Goal: Task Accomplishment & Management: Use online tool/utility

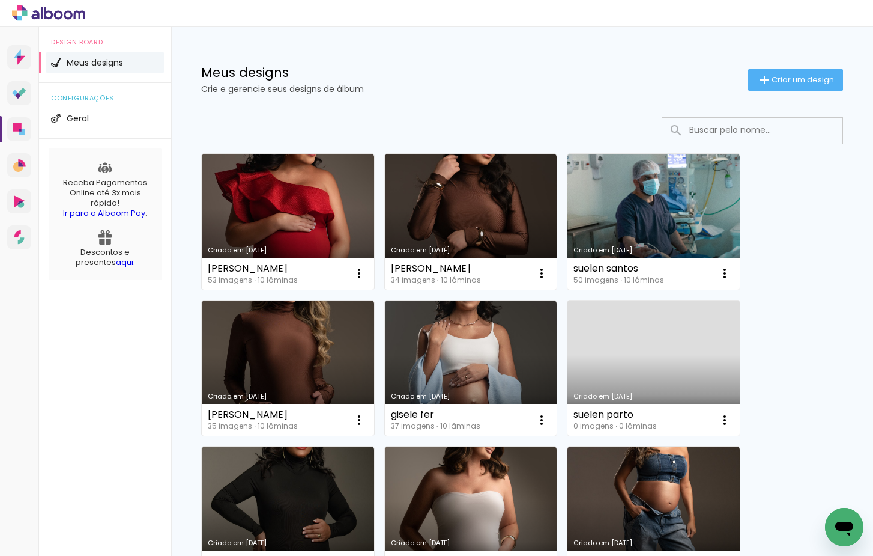
click at [772, 73] on paper-button "Criar um design" at bounding box center [795, 80] width 95 height 22
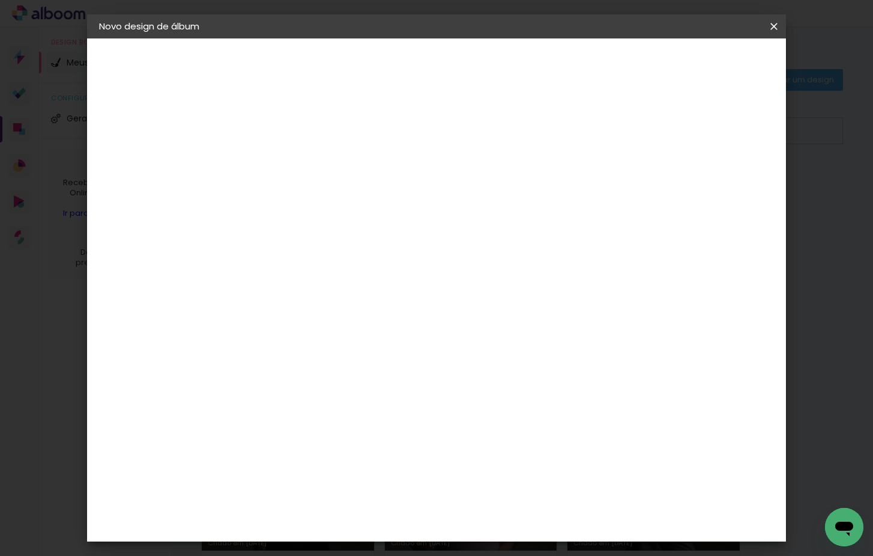
click at [296, 157] on input at bounding box center [296, 161] width 0 height 19
type input "[PERSON_NAME]"
type paper-input "[PERSON_NAME]"
click at [0, 0] on header "Informações Dê um título ao seu álbum. Avançar" at bounding box center [0, 0] width 0 height 0
click at [0, 0] on slot "Avançar" at bounding box center [0, 0] width 0 height 0
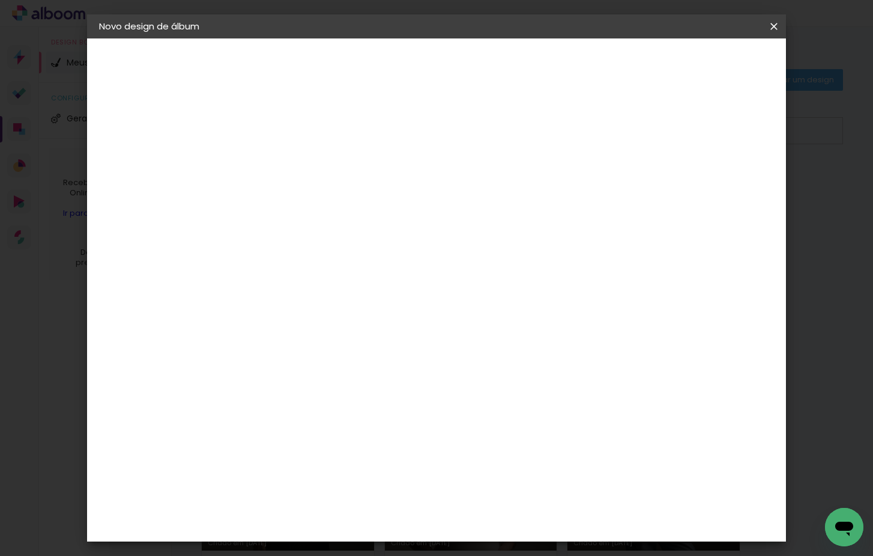
drag, startPoint x: 635, startPoint y: 193, endPoint x: 644, endPoint y: 190, distance: 9.1
click at [521, 195] on paper-item "Tamanho Livre" at bounding box center [462, 182] width 115 height 26
click at [538, 73] on header "Fornecedor Escolha um fornecedor ou avance com o tamanho livre. Voltar Avançar" at bounding box center [390, 73] width 295 height 71
drag, startPoint x: 739, startPoint y: 61, endPoint x: 734, endPoint y: 70, distance: 10.2
click at [0, 0] on slot "Avançar" at bounding box center [0, 0] width 0 height 0
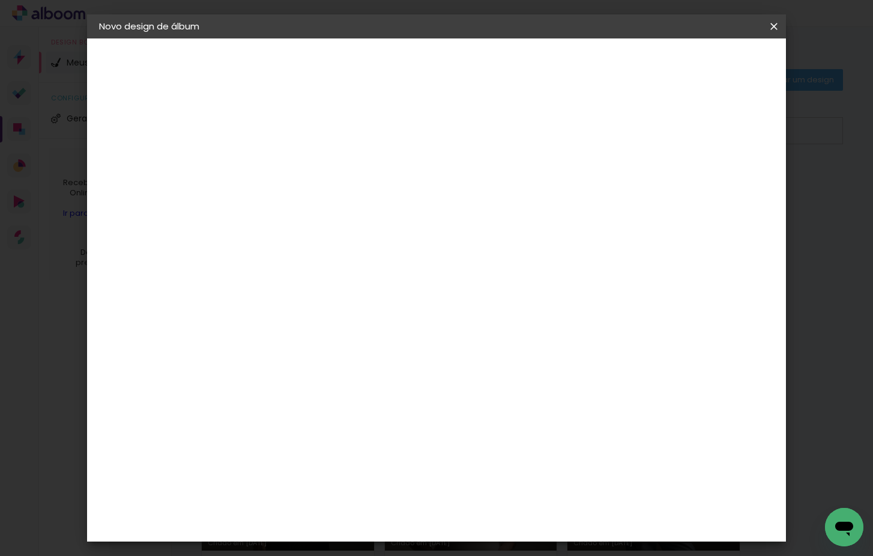
drag, startPoint x: 276, startPoint y: 318, endPoint x: 287, endPoint y: 323, distance: 11.8
click at [275, 318] on div "cm" at bounding box center [280, 323] width 14 height 18
type input "30,5"
type paper-input "30,5"
click at [523, 467] on div "60" at bounding box center [515, 468] width 46 height 18
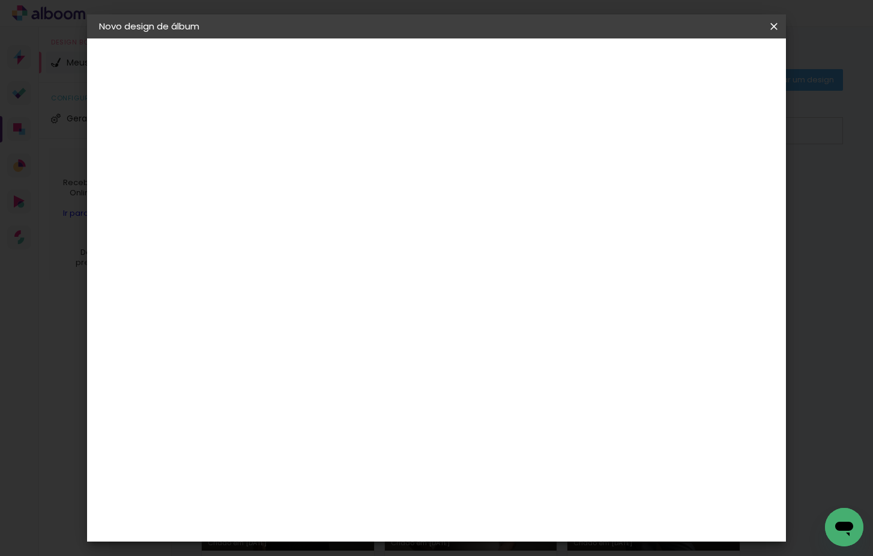
type input "6"
type input "50,6"
type paper-input "50,6"
click at [708, 61] on span "Iniciar design" at bounding box center [680, 63] width 55 height 8
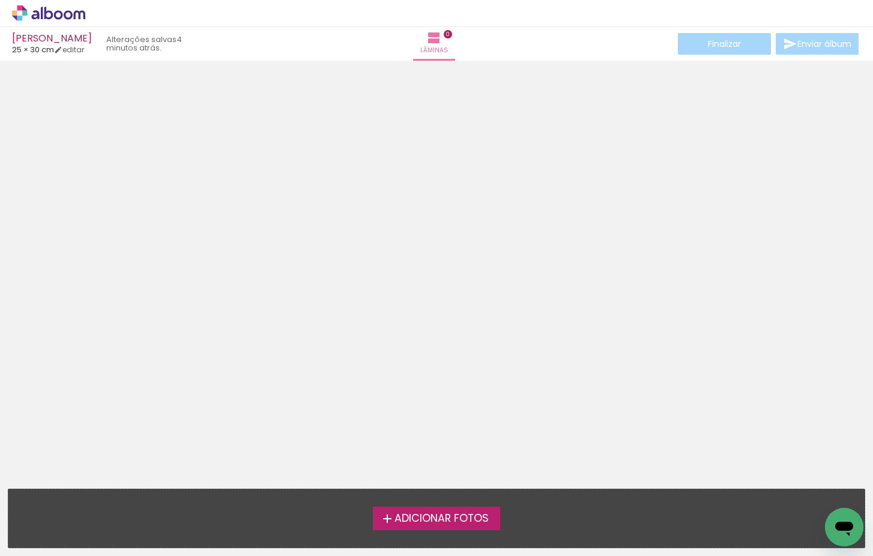
click at [420, 521] on span "Adicionar Fotos" at bounding box center [442, 518] width 94 height 11
click at [0, 0] on input "file" at bounding box center [0, 0] width 0 height 0
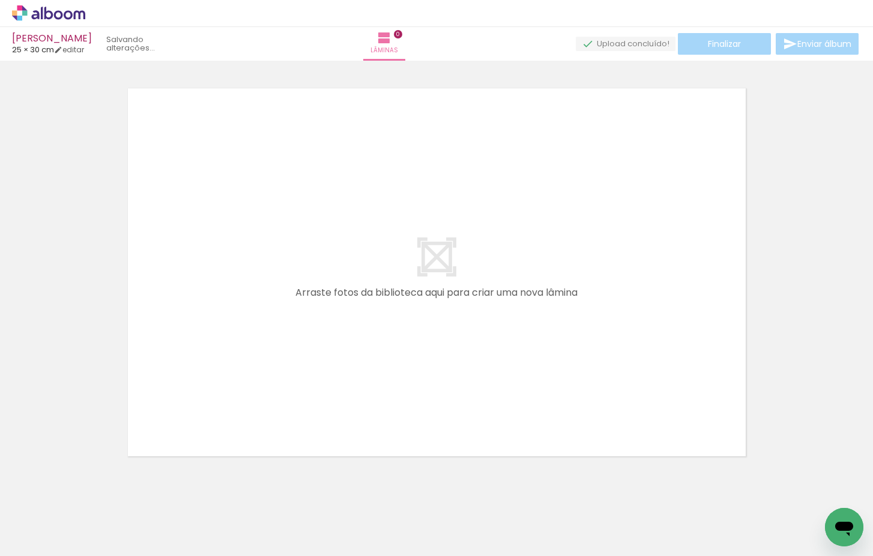
scroll to position [15, 0]
click at [61, 542] on span "Adicionar Fotos" at bounding box center [43, 539] width 36 height 13
click at [0, 0] on input "file" at bounding box center [0, 0] width 0 height 0
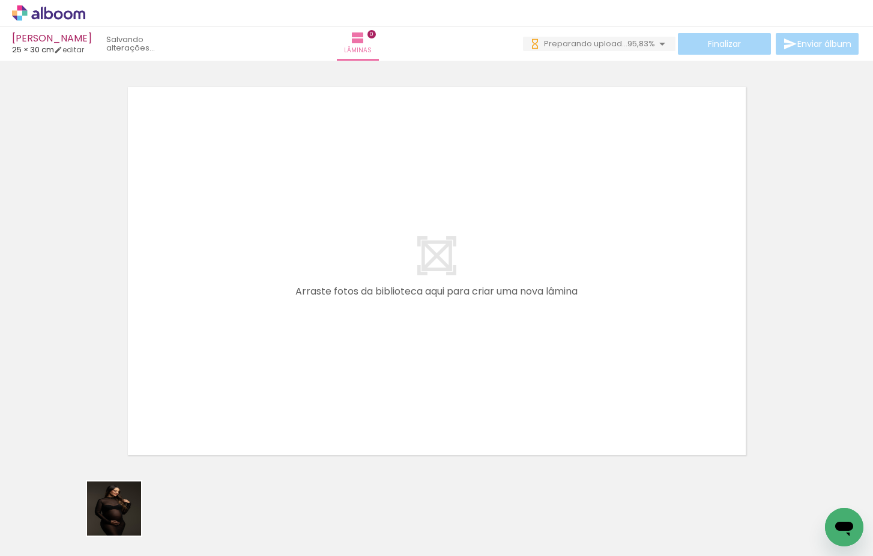
drag, startPoint x: 123, startPoint y: 517, endPoint x: 195, endPoint y: 347, distance: 184.4
click at [195, 347] on quentale-workspace at bounding box center [436, 278] width 873 height 556
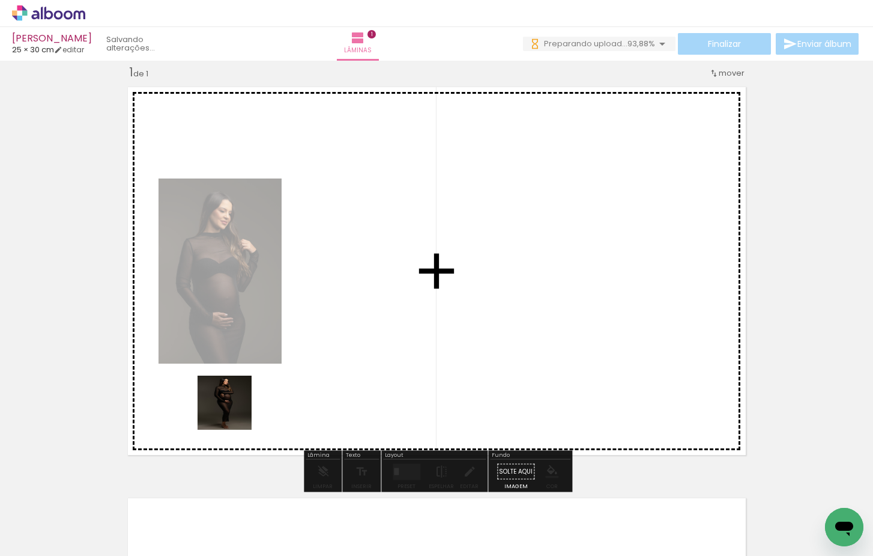
drag, startPoint x: 192, startPoint y: 529, endPoint x: 299, endPoint y: 381, distance: 181.9
click at [265, 351] on quentale-workspace at bounding box center [436, 278] width 873 height 556
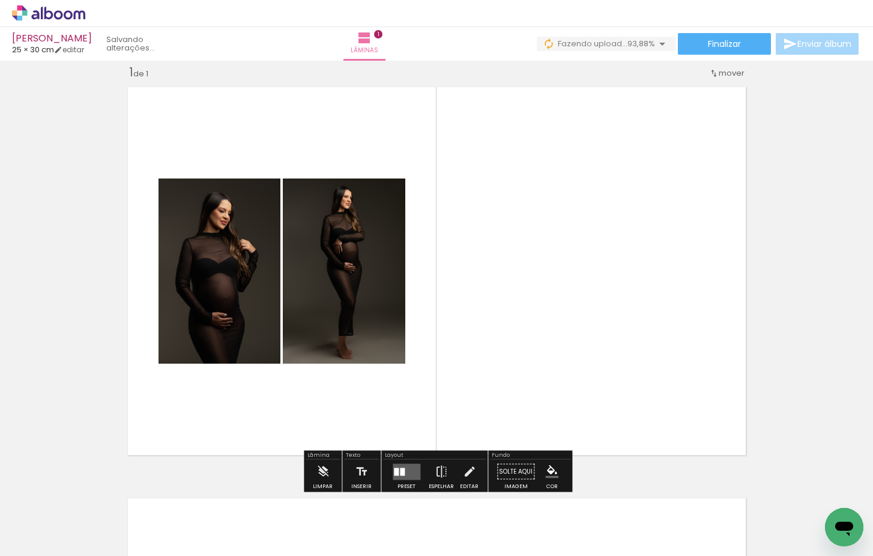
drag, startPoint x: 248, startPoint y: 520, endPoint x: 441, endPoint y: 340, distance: 264.3
click at [441, 340] on quentale-workspace at bounding box center [436, 278] width 873 height 556
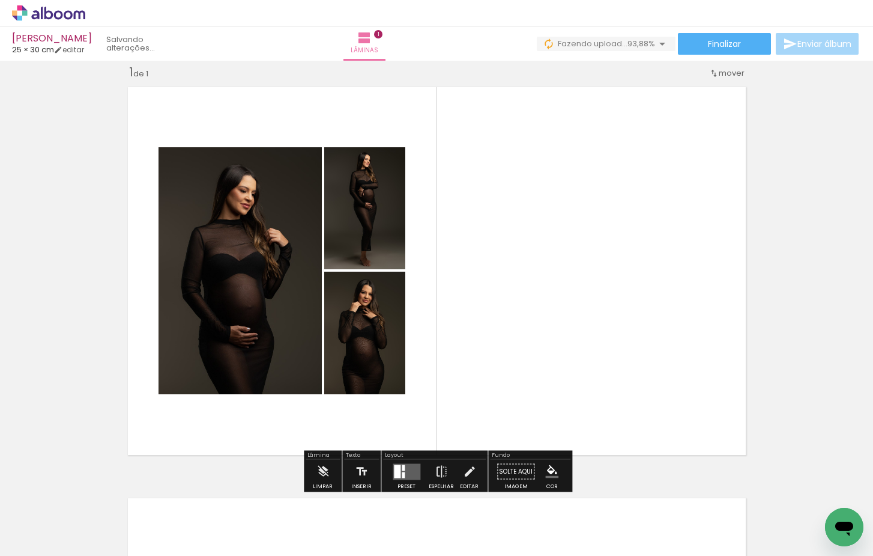
drag, startPoint x: 333, startPoint y: 507, endPoint x: 433, endPoint y: 341, distance: 193.8
click at [433, 341] on quentale-workspace at bounding box center [436, 278] width 873 height 556
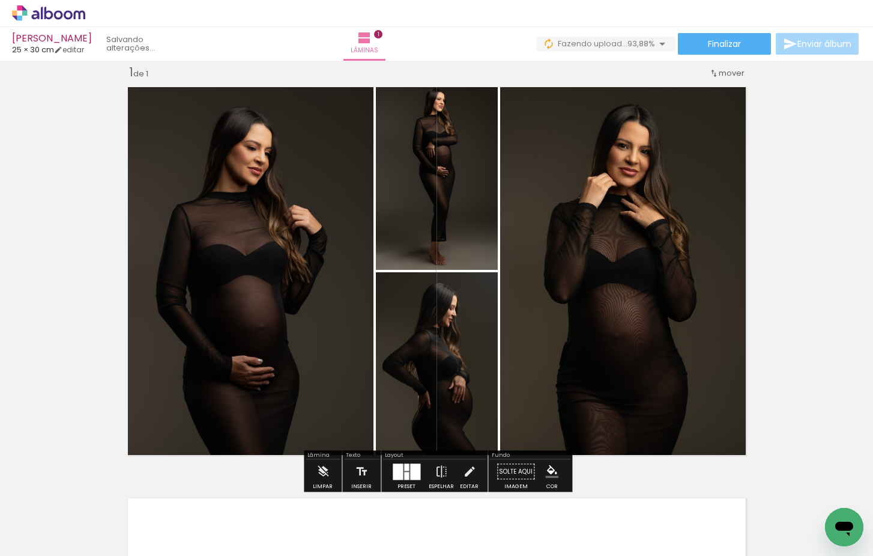
click at [413, 472] on div at bounding box center [415, 471] width 10 height 16
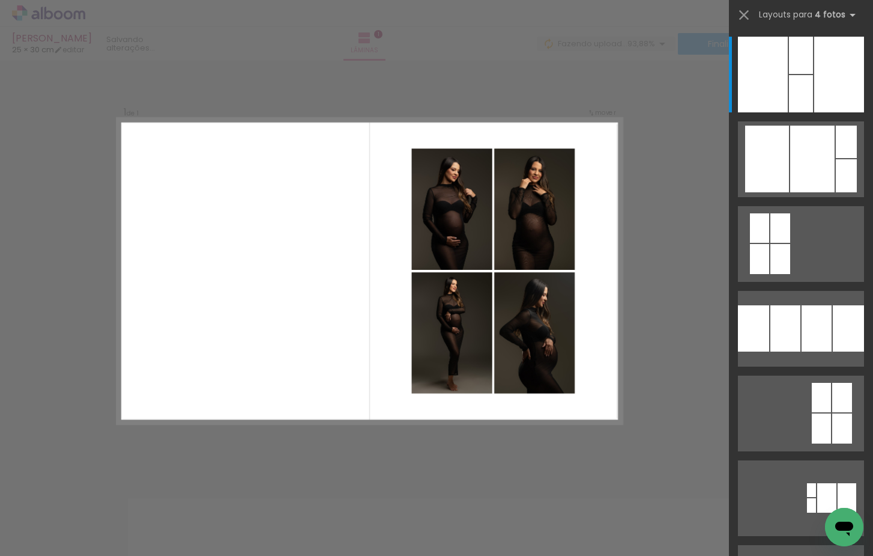
scroll to position [69, 0]
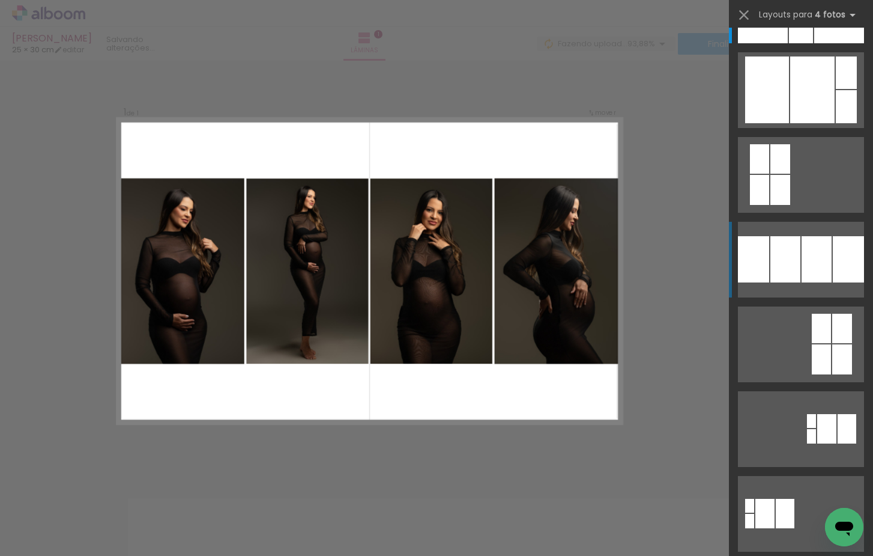
click at [801, 43] on quentale-layouter at bounding box center [801, 6] width 126 height 76
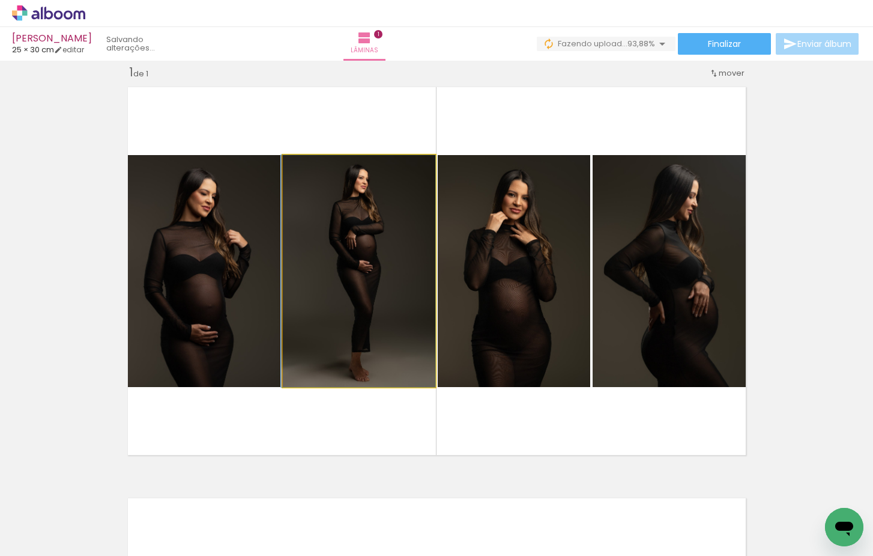
drag, startPoint x: 376, startPoint y: 293, endPoint x: 237, endPoint y: 299, distance: 138.9
click at [0, 0] on slot at bounding box center [0, 0] width 0 height 0
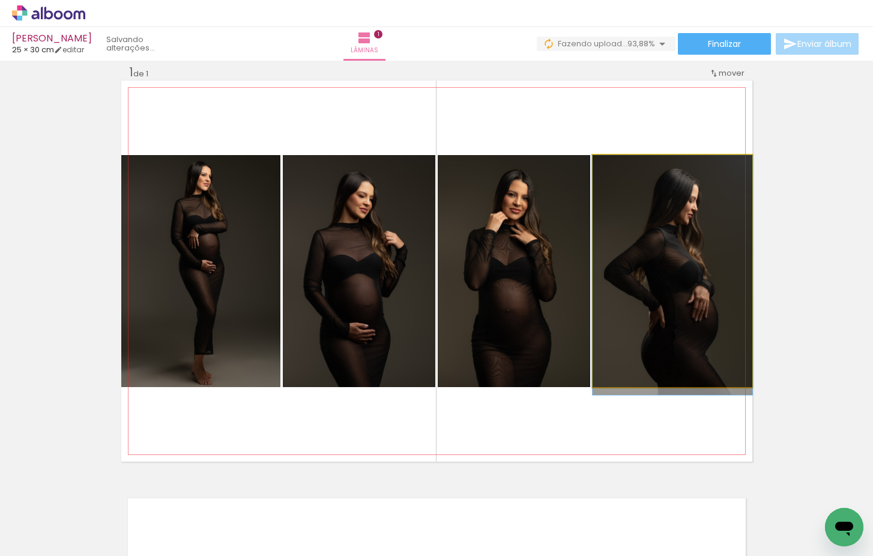
drag, startPoint x: 706, startPoint y: 314, endPoint x: 387, endPoint y: 295, distance: 320.1
click at [0, 0] on slot at bounding box center [0, 0] width 0 height 0
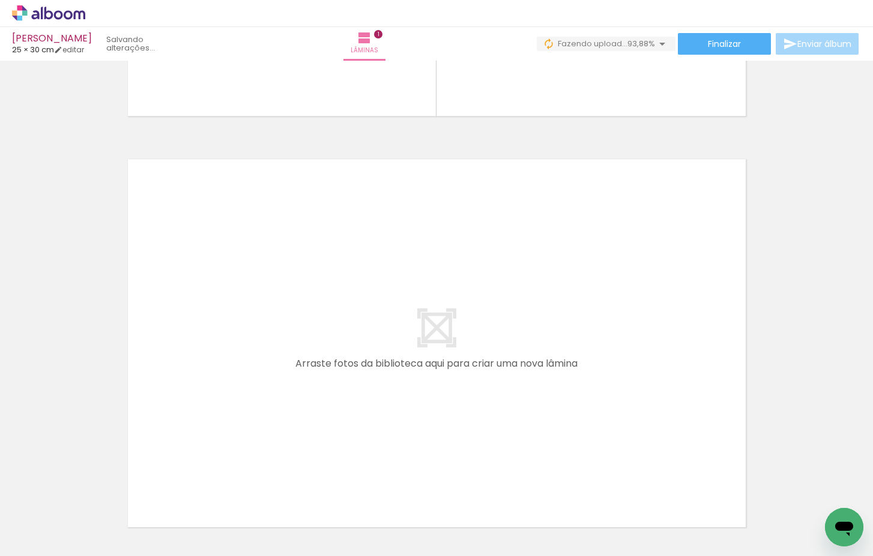
scroll to position [361, 0]
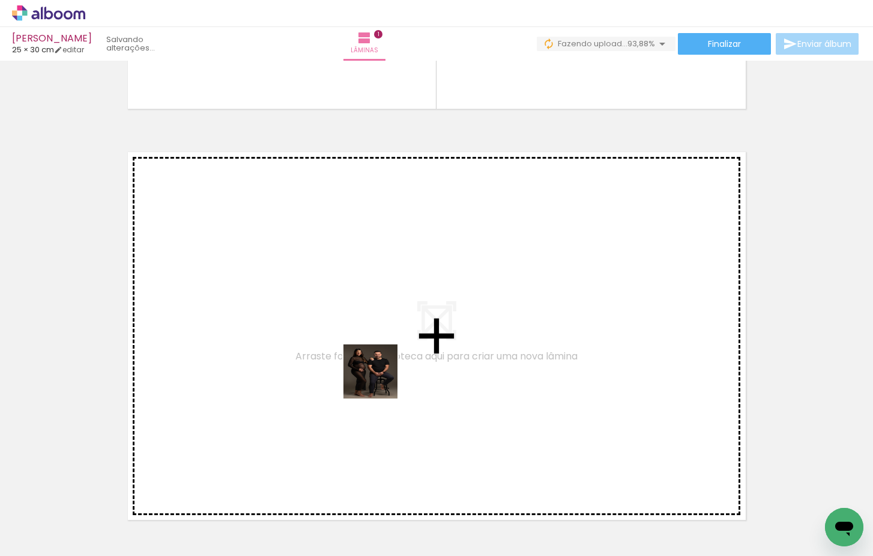
drag, startPoint x: 381, startPoint y: 455, endPoint x: 380, endPoint y: 380, distance: 75.1
click at [380, 380] on quentale-workspace at bounding box center [436, 278] width 873 height 556
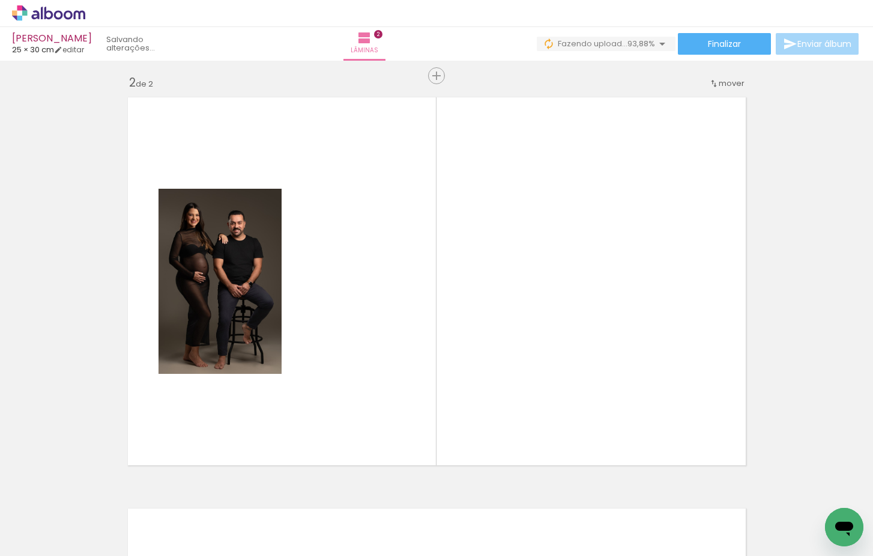
drag, startPoint x: 456, startPoint y: 396, endPoint x: 456, endPoint y: 386, distance: 10.2
click at [456, 386] on quentale-workspace at bounding box center [436, 278] width 873 height 556
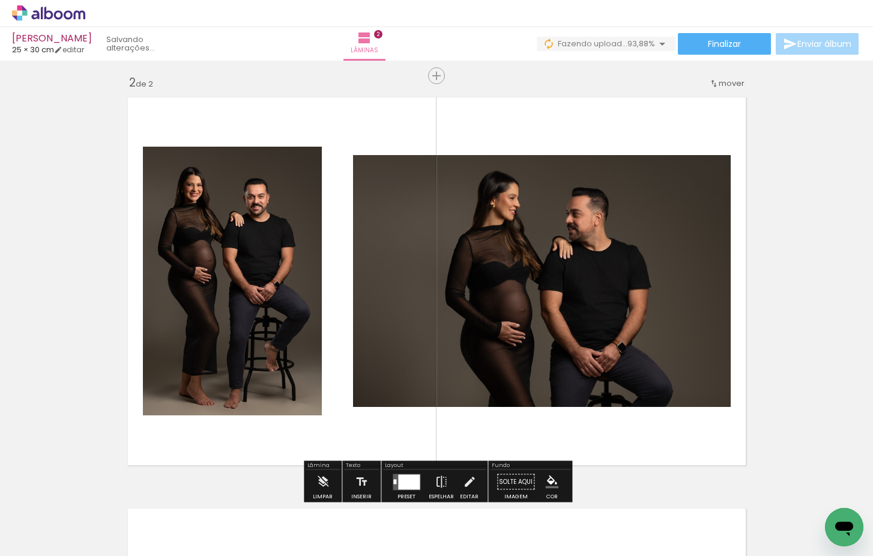
scroll to position [426, 0]
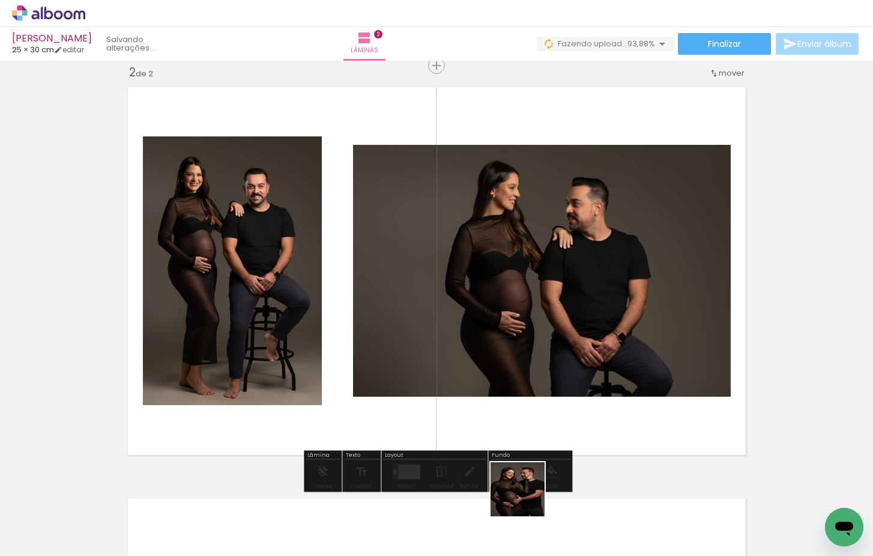
drag, startPoint x: 527, startPoint y: 498, endPoint x: 530, endPoint y: 414, distance: 83.5
click at [530, 414] on quentale-workspace at bounding box center [436, 278] width 873 height 556
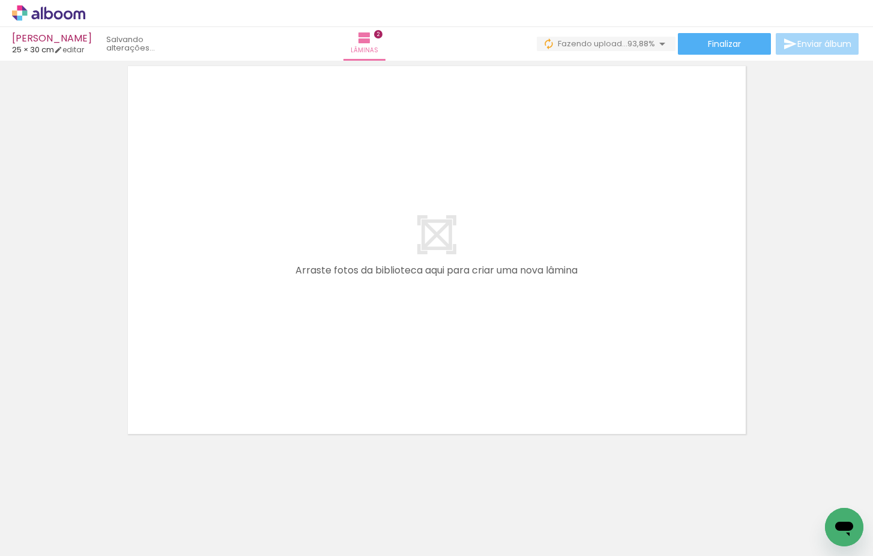
scroll to position [0, 282]
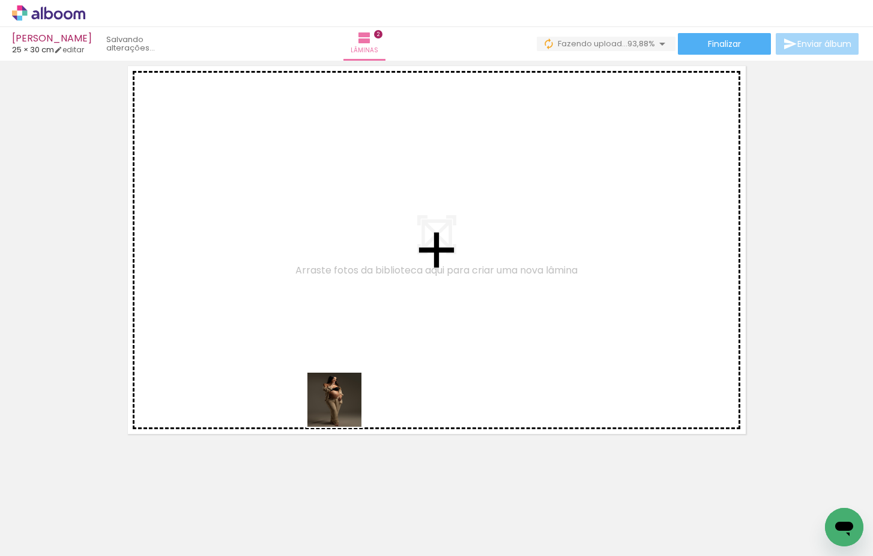
drag, startPoint x: 344, startPoint y: 408, endPoint x: 386, endPoint y: 508, distance: 108.4
click at [348, 395] on quentale-workspace at bounding box center [436, 278] width 873 height 556
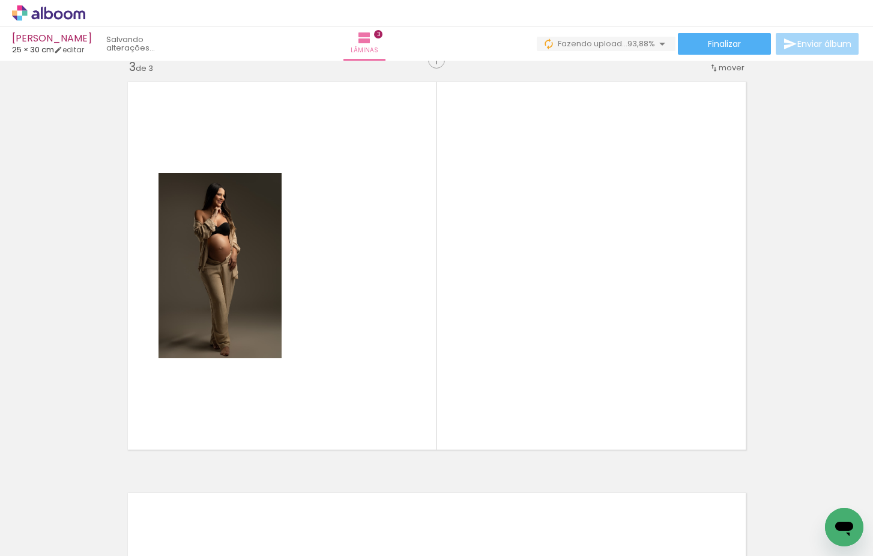
drag, startPoint x: 387, startPoint y: 512, endPoint x: 399, endPoint y: 382, distance: 131.0
click at [399, 382] on quentale-workspace at bounding box center [436, 278] width 873 height 556
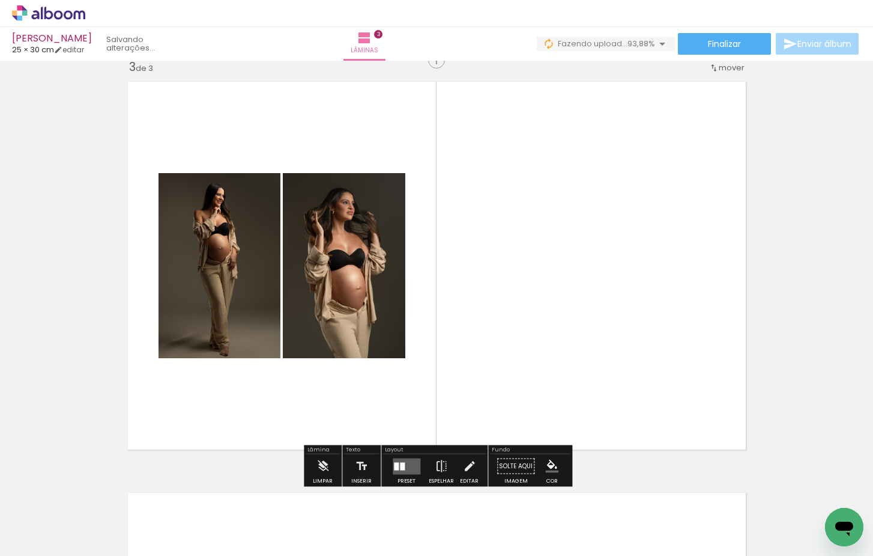
scroll to position [837, 0]
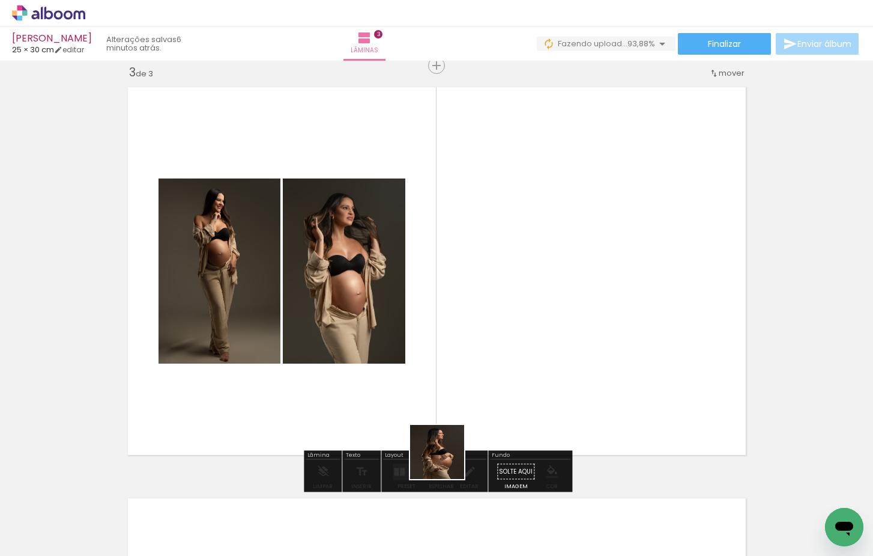
drag, startPoint x: 446, startPoint y: 461, endPoint x: 481, endPoint y: 411, distance: 60.3
click at [453, 386] on quentale-workspace at bounding box center [436, 278] width 873 height 556
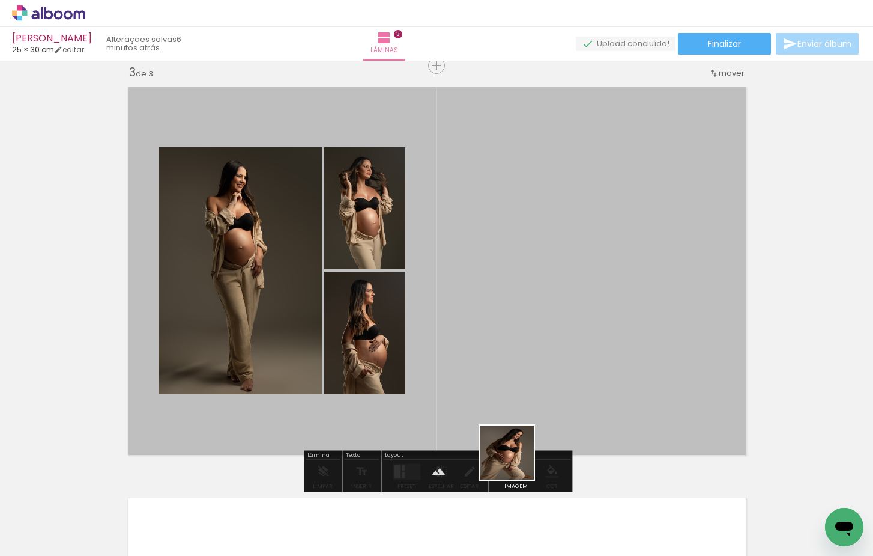
drag, startPoint x: 515, startPoint y: 481, endPoint x: 532, endPoint y: 380, distance: 102.2
click at [532, 380] on quentale-workspace at bounding box center [436, 278] width 873 height 556
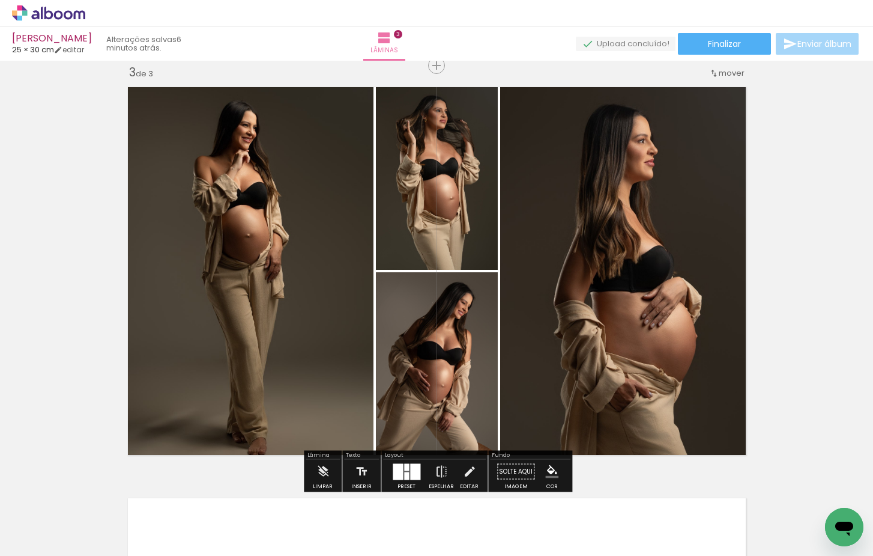
click at [411, 472] on div at bounding box center [415, 471] width 10 height 16
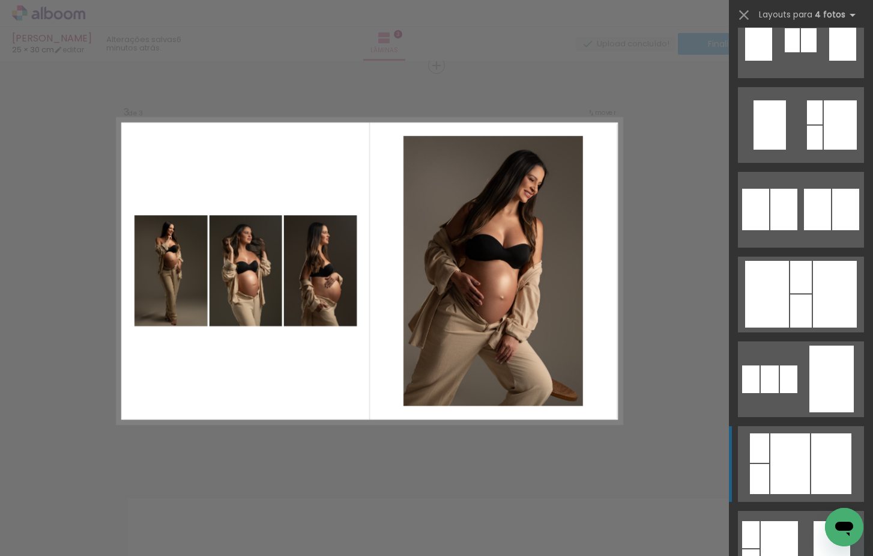
scroll to position [884, 0]
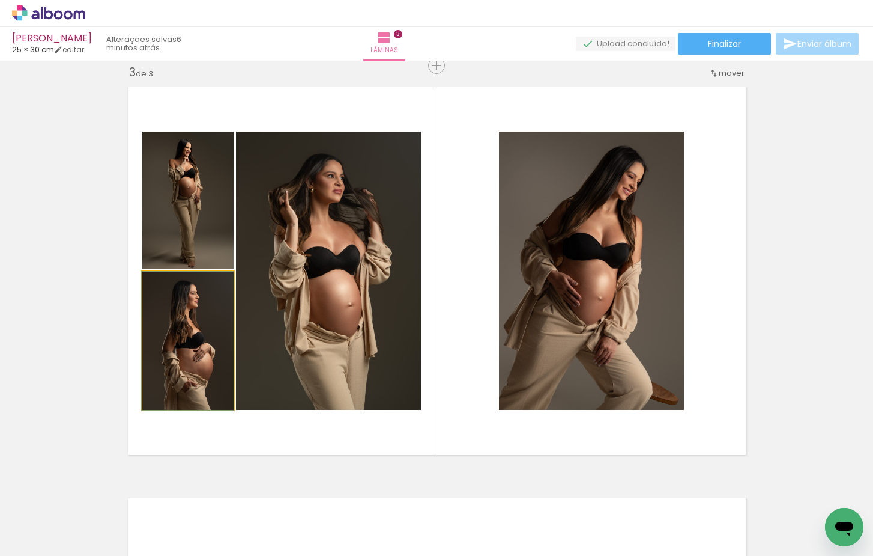
drag, startPoint x: 199, startPoint y: 341, endPoint x: 572, endPoint y: 295, distance: 376.4
click at [0, 0] on slot at bounding box center [0, 0] width 0 height 0
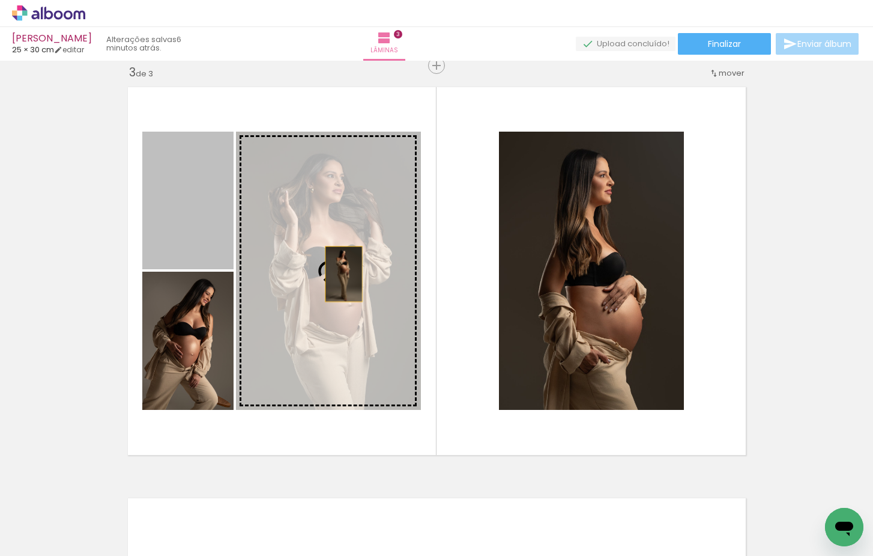
drag, startPoint x: 243, startPoint y: 240, endPoint x: 344, endPoint y: 274, distance: 105.8
click at [0, 0] on slot at bounding box center [0, 0] width 0 height 0
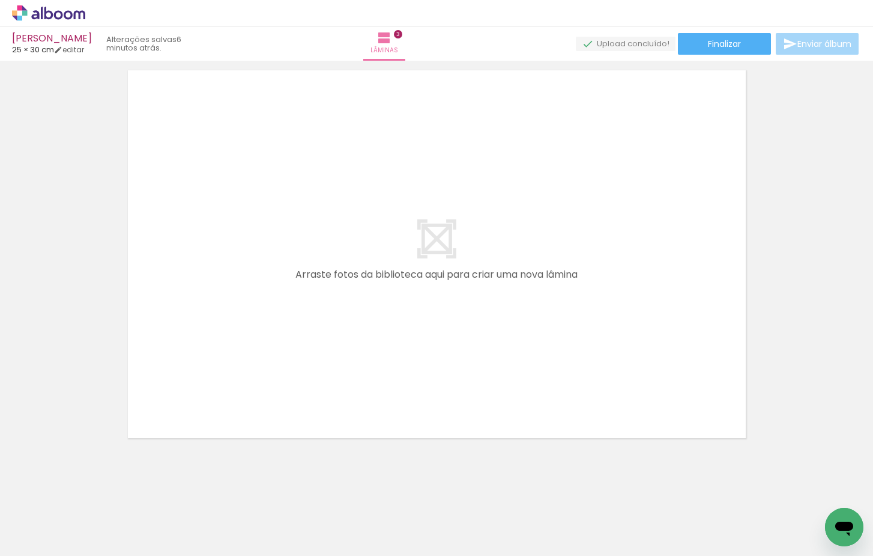
scroll to position [0, 500]
drag, startPoint x: 369, startPoint y: 517, endPoint x: 395, endPoint y: 384, distance: 135.9
click at [395, 384] on quentale-workspace at bounding box center [436, 278] width 873 height 556
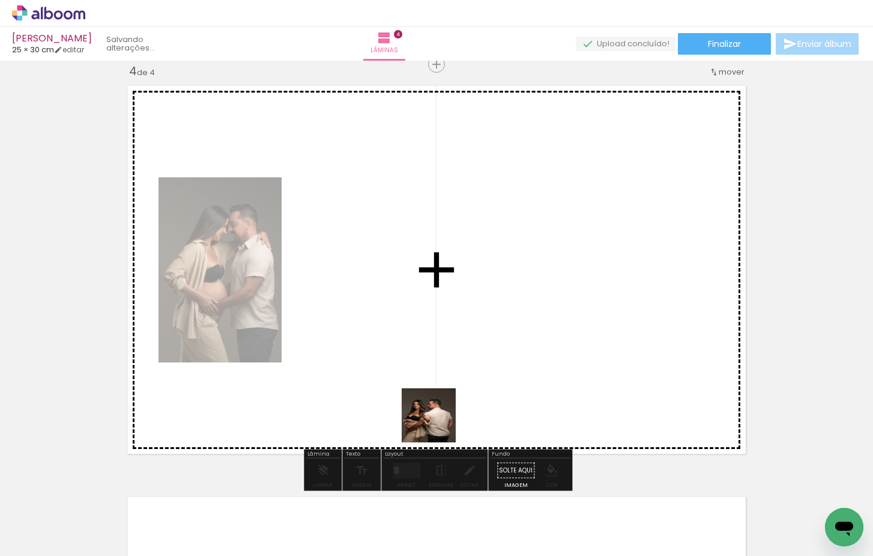
drag, startPoint x: 434, startPoint y: 522, endPoint x: 446, endPoint y: 385, distance: 137.5
click at [446, 385] on quentale-workspace at bounding box center [436, 278] width 873 height 556
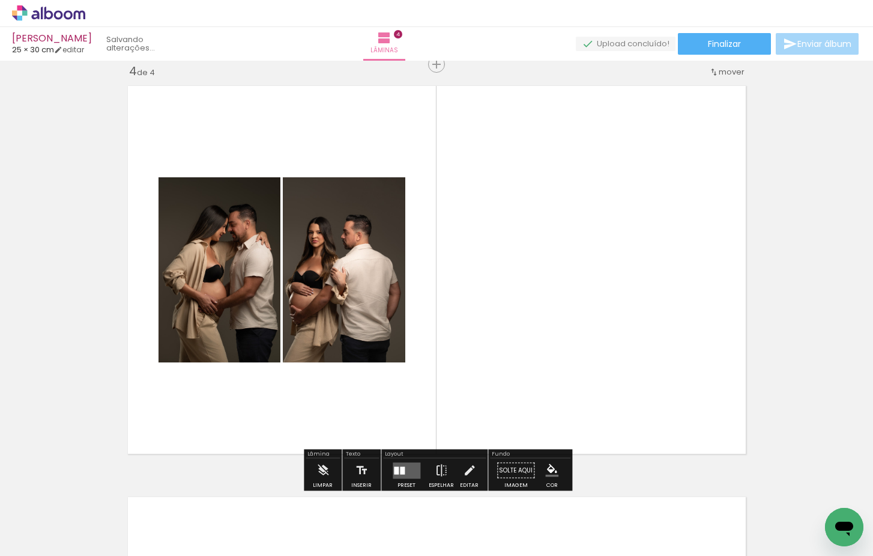
scroll to position [1248, 0]
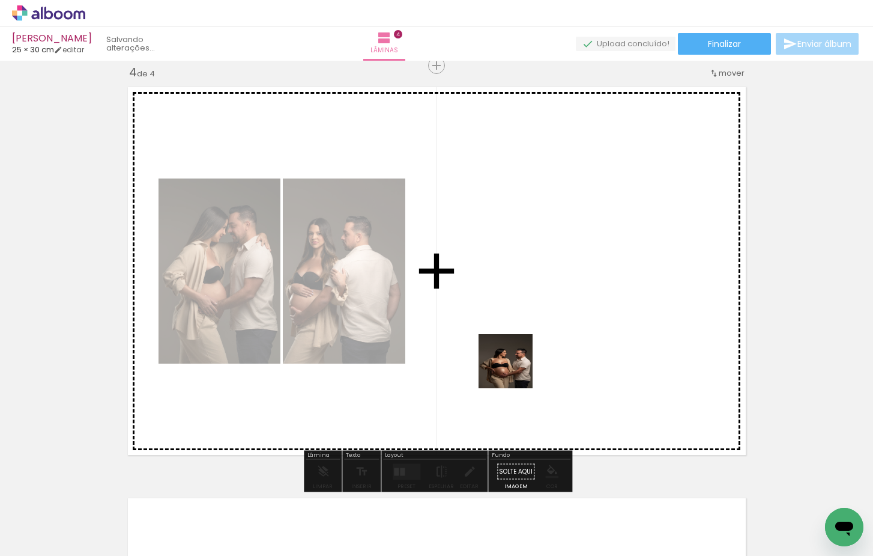
drag, startPoint x: 510, startPoint y: 395, endPoint x: 520, endPoint y: 352, distance: 43.7
click at [520, 352] on quentale-workspace at bounding box center [436, 278] width 873 height 556
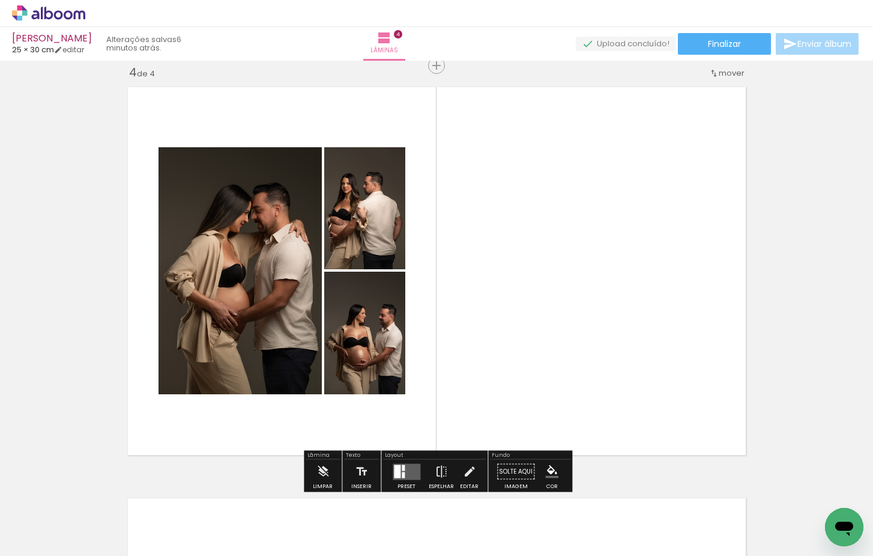
click at [401, 471] on quentale-layouter at bounding box center [407, 471] width 28 height 16
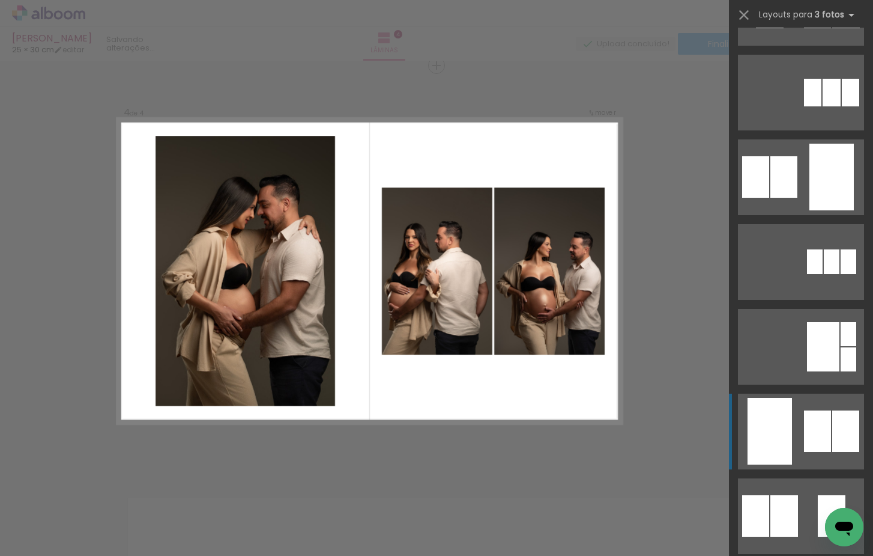
scroll to position [153, 0]
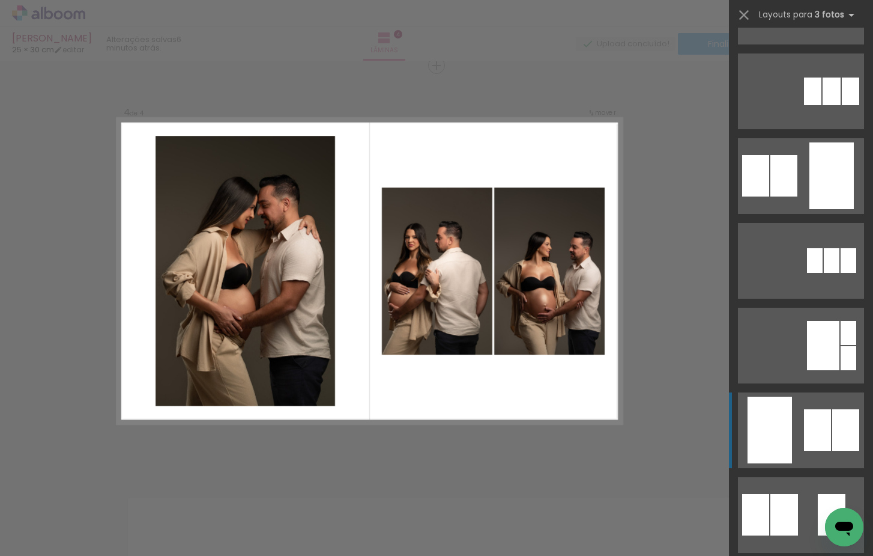
click at [799, 44] on quentale-layouter at bounding box center [801, 7] width 126 height 76
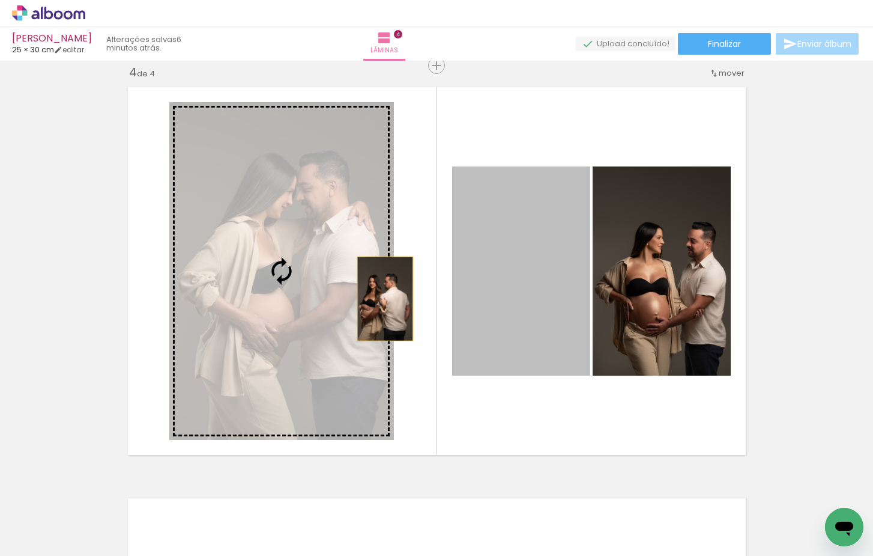
drag, startPoint x: 543, startPoint y: 314, endPoint x: 371, endPoint y: 295, distance: 173.4
click at [0, 0] on slot at bounding box center [0, 0] width 0 height 0
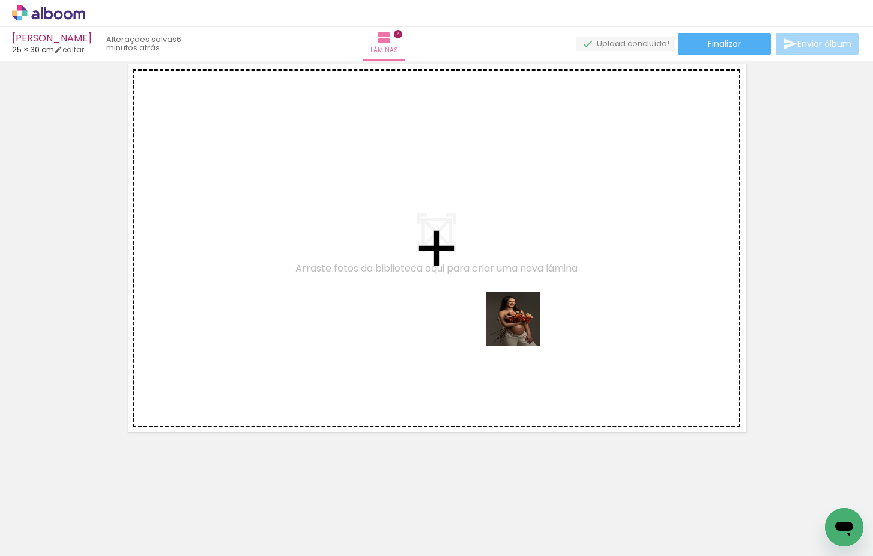
drag, startPoint x: 538, startPoint y: 366, endPoint x: 516, endPoint y: 306, distance: 64.4
click at [516, 306] on quentale-workspace at bounding box center [436, 278] width 873 height 556
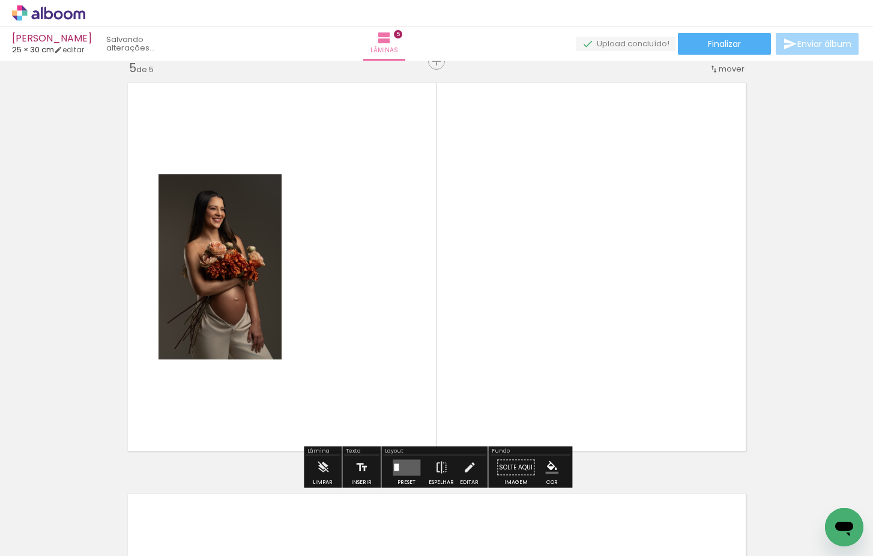
scroll to position [1658, 0]
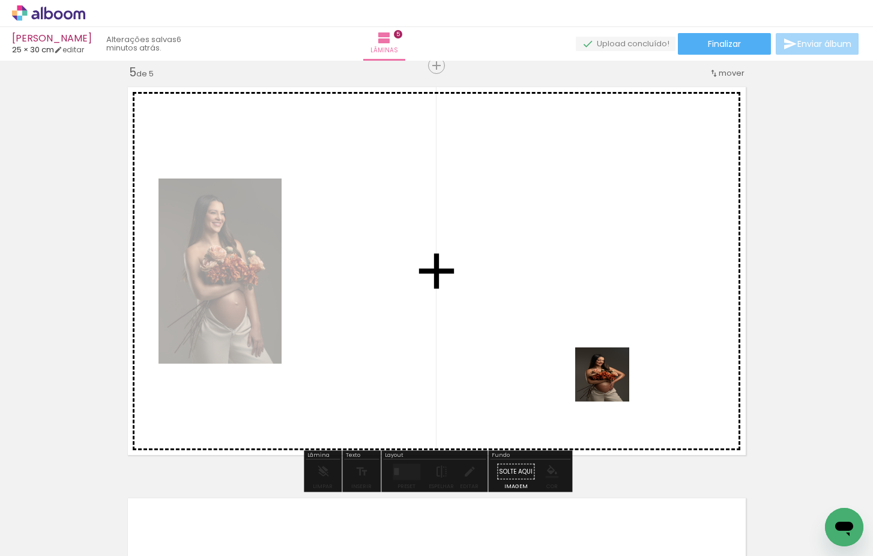
drag, startPoint x: 613, startPoint y: 396, endPoint x: 601, endPoint y: 335, distance: 63.1
click at [601, 335] on quentale-workspace at bounding box center [436, 278] width 873 height 556
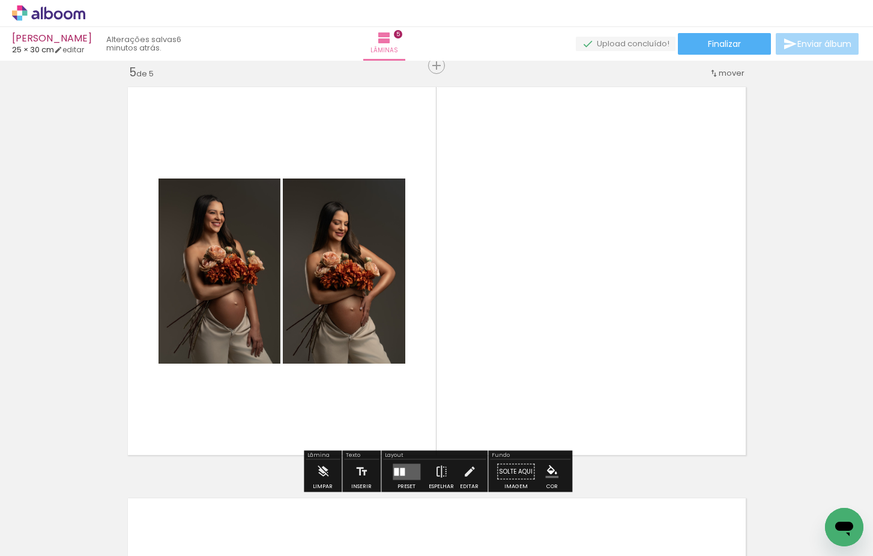
drag, startPoint x: 686, startPoint y: 509, endPoint x: 623, endPoint y: 341, distance: 178.8
click at [623, 341] on quentale-workspace at bounding box center [436, 278] width 873 height 556
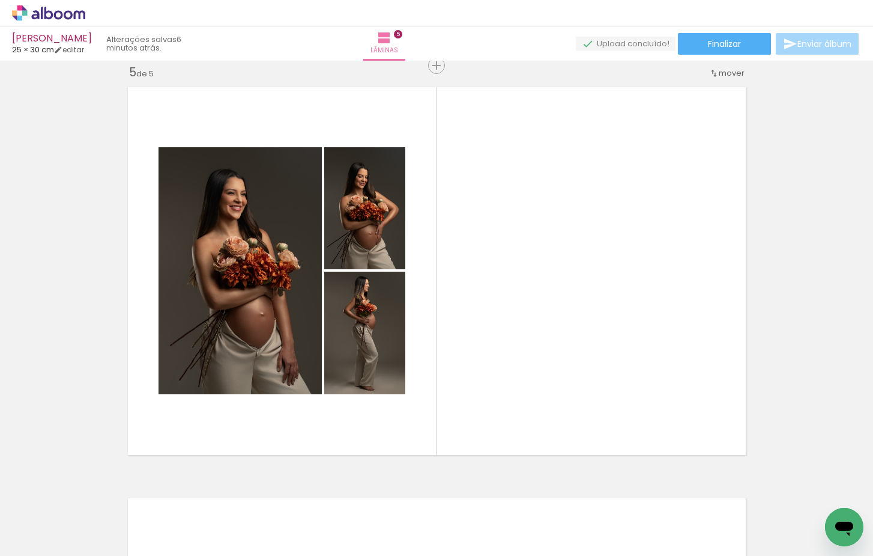
scroll to position [0, 952]
drag, startPoint x: 341, startPoint y: 483, endPoint x: 439, endPoint y: 359, distance: 158.3
click at [439, 359] on quentale-workspace at bounding box center [436, 278] width 873 height 556
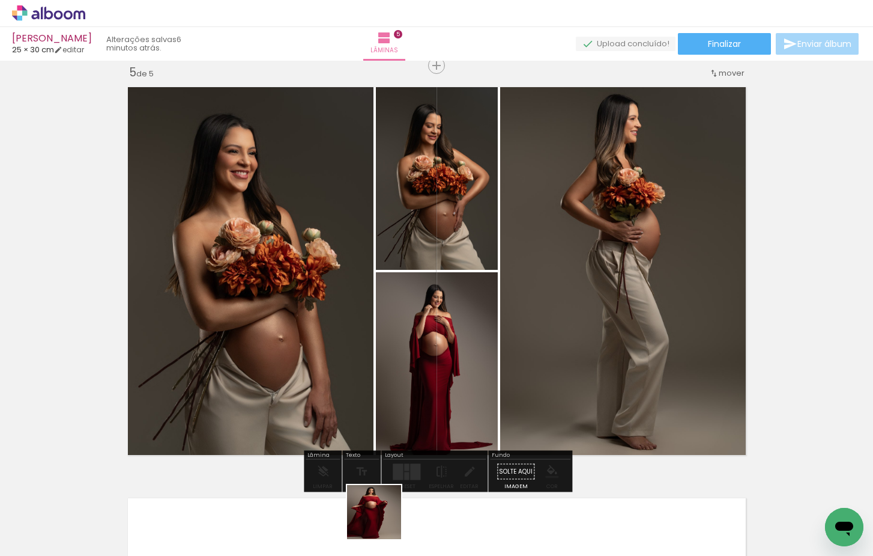
drag, startPoint x: 383, startPoint y: 521, endPoint x: 542, endPoint y: 337, distance: 243.1
click at [542, 337] on quentale-workspace at bounding box center [436, 278] width 873 height 556
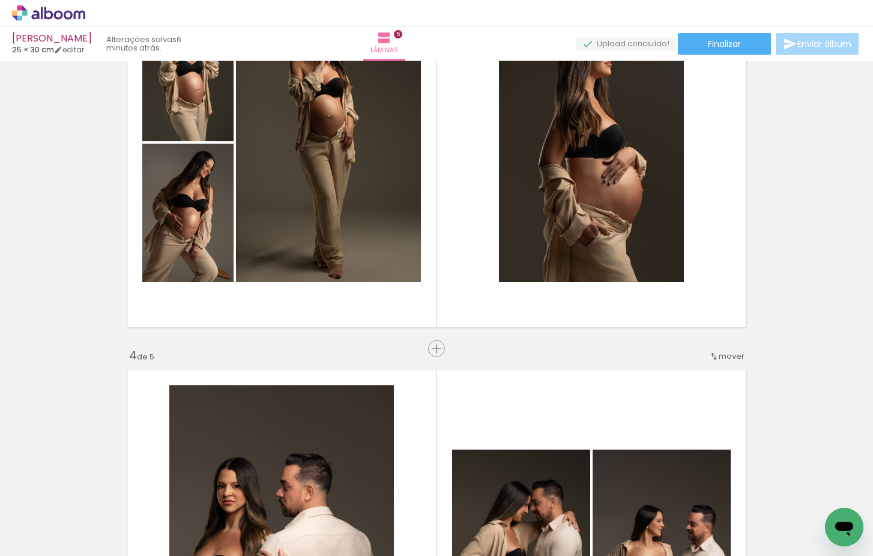
scroll to position [971, 0]
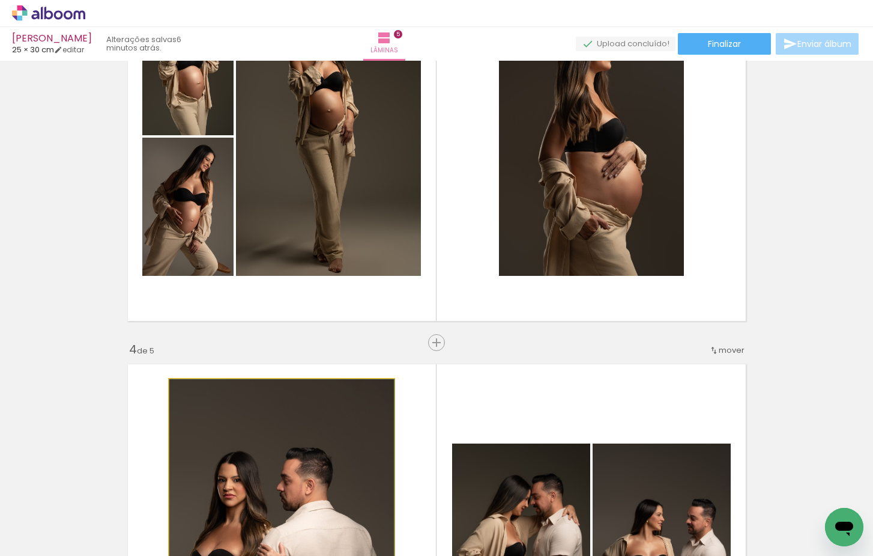
drag, startPoint x: 324, startPoint y: 441, endPoint x: 531, endPoint y: 189, distance: 326.6
click at [531, 189] on div "Inserir lâmina 1 de 5 Inserir lâmina 2 de 5 Inserir lâmina 3 de 5 Inserir lâmin…" at bounding box center [436, 327] width 873 height 2466
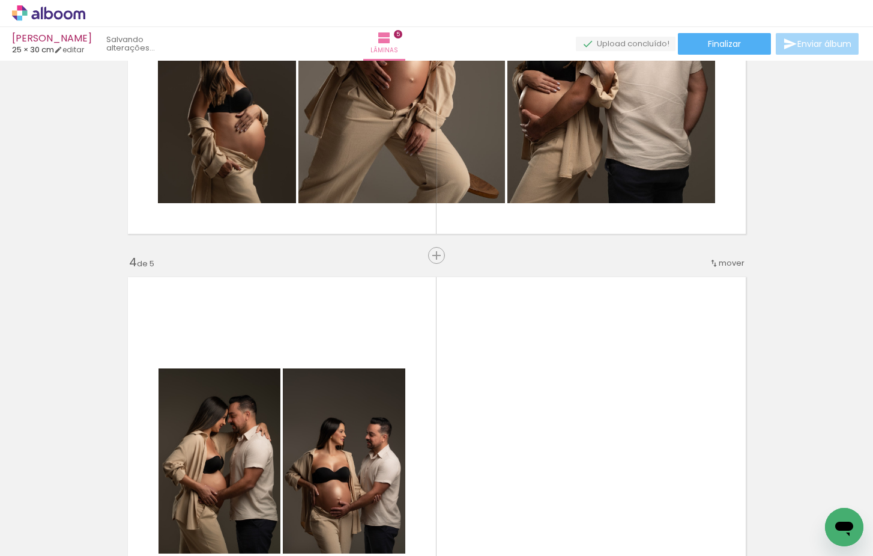
scroll to position [1069, 0]
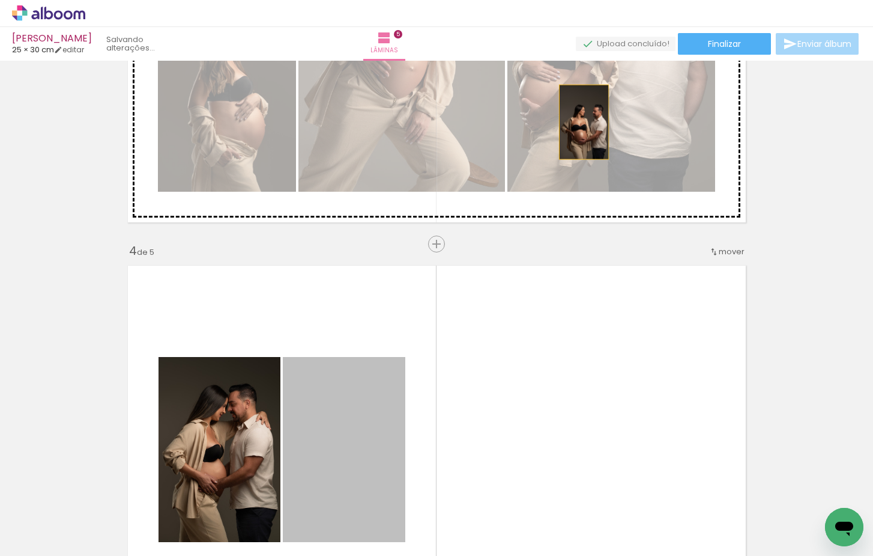
drag, startPoint x: 361, startPoint y: 404, endPoint x: 584, endPoint y: 122, distance: 359.2
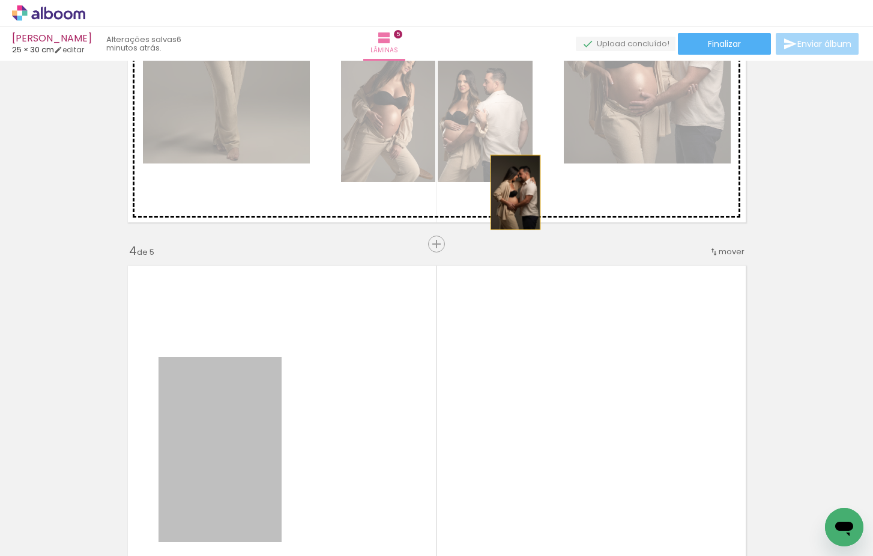
drag, startPoint x: 293, startPoint y: 379, endPoint x: 605, endPoint y: 132, distance: 398.0
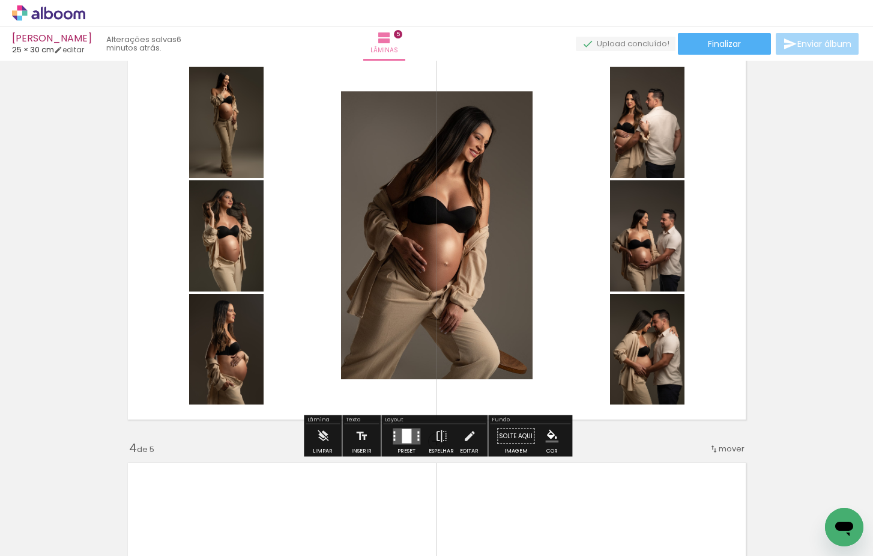
scroll to position [867, 0]
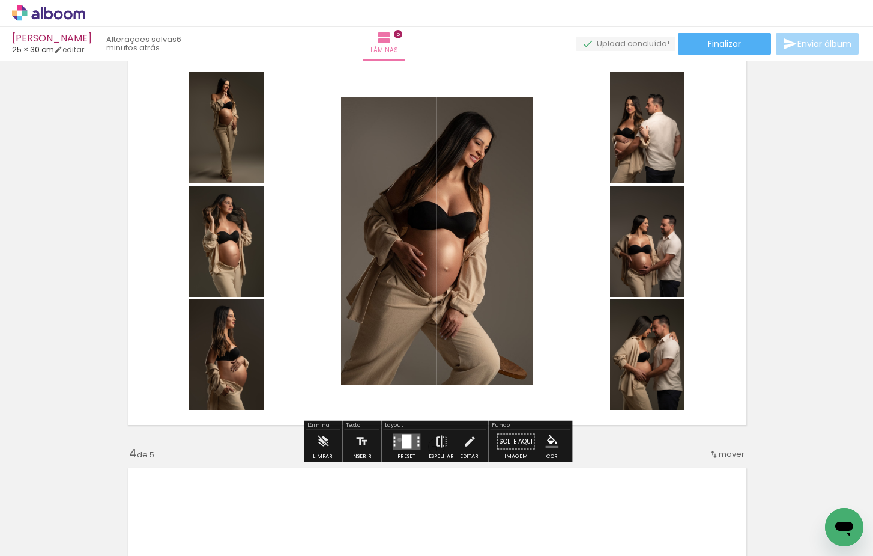
click at [397, 439] on quentale-layouter at bounding box center [407, 441] width 28 height 16
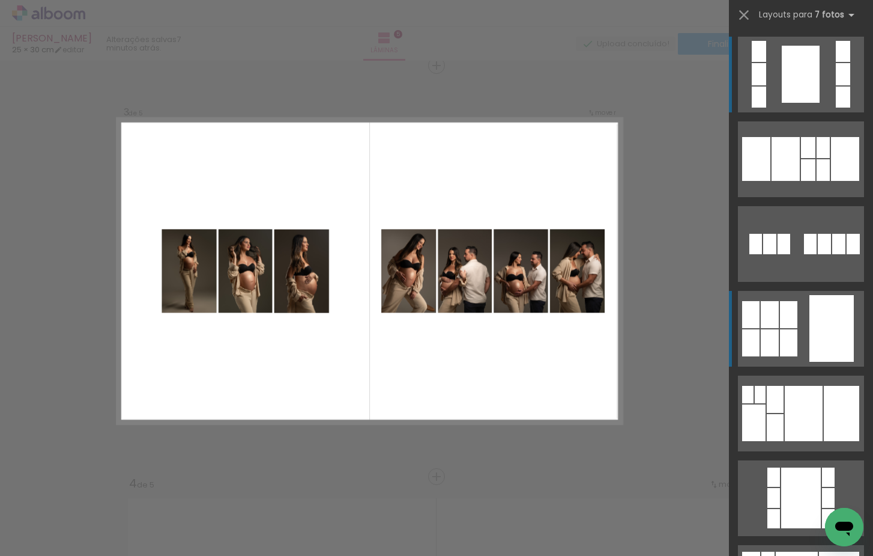
scroll to position [0, 0]
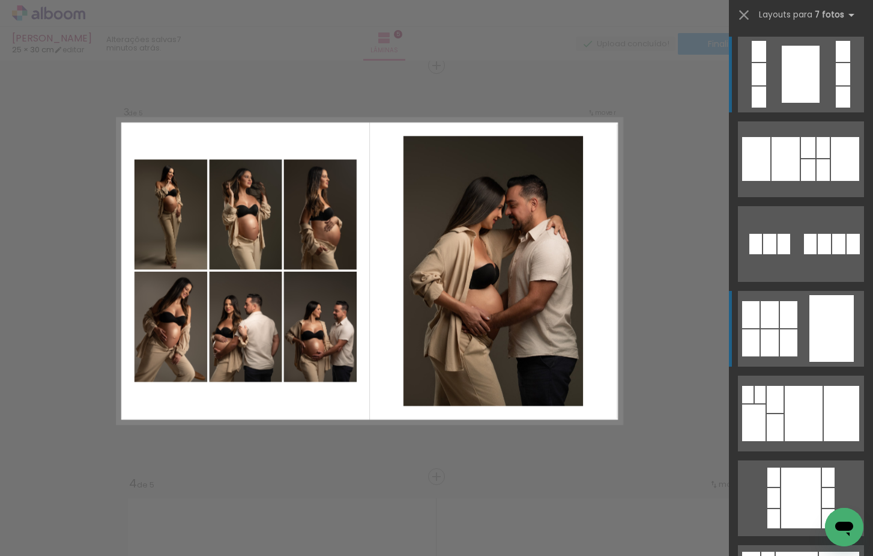
click at [804, 197] on quentale-layouter at bounding box center [801, 159] width 126 height 76
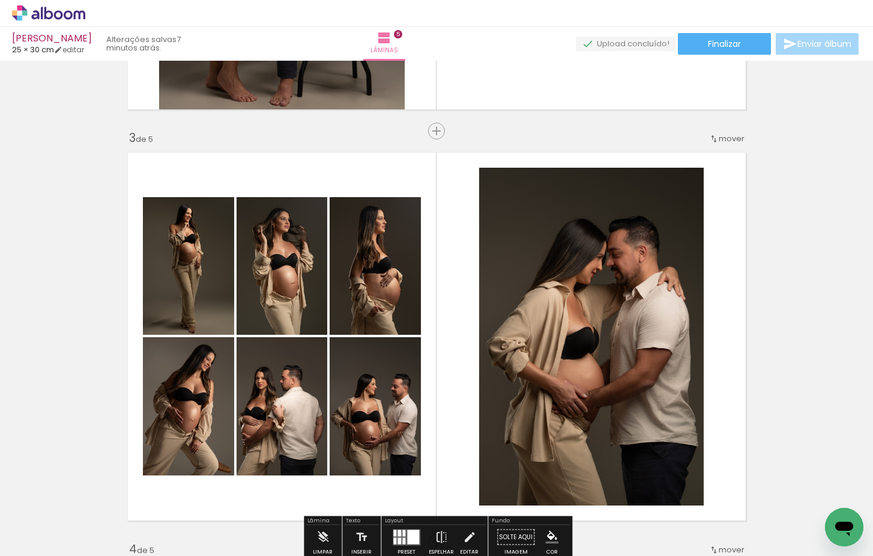
scroll to position [767, 0]
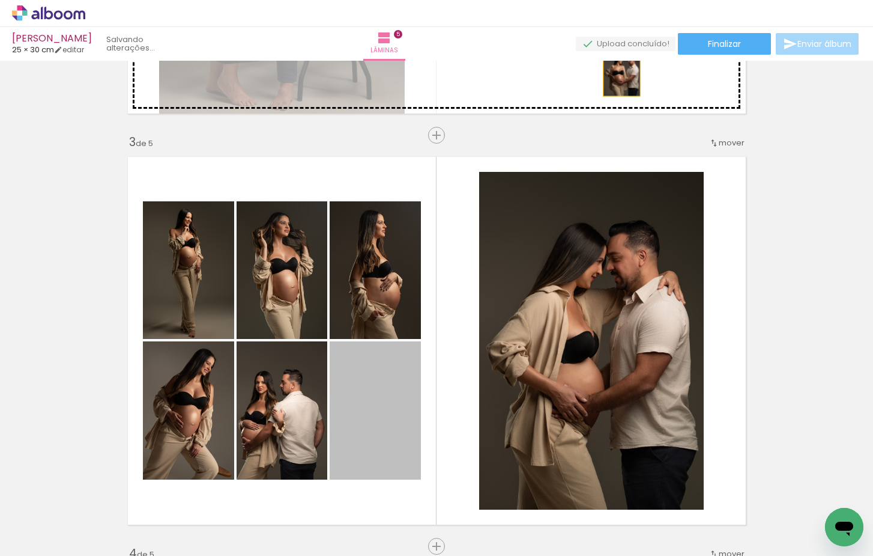
drag, startPoint x: 395, startPoint y: 421, endPoint x: 685, endPoint y: 143, distance: 402.3
click at [622, 69] on div "Inserir lâmina 1 de 5 Inserir lâmina 2 de 5 Inserir lâmina 3 de 5 Inserir lâmin…" at bounding box center [436, 531] width 873 height 2466
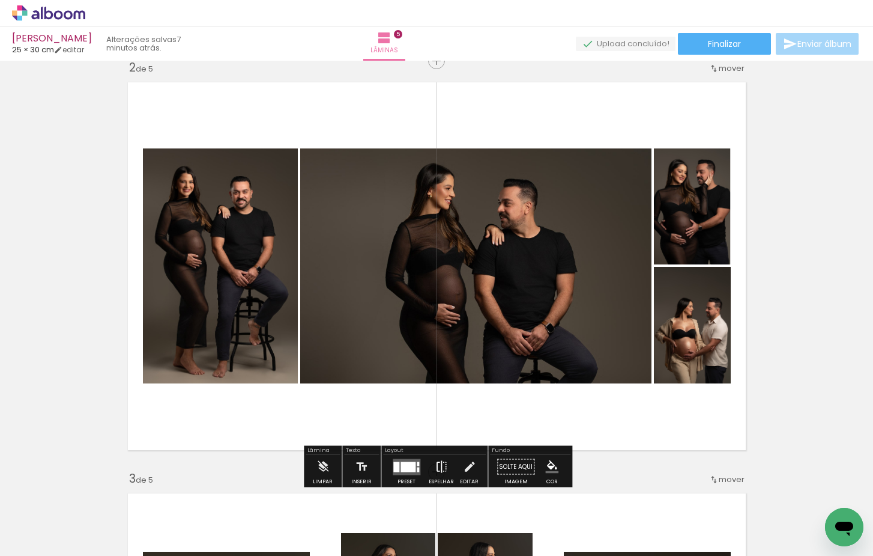
scroll to position [434, 0]
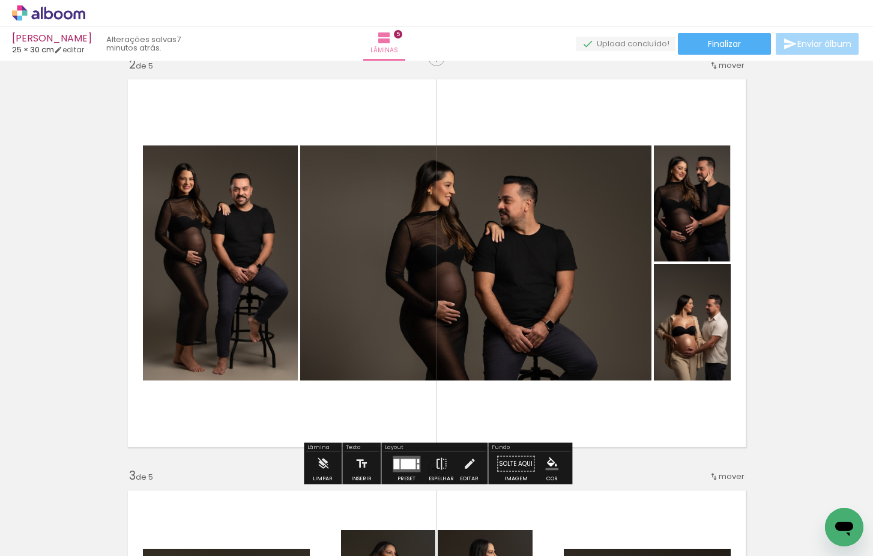
click at [396, 467] on div at bounding box center [396, 463] width 6 height 10
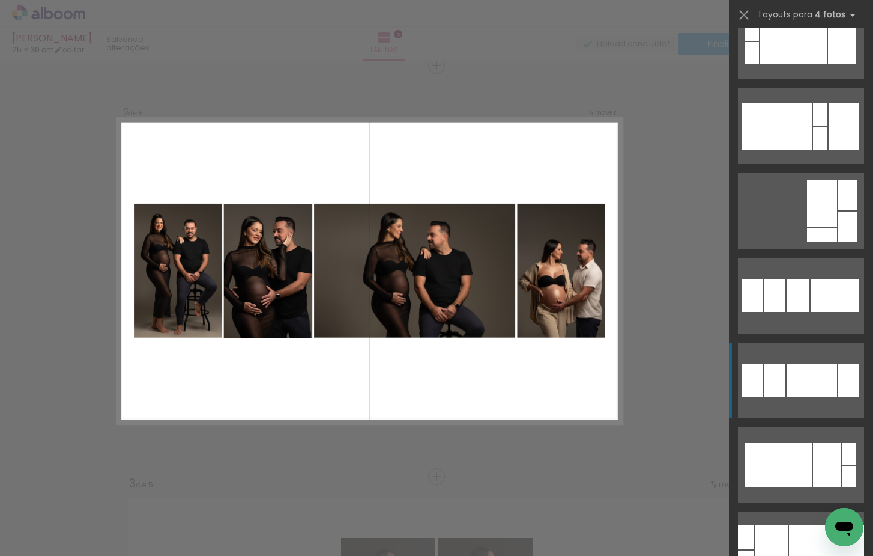
scroll to position [724, 0]
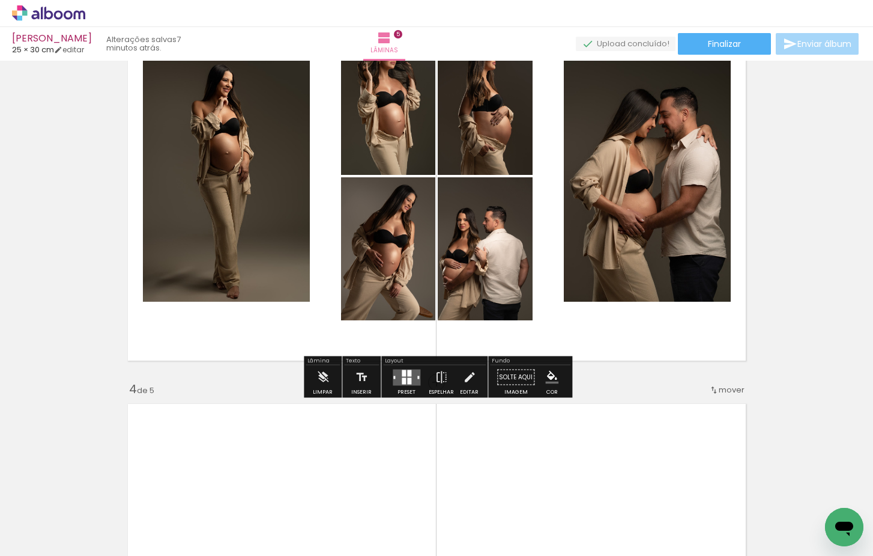
scroll to position [873, 0]
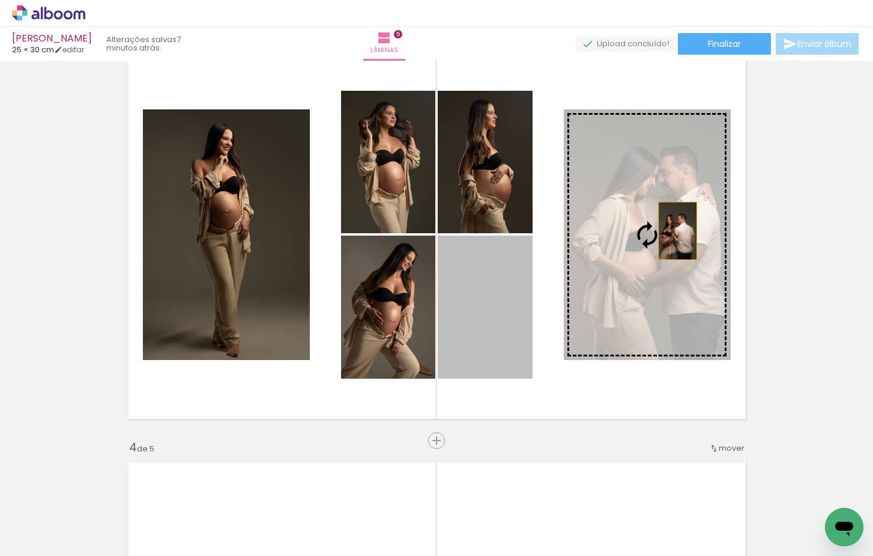
drag, startPoint x: 493, startPoint y: 329, endPoint x: 680, endPoint y: 229, distance: 211.5
click at [0, 0] on slot at bounding box center [0, 0] width 0 height 0
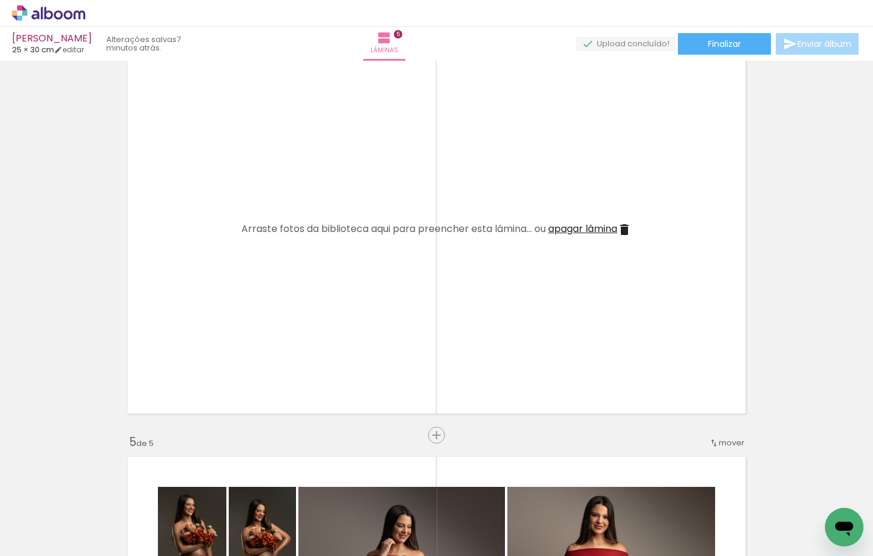
scroll to position [1293, 0]
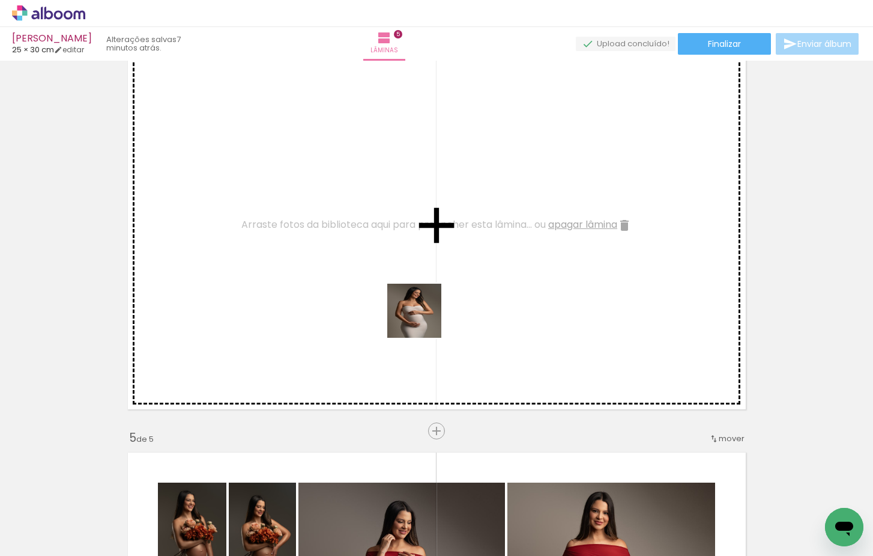
drag, startPoint x: 434, startPoint y: 411, endPoint x: 423, endPoint y: 317, distance: 95.5
click at [423, 317] on quentale-workspace at bounding box center [436, 278] width 873 height 556
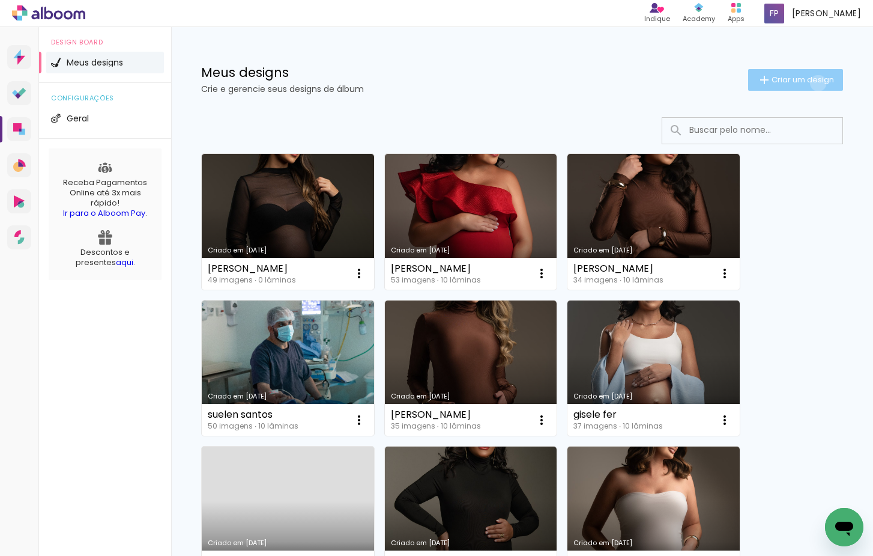
click at [816, 83] on span "Criar um design" at bounding box center [803, 80] width 62 height 8
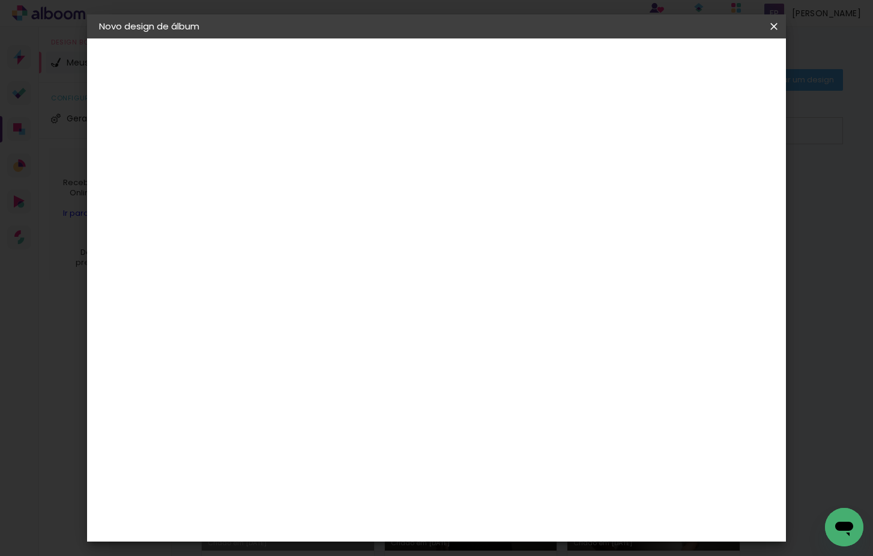
click at [0, 0] on paper-input-container "Título do álbum" at bounding box center [0, 0] width 0 height 0
type input "[PERSON_NAME]"
type paper-input "[PERSON_NAME]"
click at [419, 68] on paper-button "Avançar" at bounding box center [389, 63] width 59 height 20
click at [521, 190] on paper-item "Tamanho Livre" at bounding box center [462, 182] width 115 height 26
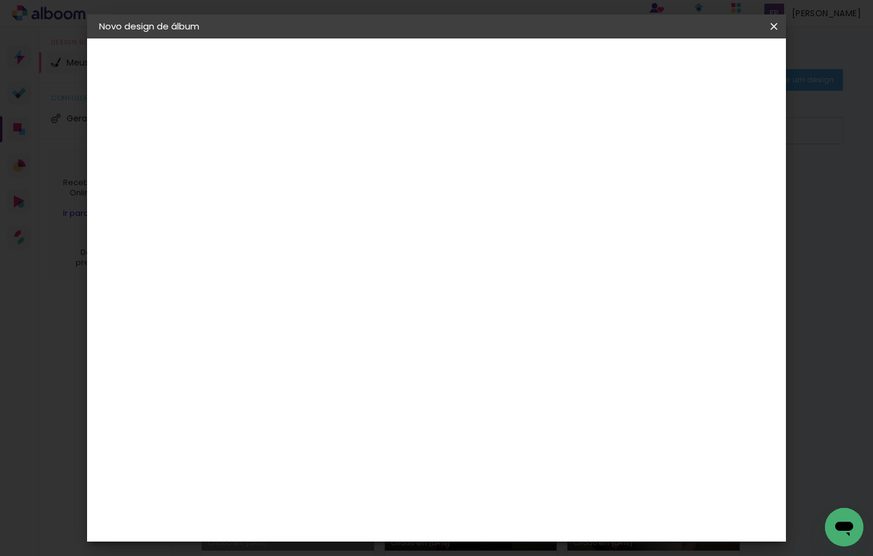
click at [521, 70] on paper-button "Avançar" at bounding box center [491, 63] width 59 height 20
click at [274, 318] on div "cm" at bounding box center [280, 323] width 14 height 18
type input "30,5"
type paper-input "30,5"
click at [523, 467] on div "cm" at bounding box center [530, 468] width 14 height 18
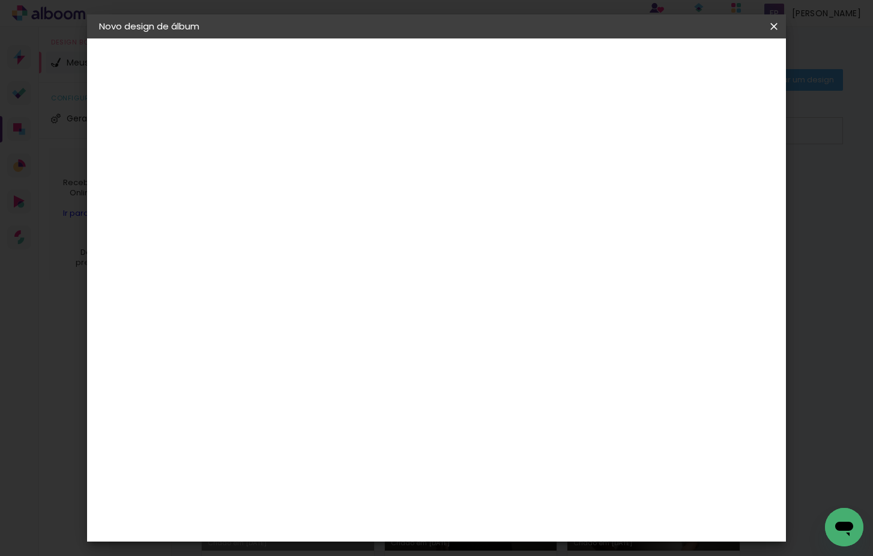
type input "6"
type input "50,6"
type paper-input "50,6"
click at [708, 66] on span "Iniciar design" at bounding box center [680, 63] width 55 height 8
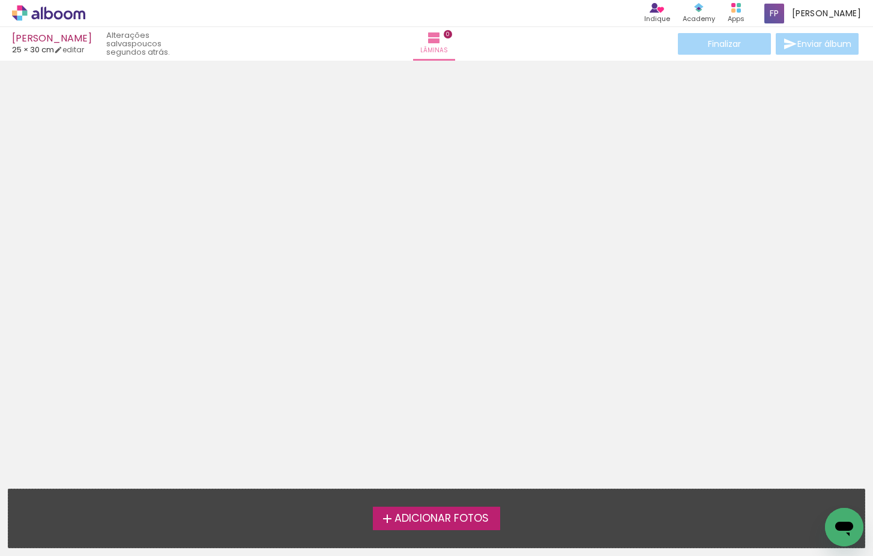
click at [472, 518] on span "Adicionar Fotos" at bounding box center [442, 518] width 94 height 11
click at [0, 0] on input "file" at bounding box center [0, 0] width 0 height 0
click at [417, 517] on span "Adicionar Fotos" at bounding box center [442, 518] width 94 height 11
click at [0, 0] on input "file" at bounding box center [0, 0] width 0 height 0
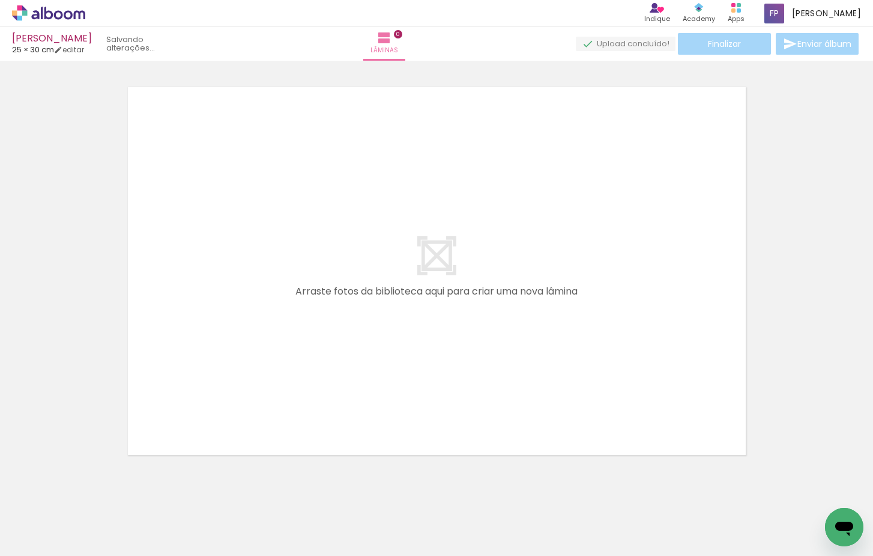
scroll to position [15, 0]
click at [40, 544] on span "Adicionar Fotos" at bounding box center [43, 539] width 36 height 13
click at [0, 0] on input "file" at bounding box center [0, 0] width 0 height 0
drag, startPoint x: 127, startPoint y: 514, endPoint x: 220, endPoint y: 473, distance: 101.4
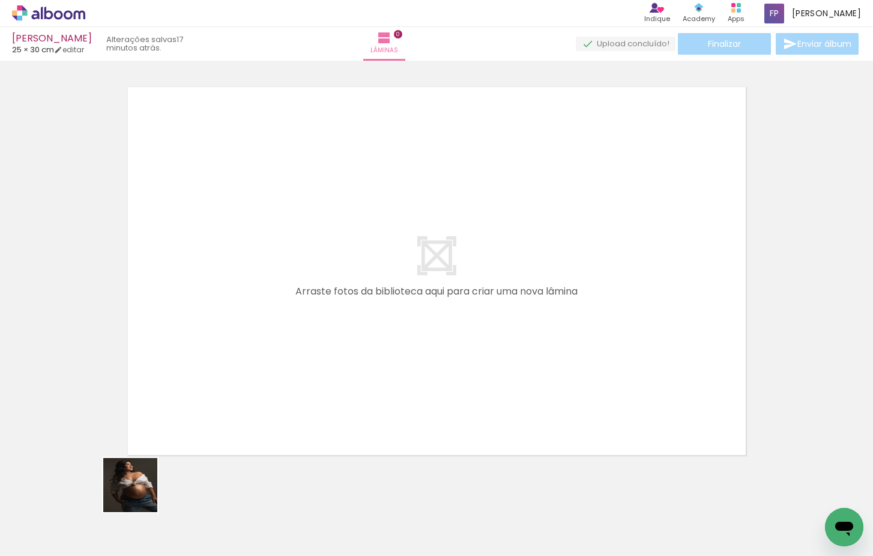
click at [234, 282] on quentale-workspace at bounding box center [436, 278] width 873 height 556
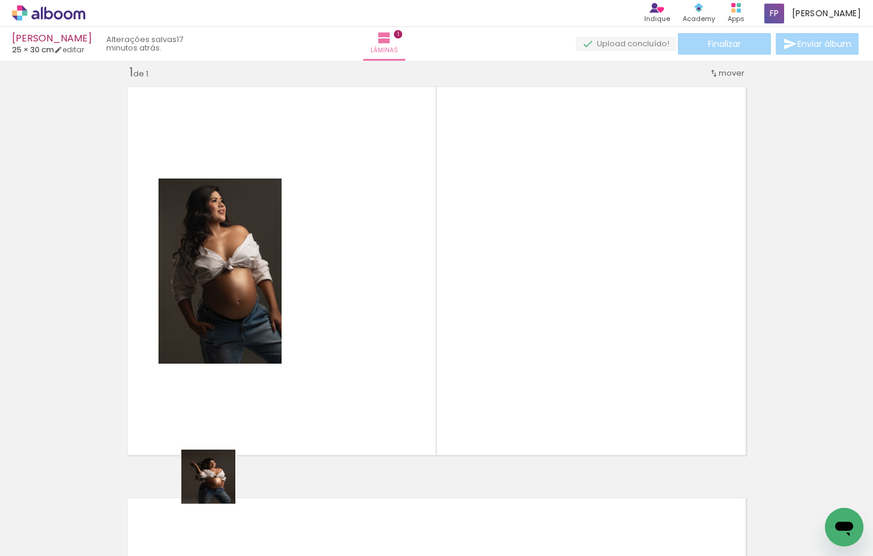
drag, startPoint x: 217, startPoint y: 485, endPoint x: 311, endPoint y: 306, distance: 202.0
click at [311, 306] on quentale-workspace at bounding box center [436, 278] width 873 height 556
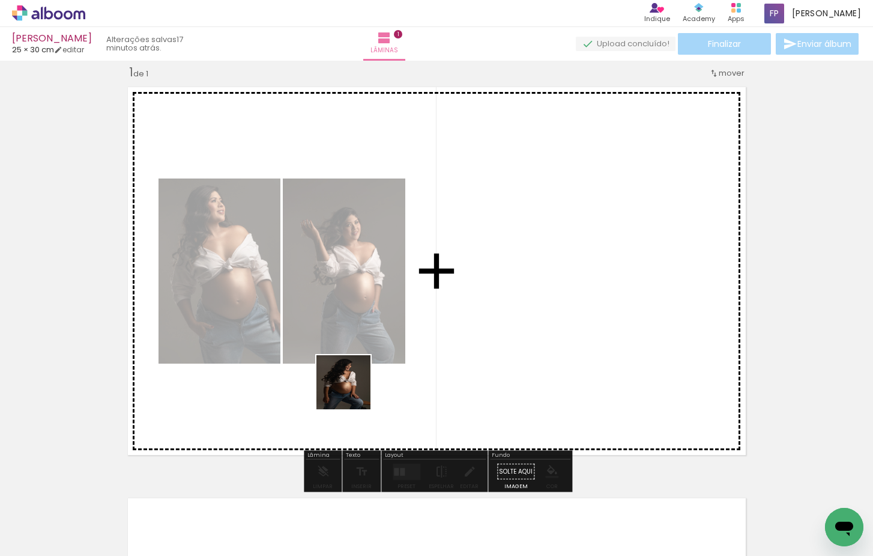
drag, startPoint x: 287, startPoint y: 484, endPoint x: 402, endPoint y: 332, distance: 191.1
click at [402, 332] on quentale-workspace at bounding box center [436, 278] width 873 height 556
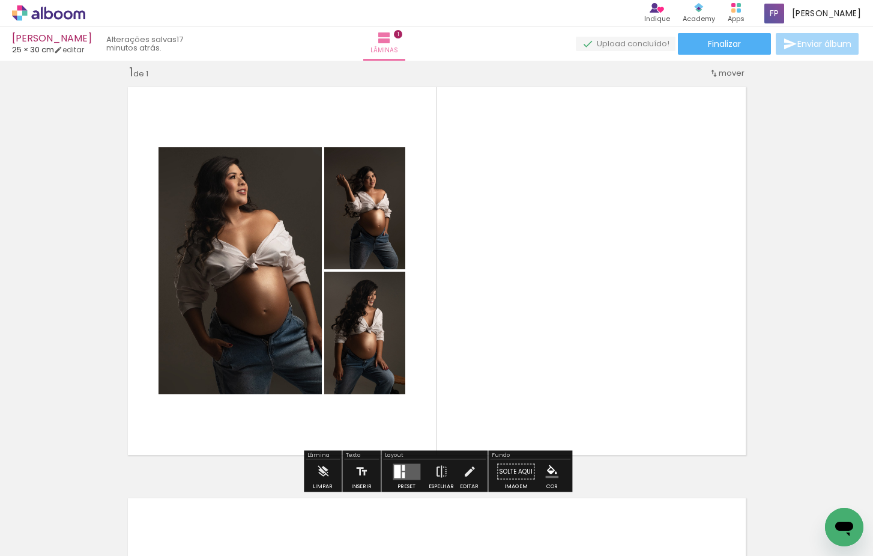
drag, startPoint x: 336, startPoint y: 519, endPoint x: 492, endPoint y: 299, distance: 269.7
click at [492, 299] on quentale-workspace at bounding box center [436, 278] width 873 height 556
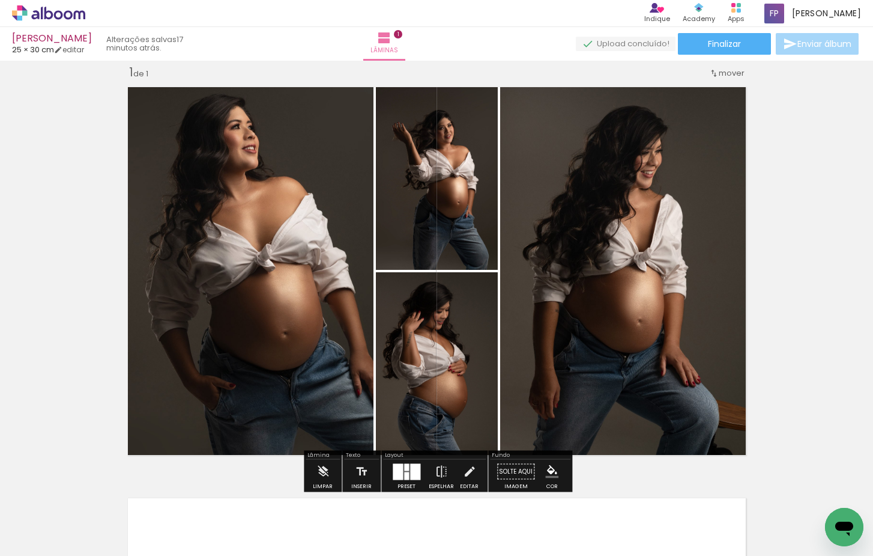
click at [409, 483] on quentale-thumb at bounding box center [389, 515] width 67 height 69
click at [411, 476] on div at bounding box center [415, 471] width 10 height 16
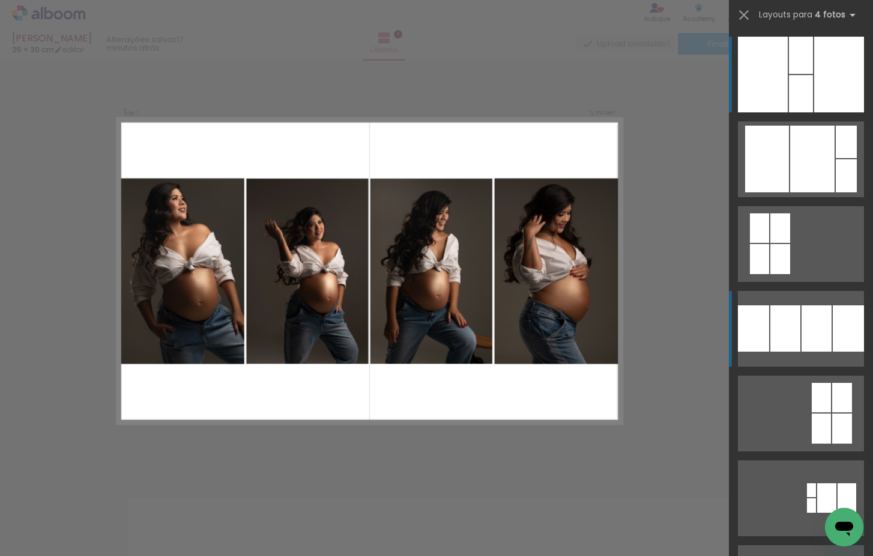
click at [814, 112] on div at bounding box center [839, 75] width 50 height 76
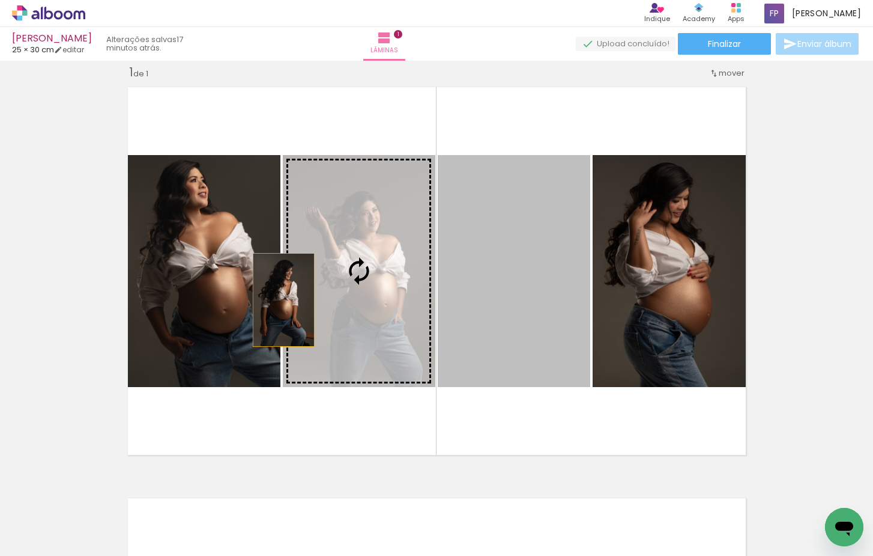
drag, startPoint x: 513, startPoint y: 308, endPoint x: 221, endPoint y: 294, distance: 292.2
click at [0, 0] on slot at bounding box center [0, 0] width 0 height 0
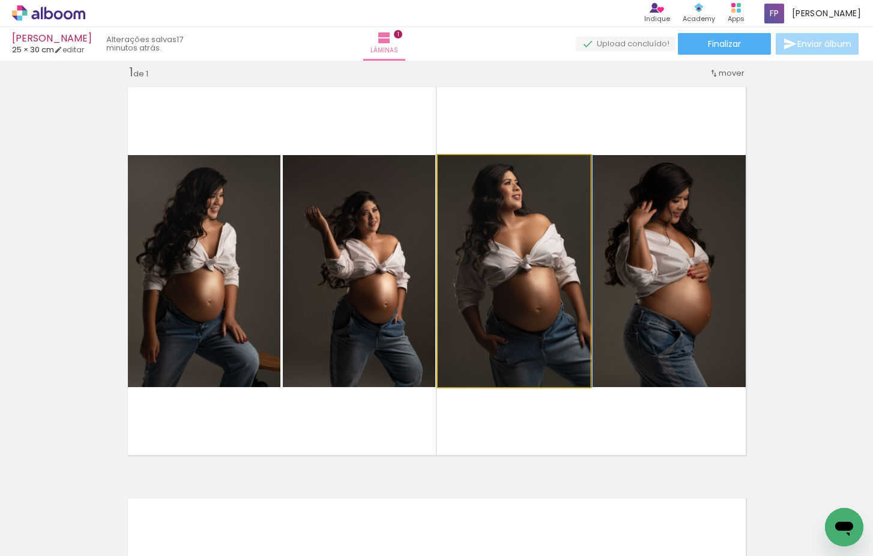
drag, startPoint x: 511, startPoint y: 288, endPoint x: 660, endPoint y: 274, distance: 149.0
click at [0, 0] on slot at bounding box center [0, 0] width 0 height 0
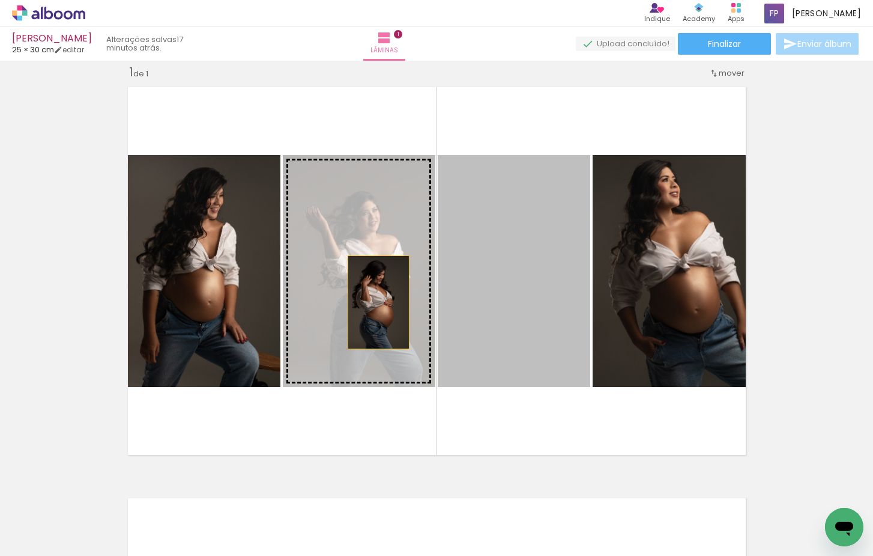
drag, startPoint x: 513, startPoint y: 305, endPoint x: 374, endPoint y: 303, distance: 138.8
click at [0, 0] on slot at bounding box center [0, 0] width 0 height 0
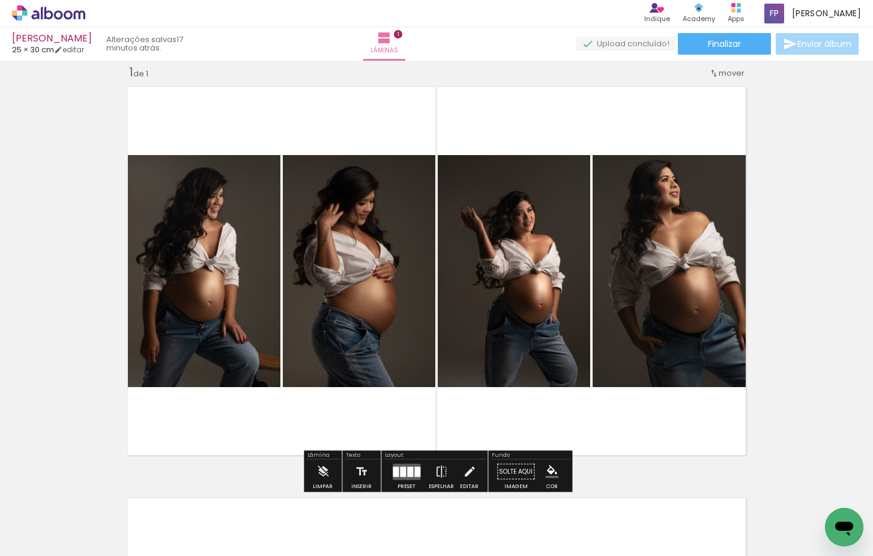
drag, startPoint x: 369, startPoint y: 319, endPoint x: 243, endPoint y: 313, distance: 126.3
click at [0, 0] on slot at bounding box center [0, 0] width 0 height 0
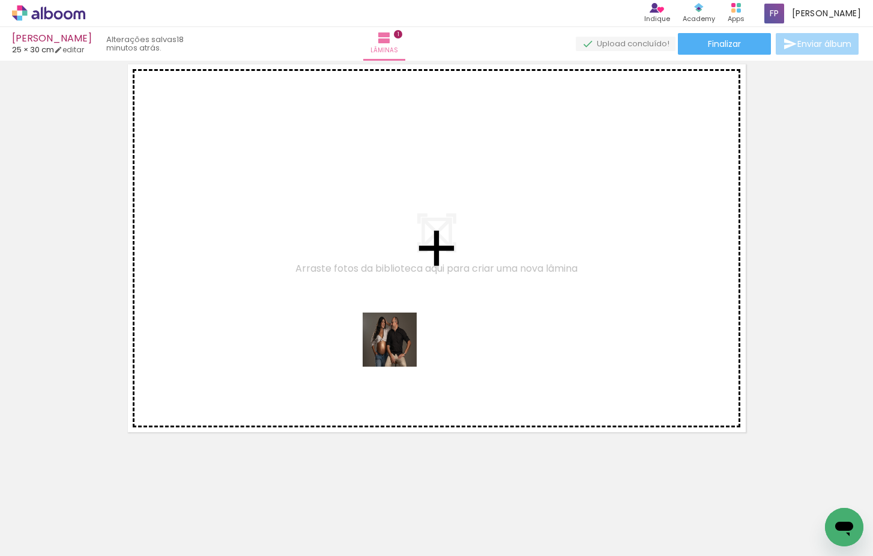
drag, startPoint x: 399, startPoint y: 430, endPoint x: 404, endPoint y: 336, distance: 94.5
click at [404, 336] on quentale-workspace at bounding box center [436, 278] width 873 height 556
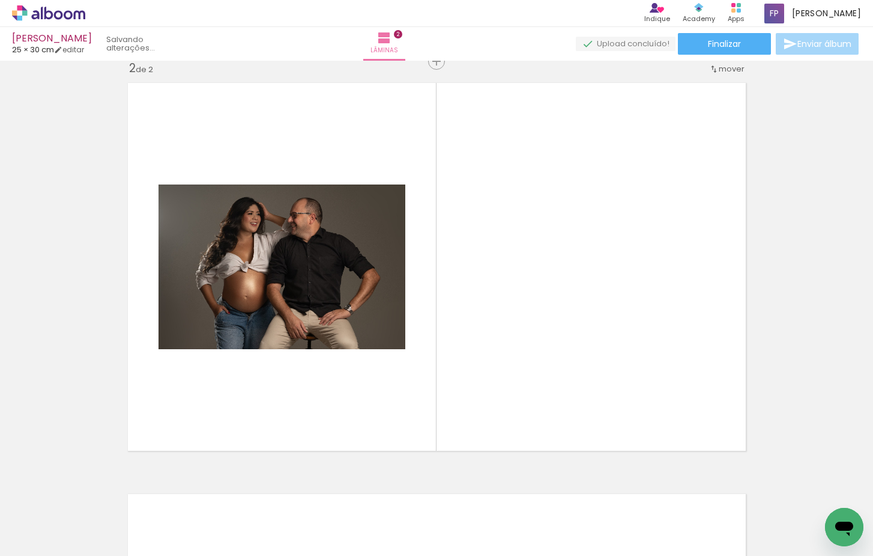
drag, startPoint x: 468, startPoint y: 520, endPoint x: 464, endPoint y: 374, distance: 146.0
click at [464, 374] on quentale-workspace at bounding box center [436, 278] width 873 height 556
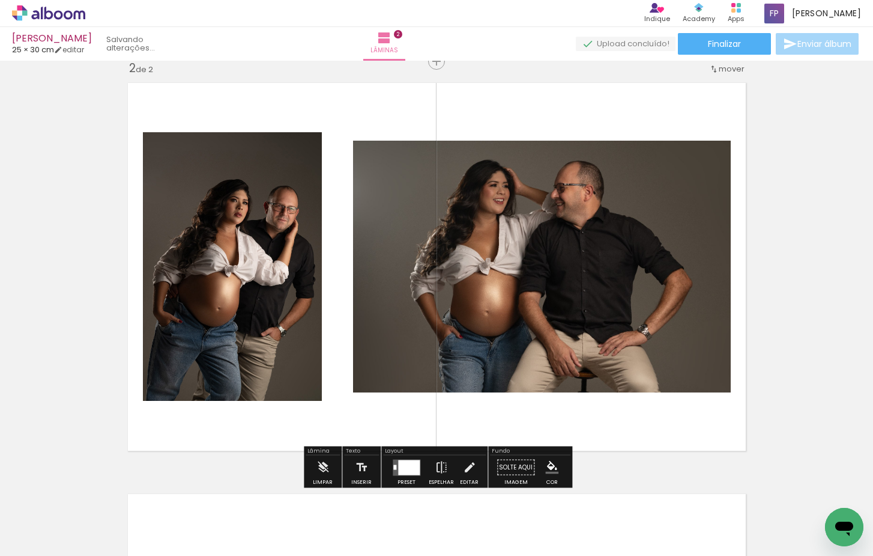
scroll to position [426, 0]
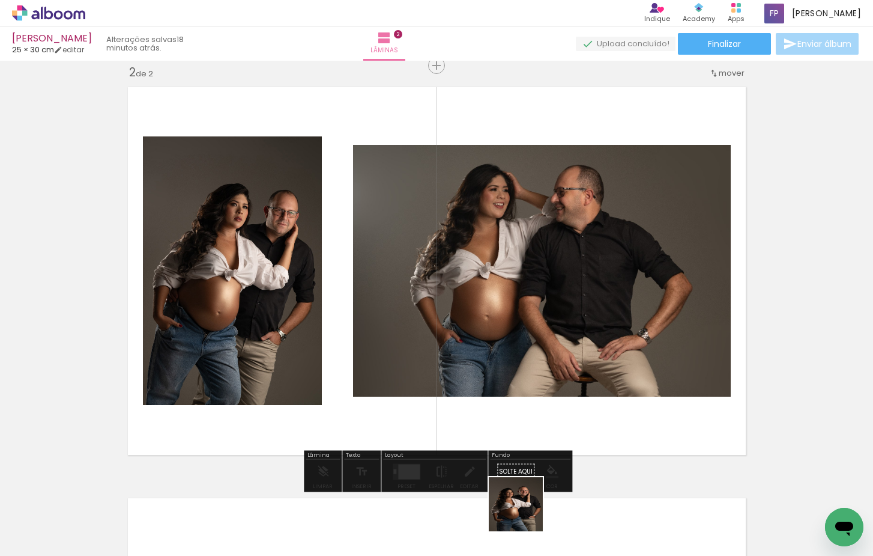
drag, startPoint x: 525, startPoint y: 513, endPoint x: 530, endPoint y: 375, distance: 138.3
click at [530, 375] on quentale-workspace at bounding box center [436, 278] width 873 height 556
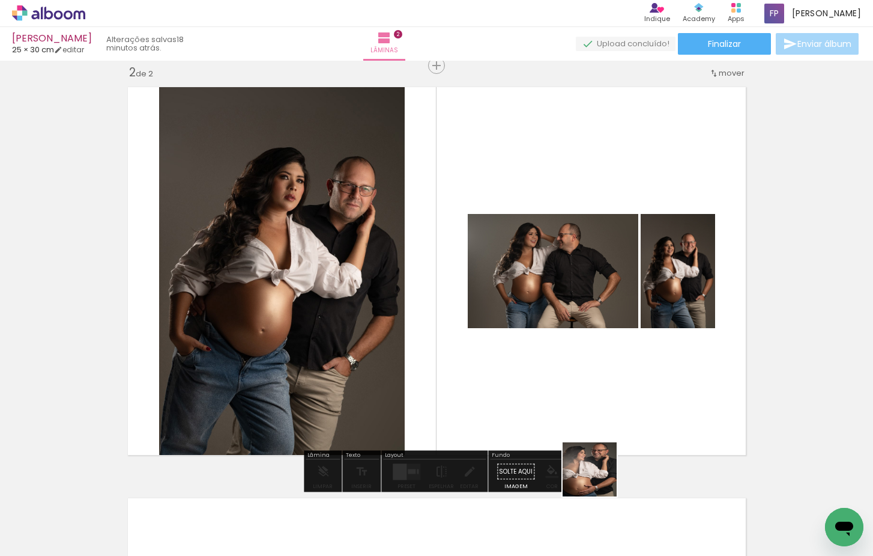
drag, startPoint x: 599, startPoint y: 478, endPoint x: 605, endPoint y: 356, distance: 122.7
click at [605, 356] on quentale-workspace at bounding box center [436, 278] width 873 height 556
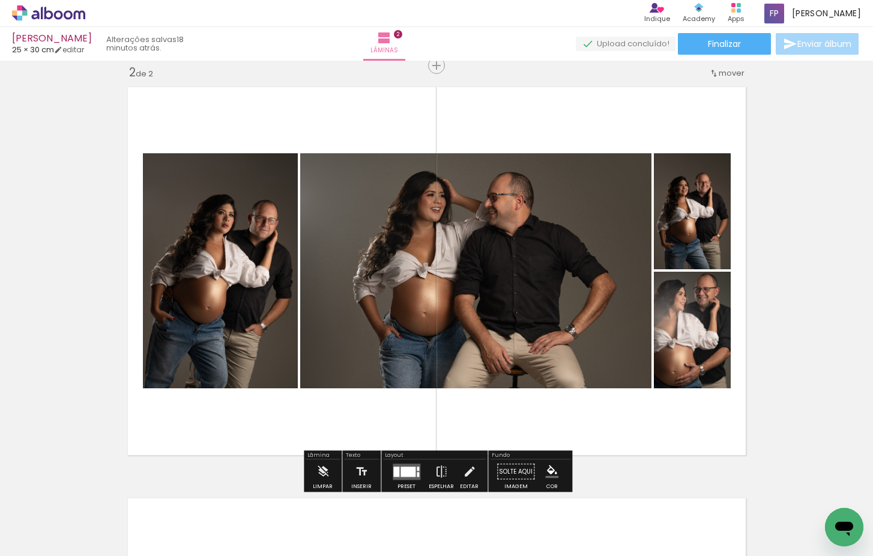
drag, startPoint x: 664, startPoint y: 512, endPoint x: 648, endPoint y: 371, distance: 142.0
click at [648, 371] on quentale-workspace at bounding box center [436, 278] width 873 height 556
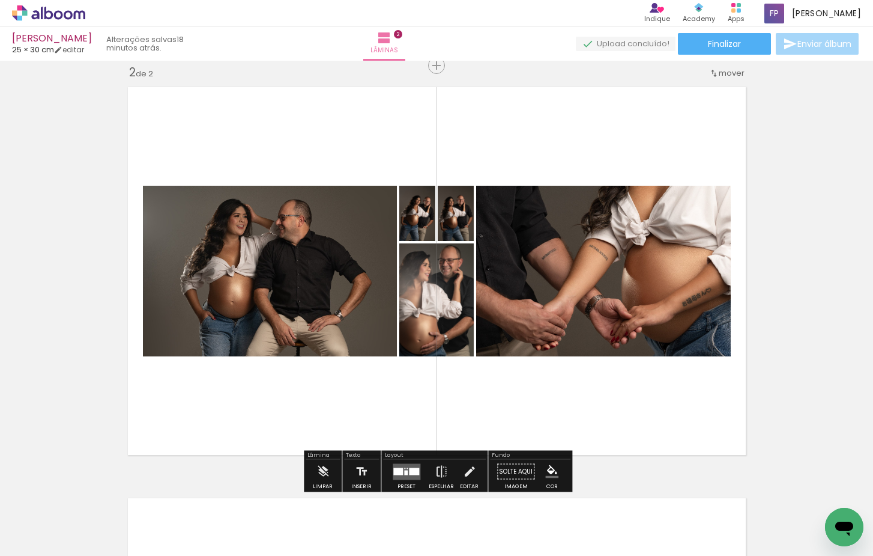
click at [407, 467] on quentale-layouter at bounding box center [407, 471] width 28 height 16
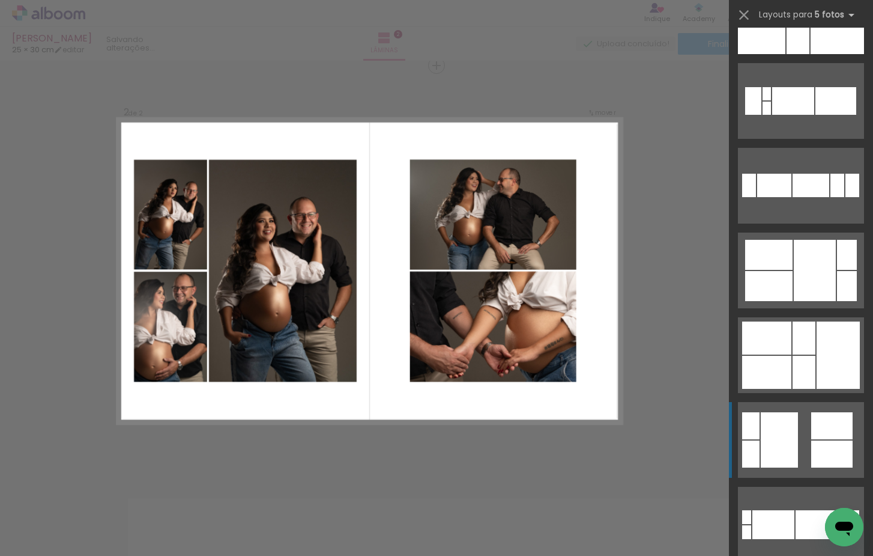
scroll to position [199, 0]
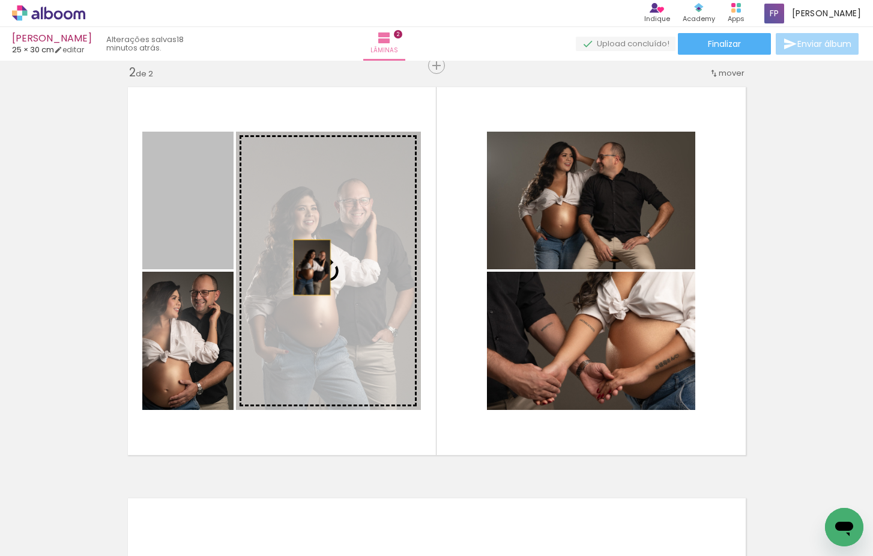
drag, startPoint x: 214, startPoint y: 222, endPoint x: 326, endPoint y: 273, distance: 122.6
click at [0, 0] on slot at bounding box center [0, 0] width 0 height 0
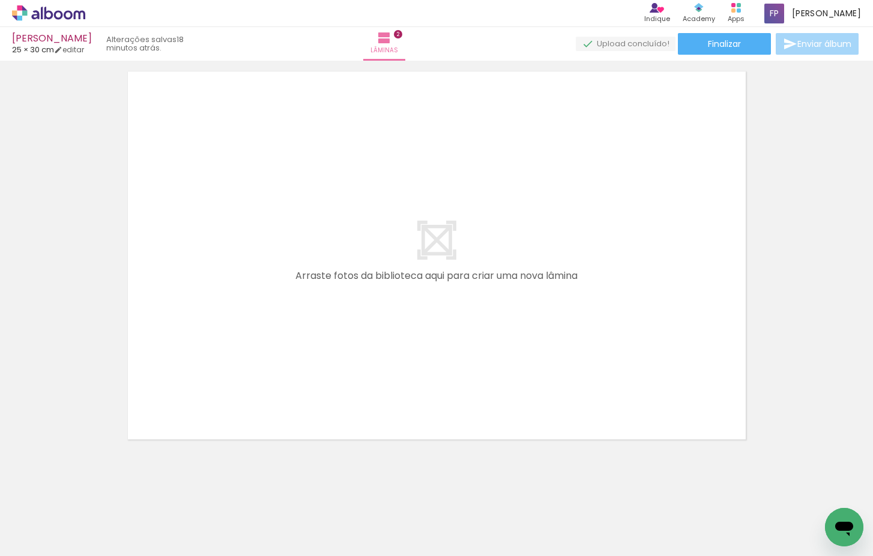
scroll to position [0, 334]
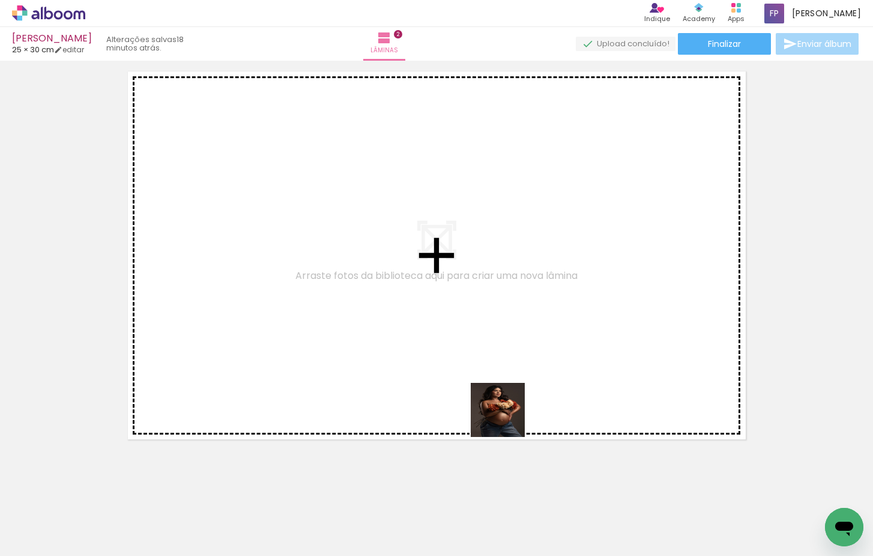
drag, startPoint x: 515, startPoint y: 435, endPoint x: 491, endPoint y: 372, distance: 67.3
click at [491, 372] on quentale-workspace at bounding box center [436, 278] width 873 height 556
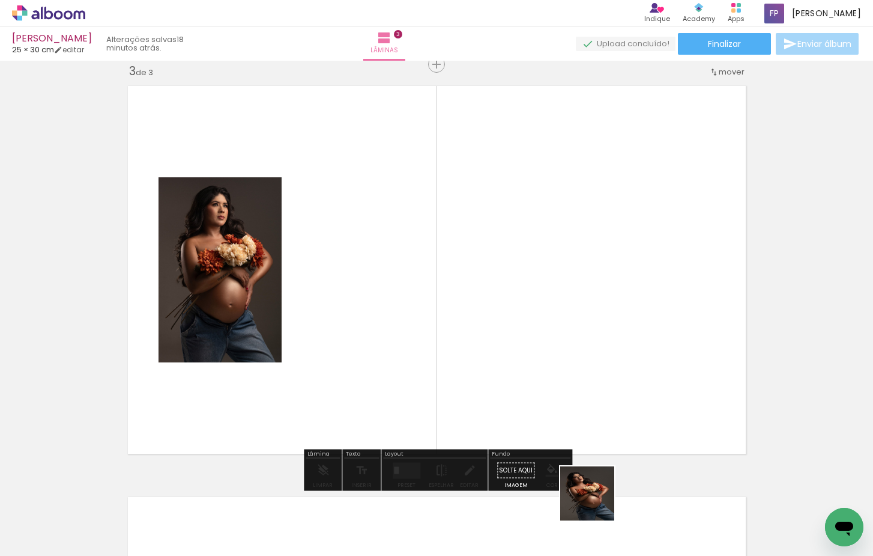
scroll to position [837, 0]
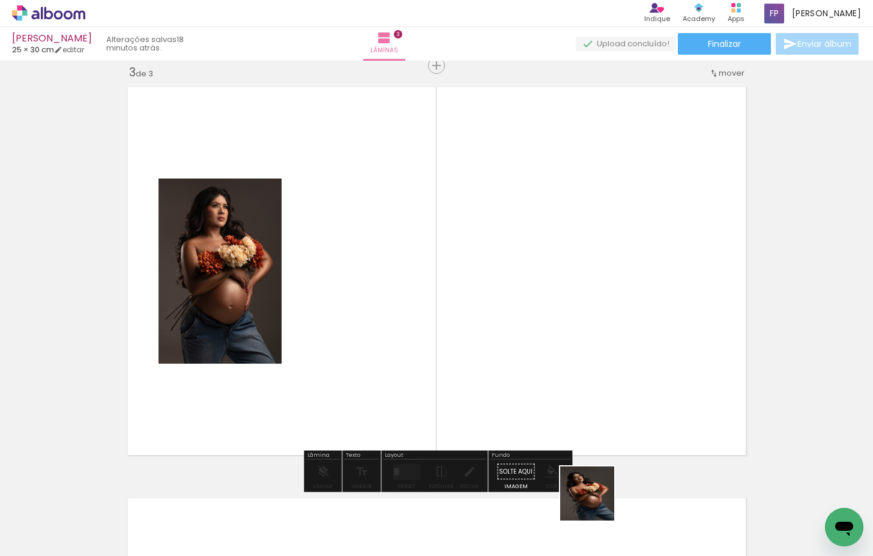
drag, startPoint x: 596, startPoint y: 502, endPoint x: 542, endPoint y: 381, distance: 132.3
click at [542, 381] on quentale-workspace at bounding box center [436, 278] width 873 height 556
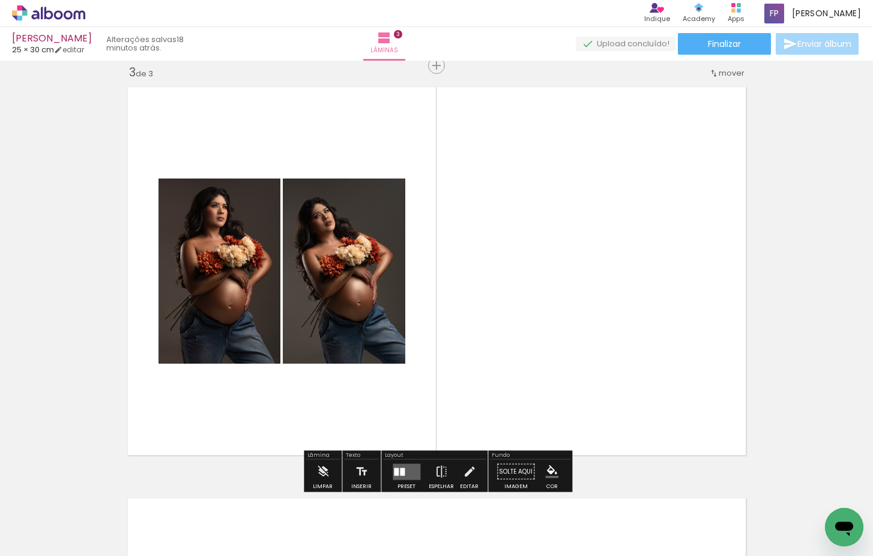
drag, startPoint x: 660, startPoint y: 505, endPoint x: 586, endPoint y: 360, distance: 162.2
click at [586, 360] on quentale-workspace at bounding box center [436, 278] width 873 height 556
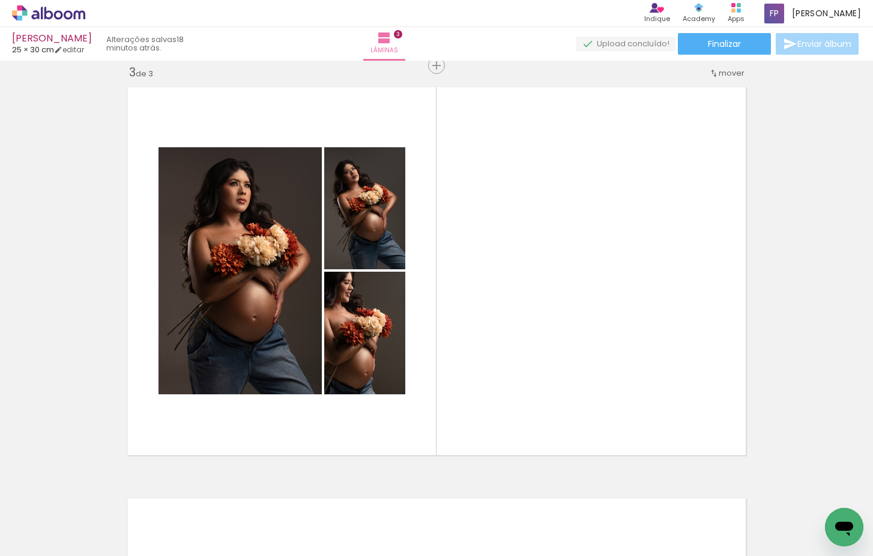
scroll to position [0, 729]
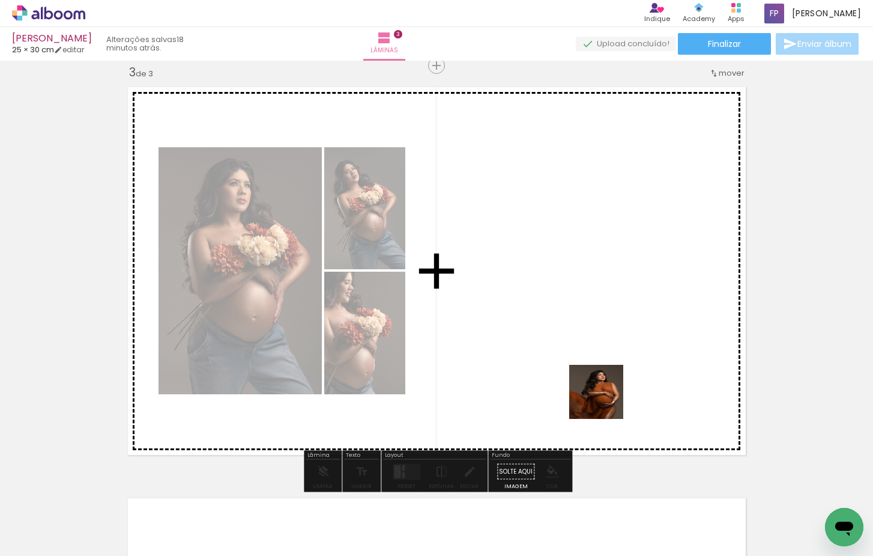
drag, startPoint x: 605, startPoint y: 401, endPoint x: 610, endPoint y: 358, distance: 42.9
click at [610, 358] on quentale-workspace at bounding box center [436, 278] width 873 height 556
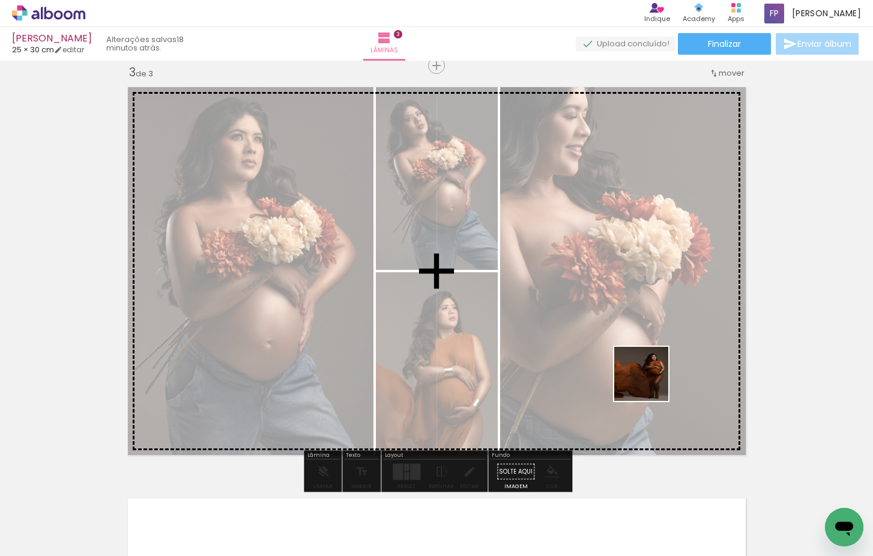
drag, startPoint x: 649, startPoint y: 395, endPoint x: 652, endPoint y: 380, distance: 15.2
click at [652, 380] on quentale-workspace at bounding box center [436, 278] width 873 height 556
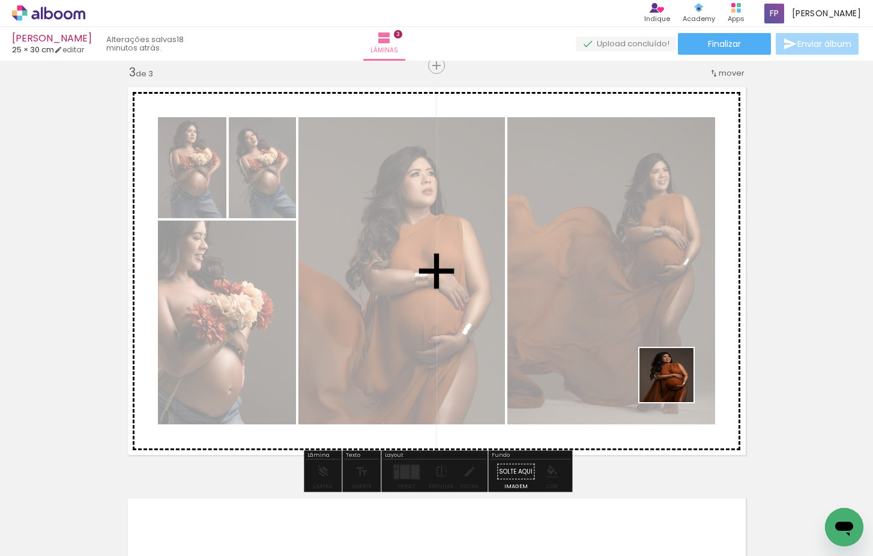
drag, startPoint x: 706, startPoint y: 451, endPoint x: 676, endPoint y: 382, distance: 75.6
click at [676, 382] on quentale-workspace at bounding box center [436, 278] width 873 height 556
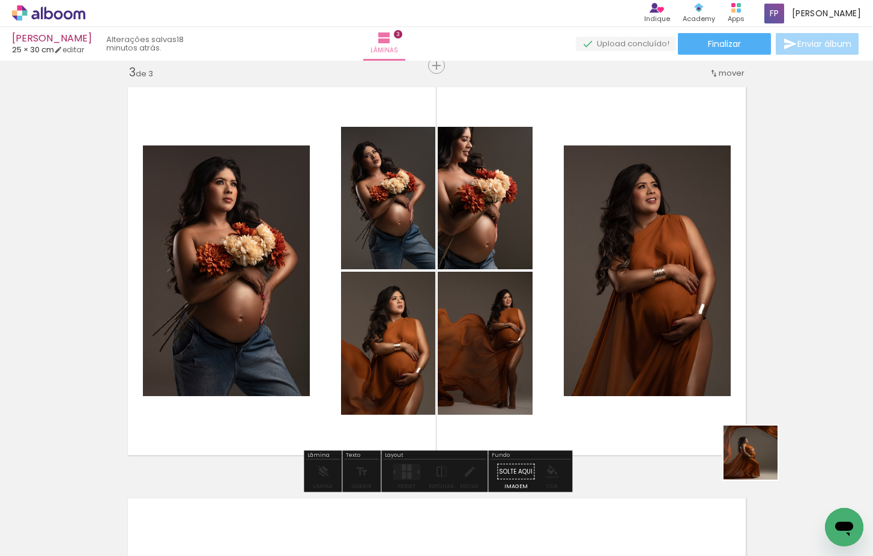
drag, startPoint x: 795, startPoint y: 498, endPoint x: 646, endPoint y: 360, distance: 203.2
click at [646, 360] on quentale-workspace at bounding box center [436, 278] width 873 height 556
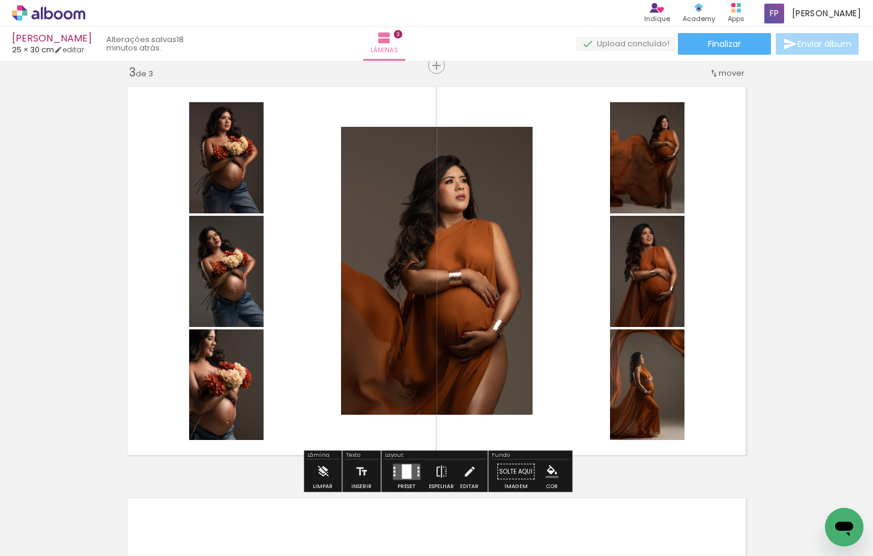
scroll to position [0, 850]
drag, startPoint x: 736, startPoint y: 500, endPoint x: 640, endPoint y: 349, distance: 179.3
click at [640, 349] on quentale-workspace at bounding box center [436, 278] width 873 height 556
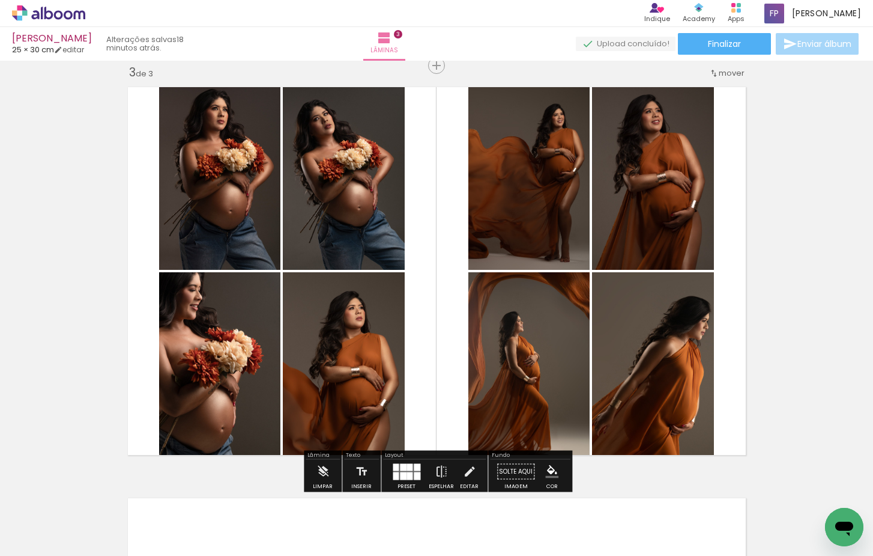
drag, startPoint x: 399, startPoint y: 475, endPoint x: 420, endPoint y: 464, distance: 23.6
click at [400, 473] on div at bounding box center [403, 476] width 7 height 8
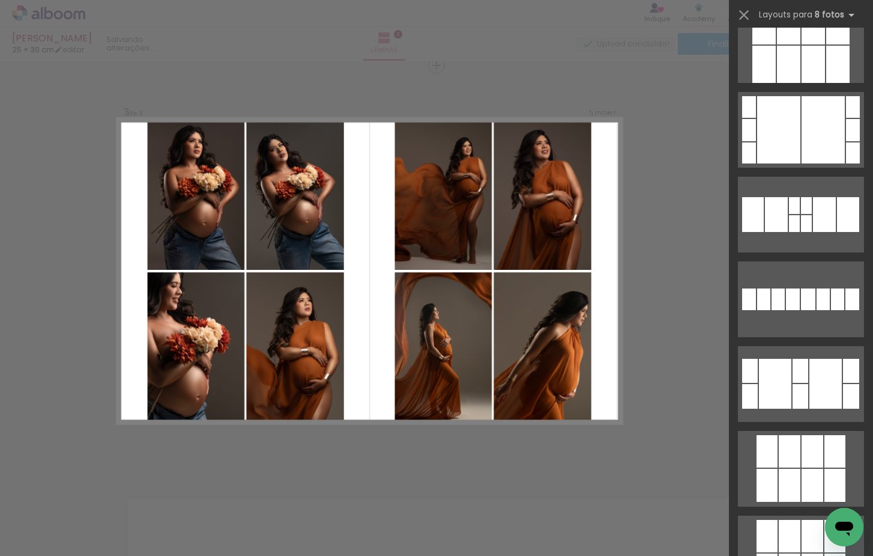
scroll to position [0, 0]
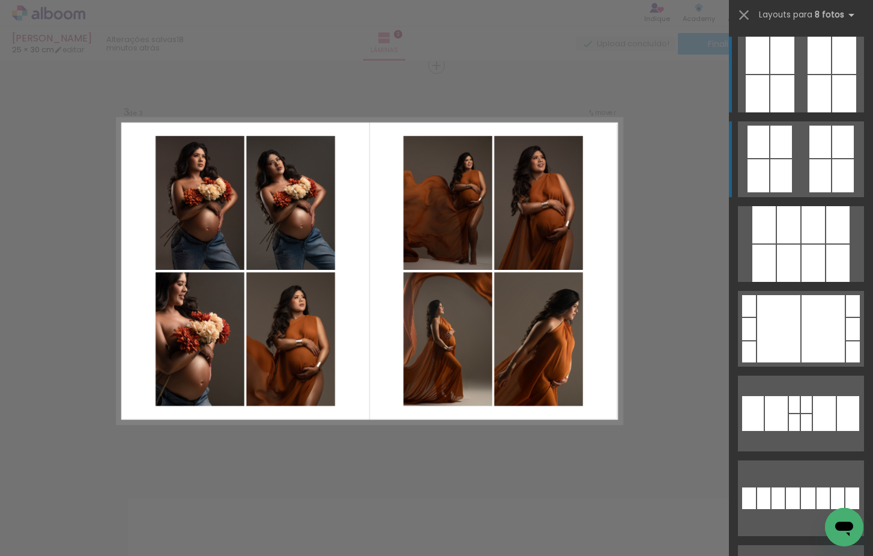
click at [806, 112] on quentale-layouter at bounding box center [801, 75] width 126 height 76
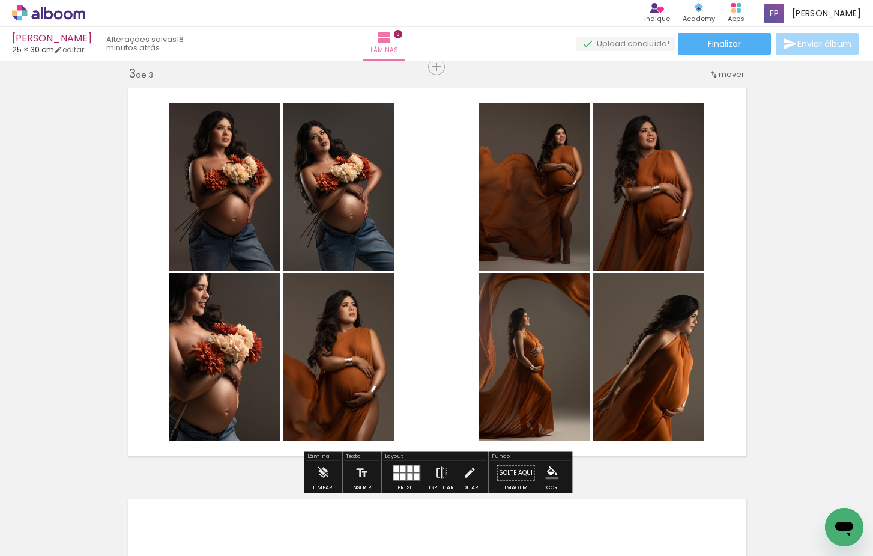
scroll to position [830, 0]
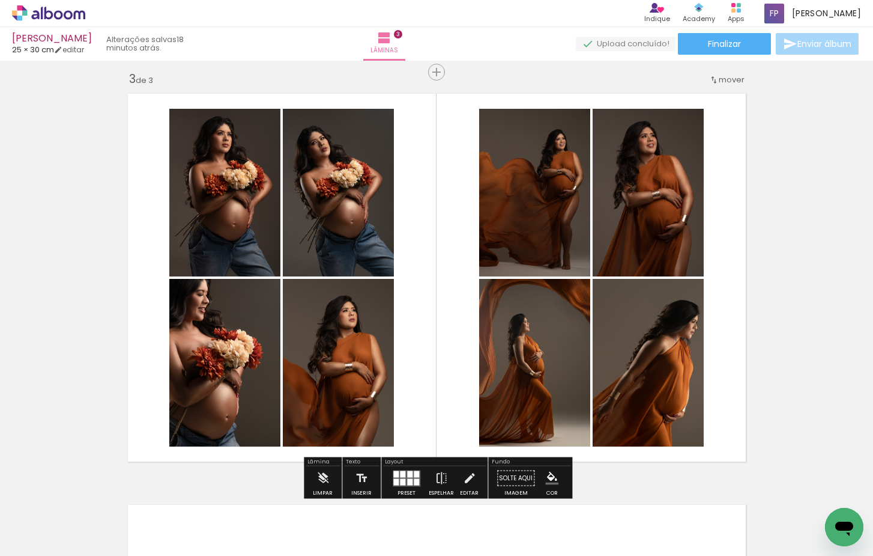
click at [564, 384] on quentale-photo at bounding box center [534, 363] width 111 height 168
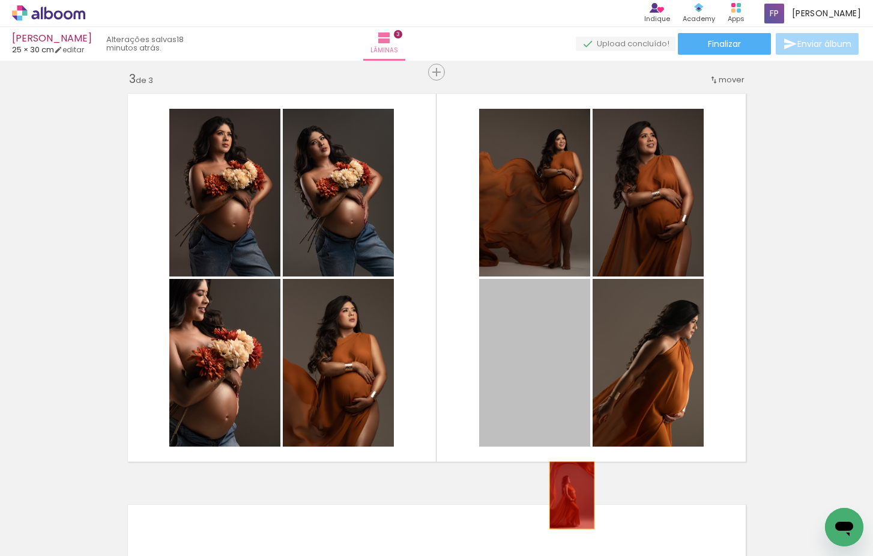
drag, startPoint x: 551, startPoint y: 379, endPoint x: 574, endPoint y: 533, distance: 155.4
click at [574, 533] on quentale-workspace at bounding box center [436, 278] width 873 height 556
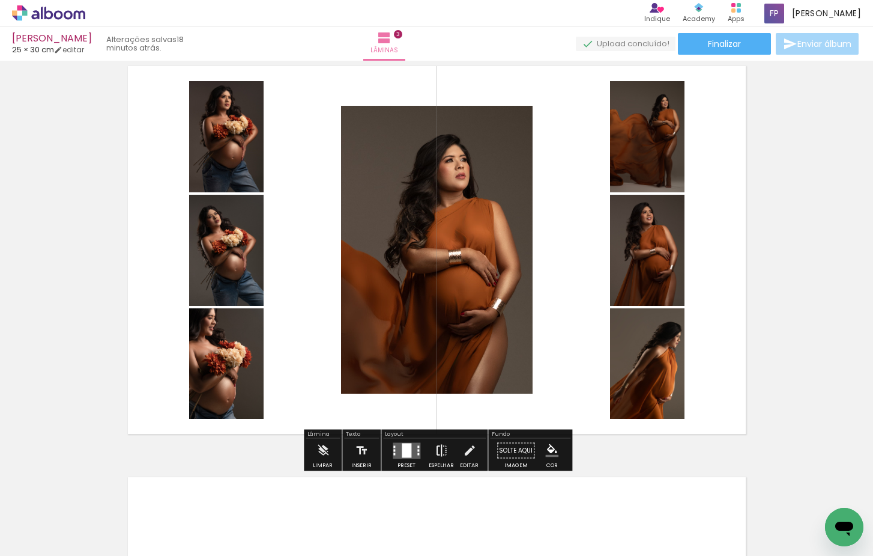
scroll to position [894, 0]
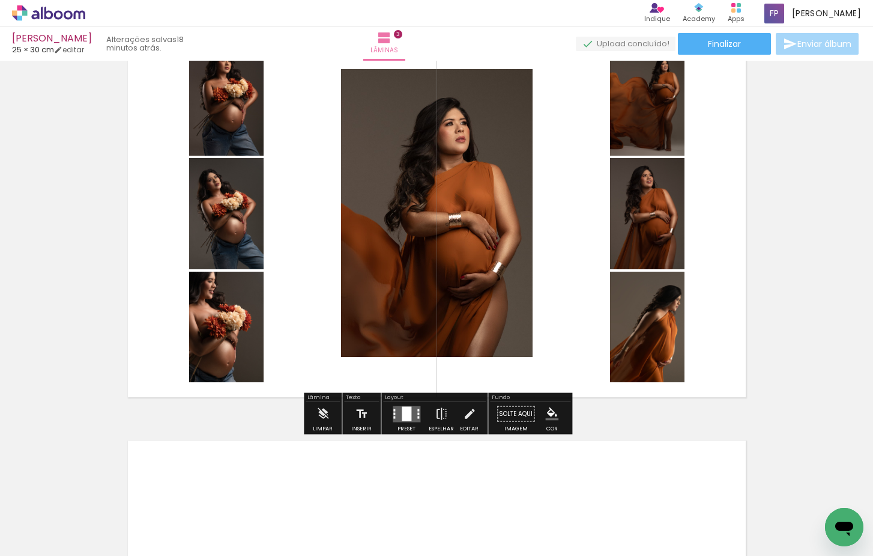
click at [402, 417] on div at bounding box center [407, 413] width 10 height 14
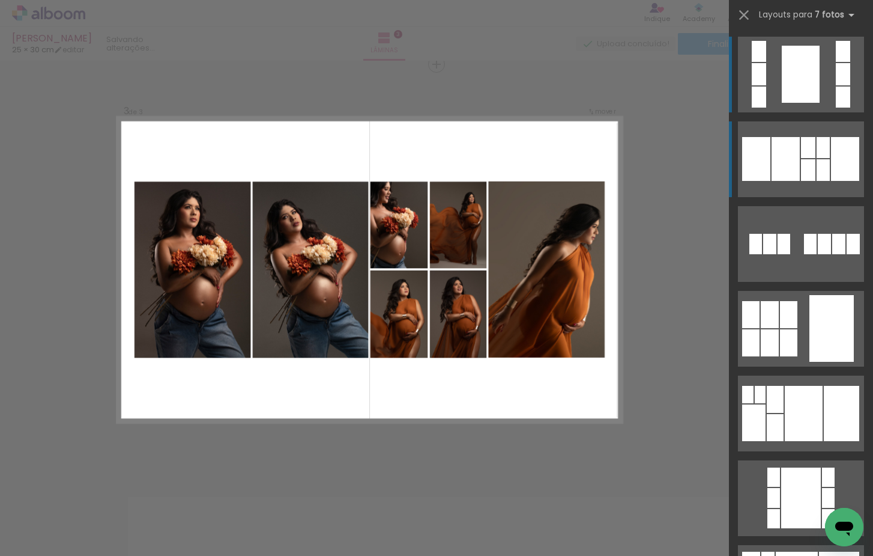
scroll to position [837, 0]
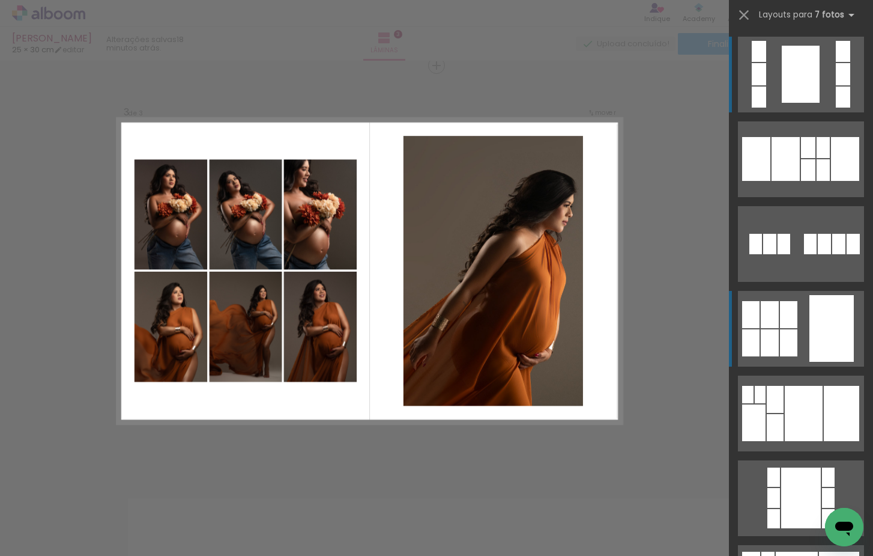
click at [801, 112] on quentale-layouter at bounding box center [801, 75] width 126 height 76
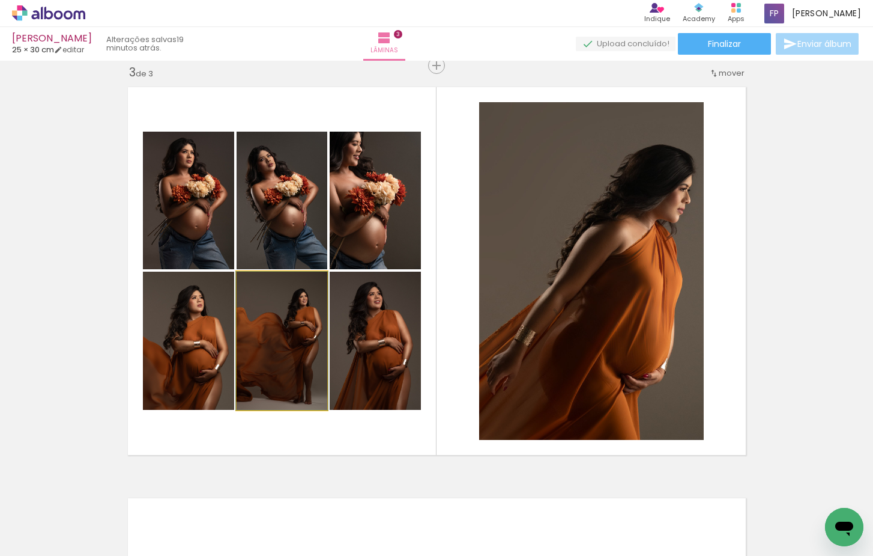
drag, startPoint x: 278, startPoint y: 349, endPoint x: 598, endPoint y: 313, distance: 322.2
click at [0, 0] on slot at bounding box center [0, 0] width 0 height 0
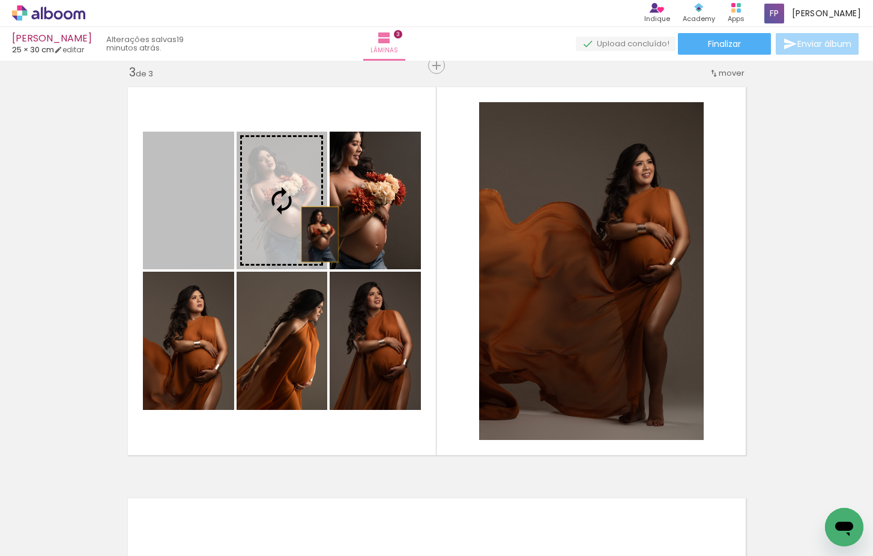
drag, startPoint x: 261, startPoint y: 226, endPoint x: 596, endPoint y: 289, distance: 341.5
click at [0, 0] on slot at bounding box center [0, 0] width 0 height 0
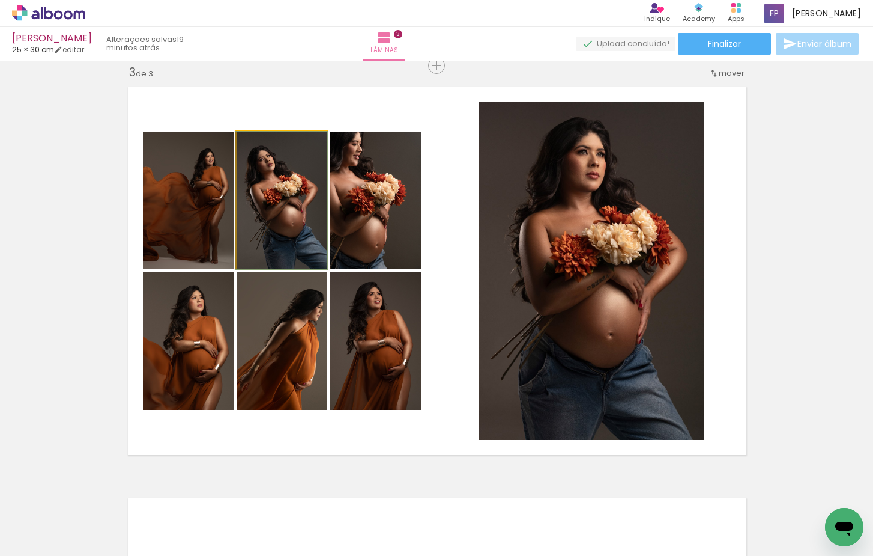
drag, startPoint x: 303, startPoint y: 220, endPoint x: 178, endPoint y: 196, distance: 126.5
click at [0, 0] on slot at bounding box center [0, 0] width 0 height 0
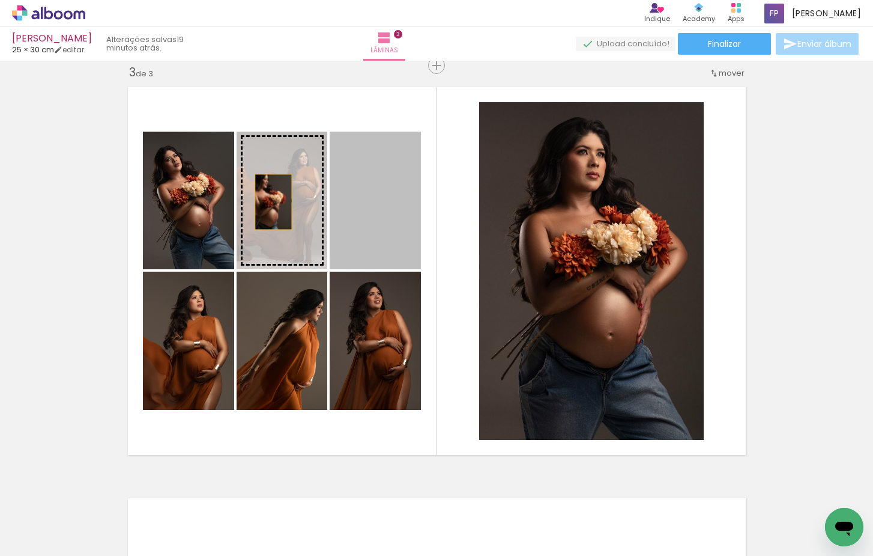
drag, startPoint x: 378, startPoint y: 211, endPoint x: 279, endPoint y: 199, distance: 99.8
click at [0, 0] on slot at bounding box center [0, 0] width 0 height 0
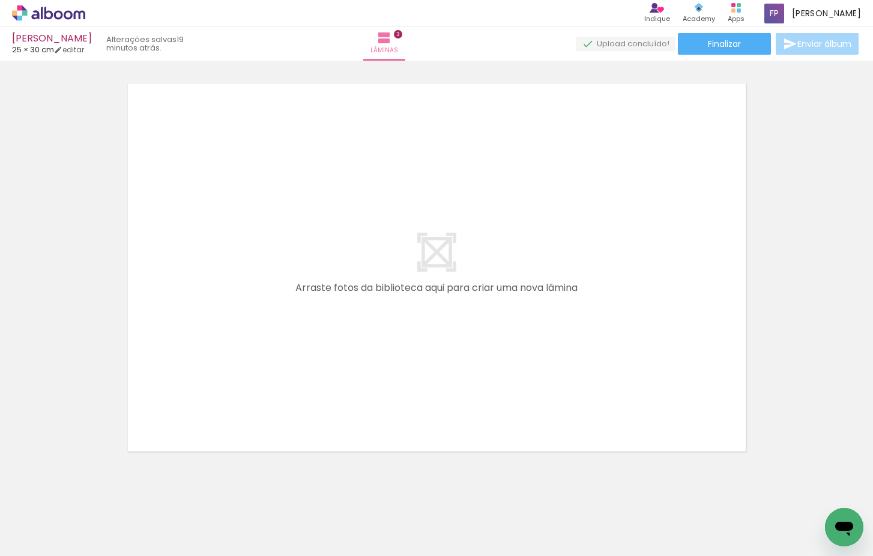
scroll to position [0, 732]
drag, startPoint x: 338, startPoint y: 521, endPoint x: 367, endPoint y: 370, distance: 154.2
click at [367, 370] on quentale-workspace at bounding box center [436, 278] width 873 height 556
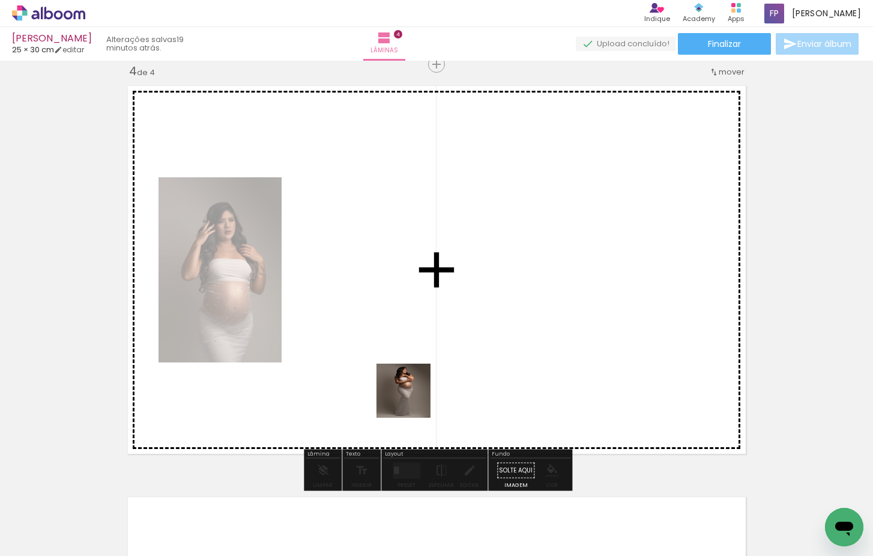
drag, startPoint x: 423, startPoint y: 481, endPoint x: 414, endPoint y: 387, distance: 93.5
click at [414, 387] on quentale-workspace at bounding box center [436, 278] width 873 height 556
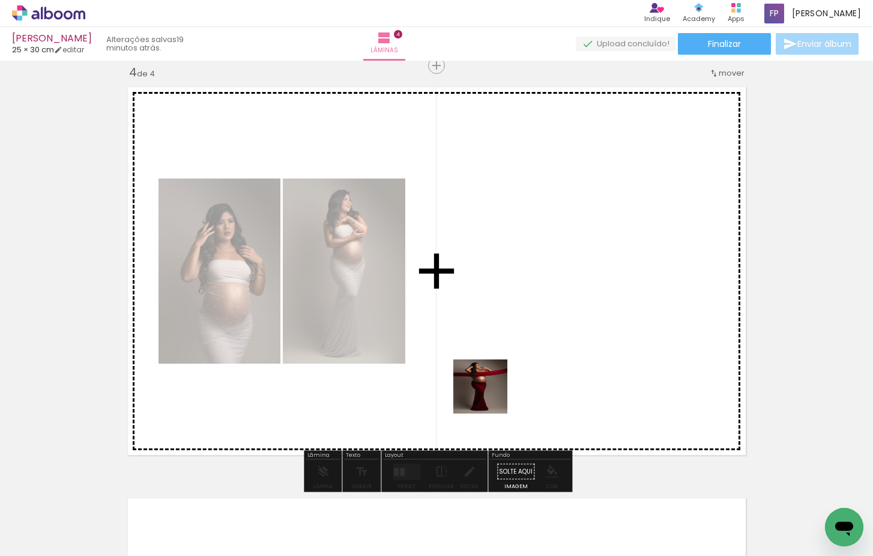
drag, startPoint x: 488, startPoint y: 470, endPoint x: 491, endPoint y: 387, distance: 82.3
click at [491, 387] on quentale-workspace at bounding box center [436, 278] width 873 height 556
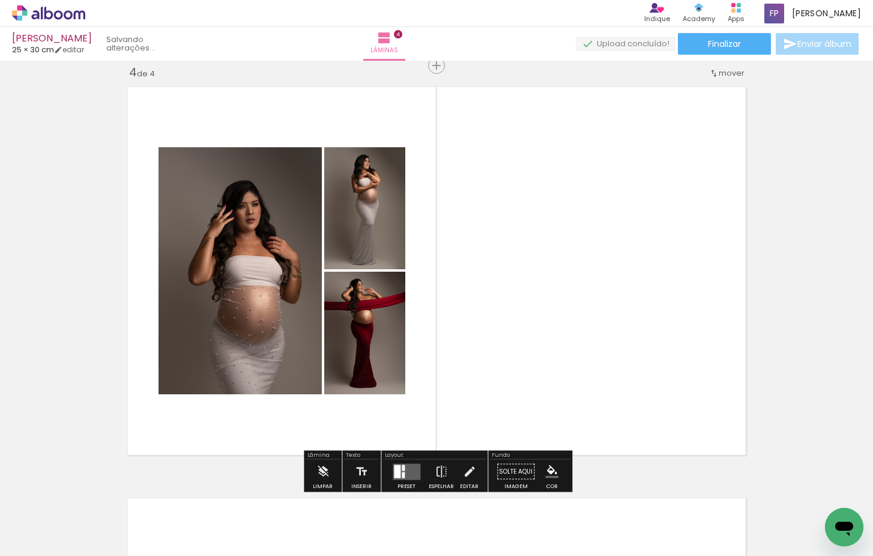
drag, startPoint x: 547, startPoint y: 361, endPoint x: 551, endPoint y: 341, distance: 20.3
click at [551, 341] on quentale-workspace at bounding box center [436, 278] width 873 height 556
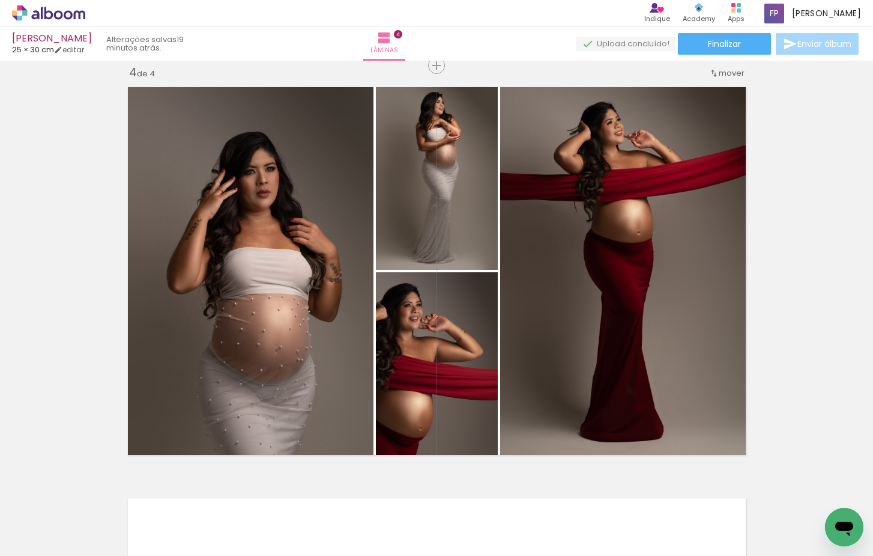
scroll to position [0, 1128]
drag, startPoint x: 556, startPoint y: 514, endPoint x: 612, endPoint y: 371, distance: 153.1
click at [612, 371] on quentale-workspace at bounding box center [436, 278] width 873 height 556
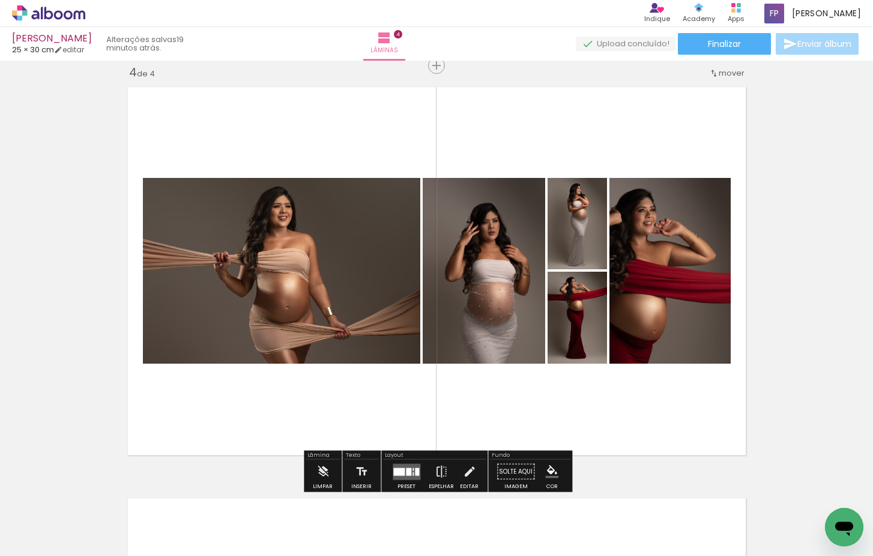
click at [402, 469] on div at bounding box center [398, 471] width 11 height 8
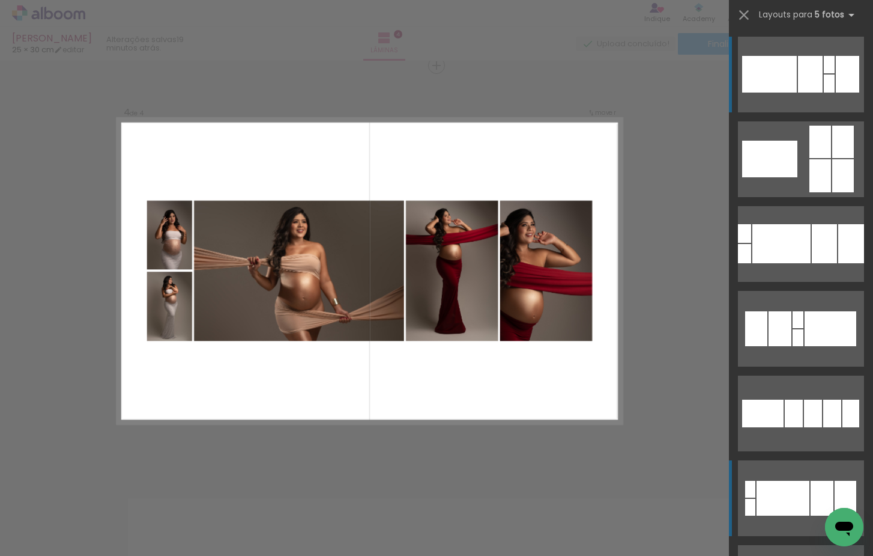
click at [799, 263] on div at bounding box center [782, 243] width 58 height 39
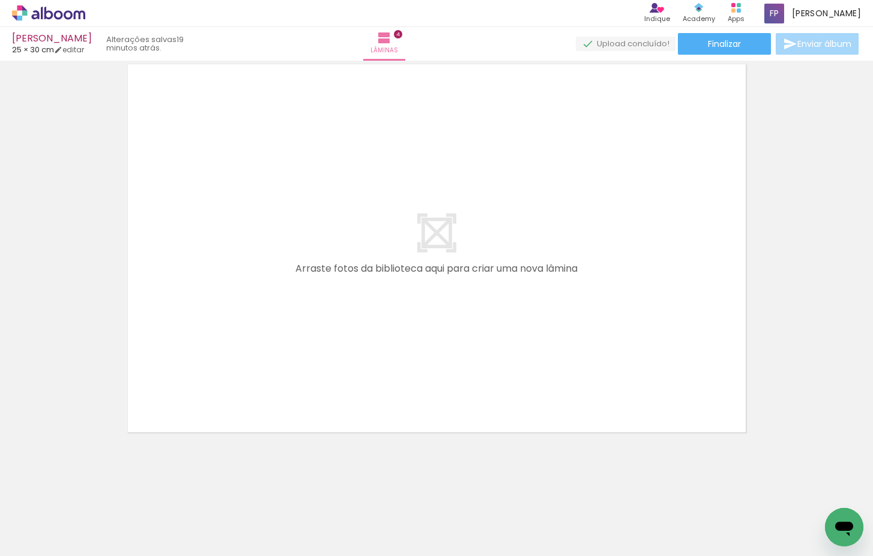
scroll to position [1681, 0]
drag, startPoint x: 419, startPoint y: 518, endPoint x: 415, endPoint y: 356, distance: 162.8
click at [415, 356] on quentale-workspace at bounding box center [436, 278] width 873 height 556
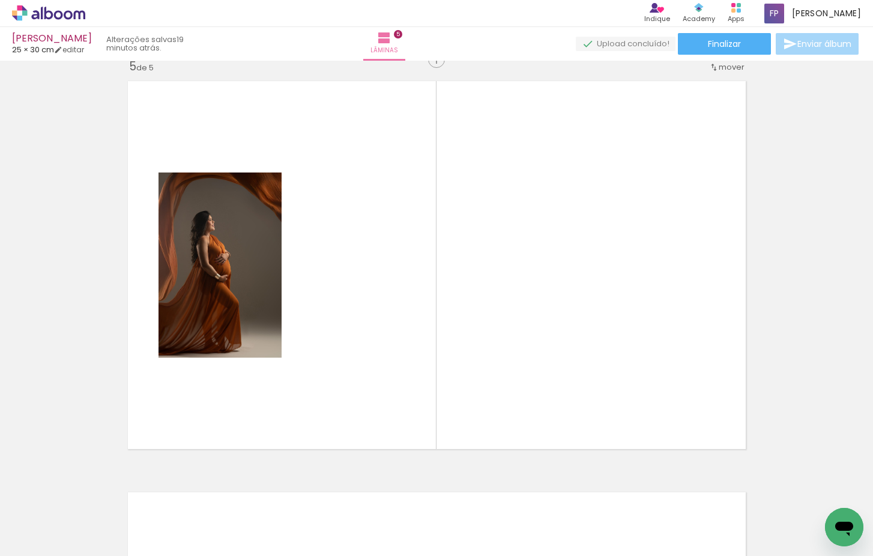
scroll to position [1658, 0]
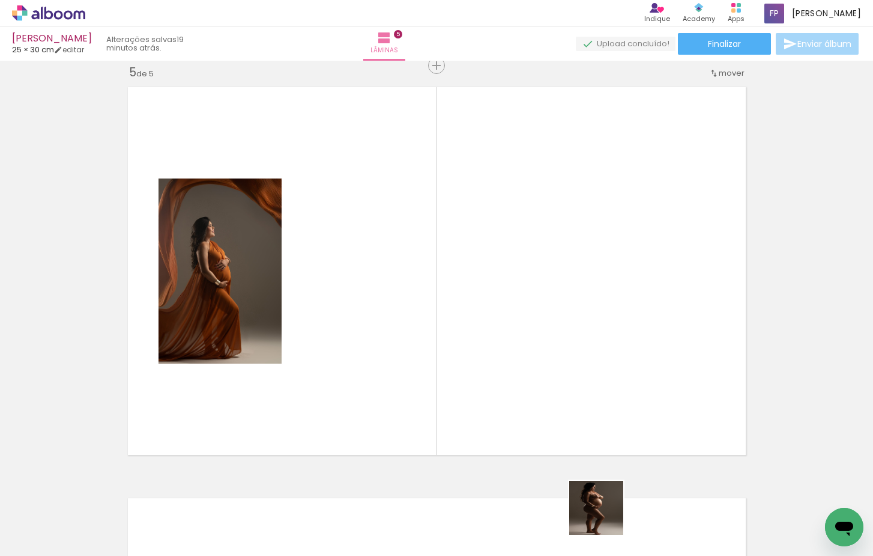
drag, startPoint x: 609, startPoint y: 518, endPoint x: 463, endPoint y: 363, distance: 213.7
click at [463, 363] on quentale-workspace at bounding box center [436, 278] width 873 height 556
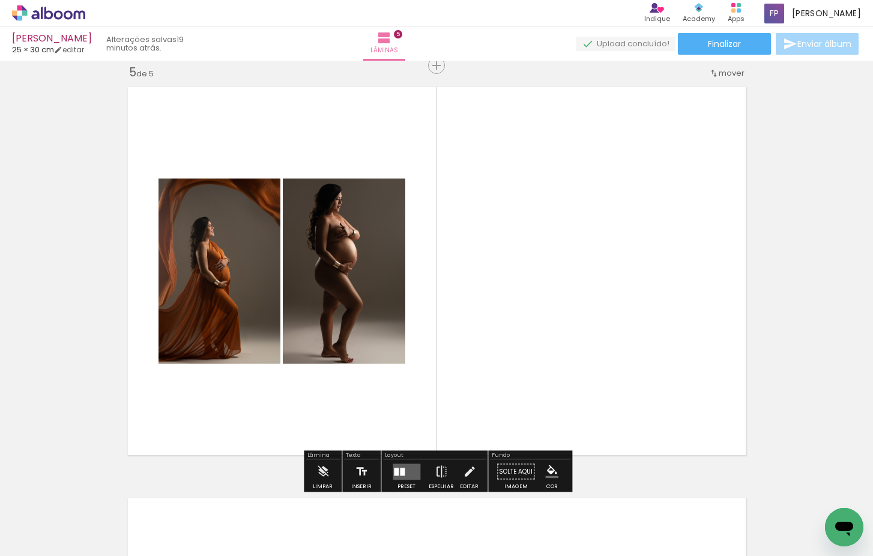
scroll to position [0, 423]
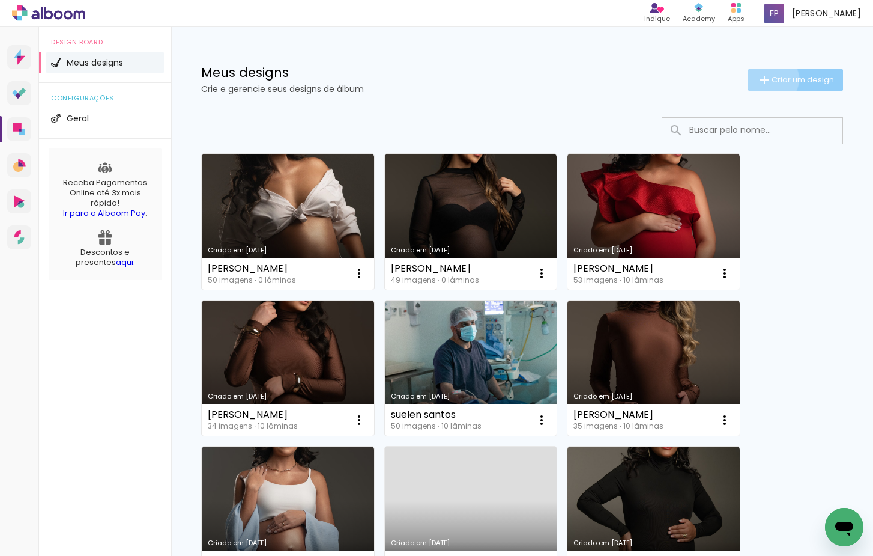
click at [772, 79] on span "Criar um design" at bounding box center [803, 80] width 62 height 8
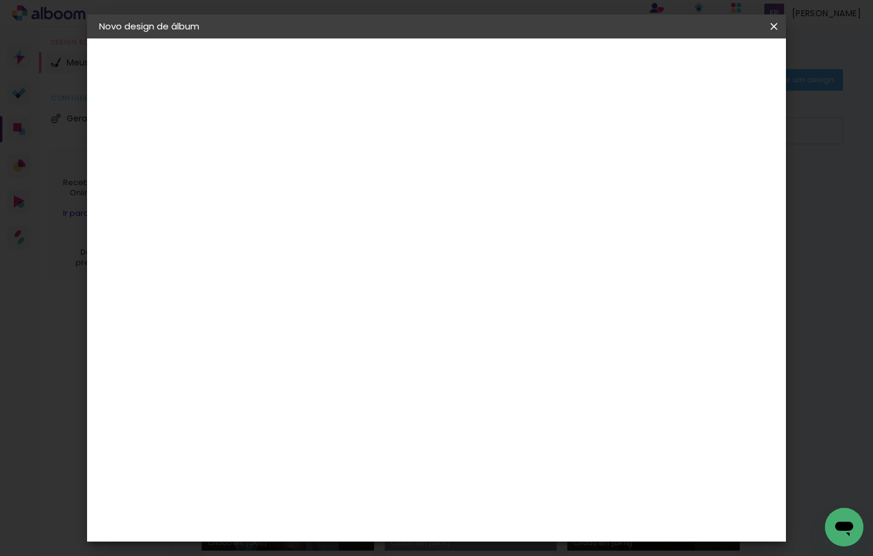
click at [296, 159] on input at bounding box center [296, 161] width 0 height 19
type input "[PERSON_NAME]"
type paper-input "[PERSON_NAME]"
click at [0, 0] on slot "Avançar" at bounding box center [0, 0] width 0 height 0
click at [521, 190] on paper-item "Tamanho Livre" at bounding box center [462, 182] width 115 height 26
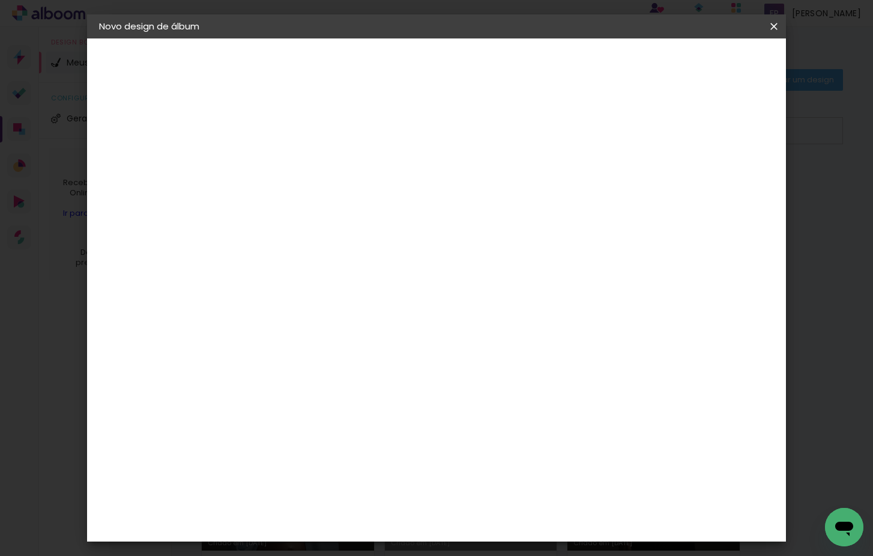
click at [0, 0] on slot "Avançar" at bounding box center [0, 0] width 0 height 0
click at [274, 315] on div "cm" at bounding box center [280, 323] width 14 height 18
type input "30,5"
type paper-input "30,5"
click at [524, 469] on div "60" at bounding box center [515, 468] width 46 height 18
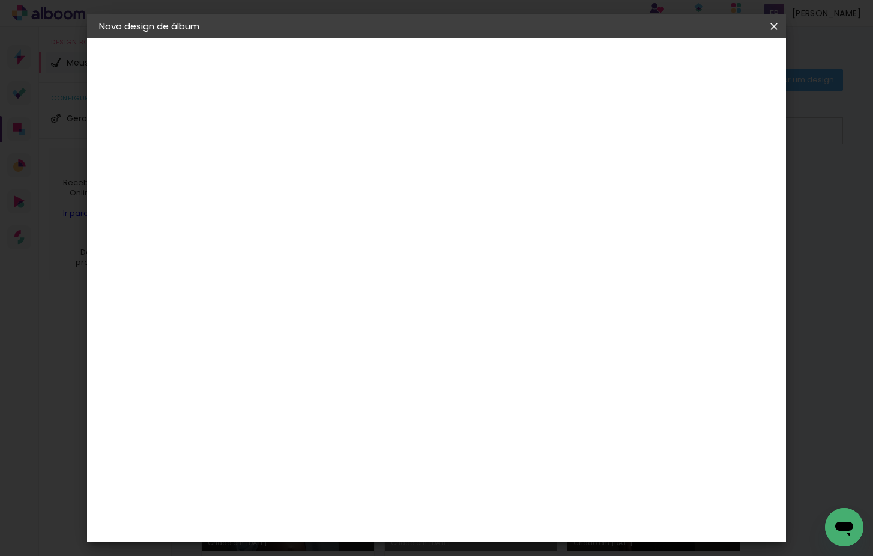
type input "6"
type input "50,6"
type paper-input "50,6"
click at [708, 65] on span "Iniciar design" at bounding box center [680, 63] width 55 height 8
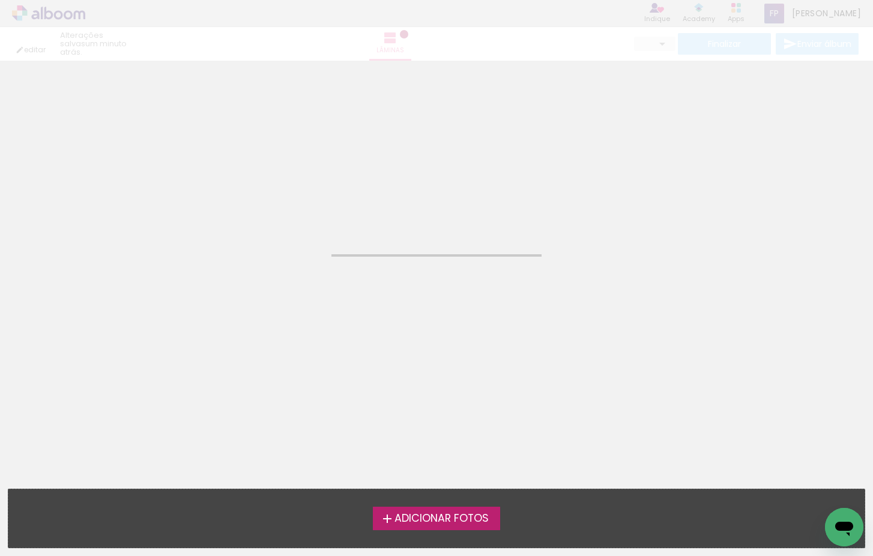
click at [445, 520] on span "Adicionar Fotos" at bounding box center [442, 518] width 94 height 11
click at [0, 0] on input "file" at bounding box center [0, 0] width 0 height 0
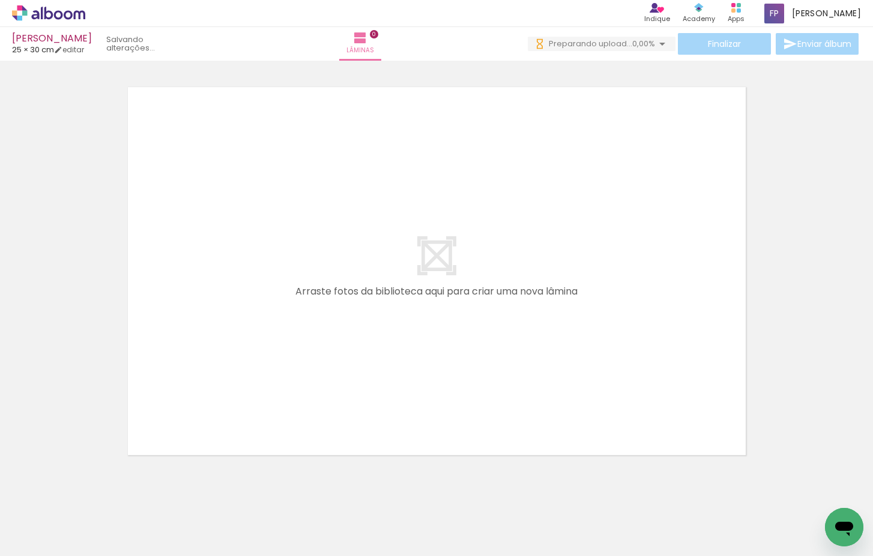
click at [57, 536] on span "Adicionar Fotos" at bounding box center [43, 539] width 36 height 13
click at [0, 0] on input "file" at bounding box center [0, 0] width 0 height 0
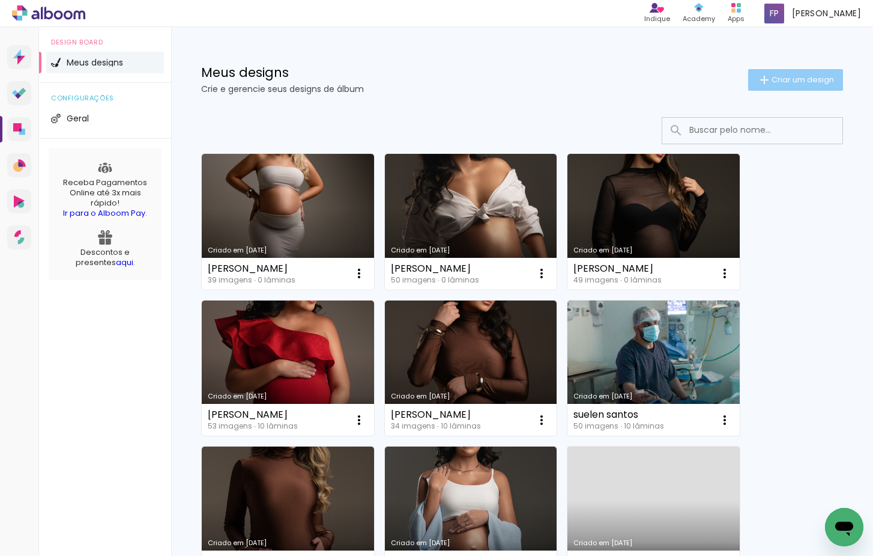
click at [784, 83] on span "Criar um design" at bounding box center [803, 80] width 62 height 8
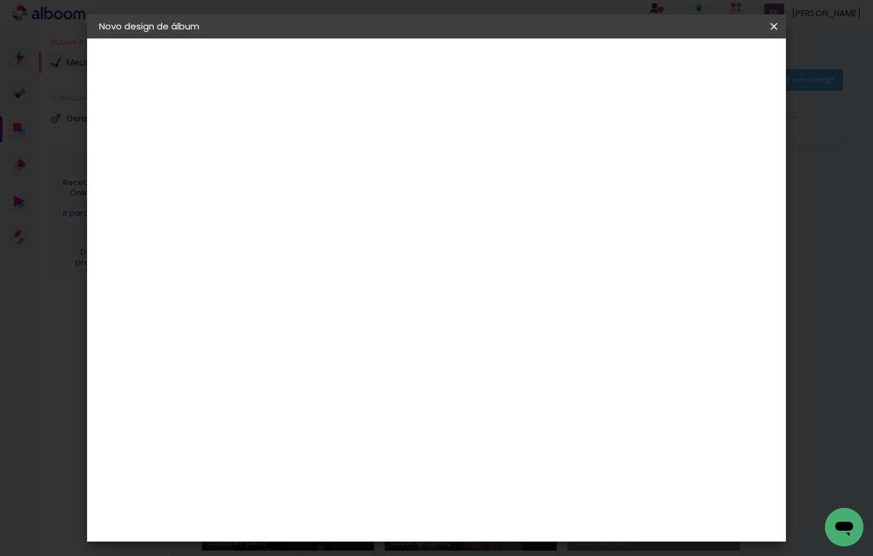
click at [296, 161] on input at bounding box center [296, 161] width 0 height 19
type input "[PERSON_NAME]"
type paper-input "[PERSON_NAME]"
click at [0, 0] on slot "Avançar" at bounding box center [0, 0] width 0 height 0
click at [521, 184] on paper-item "Tamanho Livre" at bounding box center [462, 182] width 115 height 26
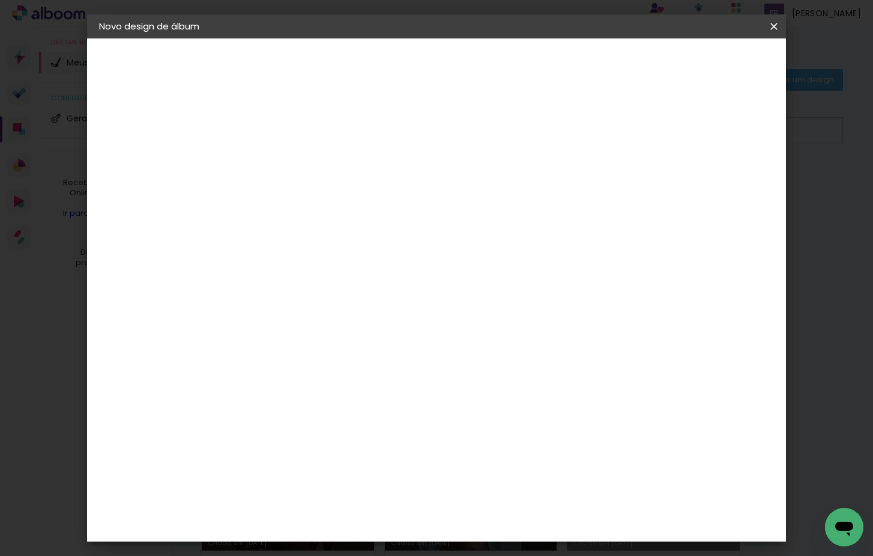
click at [0, 0] on slot "Avançar" at bounding box center [0, 0] width 0 height 0
drag, startPoint x: 274, startPoint y: 322, endPoint x: 281, endPoint y: 326, distance: 7.8
click at [274, 322] on div "cm" at bounding box center [280, 323] width 14 height 18
type input "30,5"
type paper-input "30,5"
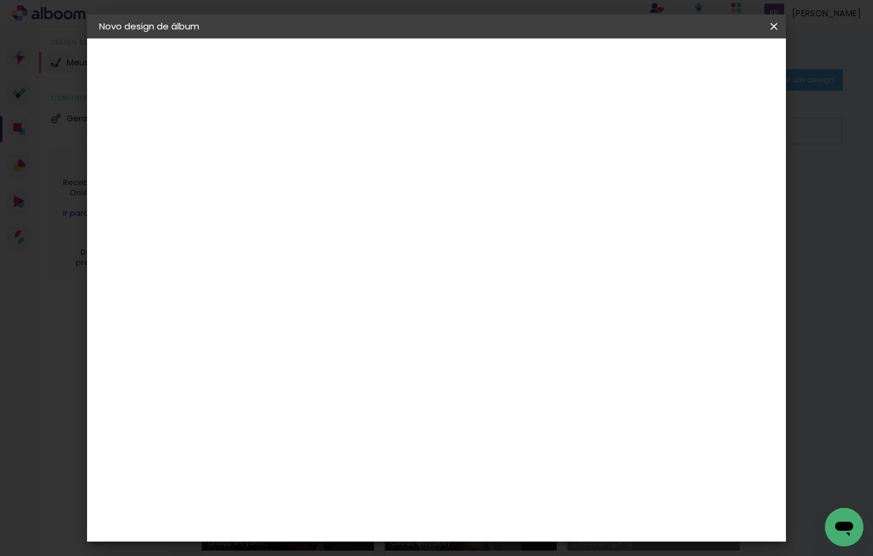
click at [525, 469] on div "cm" at bounding box center [530, 468] width 14 height 18
type input "6"
type input "50,6"
type paper-input "50,6"
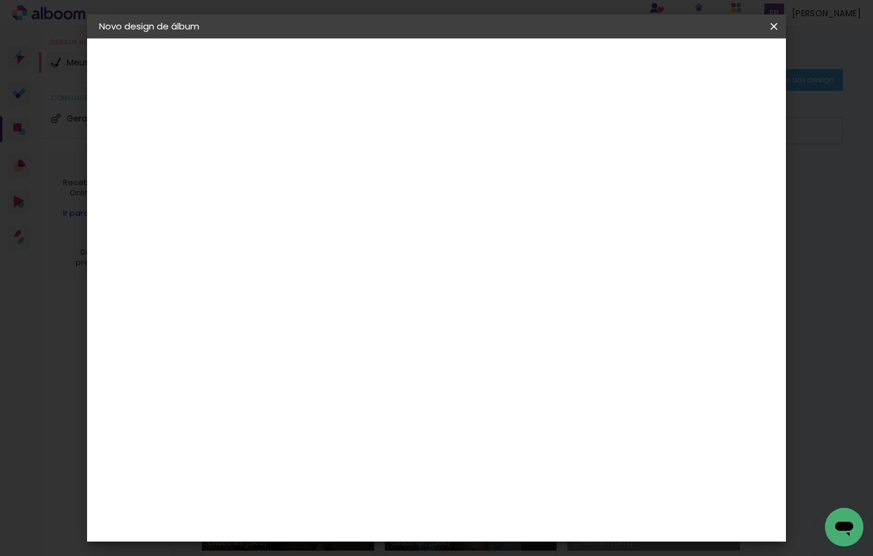
drag, startPoint x: 731, startPoint y: 62, endPoint x: 736, endPoint y: 68, distance: 8.1
click at [708, 62] on span "Iniciar design" at bounding box center [680, 63] width 55 height 8
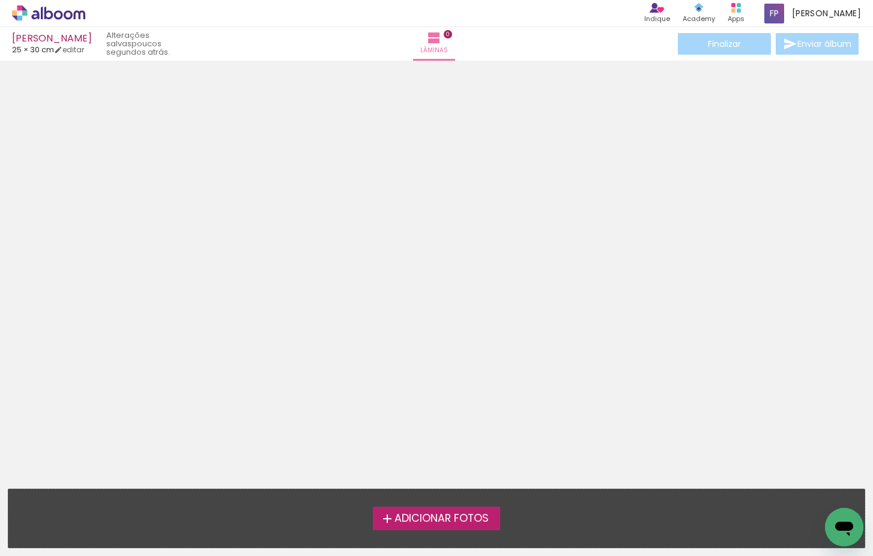
click at [459, 521] on span "Adicionar Fotos" at bounding box center [442, 518] width 94 height 11
click at [0, 0] on input "file" at bounding box center [0, 0] width 0 height 0
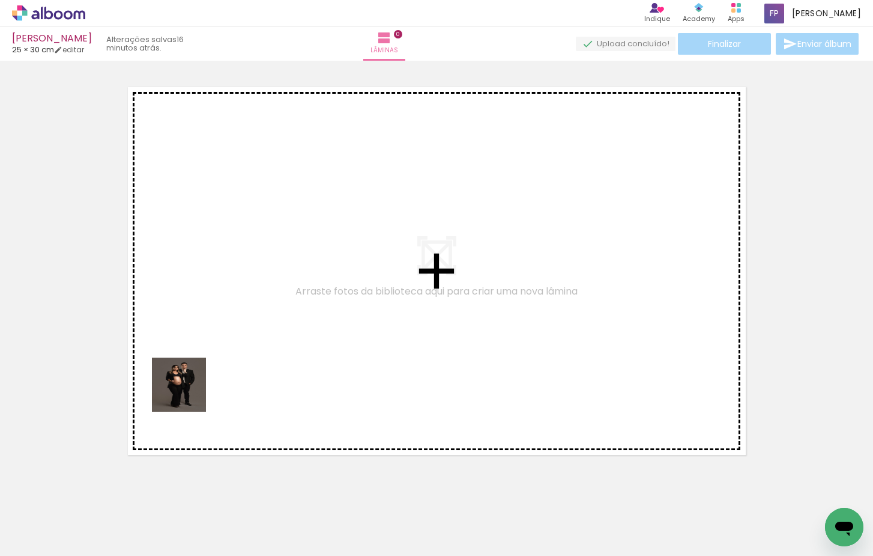
drag, startPoint x: 124, startPoint y: 524, endPoint x: 211, endPoint y: 354, distance: 191.0
click at [211, 354] on quentale-workspace at bounding box center [436, 278] width 873 height 556
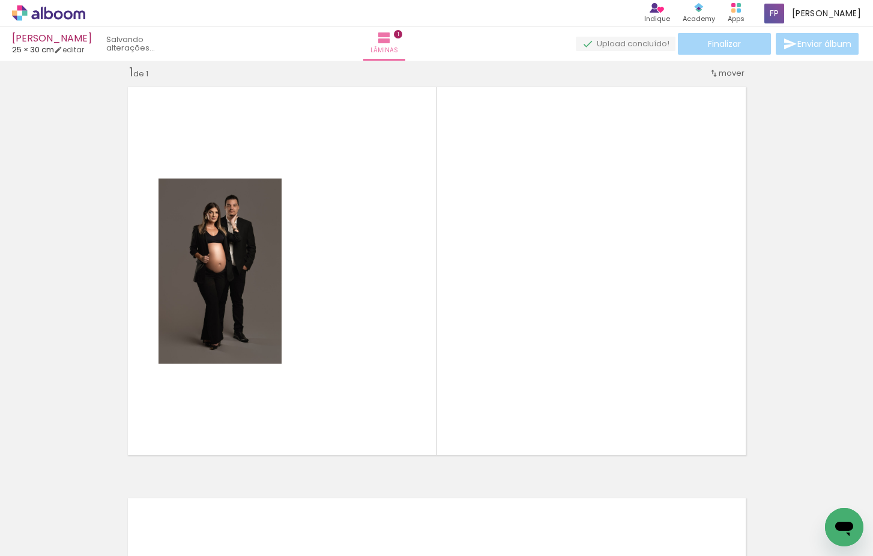
drag, startPoint x: 220, startPoint y: 498, endPoint x: 327, endPoint y: 360, distance: 173.8
click at [327, 360] on quentale-workspace at bounding box center [436, 278] width 873 height 556
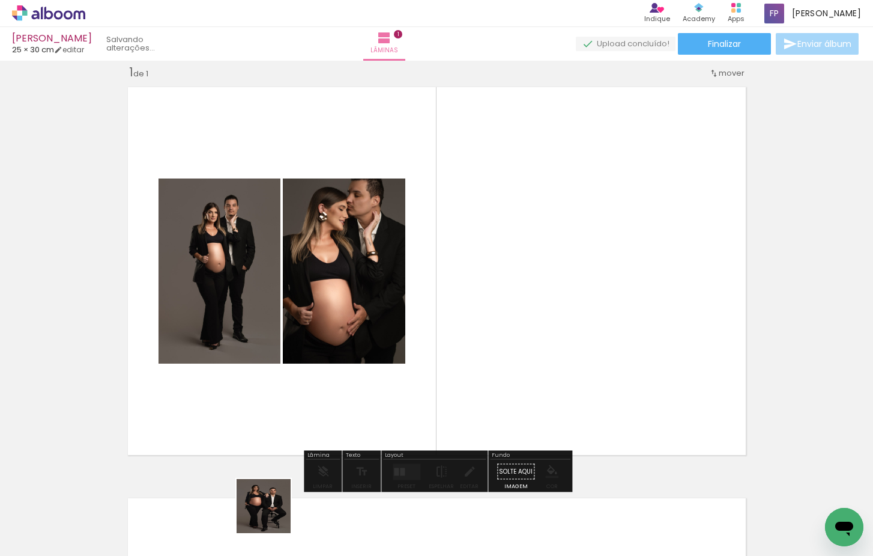
drag, startPoint x: 273, startPoint y: 515, endPoint x: 382, endPoint y: 428, distance: 139.8
click at [419, 366] on quentale-workspace at bounding box center [436, 278] width 873 height 556
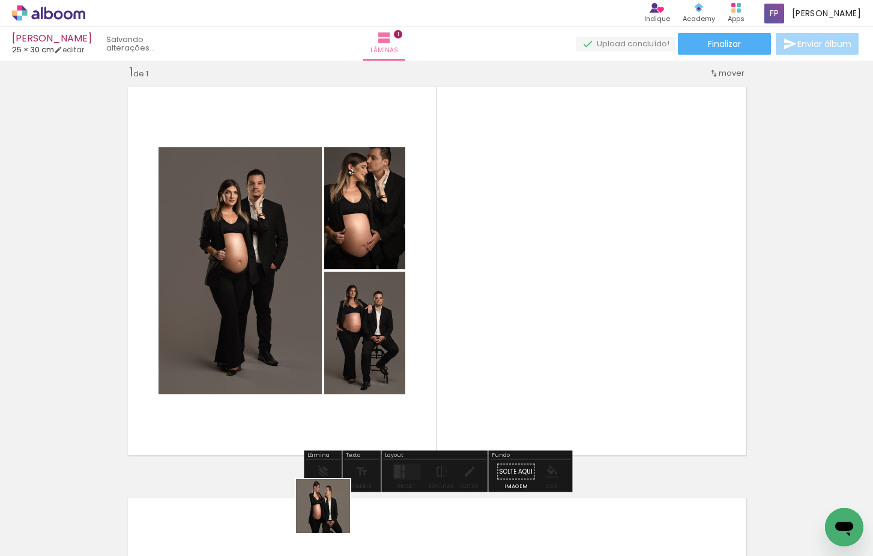
drag, startPoint x: 330, startPoint y: 518, endPoint x: 447, endPoint y: 356, distance: 199.2
click at [447, 356] on quentale-workspace at bounding box center [436, 278] width 873 height 556
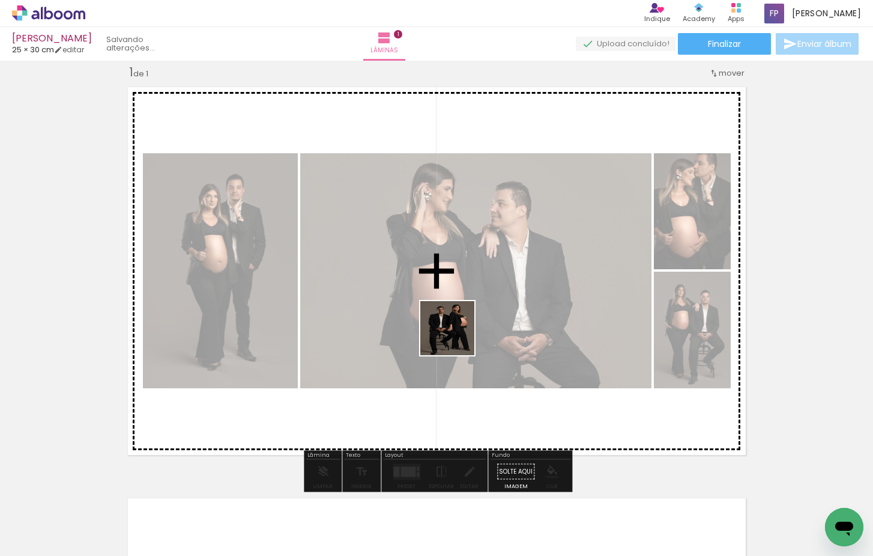
drag, startPoint x: 407, startPoint y: 502, endPoint x: 456, endPoint y: 337, distance: 172.0
click at [456, 337] on quentale-workspace at bounding box center [436, 278] width 873 height 556
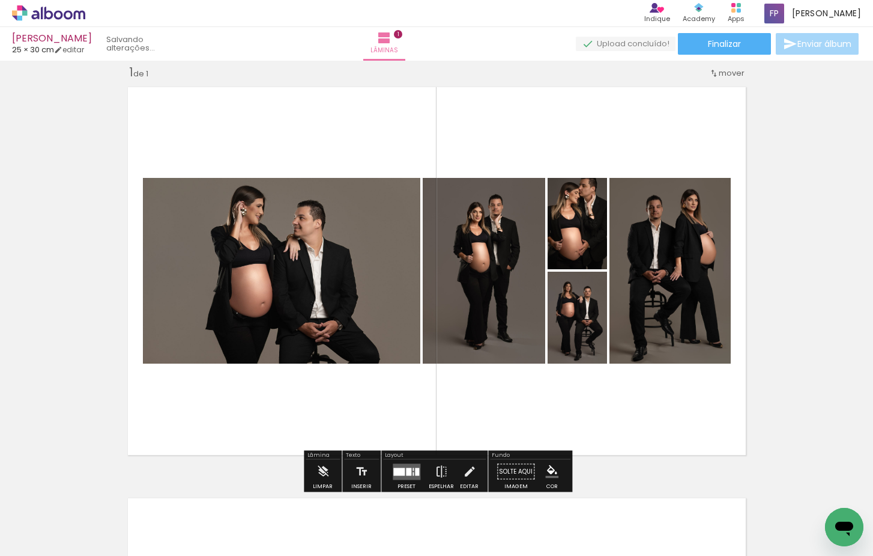
click at [410, 478] on quentale-layouter at bounding box center [407, 471] width 28 height 16
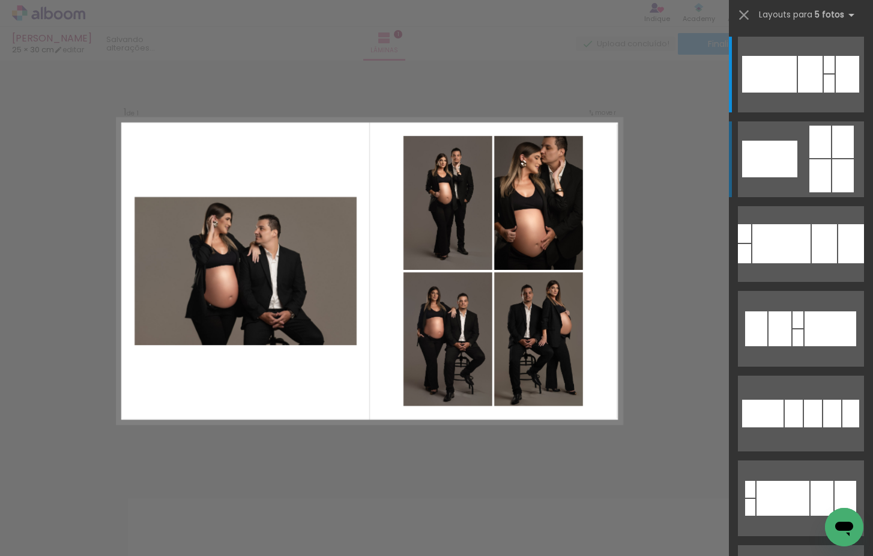
click at [799, 112] on quentale-layouter at bounding box center [801, 75] width 126 height 76
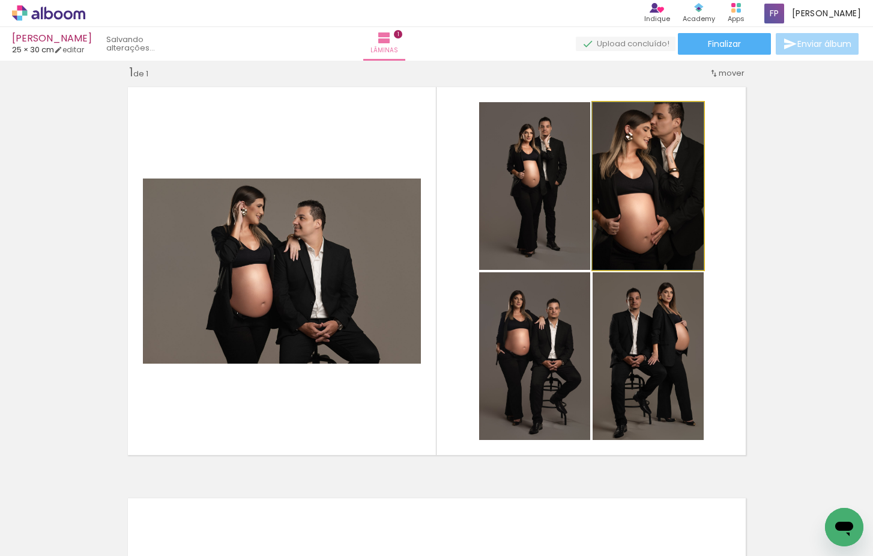
drag, startPoint x: 666, startPoint y: 211, endPoint x: 545, endPoint y: 201, distance: 120.6
click at [0, 0] on slot at bounding box center [0, 0] width 0 height 0
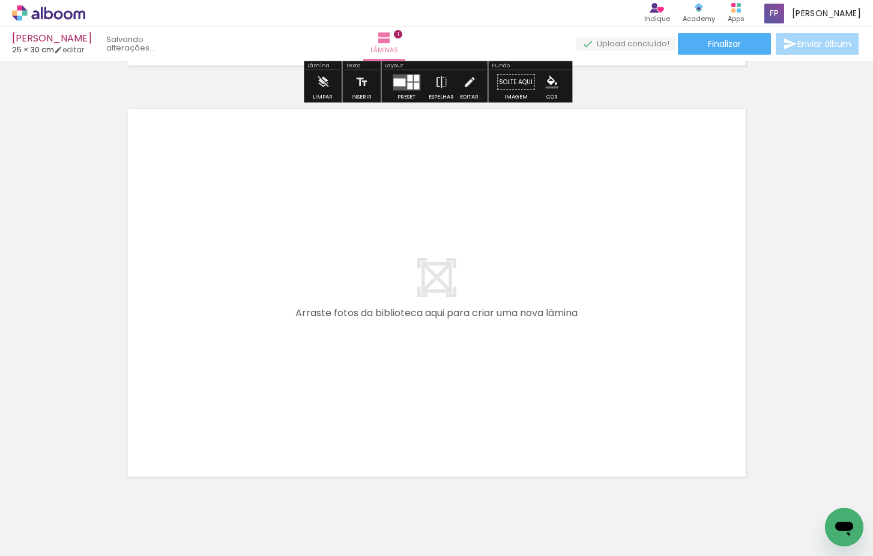
drag, startPoint x: 455, startPoint y: 518, endPoint x: 438, endPoint y: 366, distance: 153.5
click at [438, 366] on quentale-workspace at bounding box center [436, 278] width 873 height 556
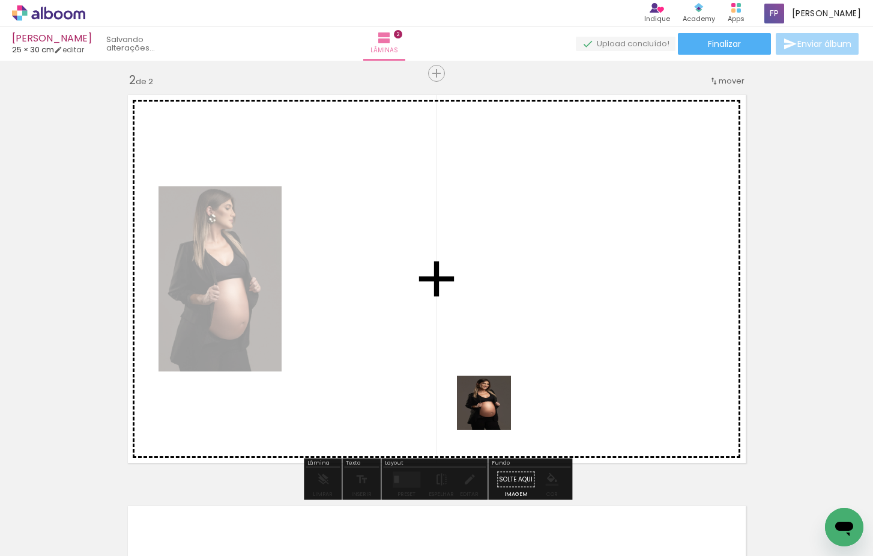
drag, startPoint x: 517, startPoint y: 520, endPoint x: 490, endPoint y: 378, distance: 143.7
click at [490, 378] on quentale-workspace at bounding box center [436, 278] width 873 height 556
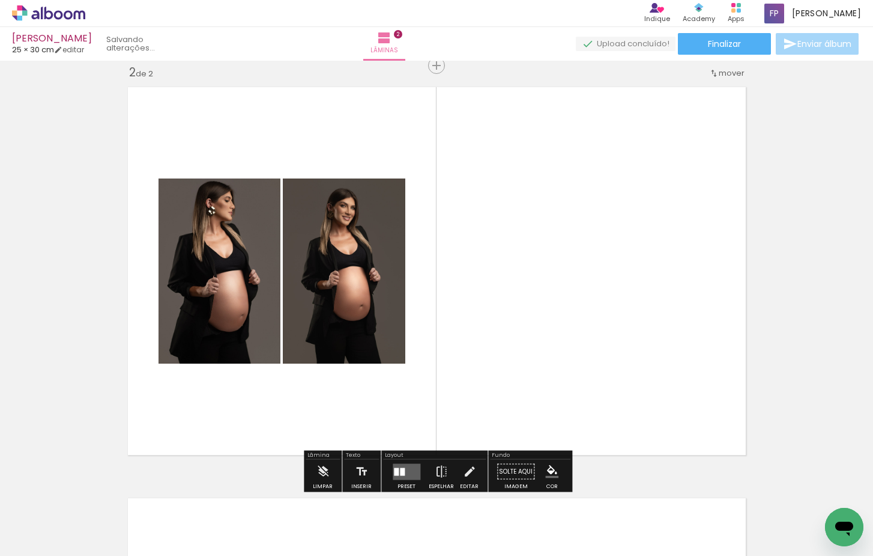
drag, startPoint x: 568, startPoint y: 392, endPoint x: 568, endPoint y: 380, distance: 12.0
click at [568, 380] on quentale-workspace at bounding box center [436, 278] width 873 height 556
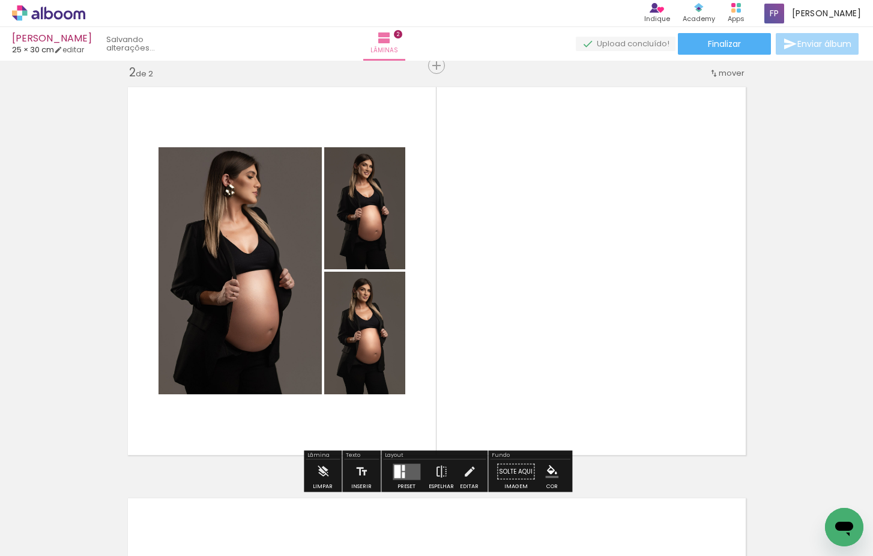
drag, startPoint x: 401, startPoint y: 472, endPoint x: 417, endPoint y: 466, distance: 17.0
click at [402, 472] on div at bounding box center [403, 475] width 3 height 6
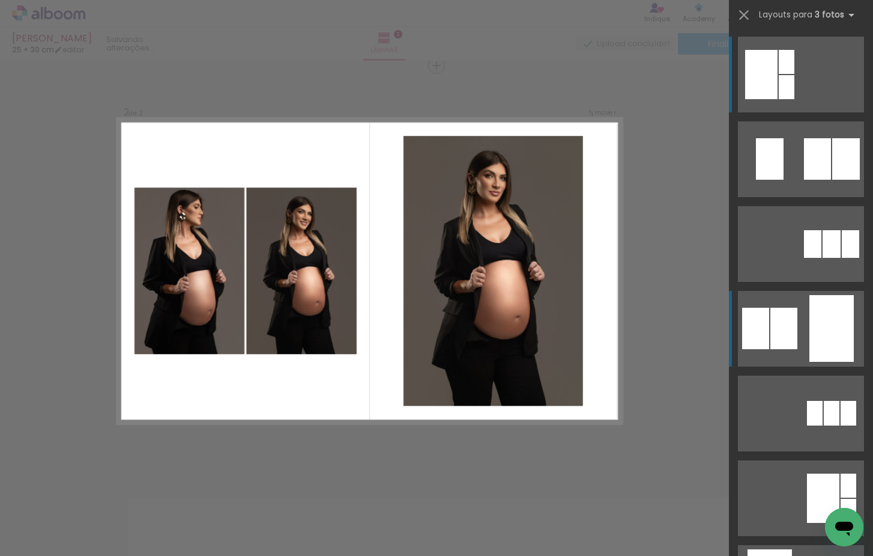
click at [804, 112] on quentale-layouter at bounding box center [801, 75] width 126 height 76
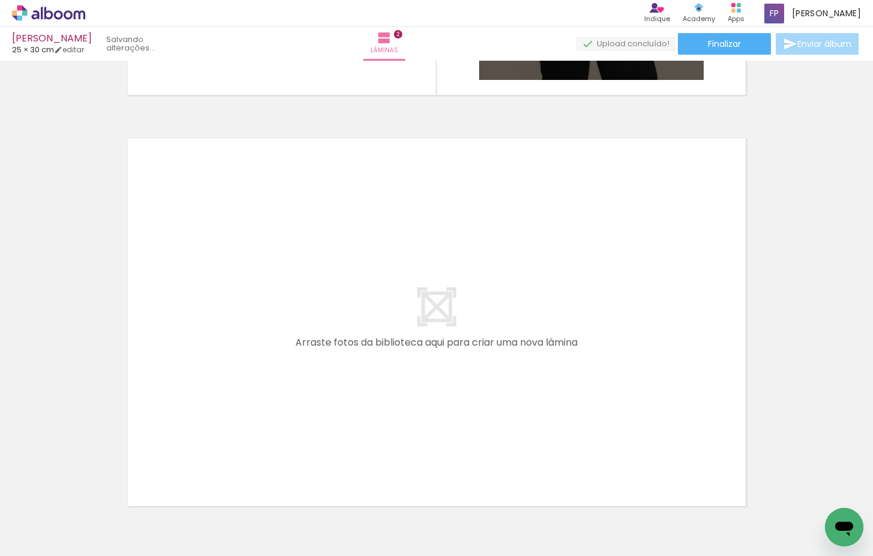
scroll to position [0, 309]
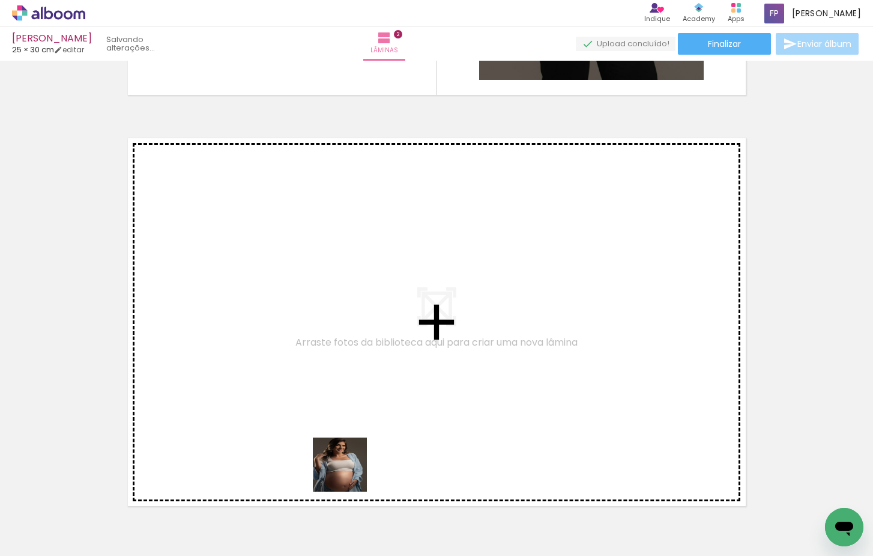
drag, startPoint x: 349, startPoint y: 473, endPoint x: 350, endPoint y: 396, distance: 77.5
click at [350, 396] on quentale-workspace at bounding box center [436, 278] width 873 height 556
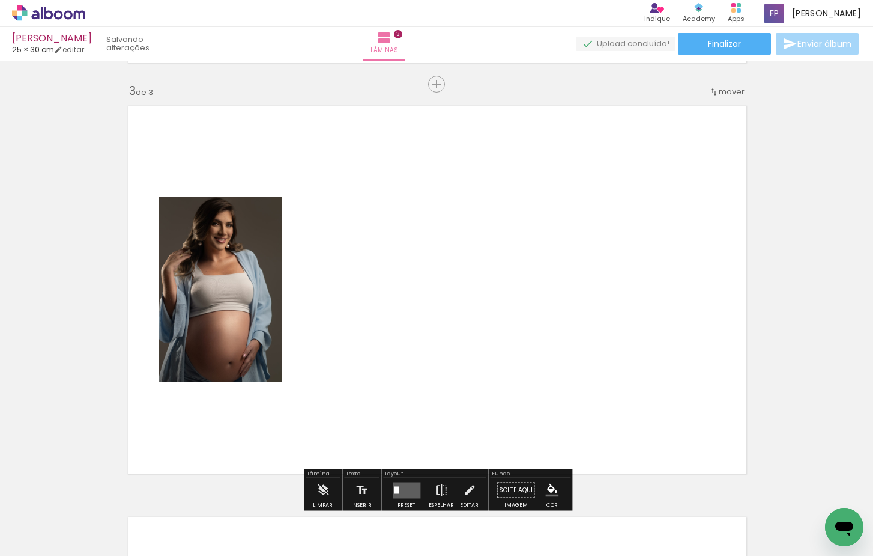
click at [421, 410] on quentale-workspace at bounding box center [436, 278] width 873 height 556
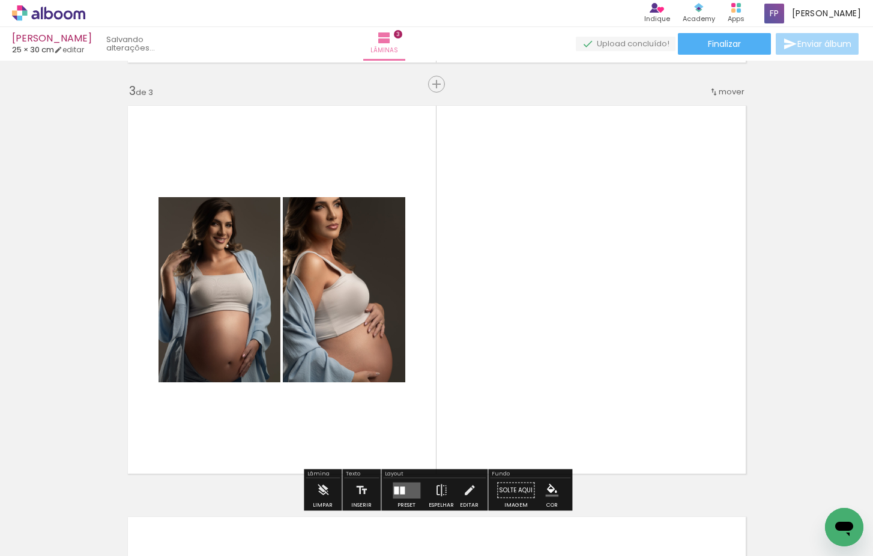
scroll to position [837, 0]
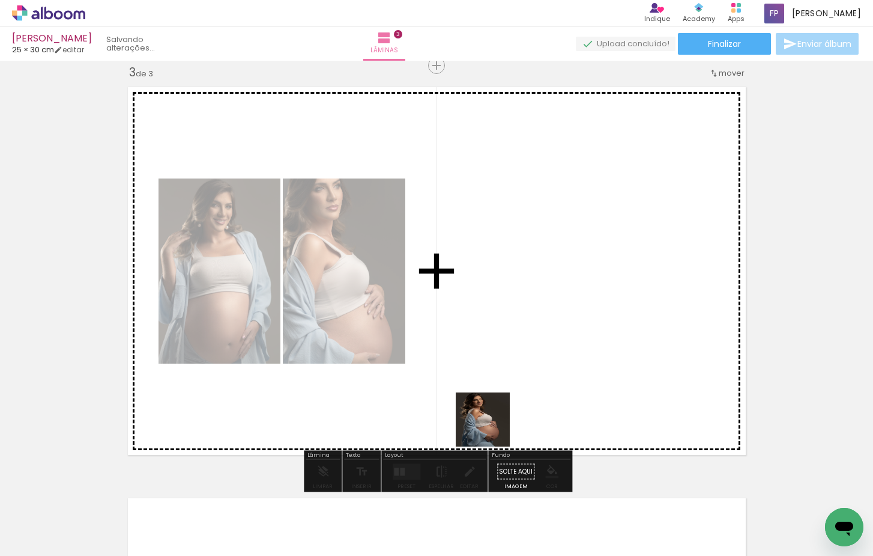
drag, startPoint x: 492, startPoint y: 428, endPoint x: 494, endPoint y: 410, distance: 18.1
click at [494, 410] on quentale-workspace at bounding box center [436, 278] width 873 height 556
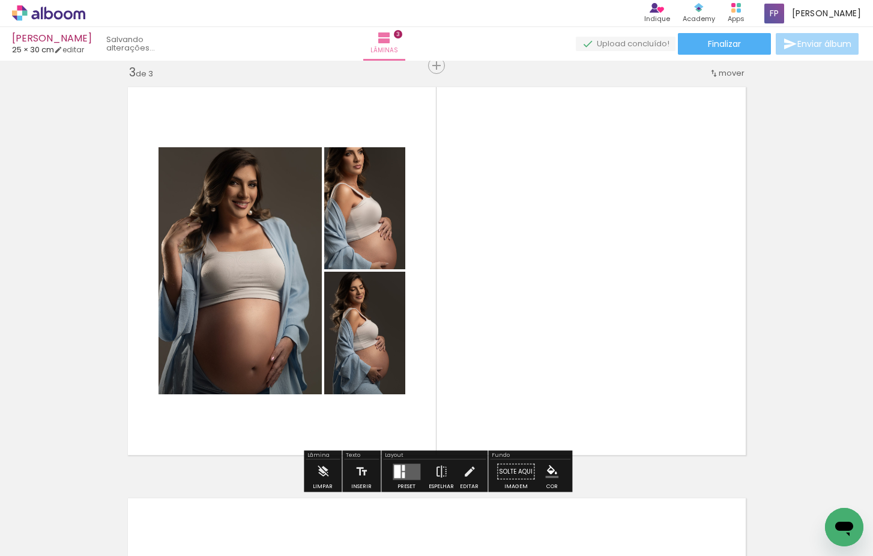
drag, startPoint x: 557, startPoint y: 511, endPoint x: 565, endPoint y: 402, distance: 108.4
click at [565, 402] on quentale-workspace at bounding box center [436, 278] width 873 height 556
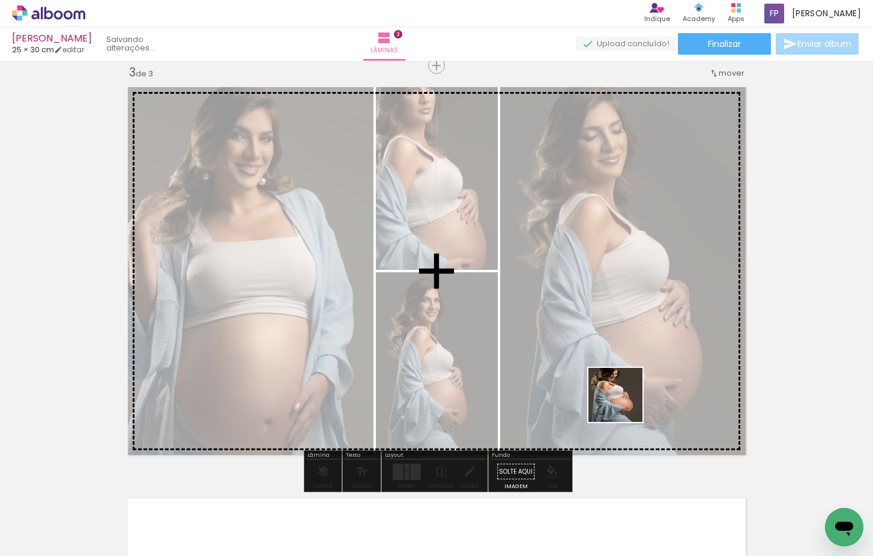
drag, startPoint x: 625, startPoint y: 404, endPoint x: 626, endPoint y: 392, distance: 11.5
click at [626, 392] on quentale-workspace at bounding box center [436, 278] width 873 height 556
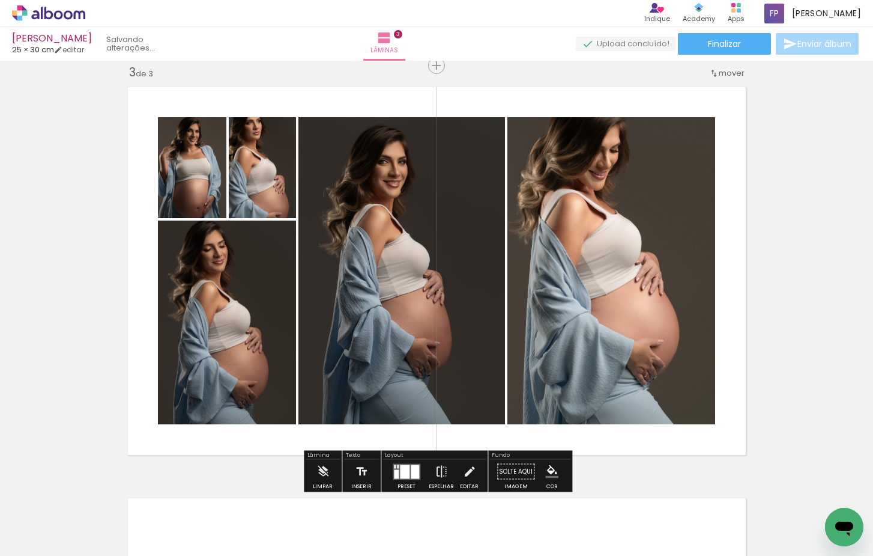
click at [407, 470] on div at bounding box center [405, 471] width 10 height 14
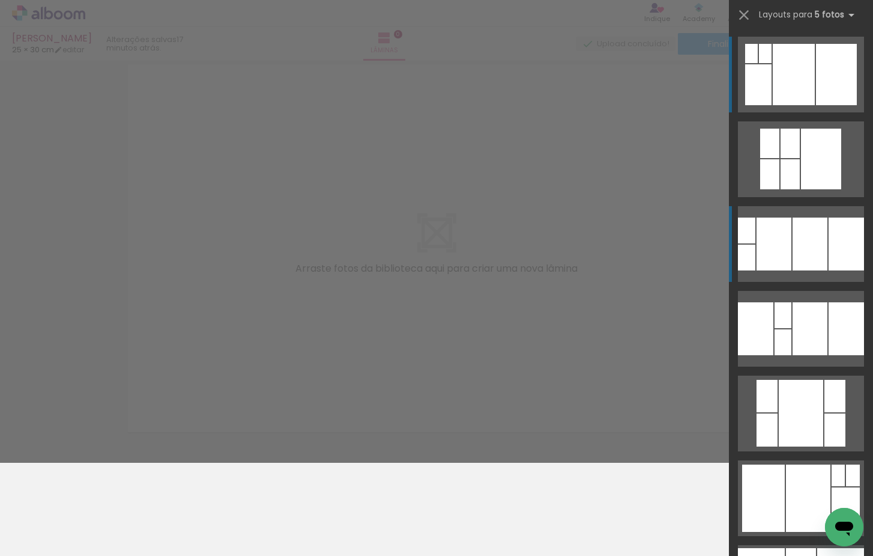
scroll to position [38, 0]
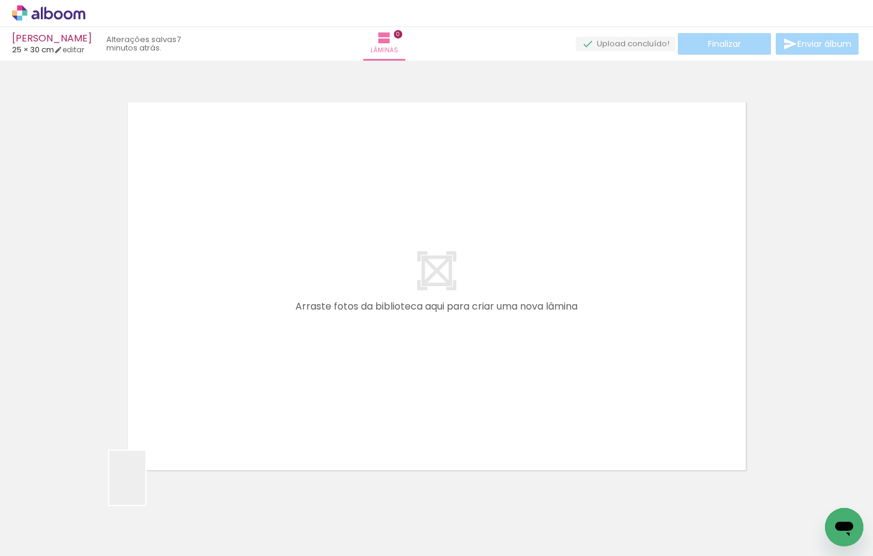
drag, startPoint x: 145, startPoint y: 487, endPoint x: 244, endPoint y: 305, distance: 207.2
click at [244, 305] on quentale-workspace at bounding box center [436, 278] width 873 height 556
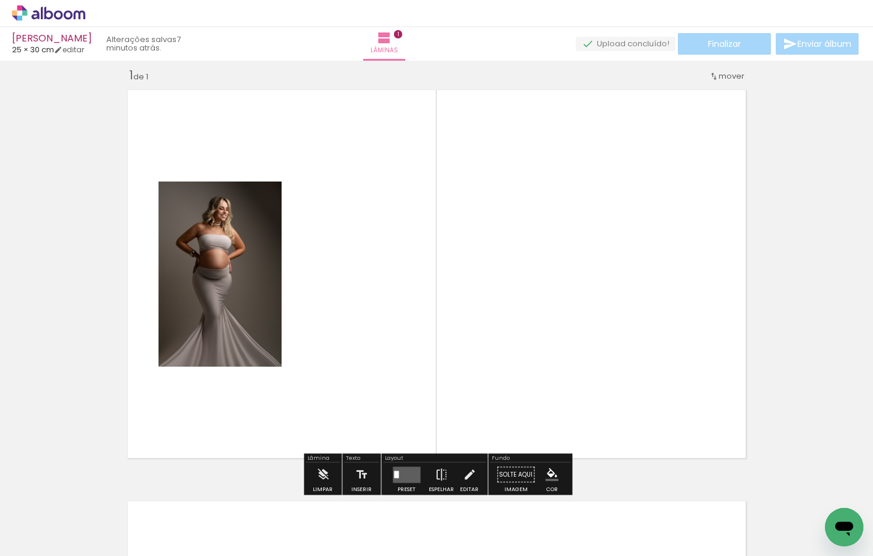
scroll to position [15, 0]
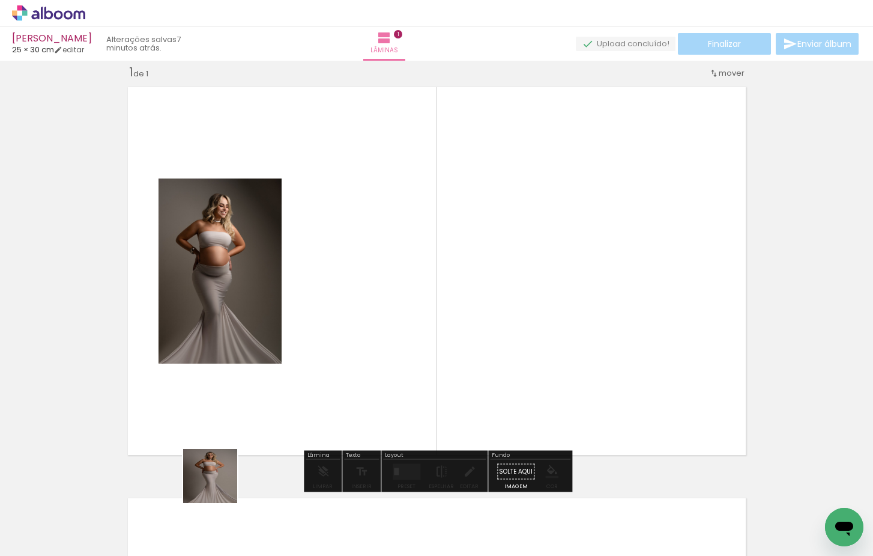
drag, startPoint x: 195, startPoint y: 517, endPoint x: 345, endPoint y: 303, distance: 260.8
click at [345, 303] on quentale-workspace at bounding box center [436, 278] width 873 height 556
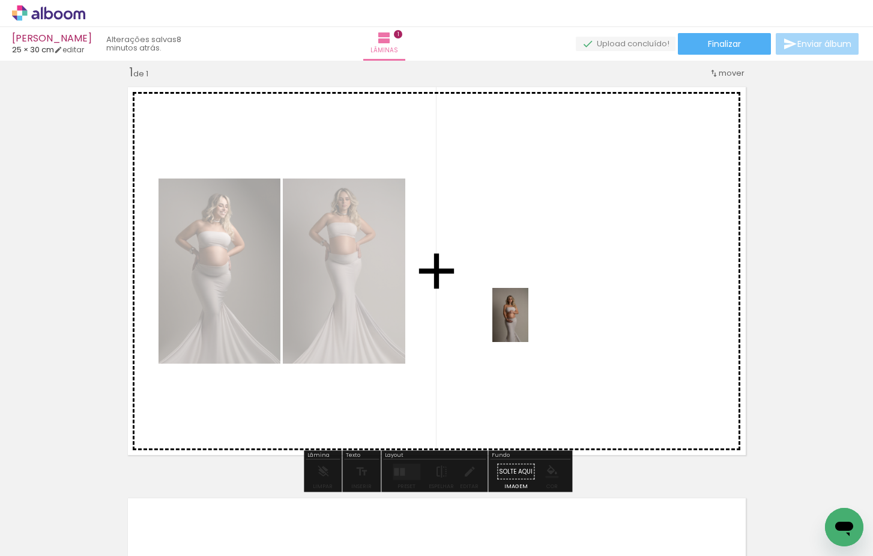
drag, startPoint x: 261, startPoint y: 533, endPoint x: 532, endPoint y: 317, distance: 345.8
click at [532, 317] on quentale-workspace at bounding box center [436, 278] width 873 height 556
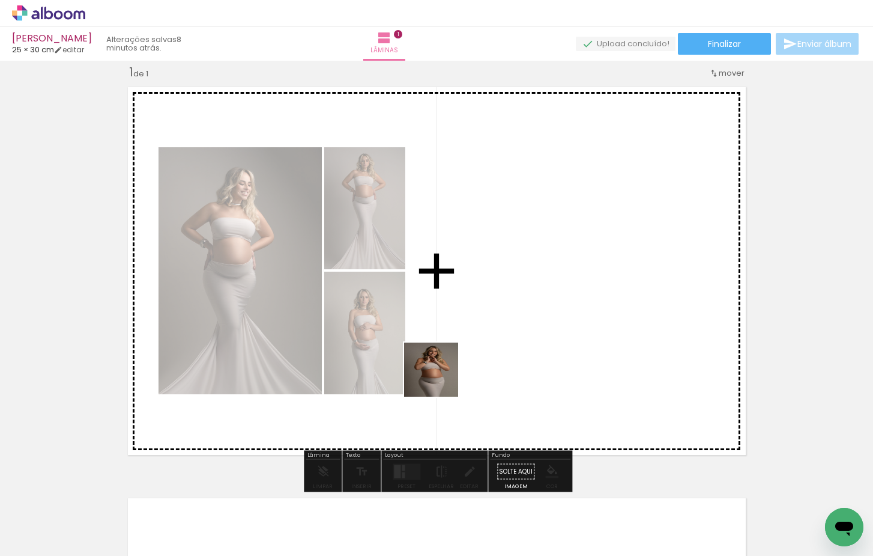
drag, startPoint x: 357, startPoint y: 486, endPoint x: 461, endPoint y: 357, distance: 165.8
click at [461, 357] on quentale-workspace at bounding box center [436, 278] width 873 height 556
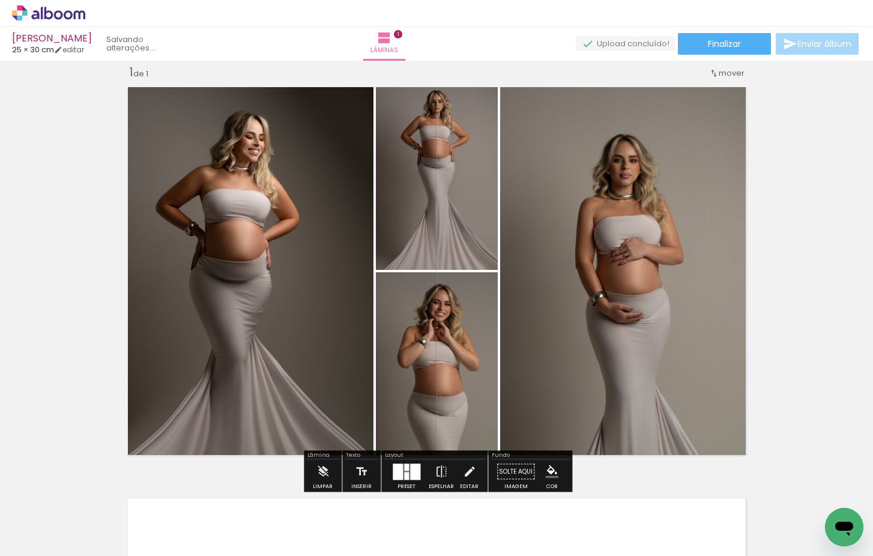
drag, startPoint x: 396, startPoint y: 518, endPoint x: 453, endPoint y: 377, distance: 152.0
click at [453, 377] on quentale-workspace at bounding box center [436, 278] width 873 height 556
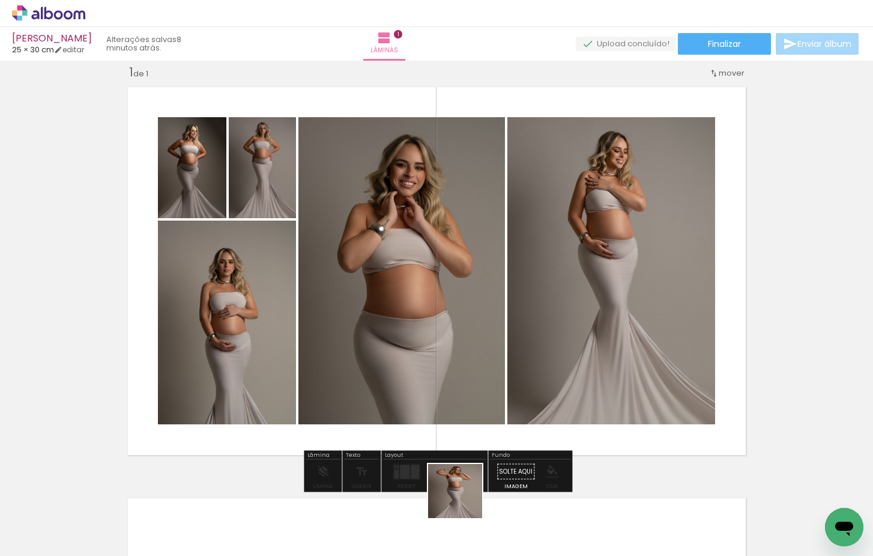
drag, startPoint x: 461, startPoint y: 511, endPoint x: 512, endPoint y: 356, distance: 163.7
click at [512, 356] on quentale-workspace at bounding box center [436, 278] width 873 height 556
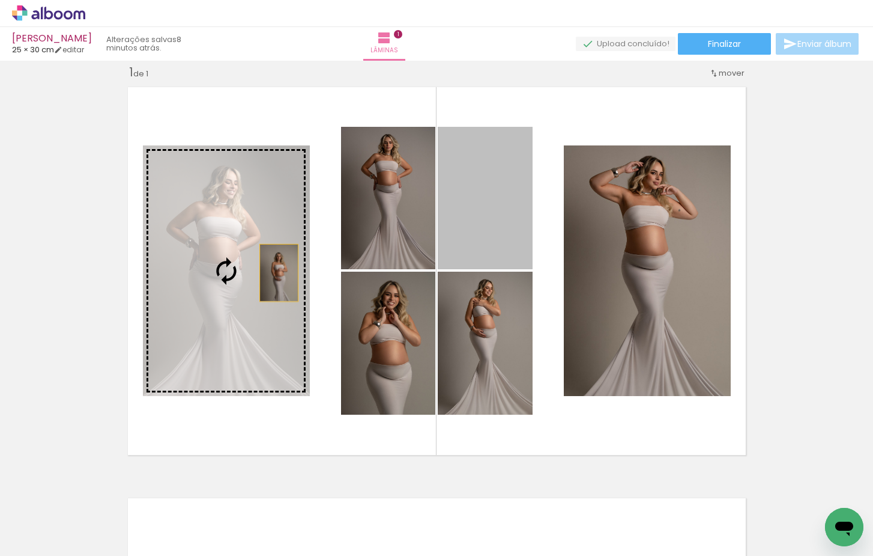
drag, startPoint x: 499, startPoint y: 223, endPoint x: 267, endPoint y: 276, distance: 237.2
click at [0, 0] on slot at bounding box center [0, 0] width 0 height 0
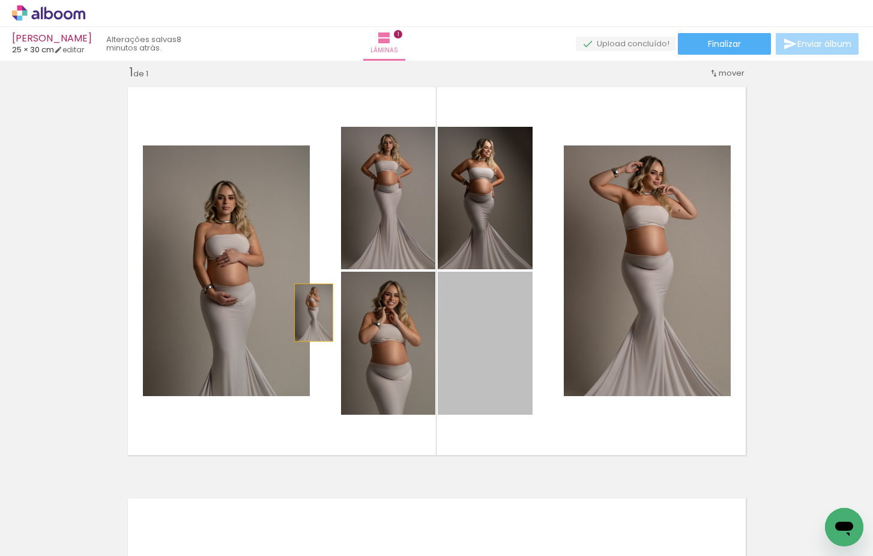
drag, startPoint x: 488, startPoint y: 348, endPoint x: 273, endPoint y: 296, distance: 221.2
click at [0, 0] on slot at bounding box center [0, 0] width 0 height 0
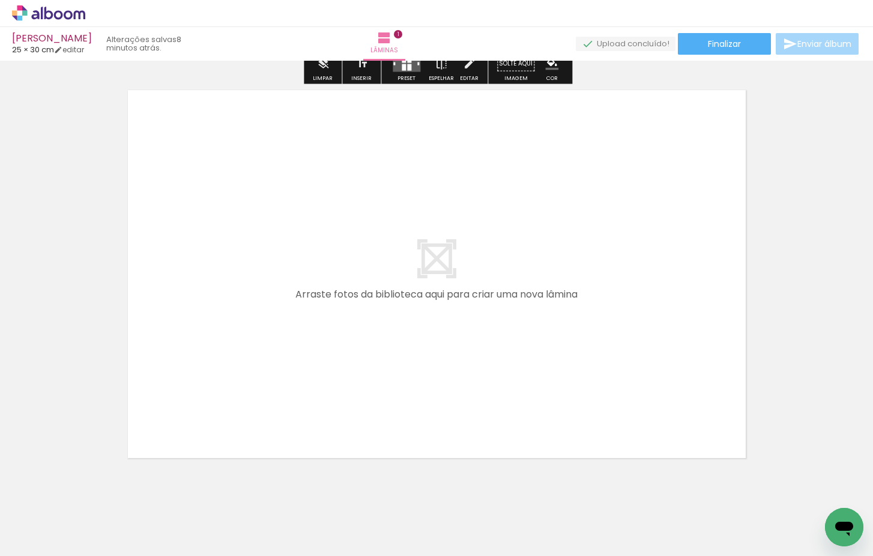
scroll to position [0, 207]
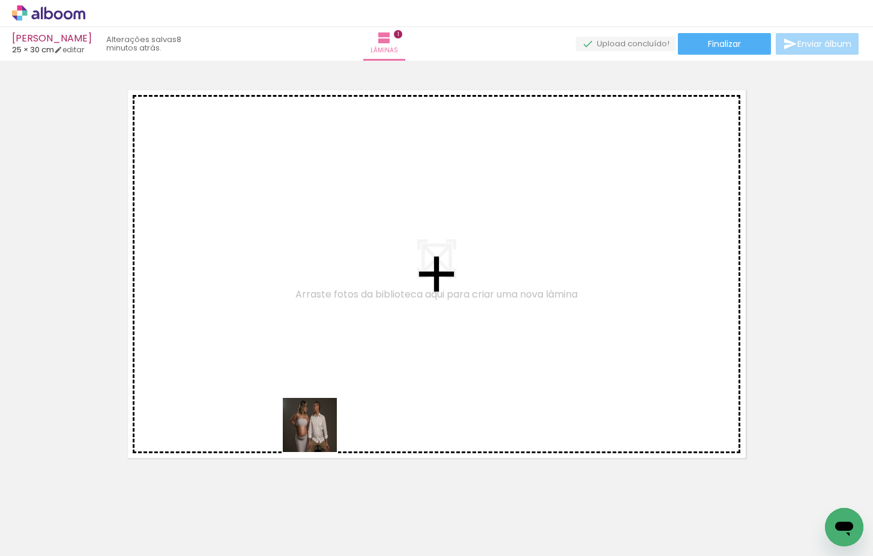
drag, startPoint x: 324, startPoint y: 529, endPoint x: 320, endPoint y: 354, distance: 174.9
click at [320, 354] on quentale-workspace at bounding box center [436, 278] width 873 height 556
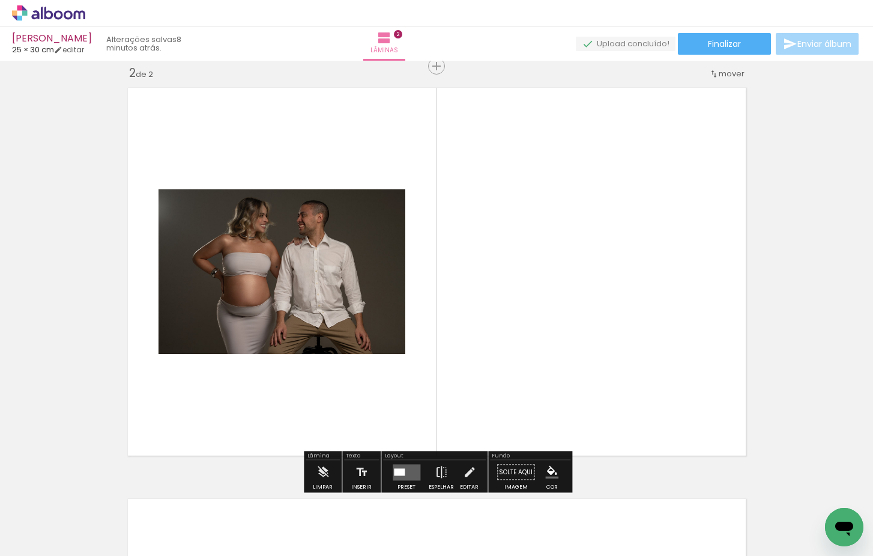
scroll to position [426, 0]
drag, startPoint x: 388, startPoint y: 513, endPoint x: 380, endPoint y: 346, distance: 167.2
click at [380, 346] on quentale-workspace at bounding box center [436, 278] width 873 height 556
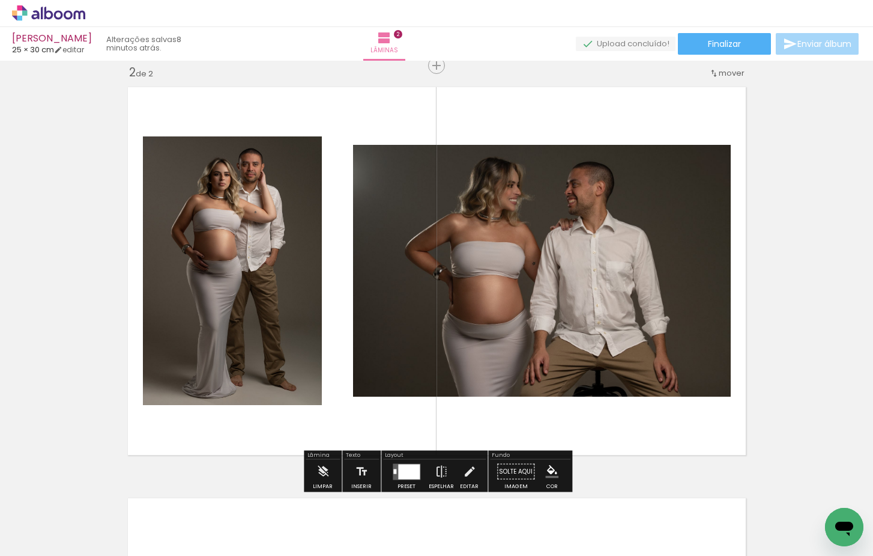
drag, startPoint x: 452, startPoint y: 510, endPoint x: 527, endPoint y: 514, distance: 75.8
click at [493, 329] on quentale-workspace at bounding box center [436, 278] width 873 height 556
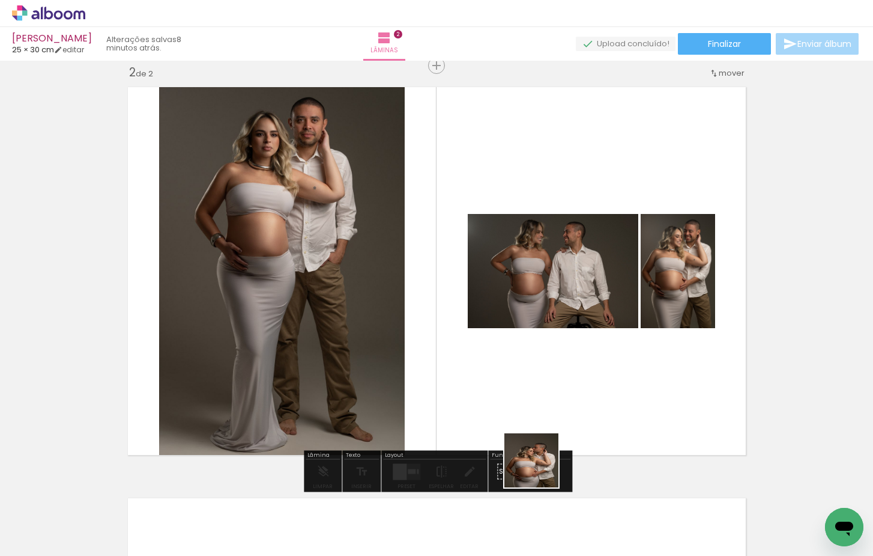
drag, startPoint x: 535, startPoint y: 493, endPoint x: 563, endPoint y: 341, distance: 154.5
click at [563, 341] on quentale-workspace at bounding box center [436, 278] width 873 height 556
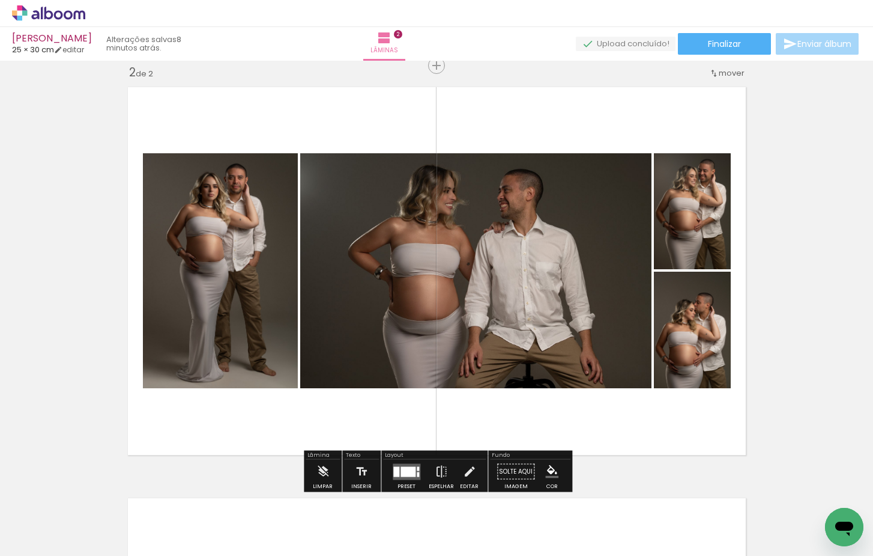
click at [402, 472] on div at bounding box center [408, 471] width 15 height 10
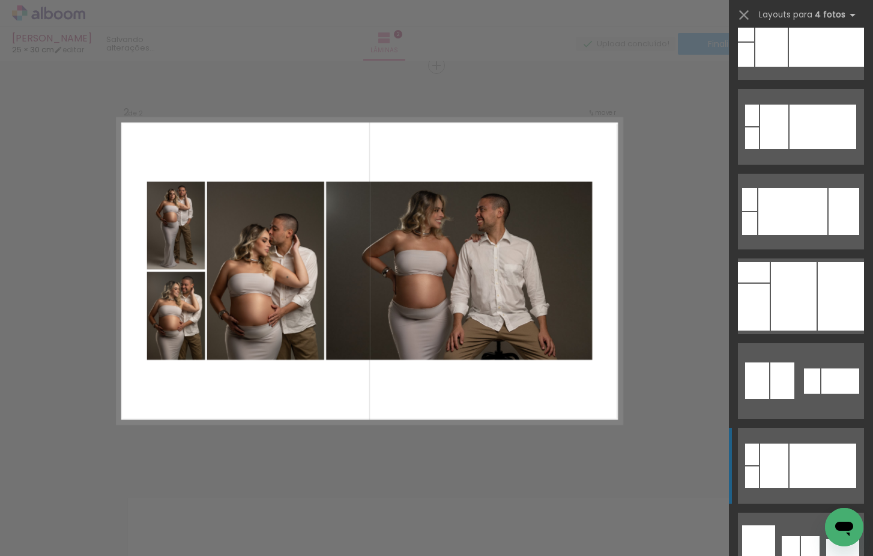
scroll to position [1314, 0]
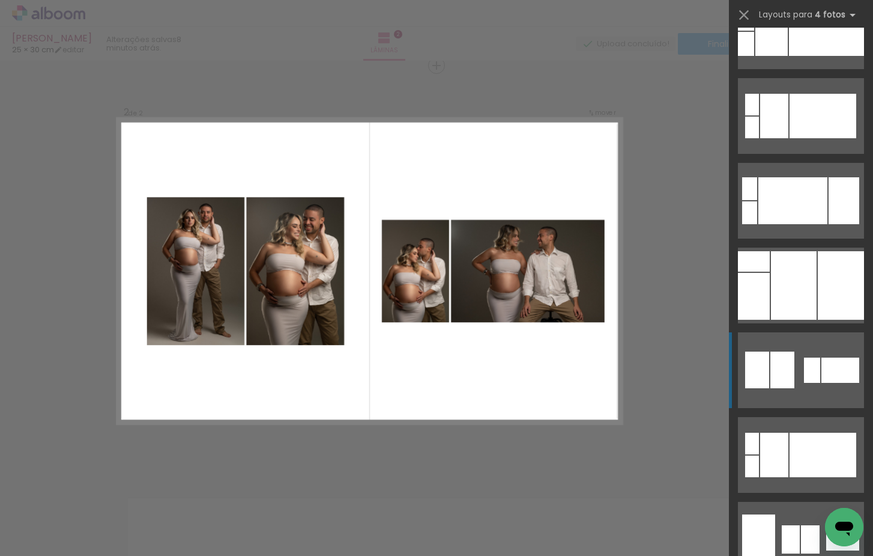
click at [795, 370] on quentale-layouter at bounding box center [801, 370] width 126 height 76
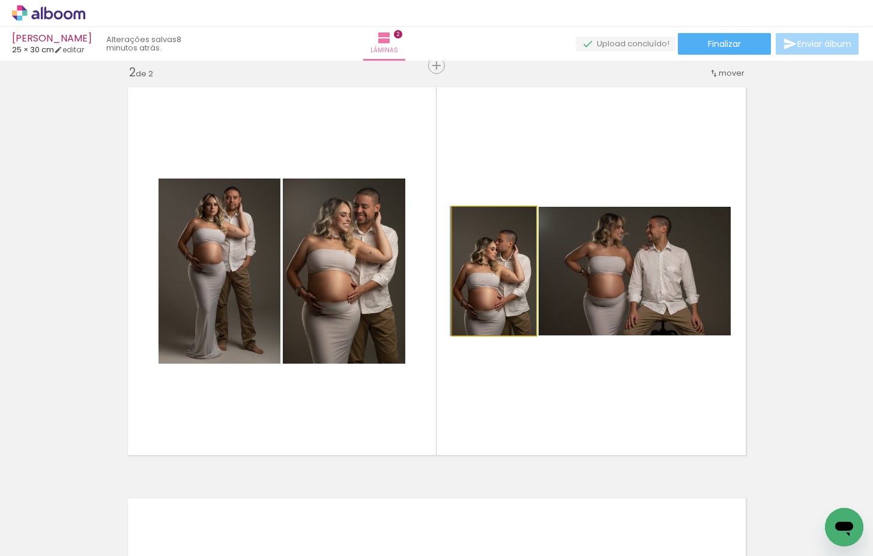
drag, startPoint x: 514, startPoint y: 300, endPoint x: 398, endPoint y: 298, distance: 115.9
click at [407, 299] on quentale-layouter at bounding box center [436, 270] width 631 height 381
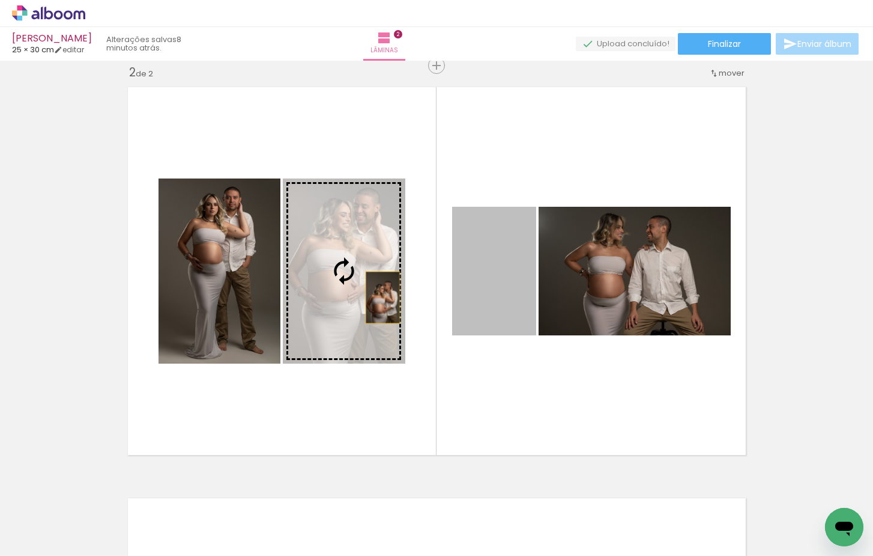
drag, startPoint x: 514, startPoint y: 292, endPoint x: 366, endPoint y: 298, distance: 147.9
click at [0, 0] on slot at bounding box center [0, 0] width 0 height 0
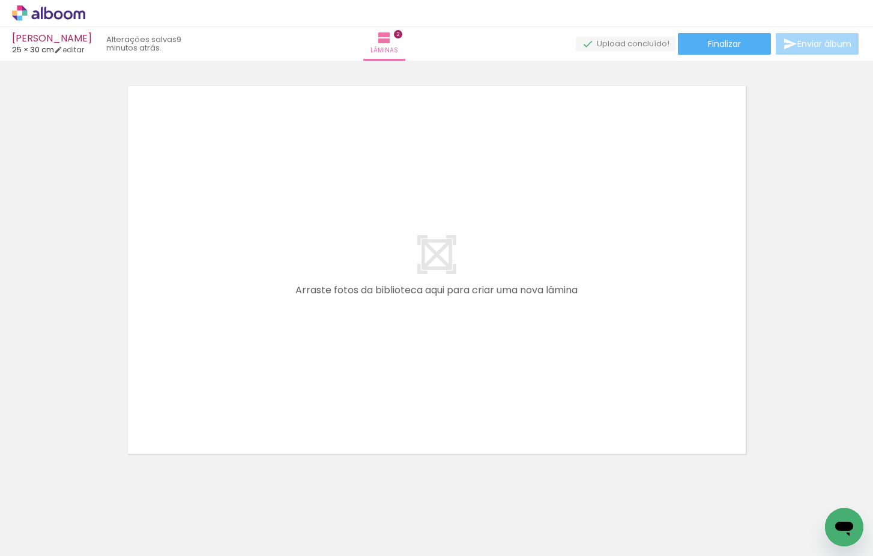
scroll to position [0, 370]
drag, startPoint x: 422, startPoint y: 526, endPoint x: 383, endPoint y: 349, distance: 180.9
click at [383, 349] on quentale-workspace at bounding box center [436, 278] width 873 height 556
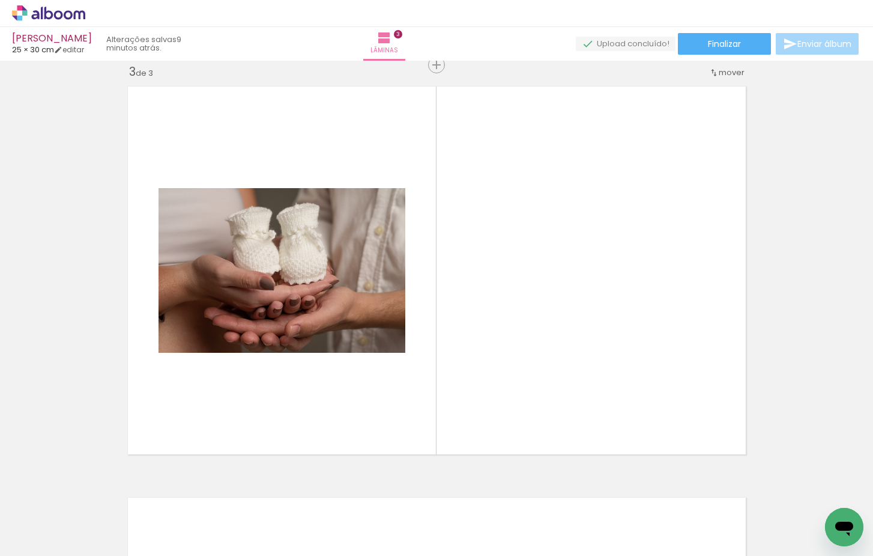
scroll to position [837, 0]
drag, startPoint x: 490, startPoint y: 517, endPoint x: 455, endPoint y: 357, distance: 164.1
click at [455, 357] on quentale-workspace at bounding box center [436, 278] width 873 height 556
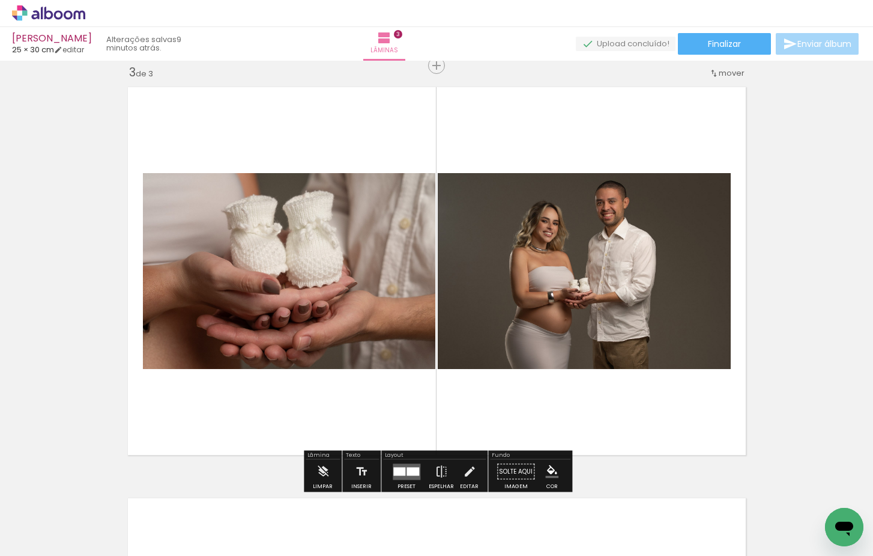
drag, startPoint x: 560, startPoint y: 405, endPoint x: 559, endPoint y: 393, distance: 12.7
click at [559, 393] on quentale-workspace at bounding box center [436, 278] width 873 height 556
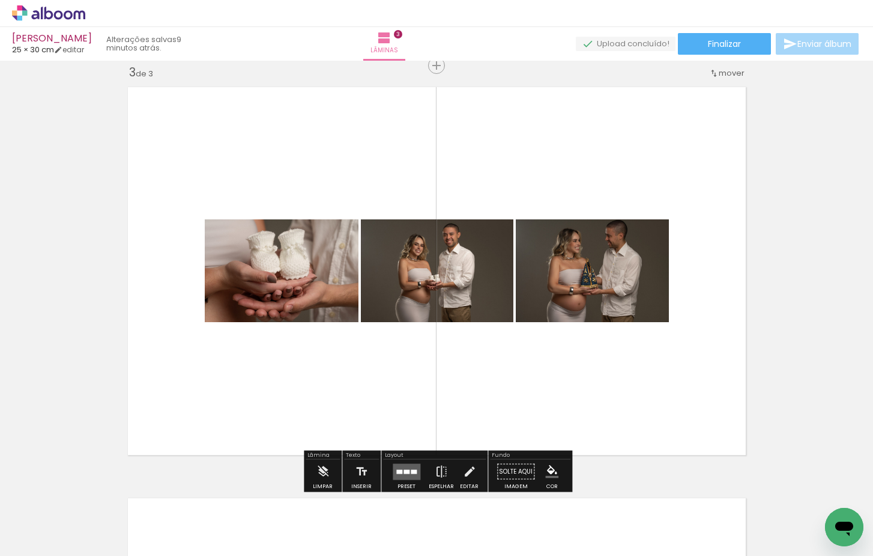
drag, startPoint x: 649, startPoint y: 411, endPoint x: 649, endPoint y: 356, distance: 55.9
click at [649, 356] on quentale-workspace at bounding box center [436, 278] width 873 height 556
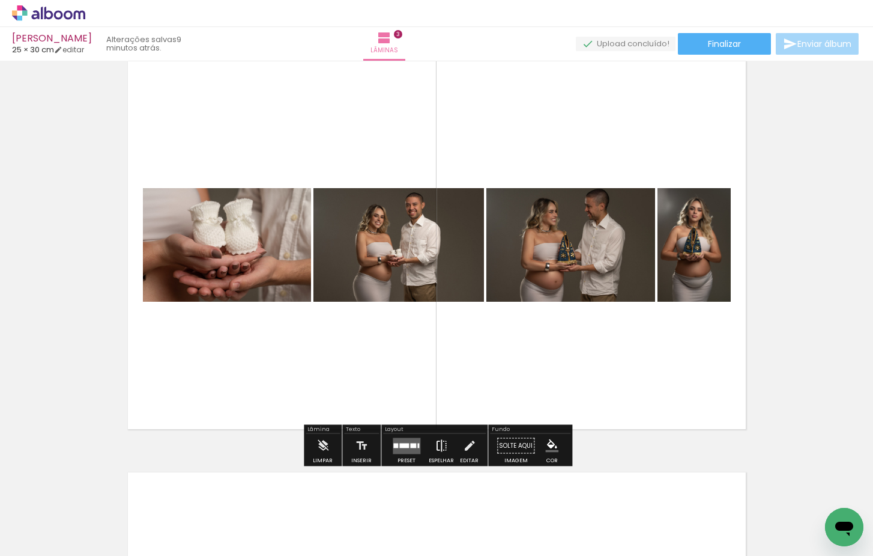
scroll to position [890, 0]
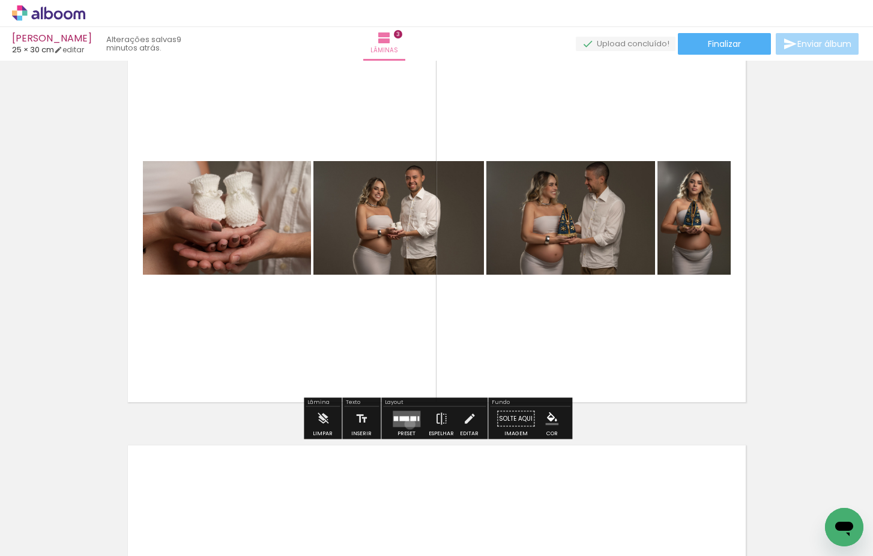
click at [407, 423] on quentale-layouter at bounding box center [407, 418] width 28 height 16
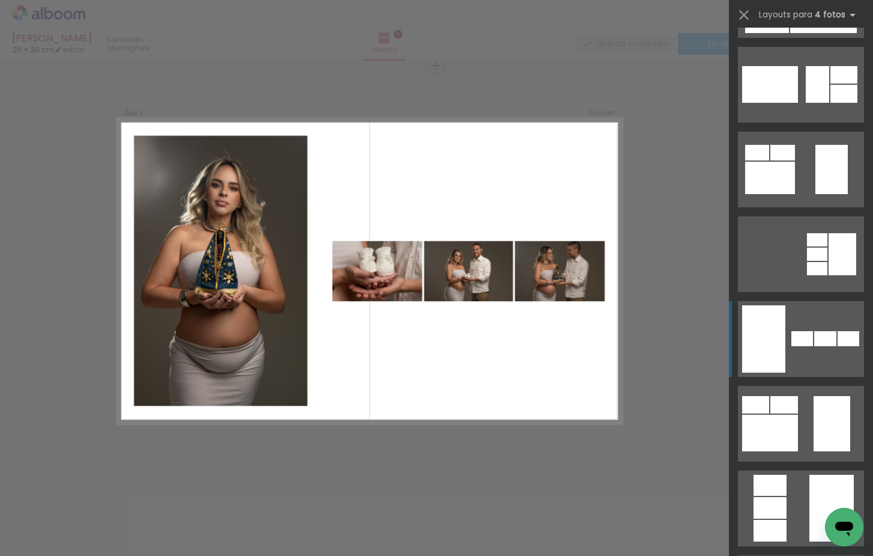
scroll to position [244, 0]
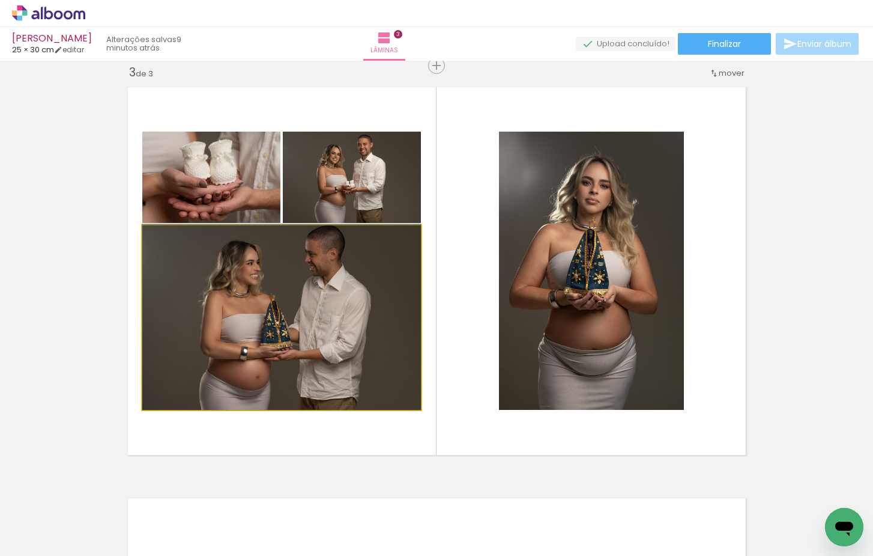
drag, startPoint x: 336, startPoint y: 326, endPoint x: 381, endPoint y: 190, distance: 143.2
click at [0, 0] on slot at bounding box center [0, 0] width 0 height 0
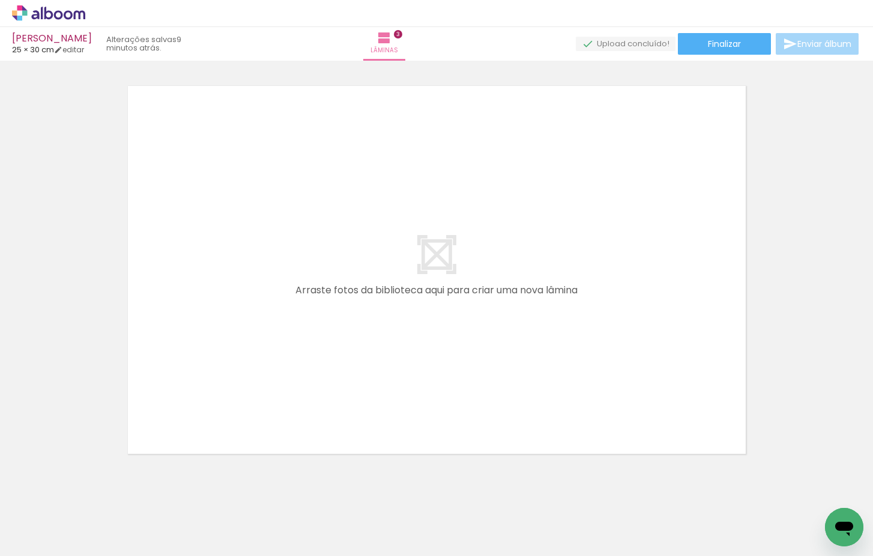
scroll to position [0, 730]
drag, startPoint x: 335, startPoint y: 518, endPoint x: 375, endPoint y: 380, distance: 144.1
click at [375, 380] on quentale-workspace at bounding box center [436, 278] width 873 height 556
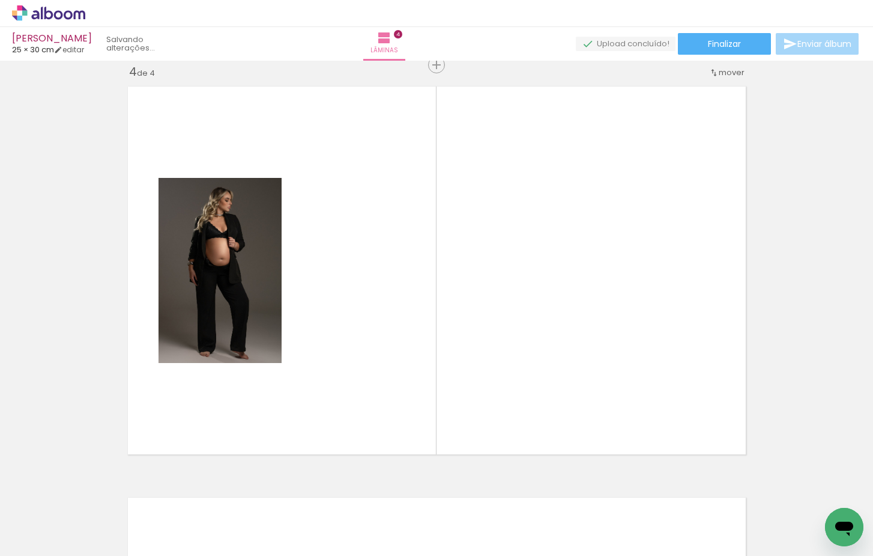
scroll to position [1248, 0]
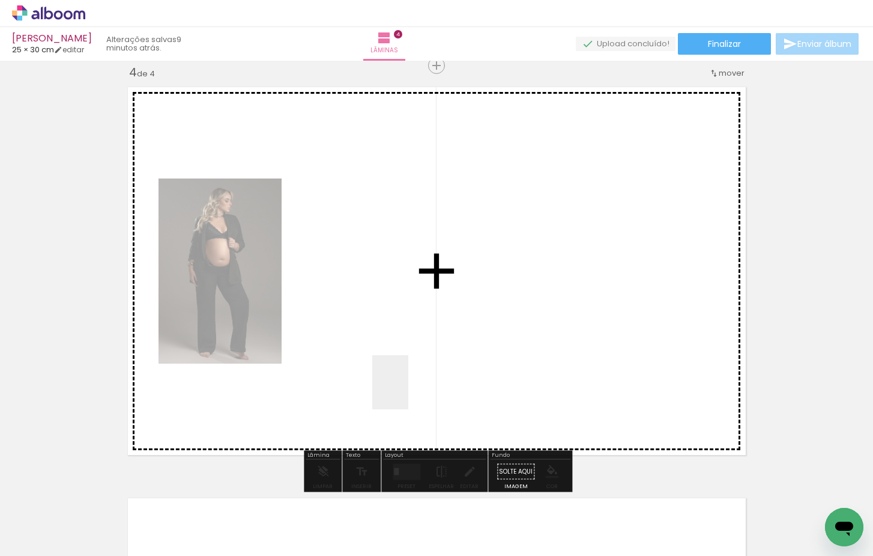
drag, startPoint x: 409, startPoint y: 411, endPoint x: 410, endPoint y: 385, distance: 26.4
click at [410, 385] on quentale-workspace at bounding box center [436, 278] width 873 height 556
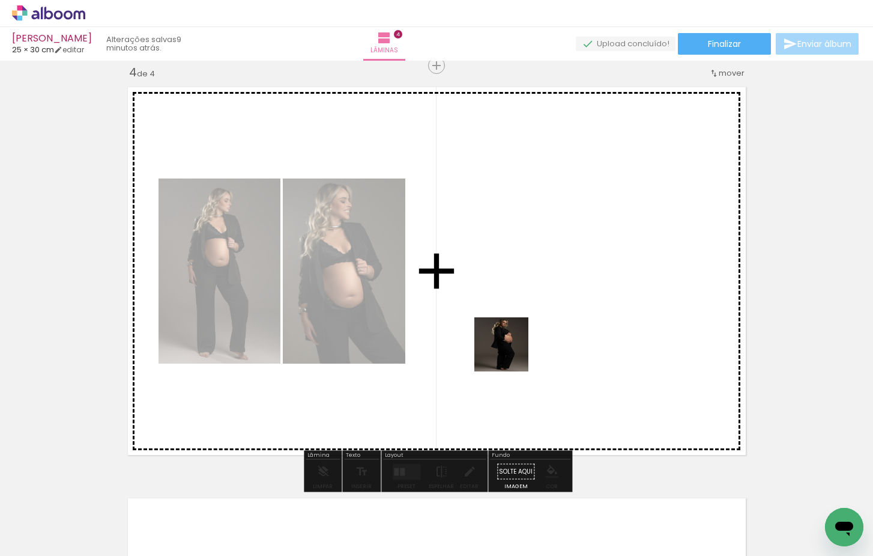
drag, startPoint x: 496, startPoint y: 414, endPoint x: 511, endPoint y: 353, distance: 63.1
click at [511, 353] on quentale-workspace at bounding box center [436, 278] width 873 height 556
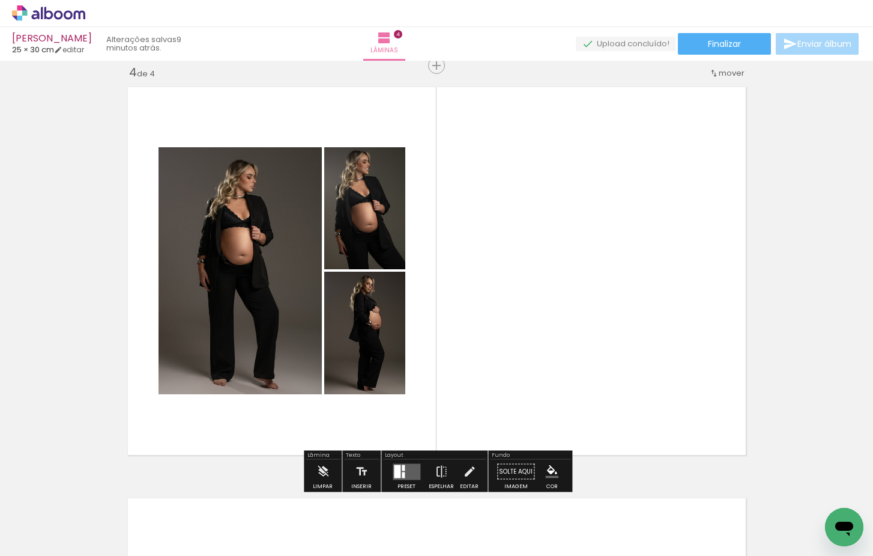
drag, startPoint x: 549, startPoint y: 515, endPoint x: 582, endPoint y: 340, distance: 178.5
click at [582, 340] on quentale-workspace at bounding box center [436, 278] width 873 height 556
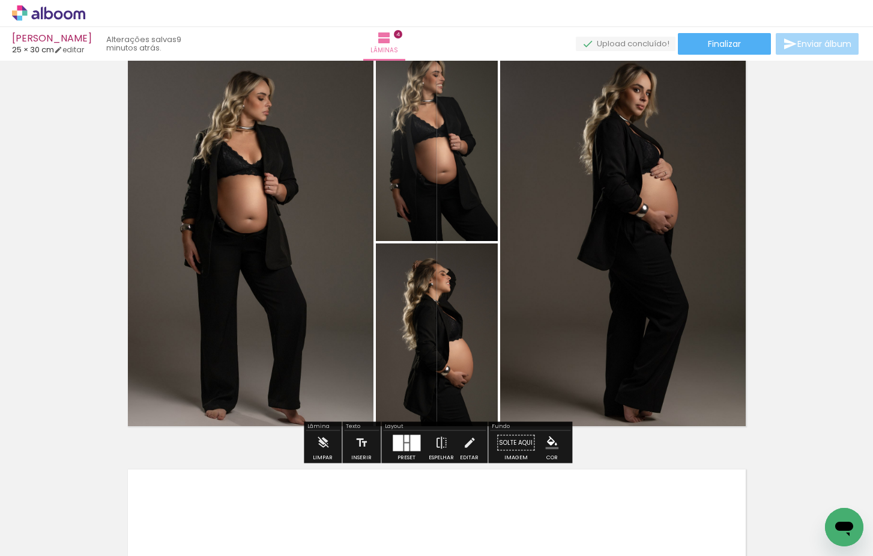
scroll to position [1283, 0]
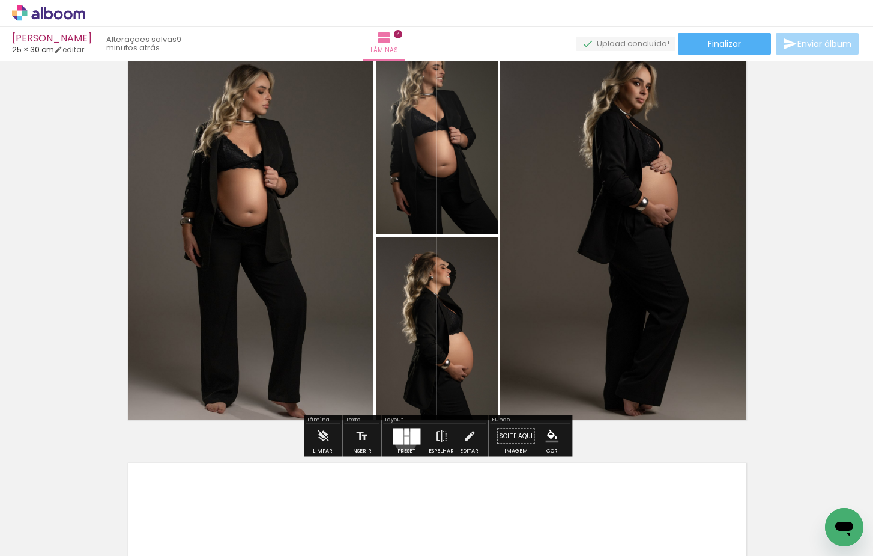
click at [404, 441] on div at bounding box center [406, 440] width 5 height 8
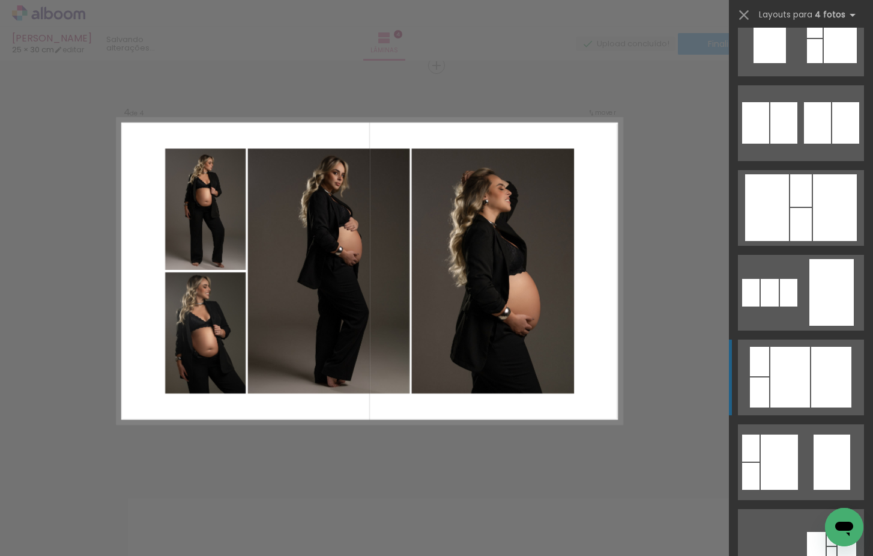
scroll to position [906, 0]
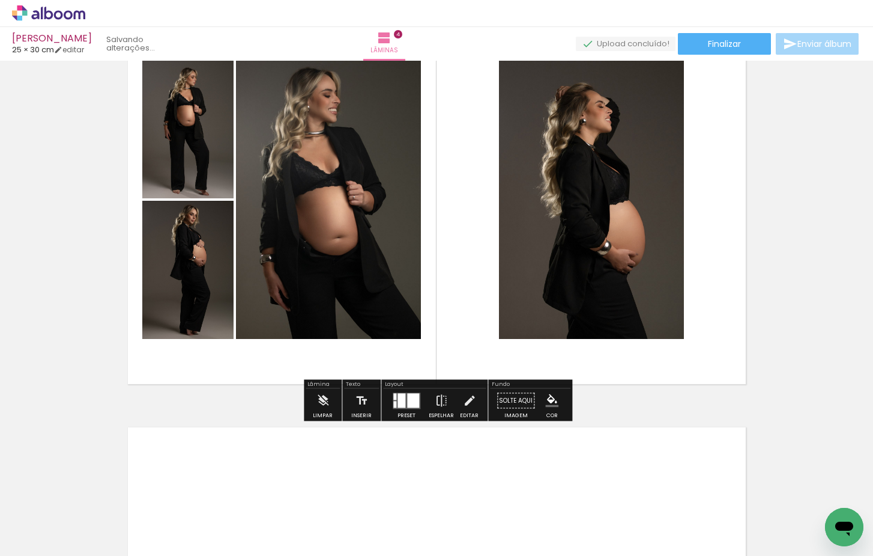
scroll to position [1319, 0]
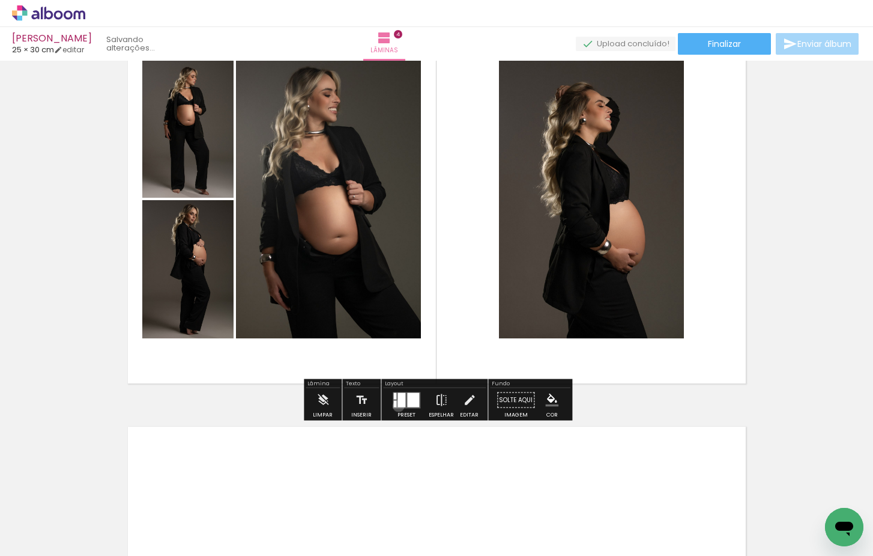
click at [398, 405] on div at bounding box center [402, 399] width 8 height 14
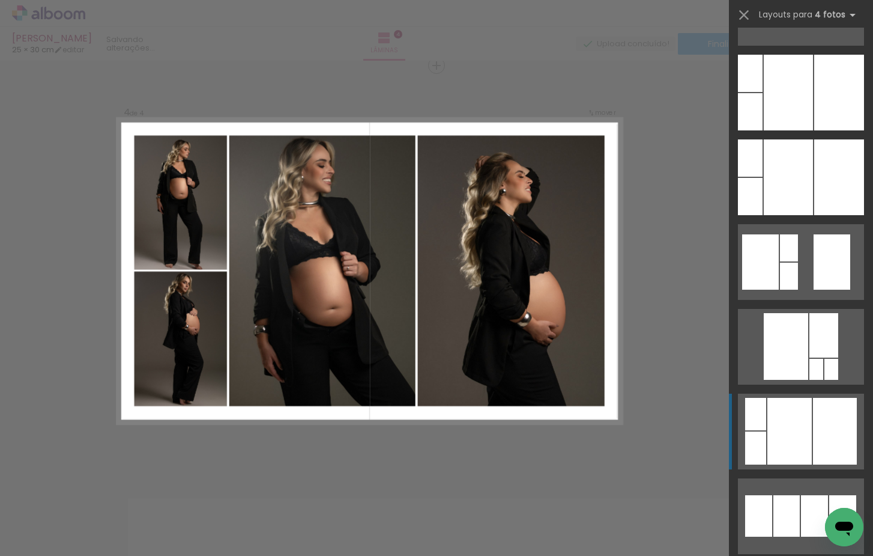
scroll to position [1685, 0]
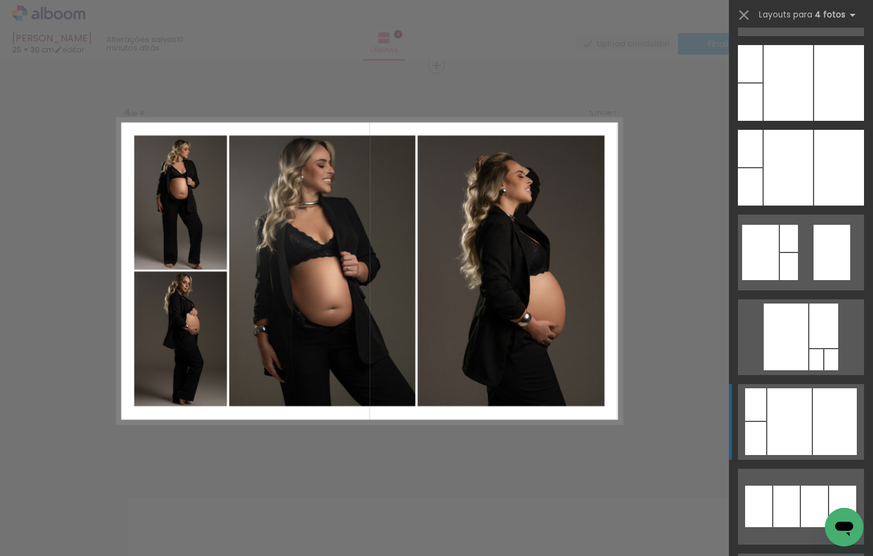
click at [802, 121] on div at bounding box center [788, 83] width 49 height 76
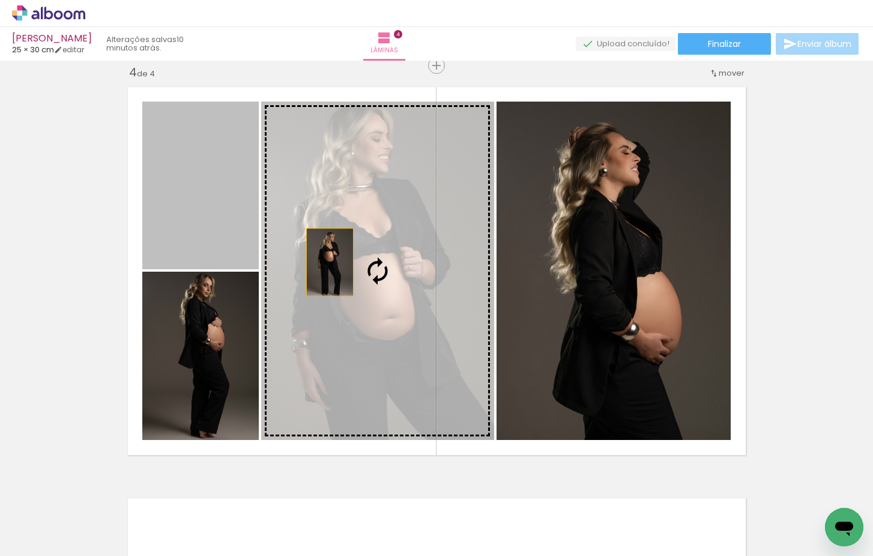
drag, startPoint x: 195, startPoint y: 223, endPoint x: 356, endPoint y: 274, distance: 168.1
click at [0, 0] on slot at bounding box center [0, 0] width 0 height 0
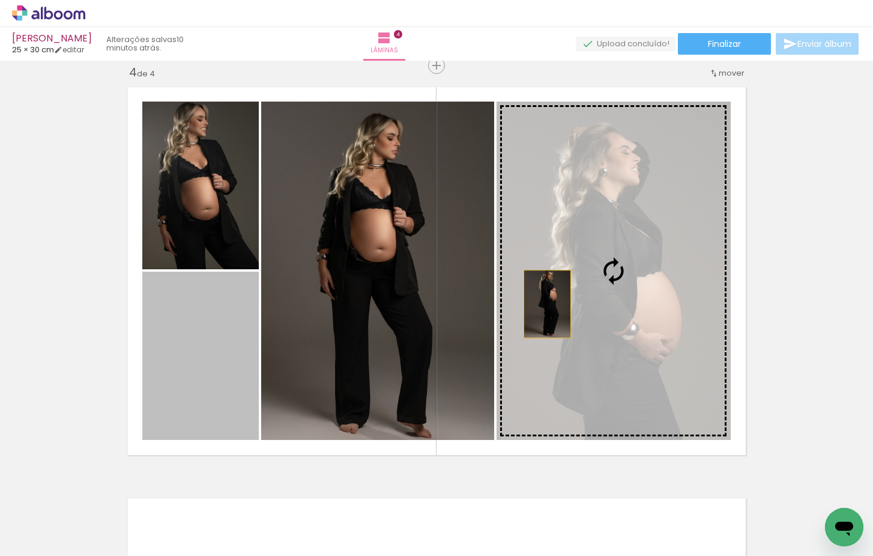
drag, startPoint x: 220, startPoint y: 354, endPoint x: 620, endPoint y: 299, distance: 403.2
click at [0, 0] on slot at bounding box center [0, 0] width 0 height 0
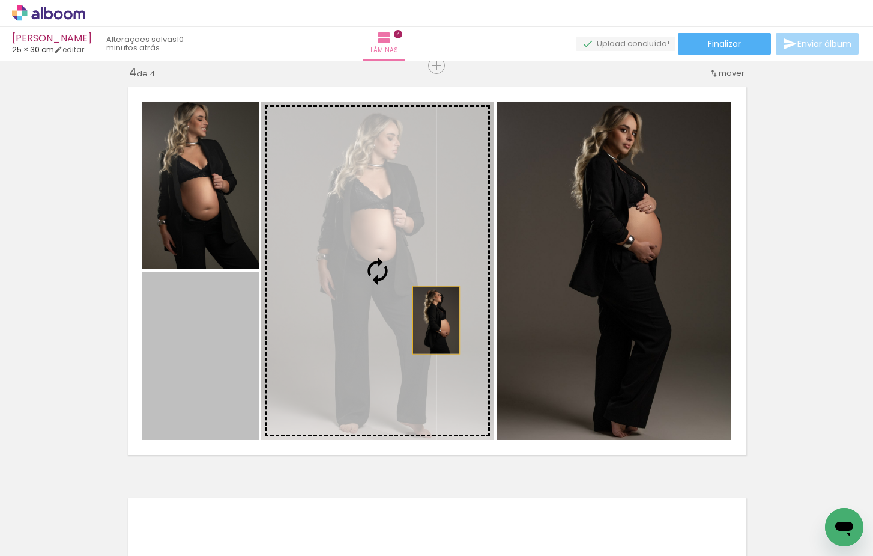
drag, startPoint x: 158, startPoint y: 386, endPoint x: 577, endPoint y: 294, distance: 429.1
click at [0, 0] on slot at bounding box center [0, 0] width 0 height 0
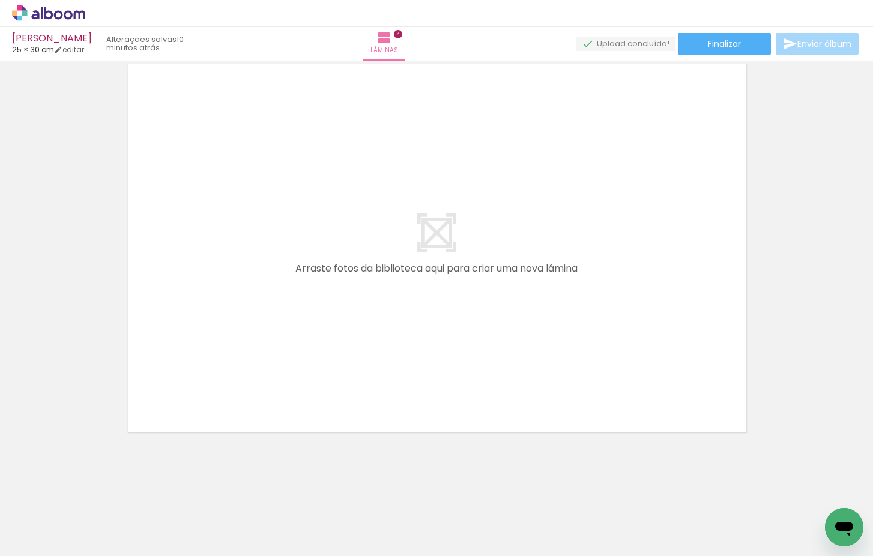
scroll to position [0, 969]
drag, startPoint x: 504, startPoint y: 522, endPoint x: 484, endPoint y: 342, distance: 181.3
click at [484, 342] on quentale-workspace at bounding box center [436, 278] width 873 height 556
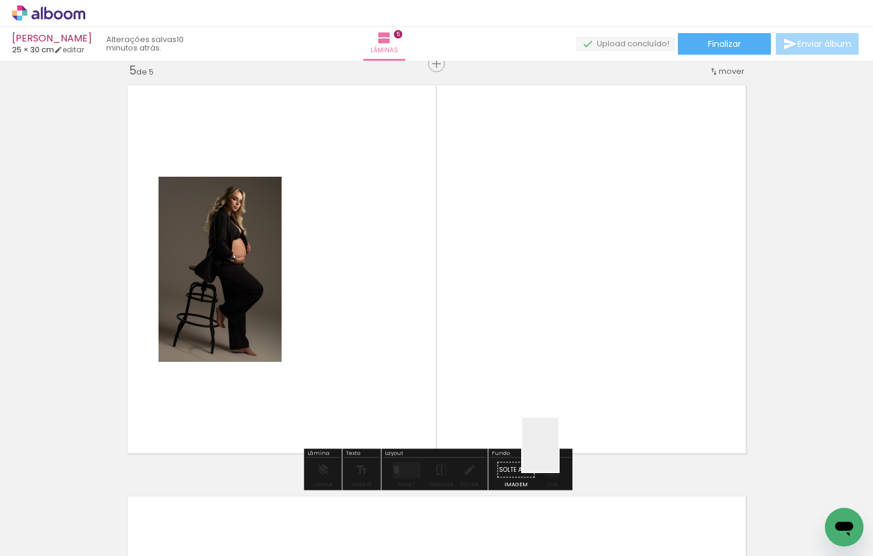
drag, startPoint x: 559, startPoint y: 453, endPoint x: 556, endPoint y: 324, distance: 129.2
click at [547, 344] on quentale-workspace at bounding box center [436, 278] width 873 height 556
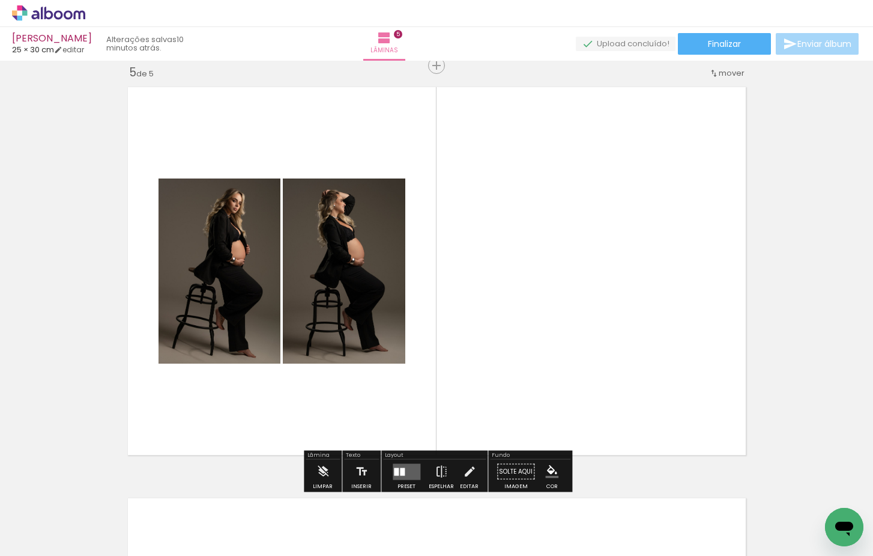
scroll to position [0, 1840]
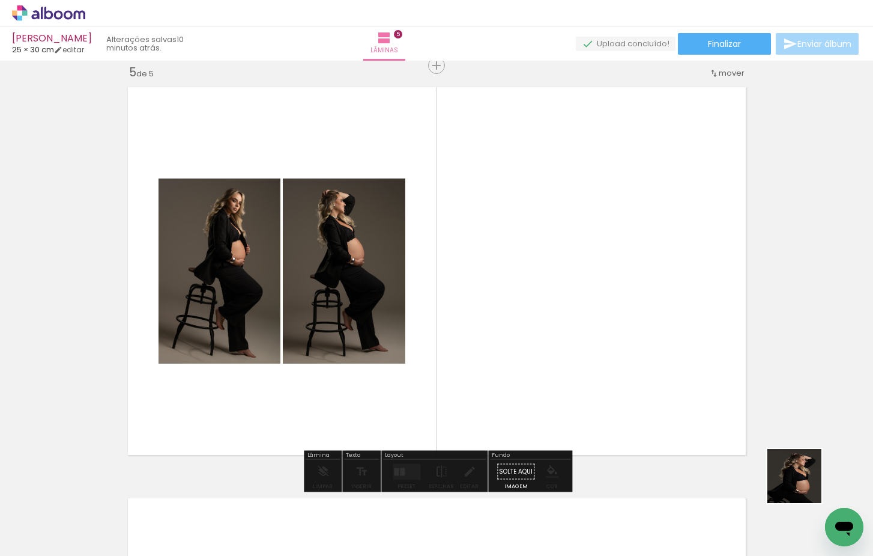
drag, startPoint x: 840, startPoint y: 505, endPoint x: 520, endPoint y: 360, distance: 351.9
click at [520, 360] on quentale-workspace at bounding box center [436, 278] width 873 height 556
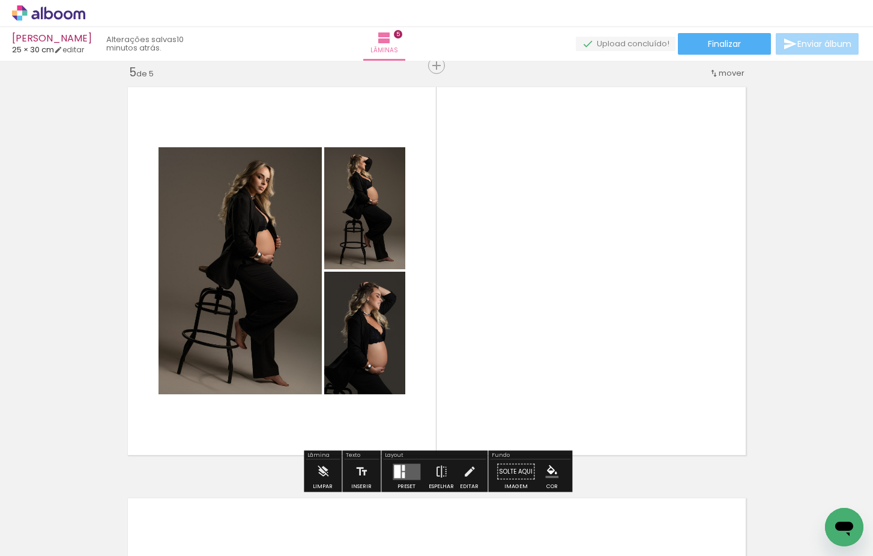
click at [402, 473] on div at bounding box center [403, 475] width 3 height 6
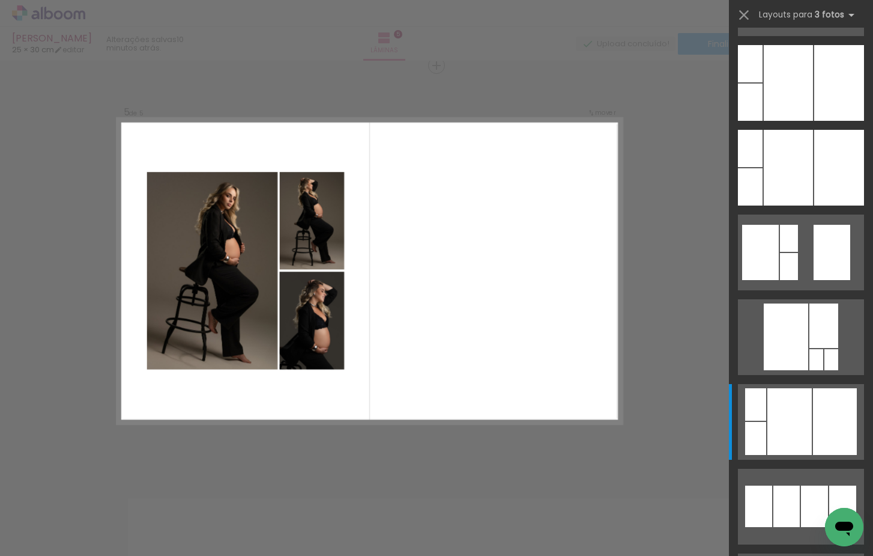
scroll to position [0, 0]
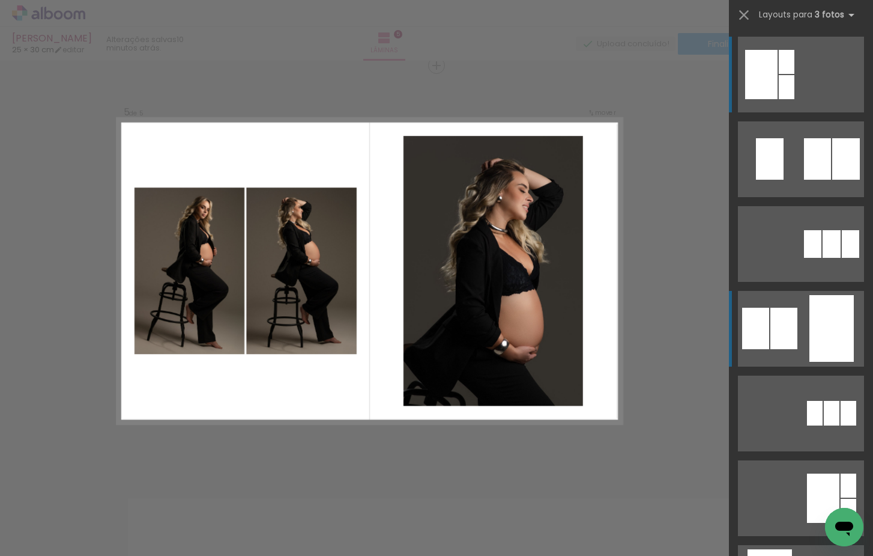
click at [806, 197] on quentale-layouter at bounding box center [801, 159] width 126 height 76
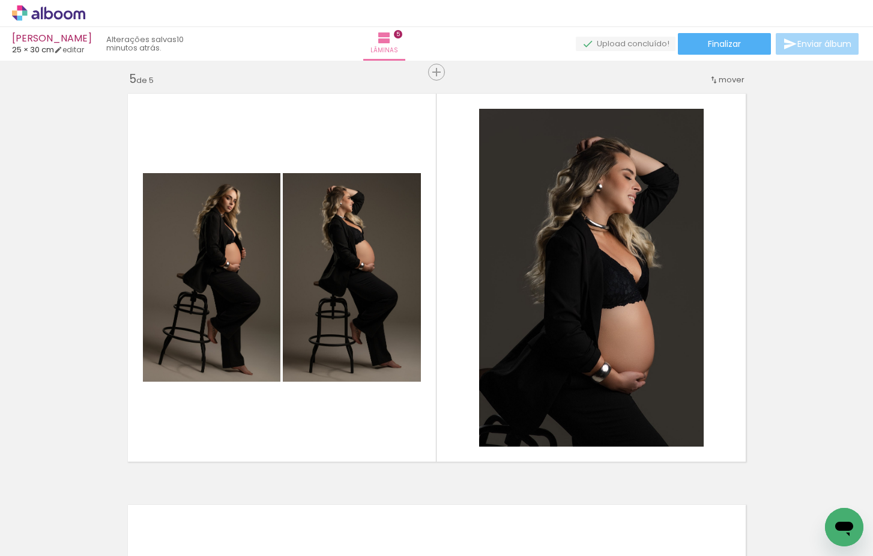
scroll to position [1651, 0]
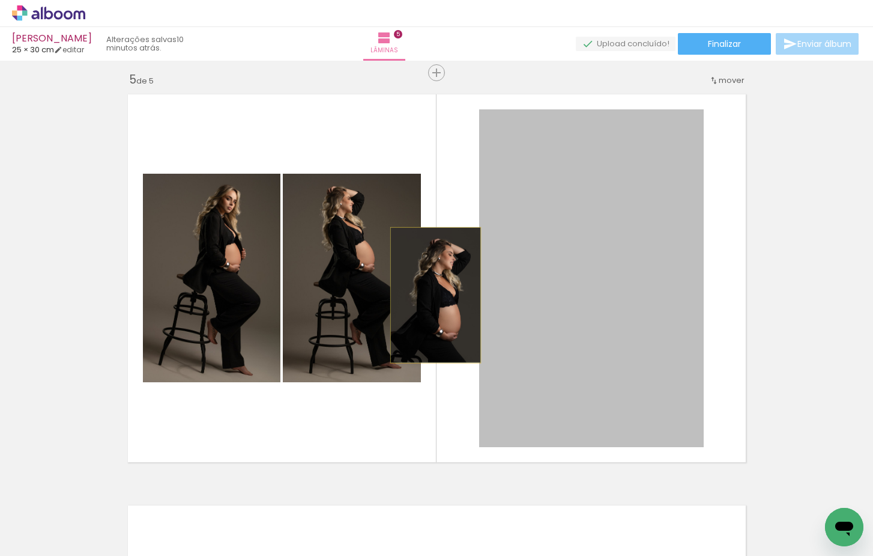
drag, startPoint x: 624, startPoint y: 290, endPoint x: 237, endPoint y: 283, distance: 387.5
click at [0, 0] on slot at bounding box center [0, 0] width 0 height 0
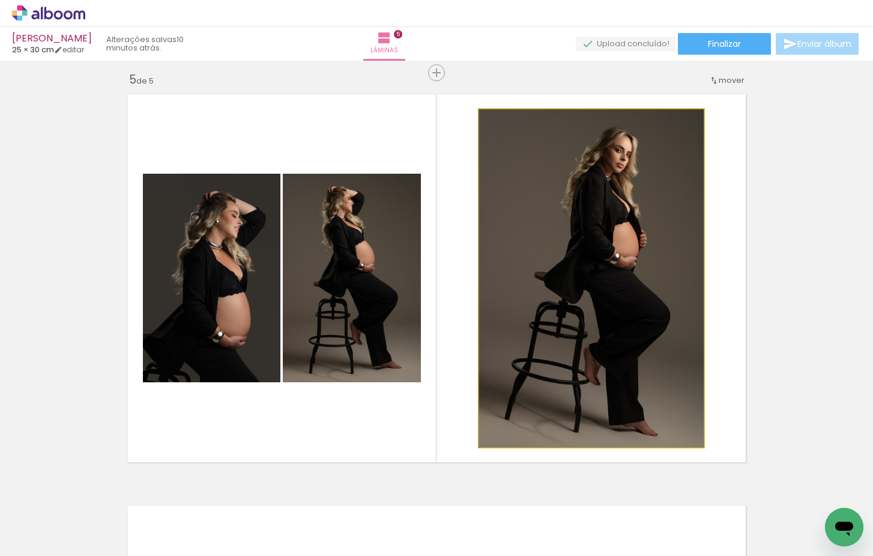
drag, startPoint x: 643, startPoint y: 306, endPoint x: 383, endPoint y: 288, distance: 260.7
click at [0, 0] on slot at bounding box center [0, 0] width 0 height 0
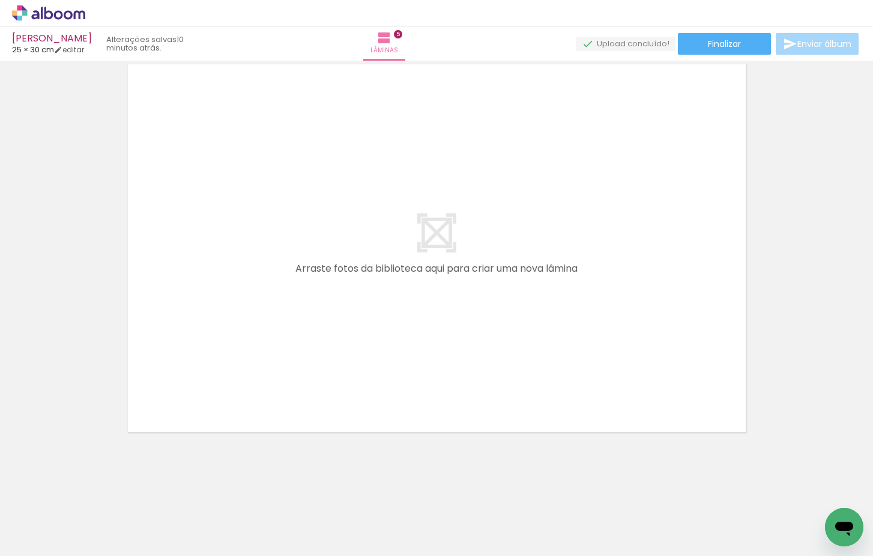
scroll to position [2092, 0]
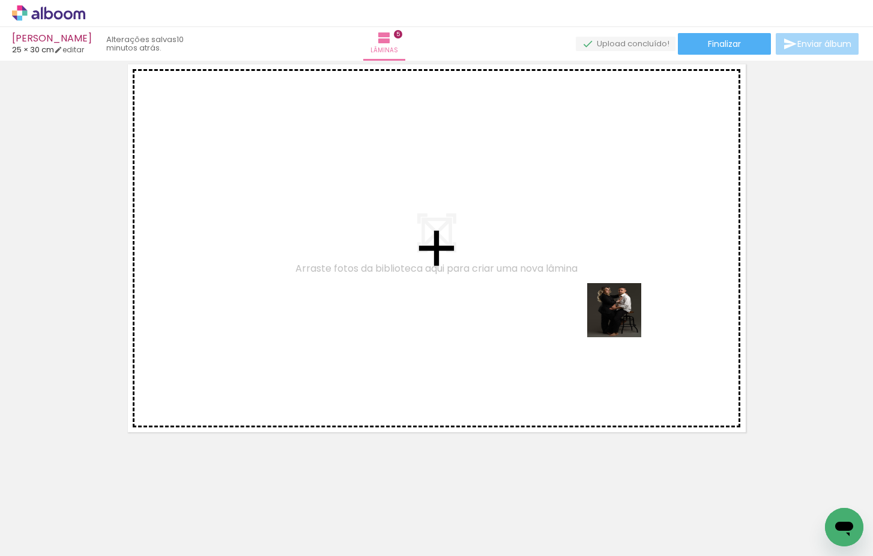
drag, startPoint x: 758, startPoint y: 487, endPoint x: 599, endPoint y: 292, distance: 251.4
click at [599, 292] on quentale-workspace at bounding box center [436, 278] width 873 height 556
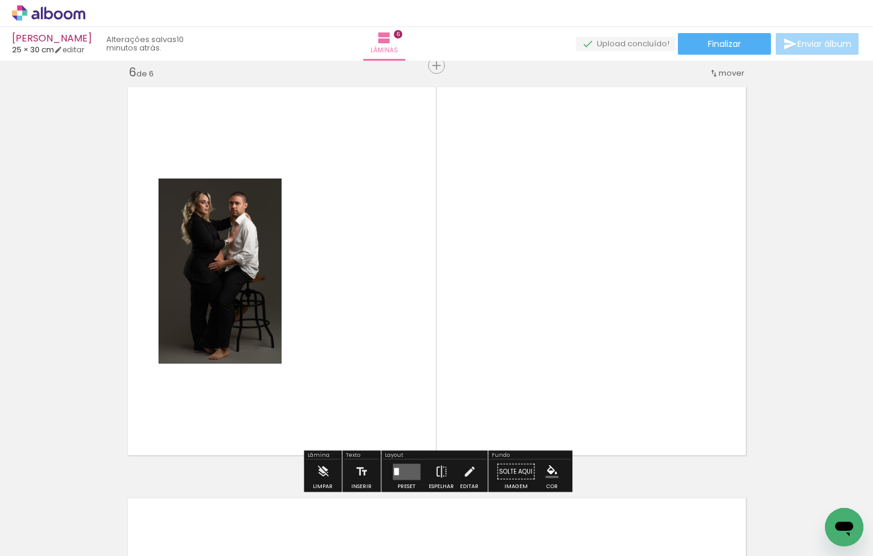
scroll to position [0, 1057]
drag, startPoint x: 284, startPoint y: 465, endPoint x: 304, endPoint y: 364, distance: 103.0
click at [304, 364] on quentale-workspace at bounding box center [436, 278] width 873 height 556
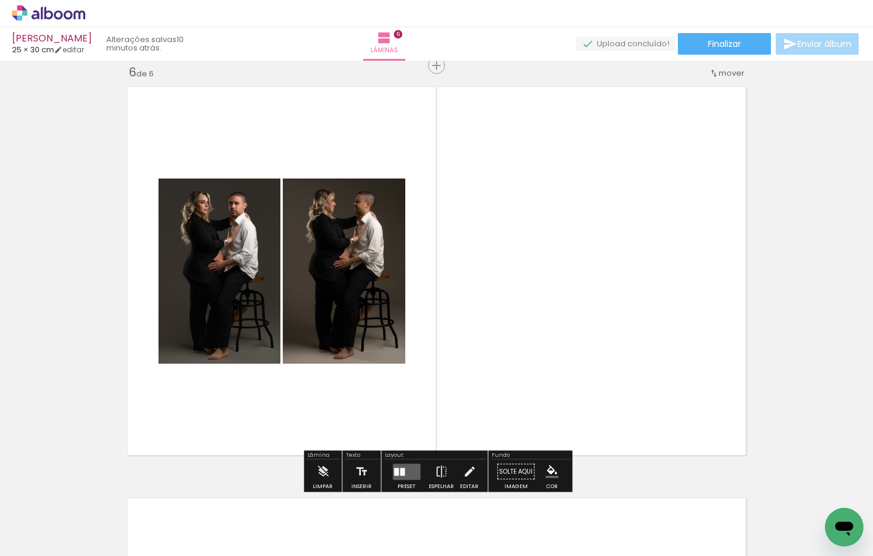
drag, startPoint x: 347, startPoint y: 488, endPoint x: 416, endPoint y: 317, distance: 184.0
click at [416, 317] on quentale-workspace at bounding box center [436, 278] width 873 height 556
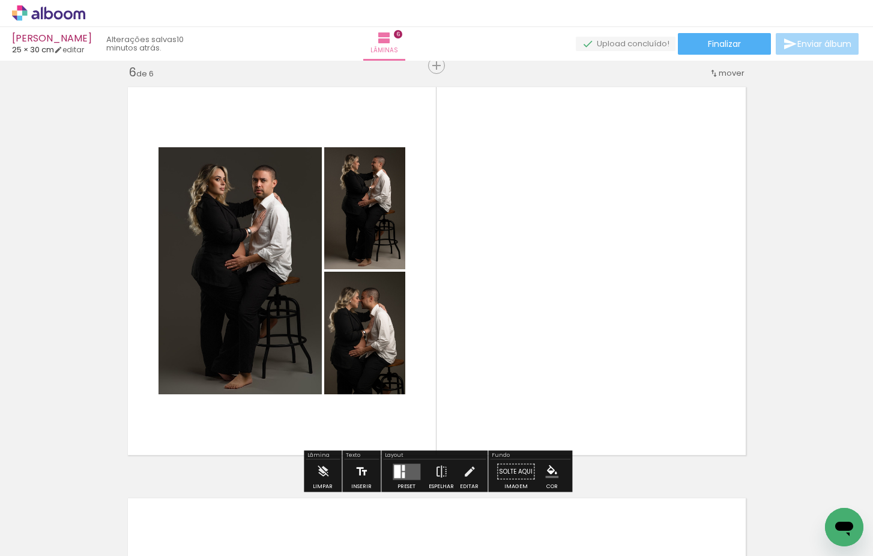
click at [360, 471] on iron-icon at bounding box center [361, 471] width 13 height 24
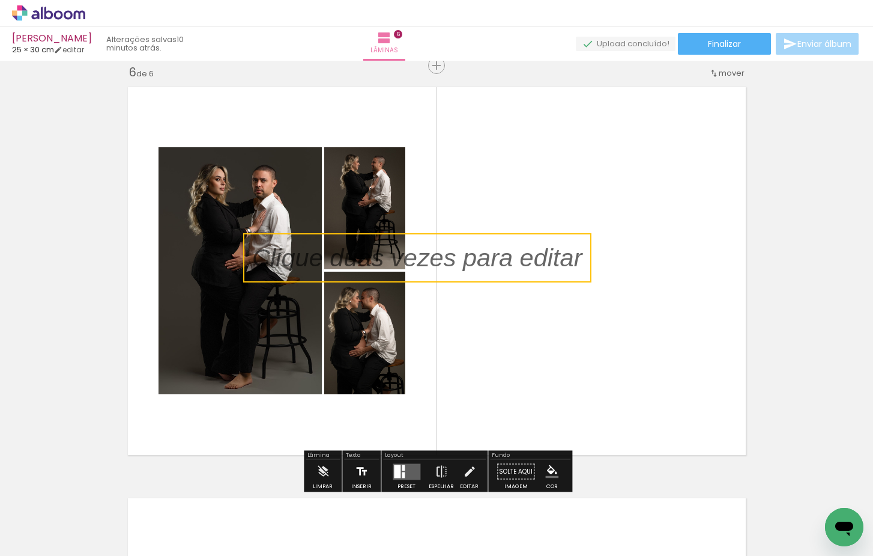
click at [362, 467] on iron-icon at bounding box center [361, 471] width 13 height 24
click at [571, 253] on quentale-selection at bounding box center [417, 257] width 348 height 49
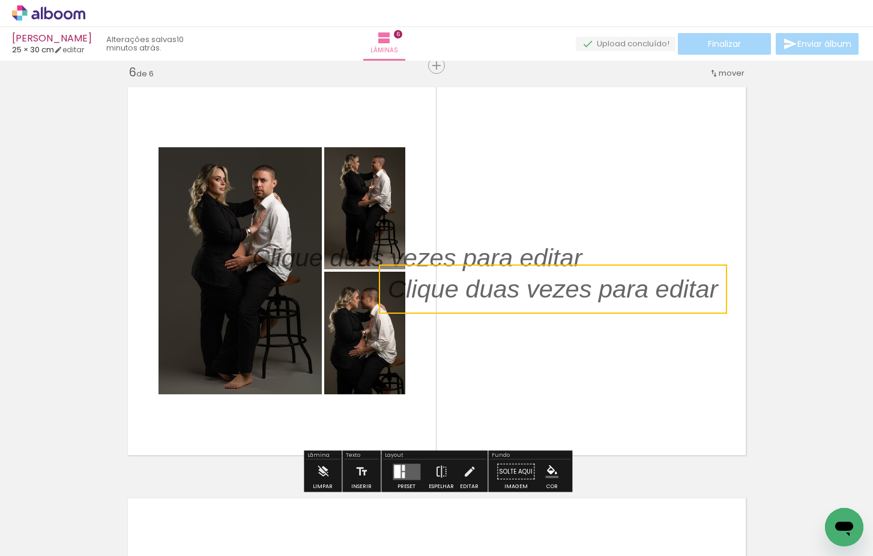
drag, startPoint x: 558, startPoint y: 257, endPoint x: 693, endPoint y: 289, distance: 138.3
click at [697, 289] on quentale-selection at bounding box center [553, 288] width 348 height 49
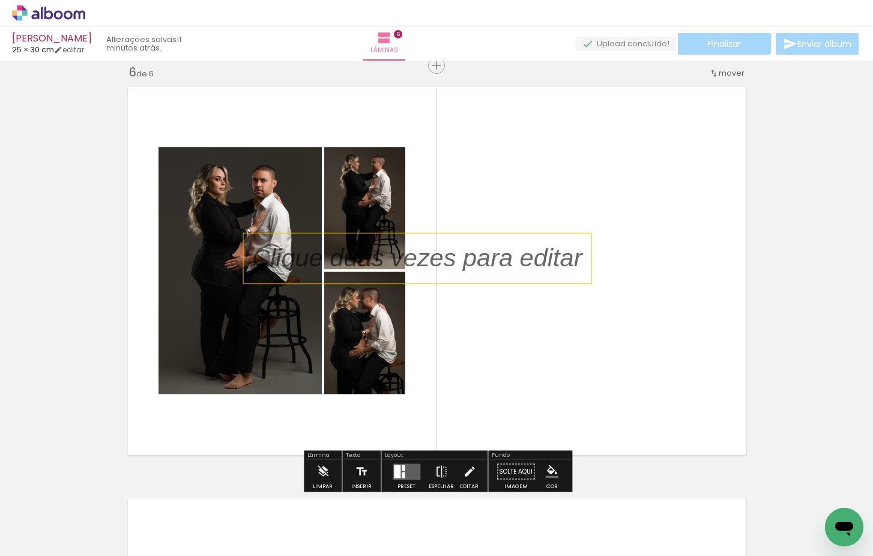
click at [548, 264] on p at bounding box center [426, 257] width 348 height 35
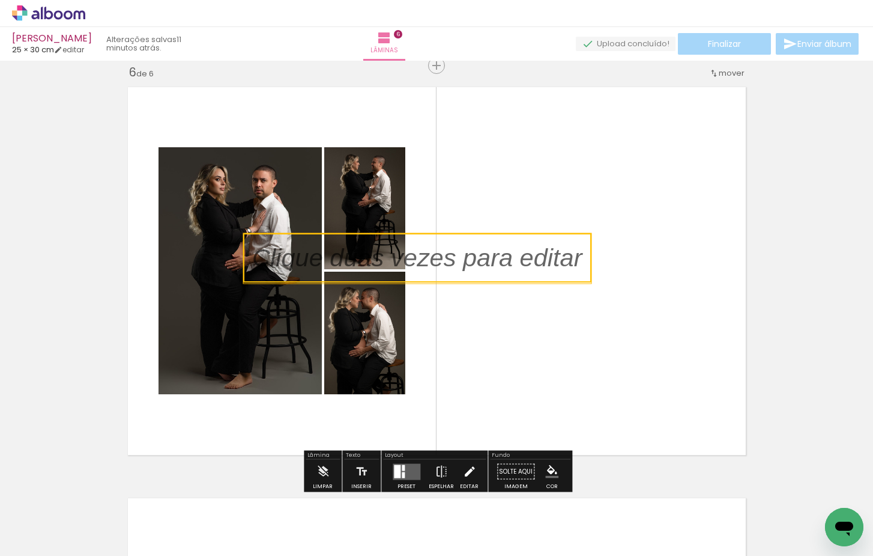
click at [466, 469] on iron-icon at bounding box center [469, 471] width 13 height 24
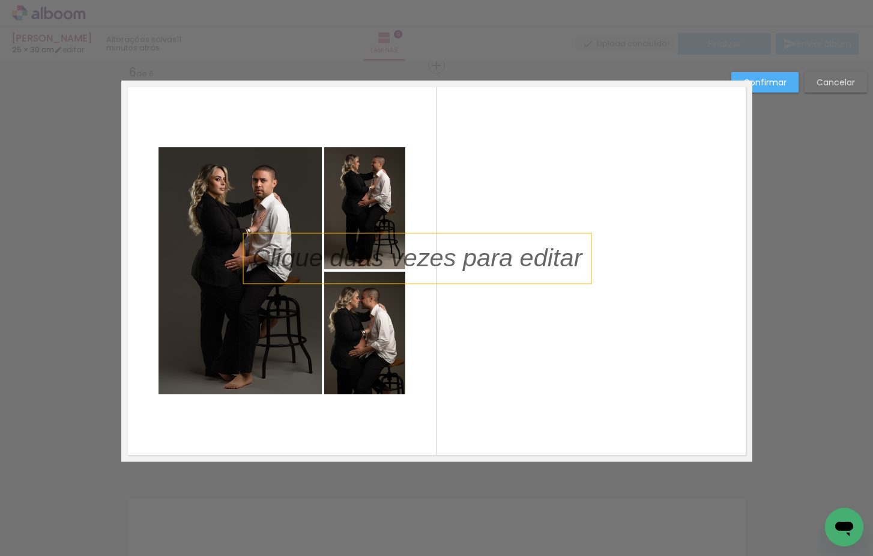
click at [0, 0] on slot "Confirmar" at bounding box center [0, 0] width 0 height 0
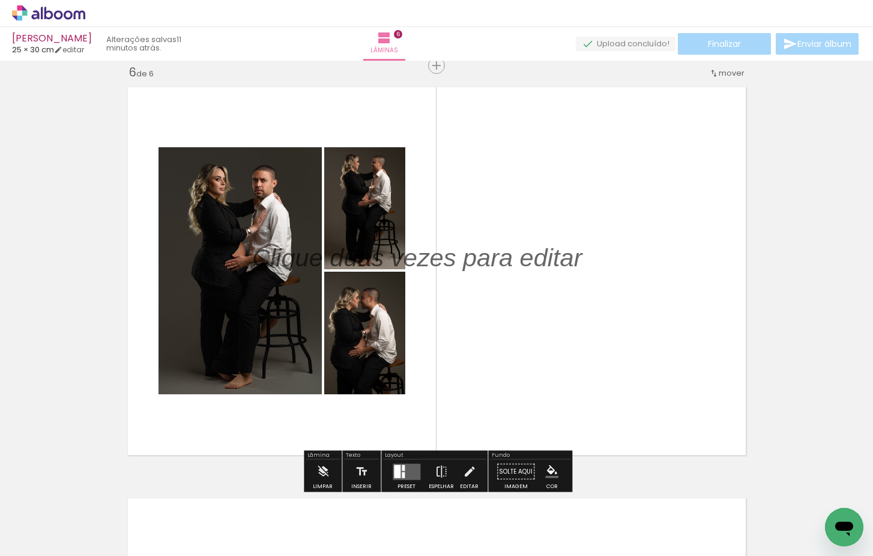
drag, startPoint x: 535, startPoint y: 259, endPoint x: 738, endPoint y: 364, distance: 228.9
click at [738, 364] on album-spread "6 de 6" at bounding box center [436, 270] width 631 height 381
click at [564, 253] on p at bounding box center [426, 257] width 348 height 35
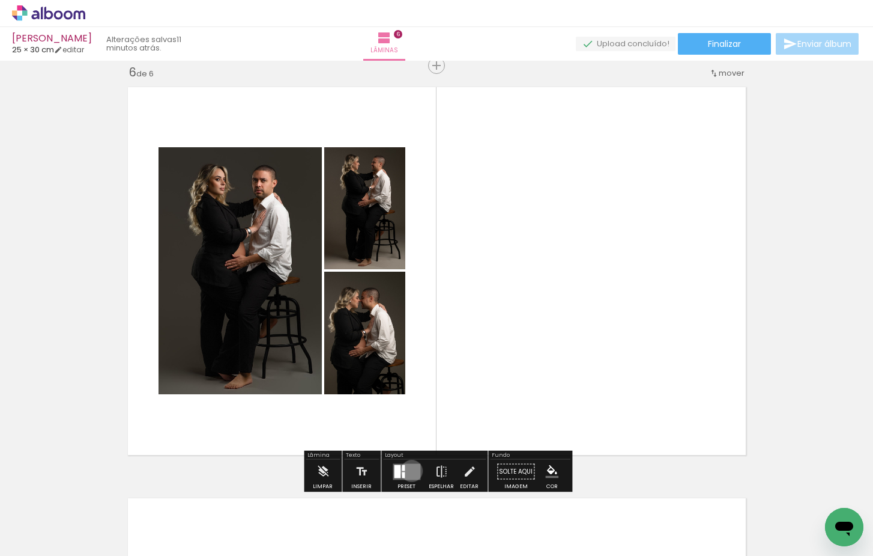
click at [409, 470] on quentale-layouter at bounding box center [407, 471] width 28 height 16
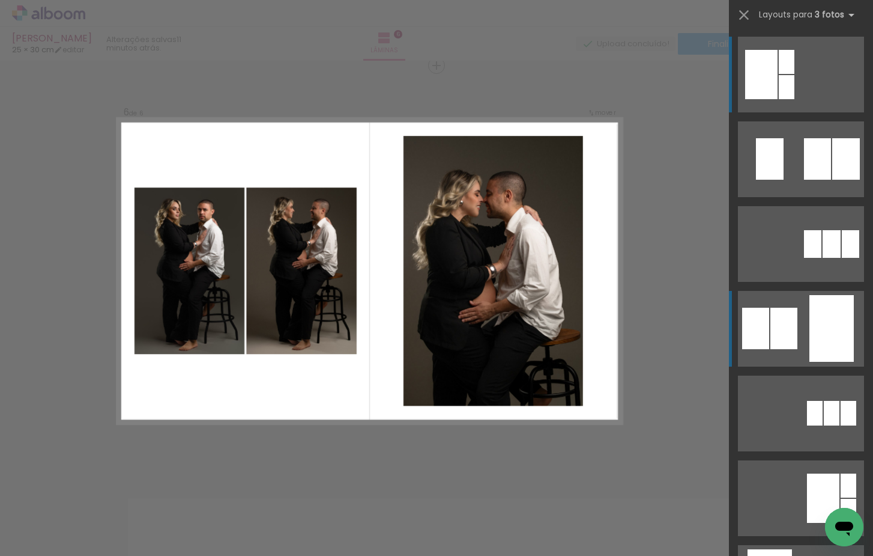
click at [799, 197] on quentale-layouter at bounding box center [801, 159] width 126 height 76
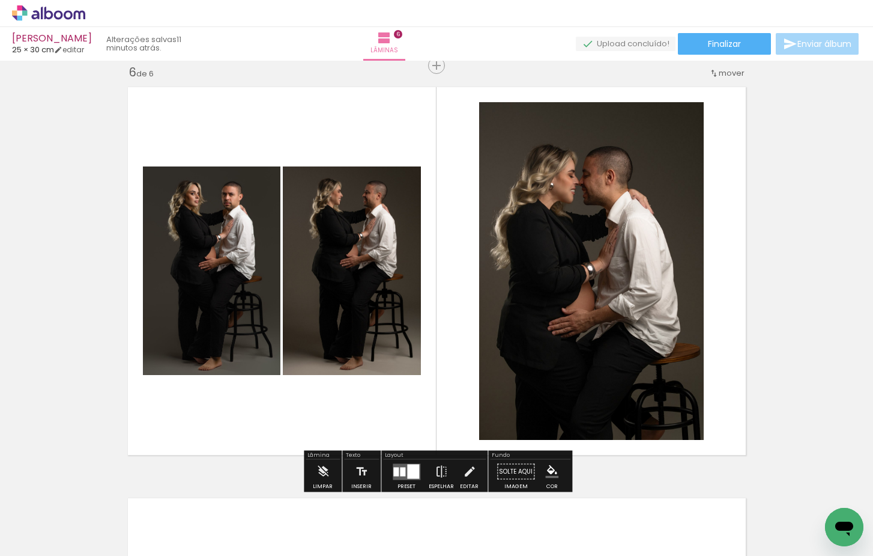
scroll to position [2070, 0]
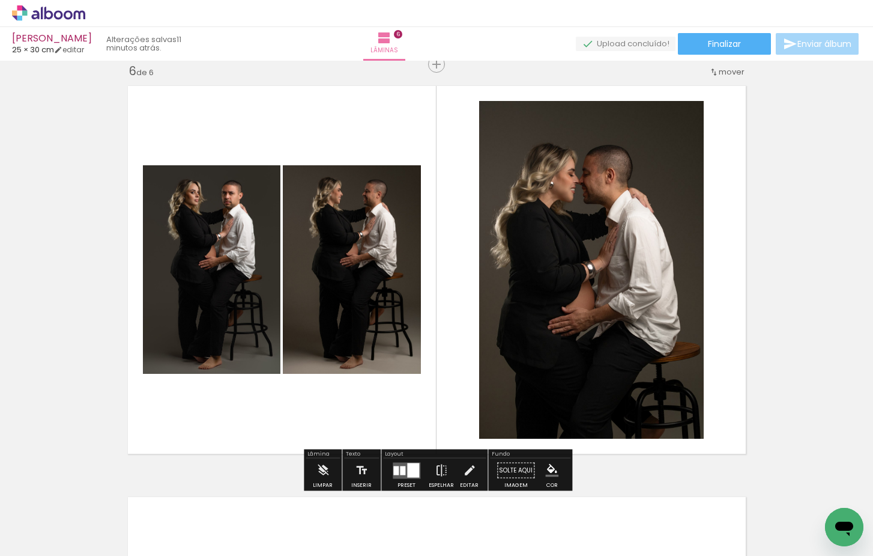
click at [411, 470] on div at bounding box center [413, 470] width 12 height 14
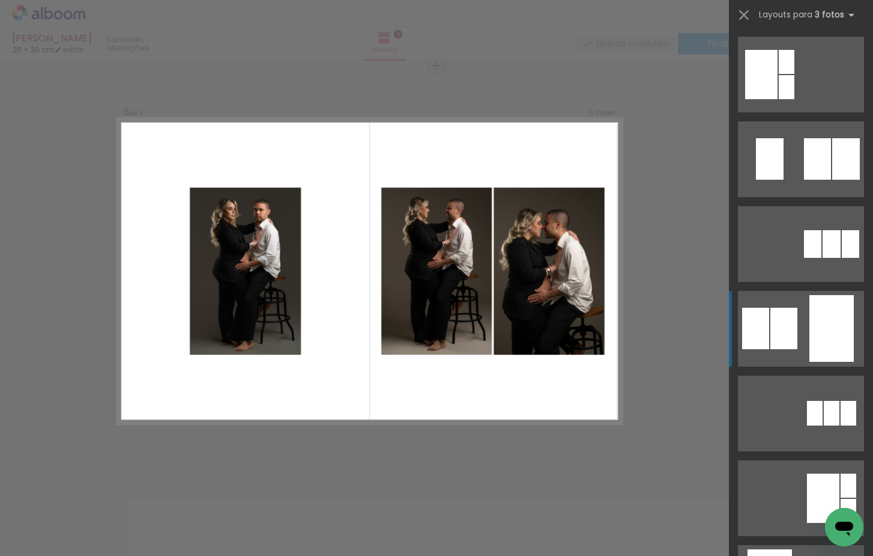
scroll to position [0, 0]
click at [798, 155] on quentale-layouter at bounding box center [801, 159] width 126 height 76
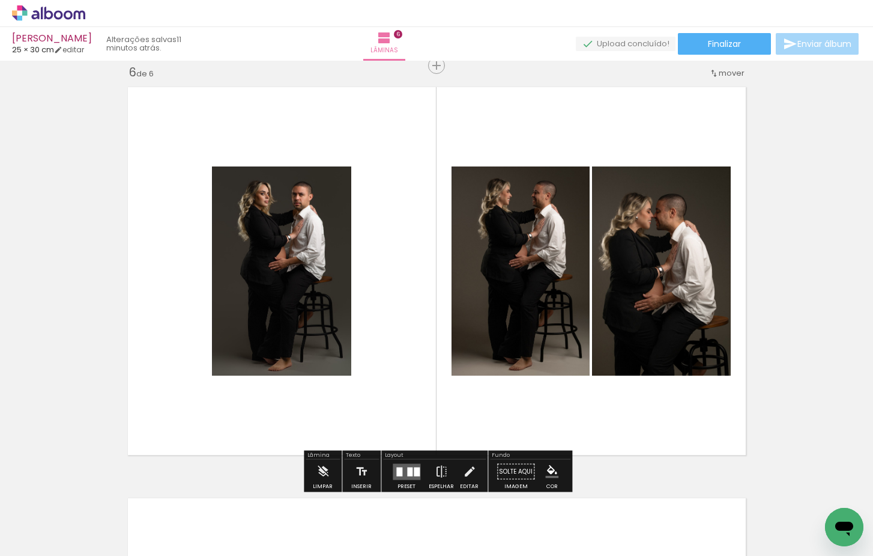
click at [407, 468] on div at bounding box center [409, 471] width 5 height 9
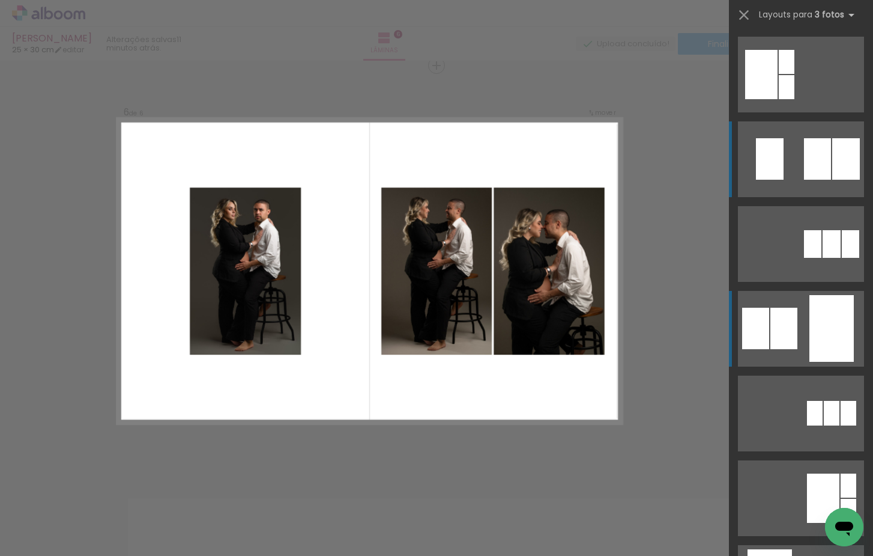
scroll to position [85, 0]
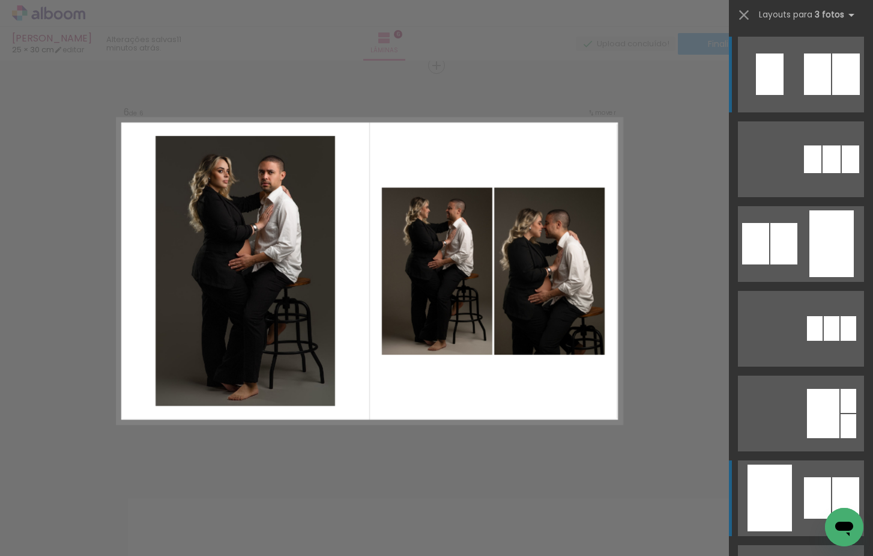
click at [804, 112] on quentale-layouter at bounding box center [801, 75] width 126 height 76
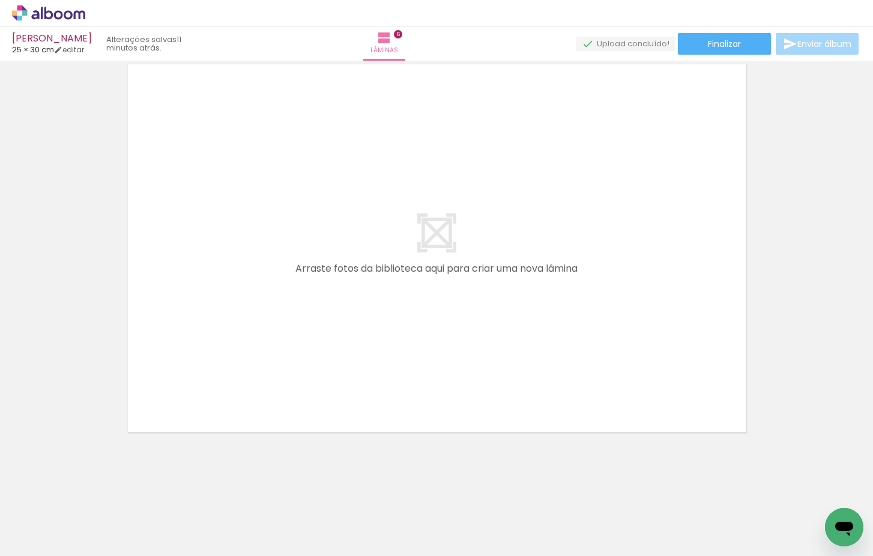
scroll to position [0, 1238]
drag, startPoint x: 368, startPoint y: 514, endPoint x: 375, endPoint y: 343, distance: 170.8
click at [375, 343] on quentale-workspace at bounding box center [436, 278] width 873 height 556
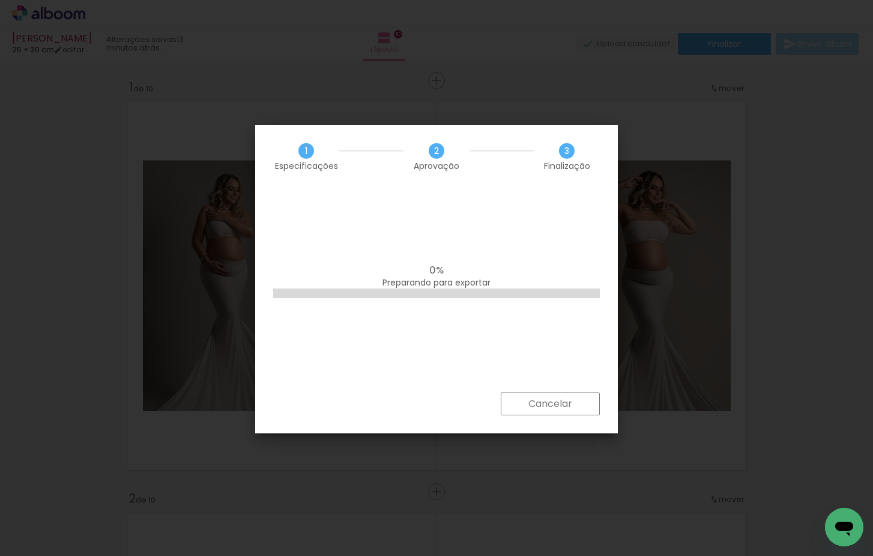
scroll to position [0, 1840]
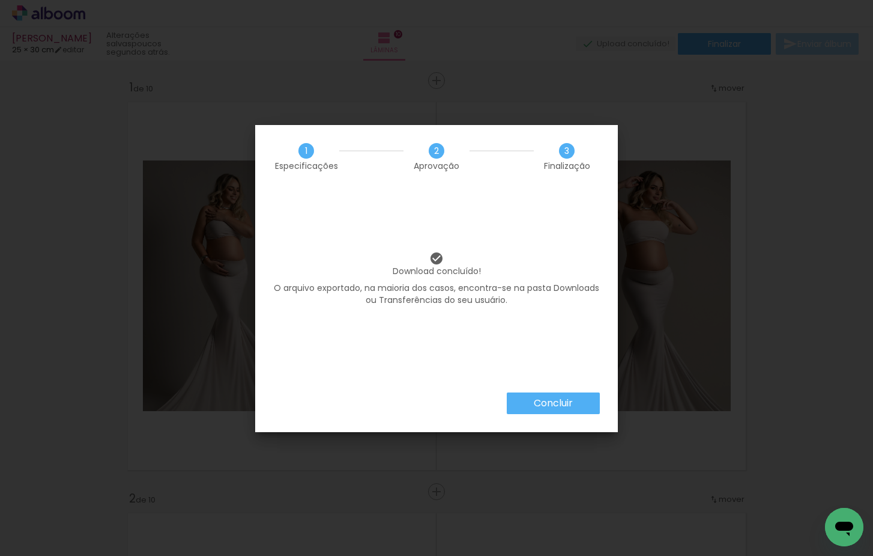
click at [0, 0] on slot "Concluir" at bounding box center [0, 0] width 0 height 0
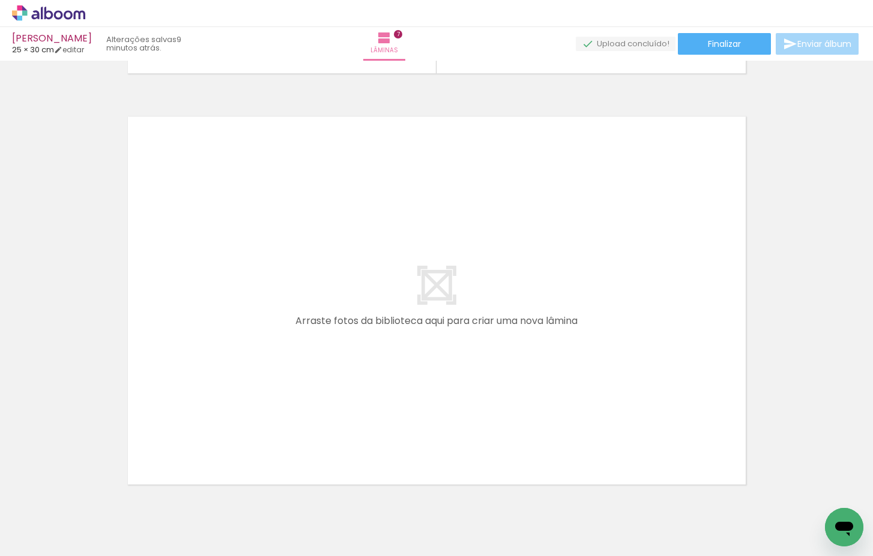
scroll to position [0, 2378]
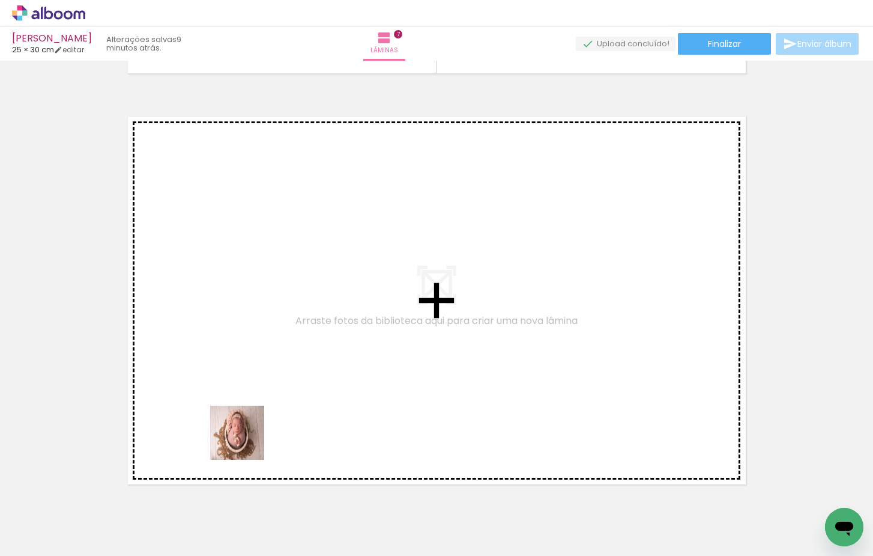
drag, startPoint x: 246, startPoint y: 441, endPoint x: 270, endPoint y: 363, distance: 81.7
click at [270, 363] on quentale-workspace at bounding box center [436, 278] width 873 height 556
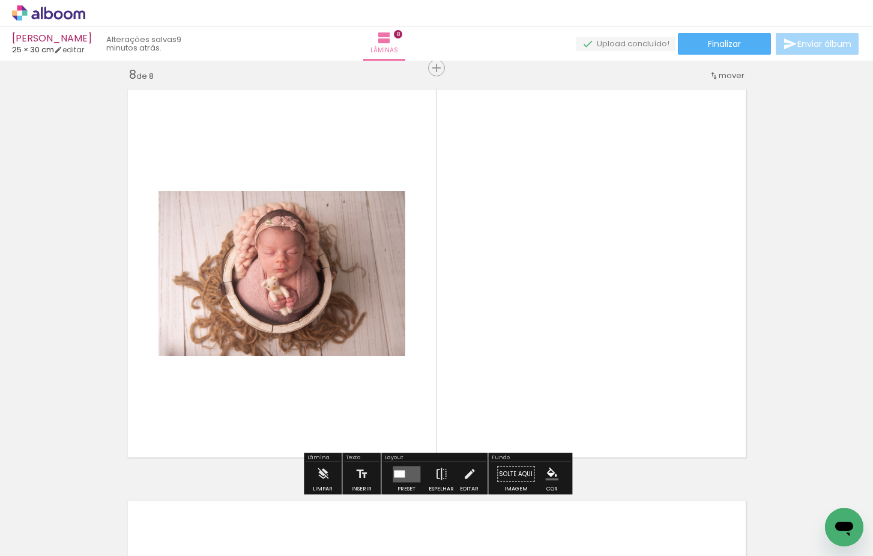
scroll to position [2891, 0]
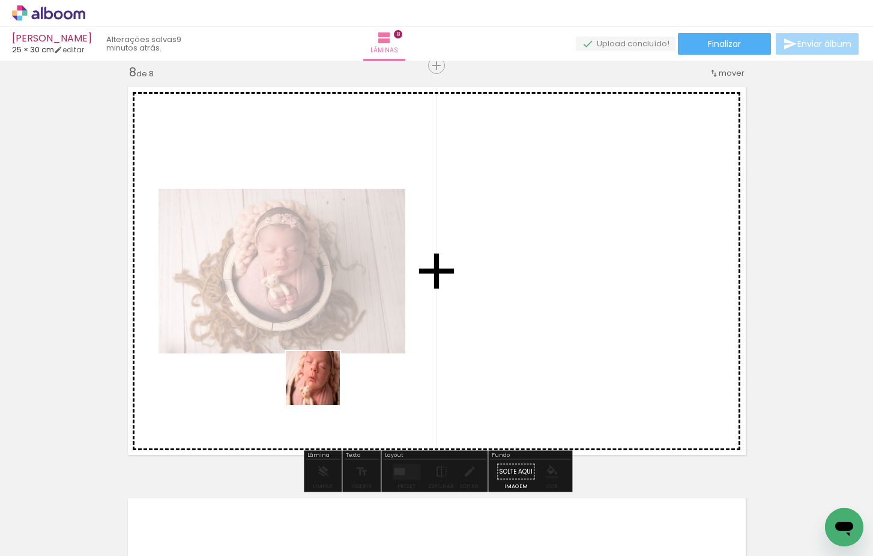
drag, startPoint x: 316, startPoint y: 448, endPoint x: 328, endPoint y: 365, distance: 83.8
click at [328, 365] on quentale-workspace at bounding box center [436, 278] width 873 height 556
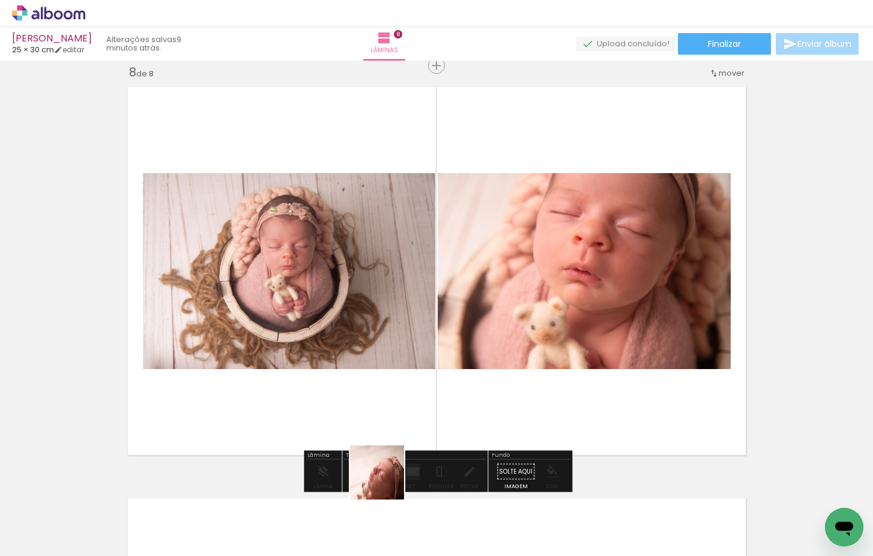
drag, startPoint x: 386, startPoint y: 481, endPoint x: 399, endPoint y: 389, distance: 93.4
click at [399, 389] on quentale-workspace at bounding box center [436, 278] width 873 height 556
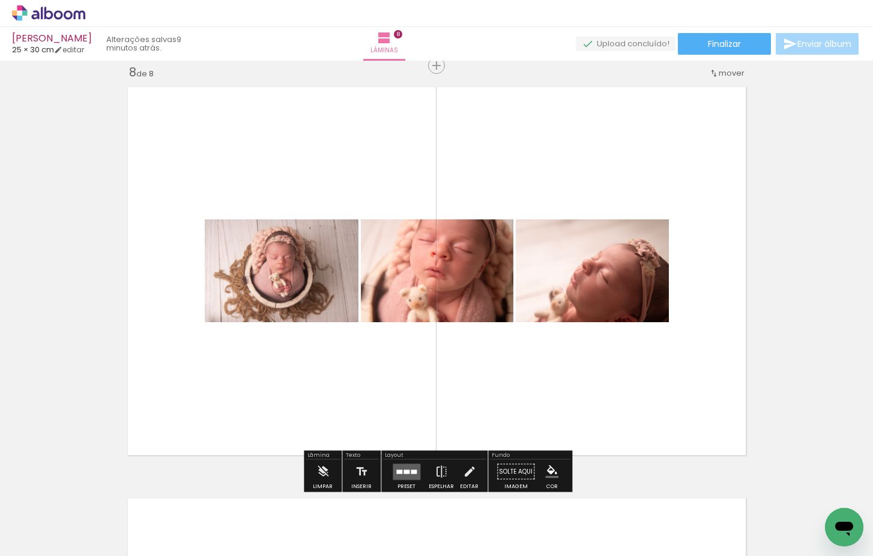
drag, startPoint x: 449, startPoint y: 503, endPoint x: 453, endPoint y: 413, distance: 90.2
click at [453, 413] on quentale-workspace at bounding box center [436, 278] width 873 height 556
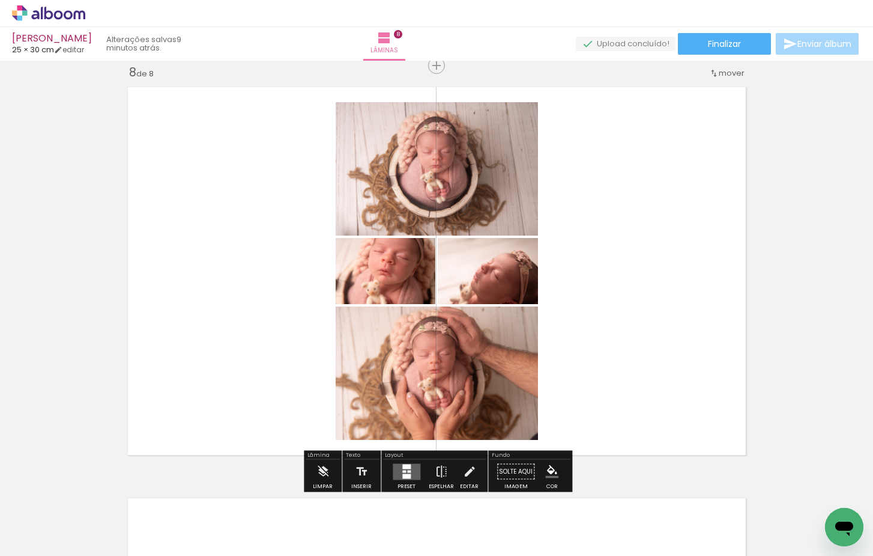
scroll to position [0, 2513]
click at [407, 475] on div at bounding box center [406, 475] width 8 height 5
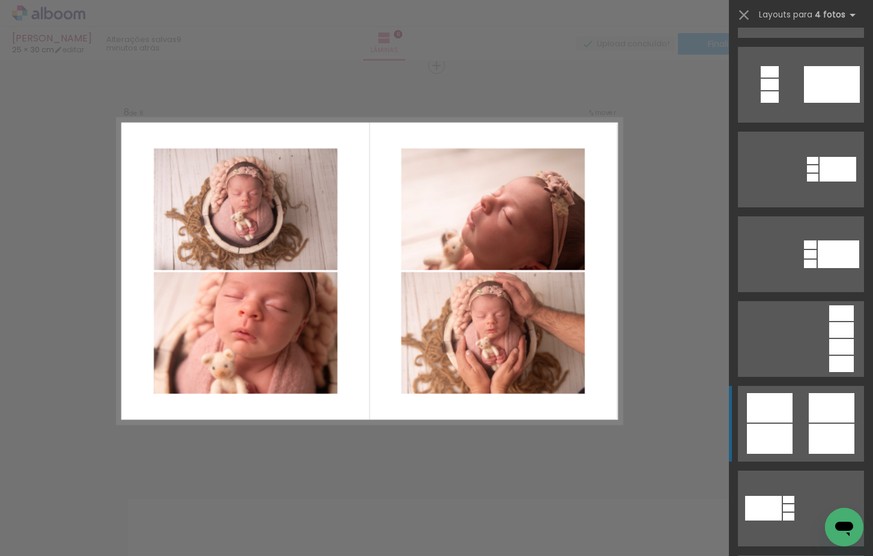
scroll to position [329, 0]
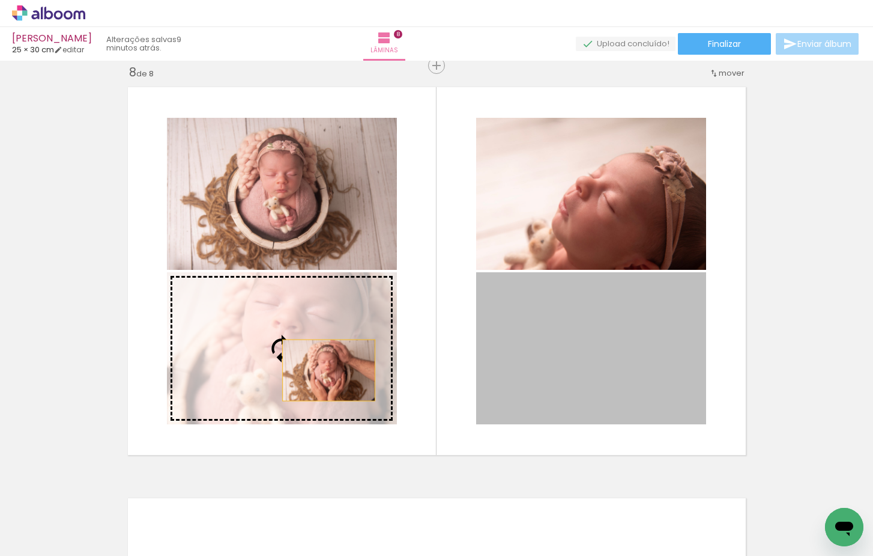
drag, startPoint x: 633, startPoint y: 366, endPoint x: 326, endPoint y: 364, distance: 306.9
click at [0, 0] on slot at bounding box center [0, 0] width 0 height 0
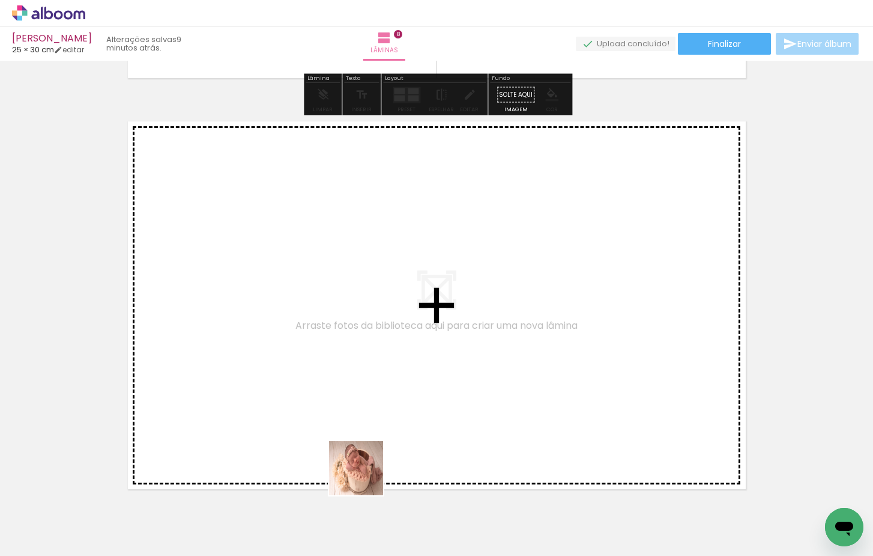
drag, startPoint x: 369, startPoint y: 512, endPoint x: 357, endPoint y: 358, distance: 154.8
click at [357, 358] on quentale-workspace at bounding box center [436, 278] width 873 height 556
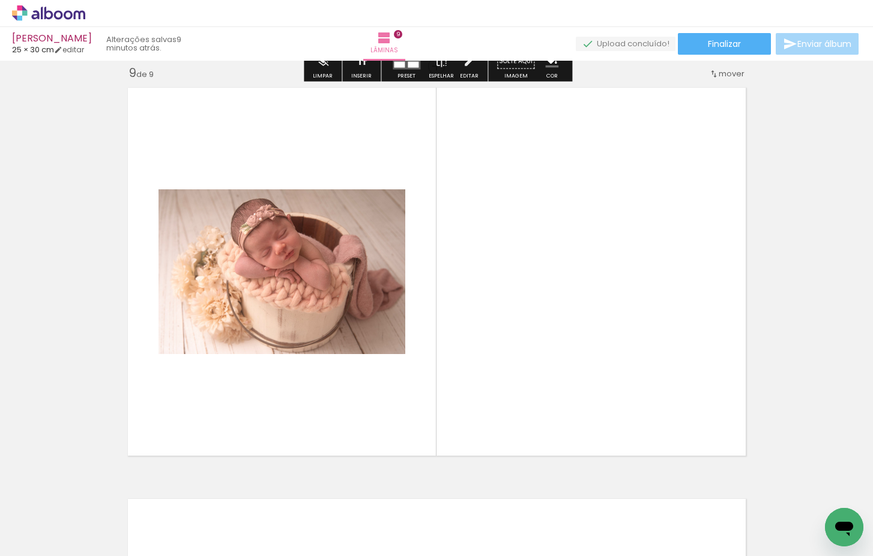
scroll to position [3302, 0]
drag, startPoint x: 449, startPoint y: 514, endPoint x: 447, endPoint y: 374, distance: 140.6
click at [447, 374] on quentale-workspace at bounding box center [436, 278] width 873 height 556
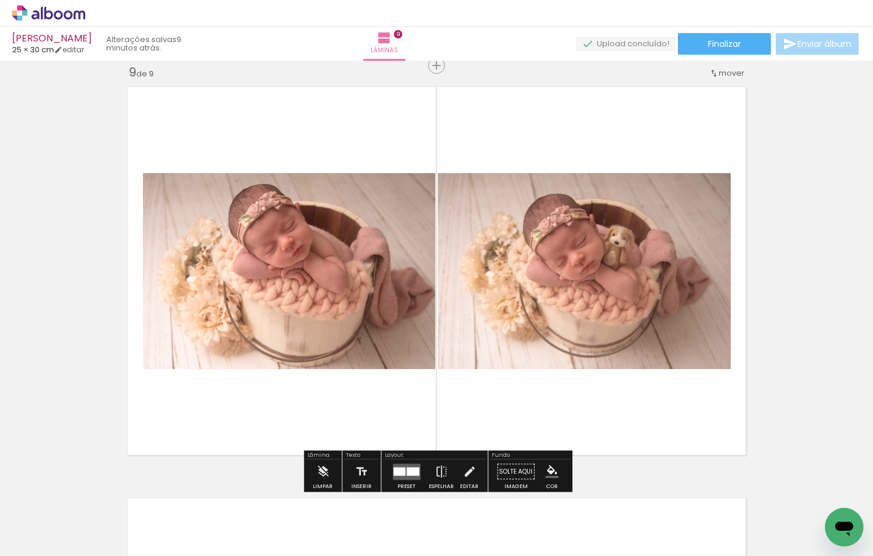
drag, startPoint x: 515, startPoint y: 513, endPoint x: 530, endPoint y: 398, distance: 116.3
click at [530, 398] on quentale-workspace at bounding box center [436, 278] width 873 height 556
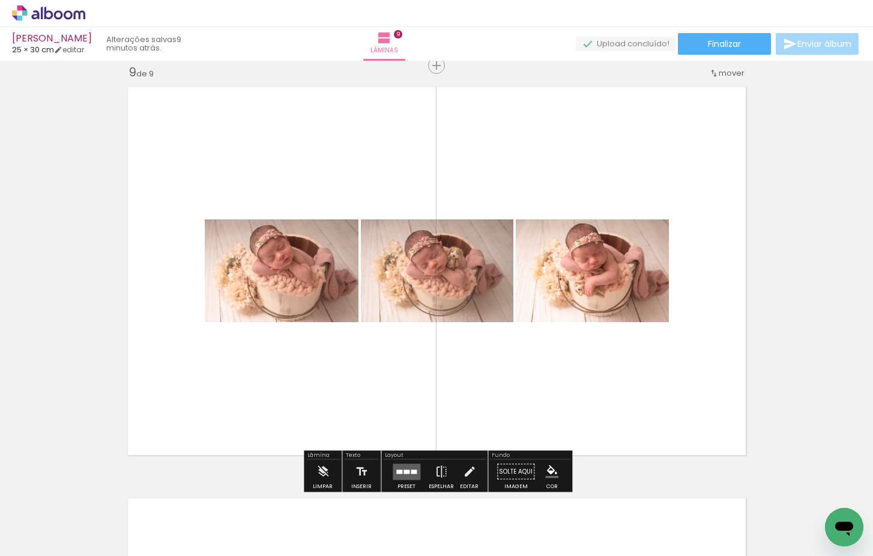
drag, startPoint x: 577, startPoint y: 518, endPoint x: 592, endPoint y: 421, distance: 98.4
click at [592, 421] on quentale-workspace at bounding box center [436, 278] width 873 height 556
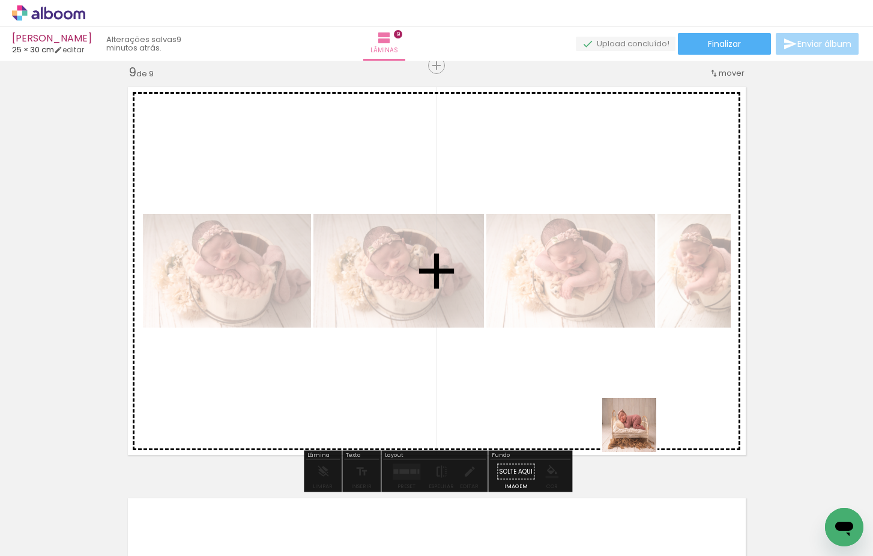
drag, startPoint x: 637, startPoint y: 470, endPoint x: 641, endPoint y: 380, distance: 90.8
click at [641, 380] on quentale-workspace at bounding box center [436, 278] width 873 height 556
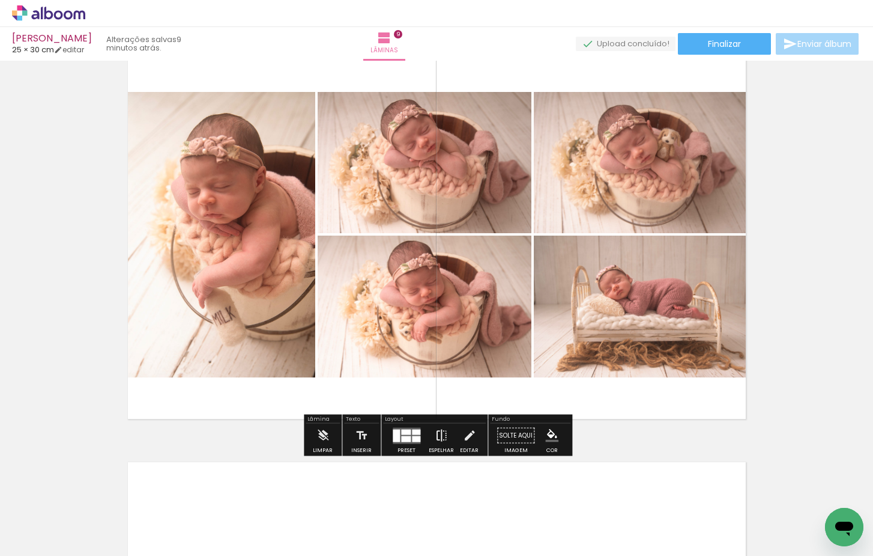
scroll to position [3338, 0]
drag, startPoint x: 686, startPoint y: 505, endPoint x: 684, endPoint y: 518, distance: 12.8
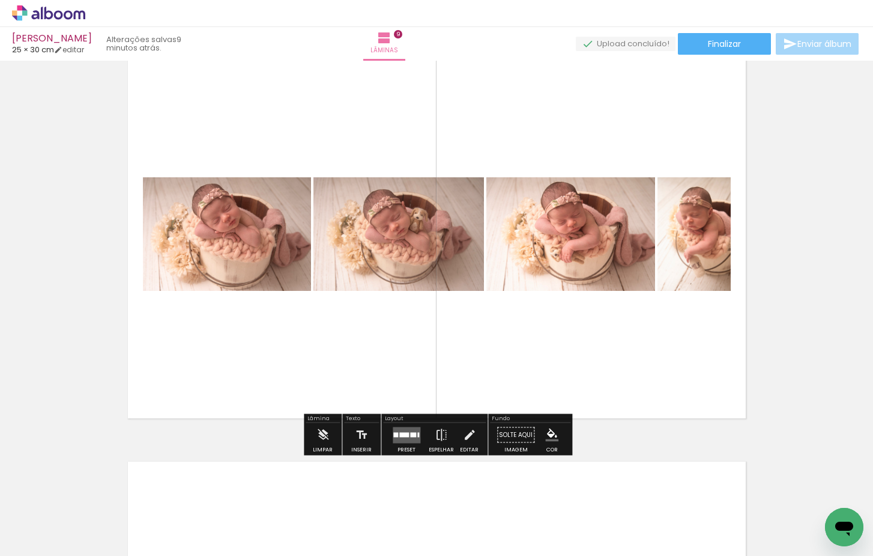
click at [409, 437] on quentale-layouter at bounding box center [407, 434] width 28 height 16
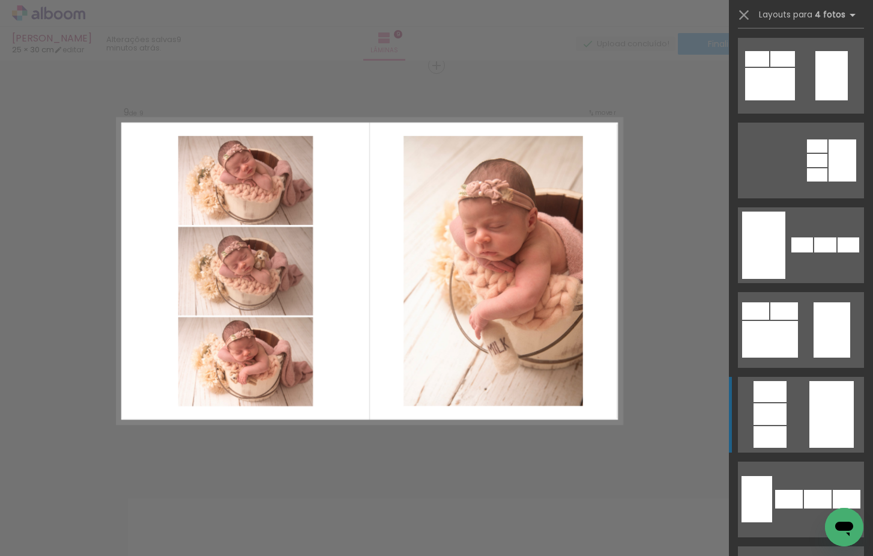
scroll to position [344, 0]
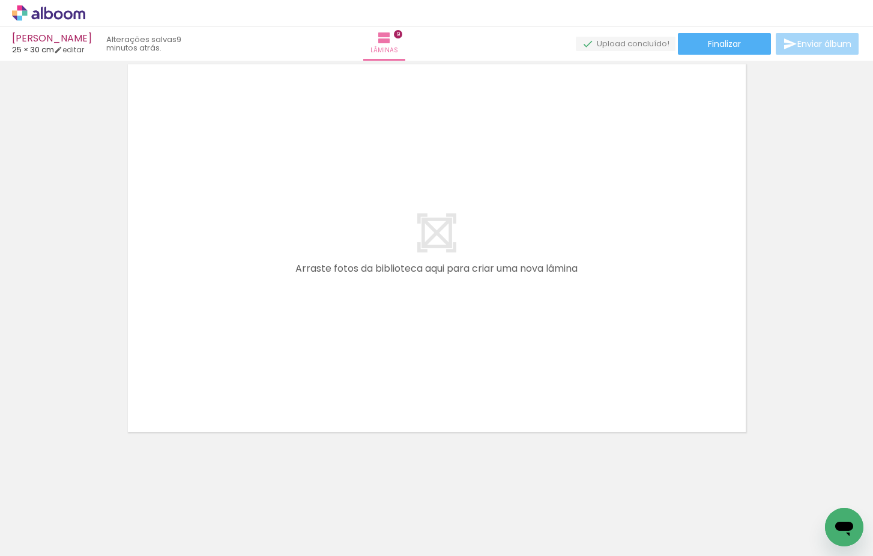
scroll to position [0, 0]
drag, startPoint x: 652, startPoint y: 529, endPoint x: 586, endPoint y: 346, distance: 194.7
click at [586, 346] on quentale-workspace at bounding box center [436, 278] width 873 height 556
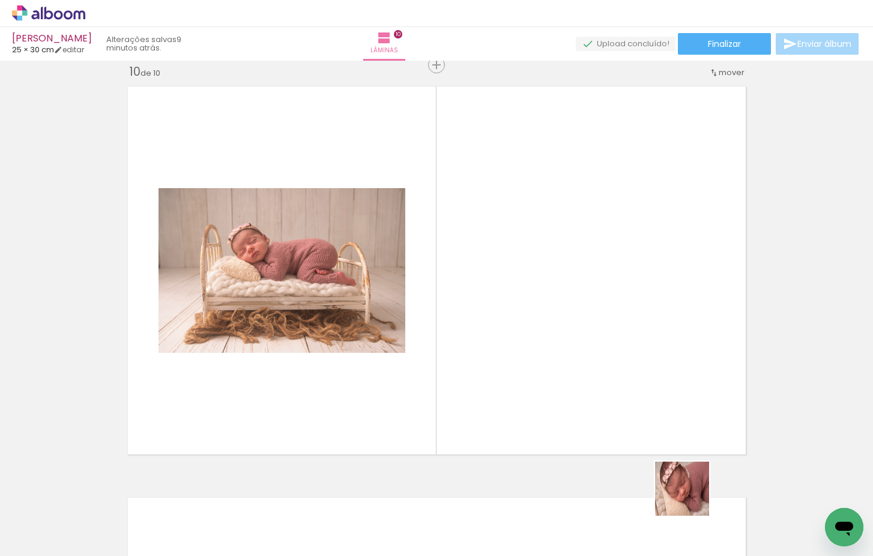
drag, startPoint x: 691, startPoint y: 497, endPoint x: 701, endPoint y: 423, distance: 75.1
click at [659, 361] on quentale-workspace at bounding box center [436, 278] width 873 height 556
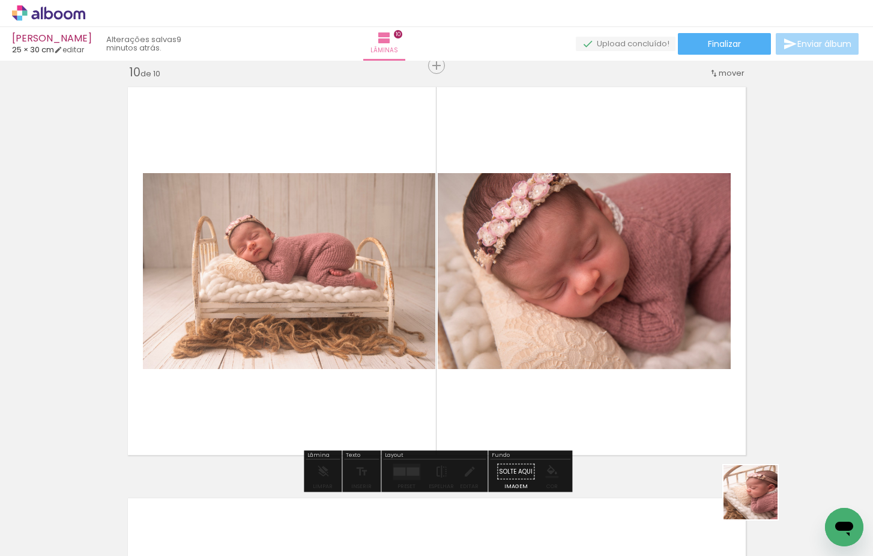
drag, startPoint x: 760, startPoint y: 501, endPoint x: 691, endPoint y: 357, distance: 159.3
click at [691, 357] on quentale-workspace at bounding box center [436, 278] width 873 height 556
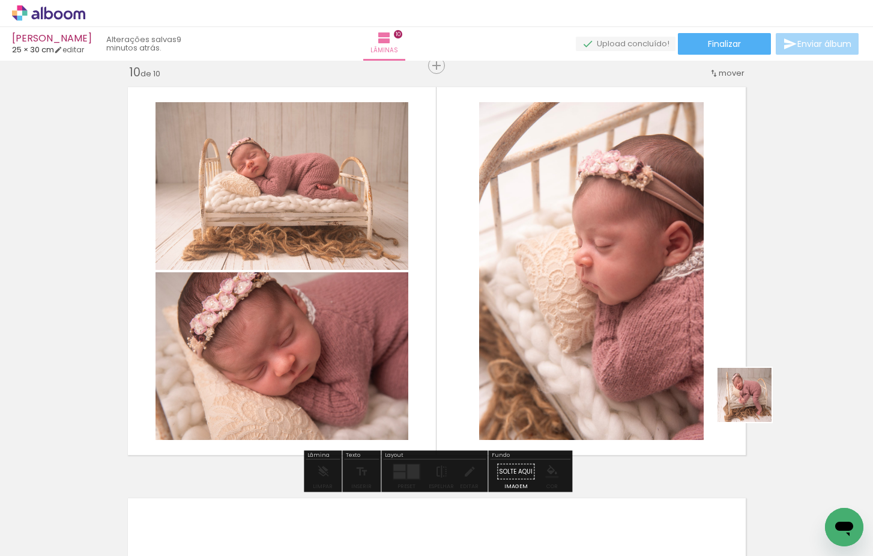
drag, startPoint x: 805, startPoint y: 459, endPoint x: 703, endPoint y: 368, distance: 137.0
click at [703, 368] on quentale-workspace at bounding box center [436, 278] width 873 height 556
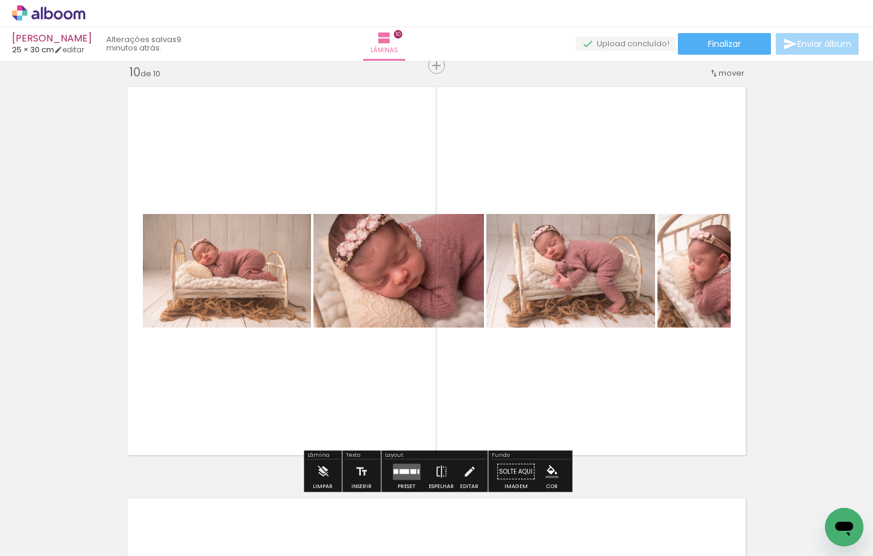
click at [406, 470] on div at bounding box center [404, 471] width 10 height 5
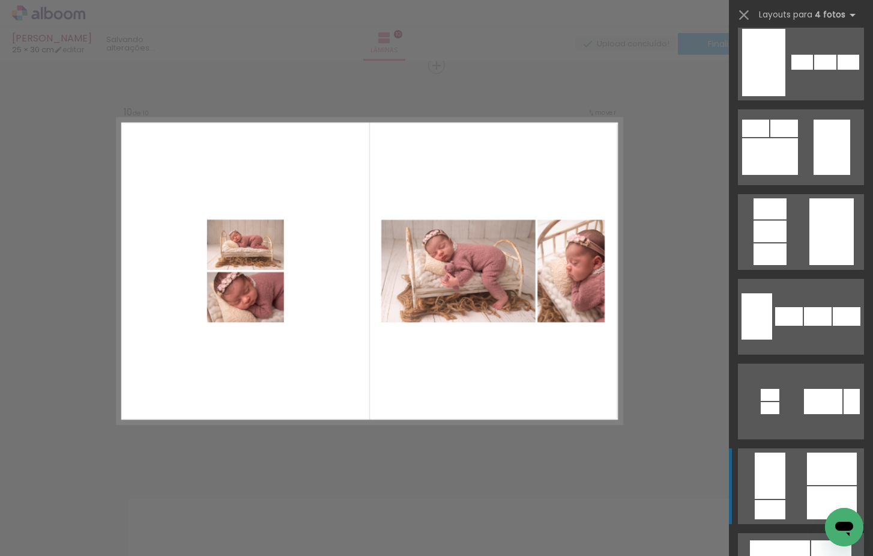
scroll to position [535, 0]
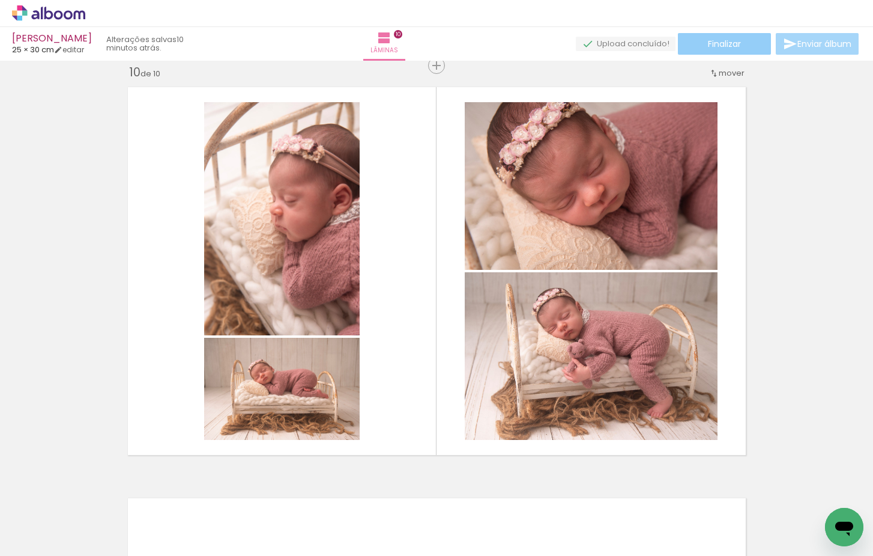
click at [716, 46] on span "Finalizar" at bounding box center [724, 44] width 33 height 8
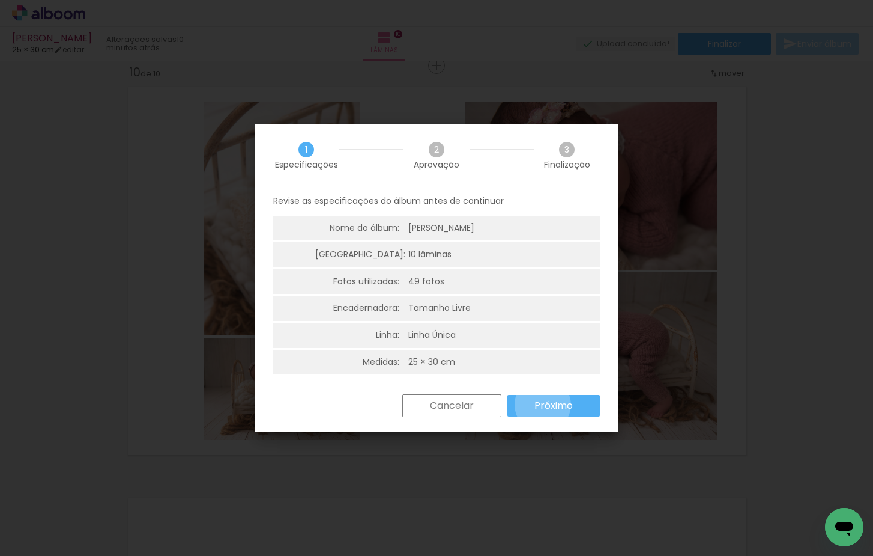
click at [0, 0] on slot "Próximo" at bounding box center [0, 0] width 0 height 0
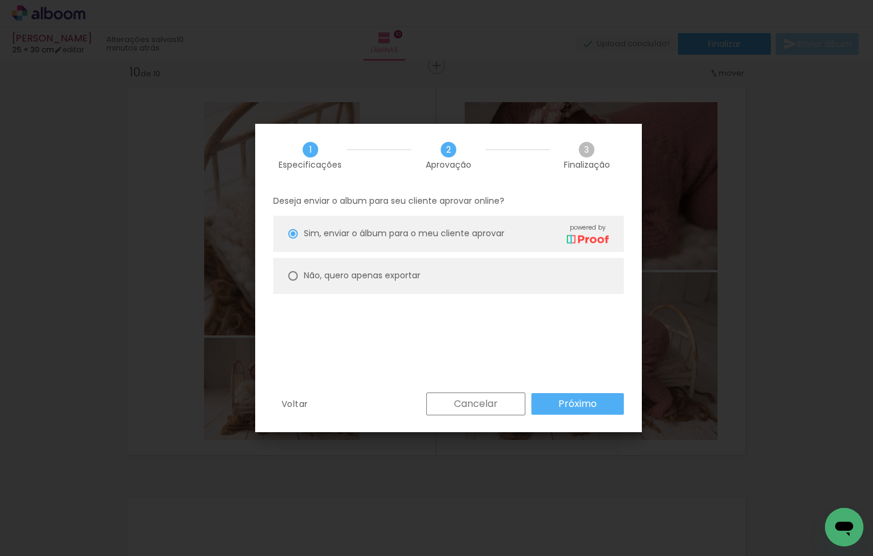
click at [0, 0] on slot "Não, quero apenas exportar" at bounding box center [0, 0] width 0 height 0
type paper-radio-button "on"
click at [0, 0] on slot "Próximo" at bounding box center [0, 0] width 0 height 0
type input "Alta, 300 DPI"
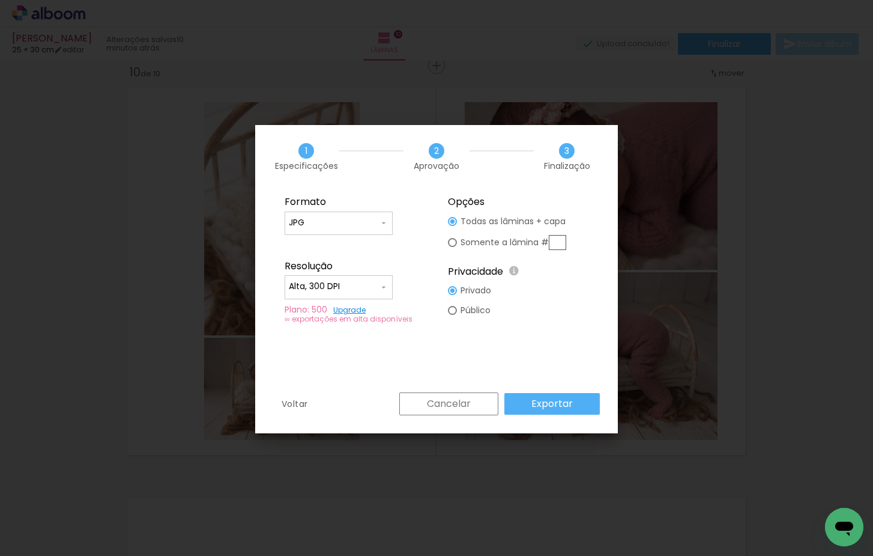
drag, startPoint x: 544, startPoint y: 403, endPoint x: 551, endPoint y: 402, distance: 6.6
click at [0, 0] on slot "Exportar" at bounding box center [0, 0] width 0 height 0
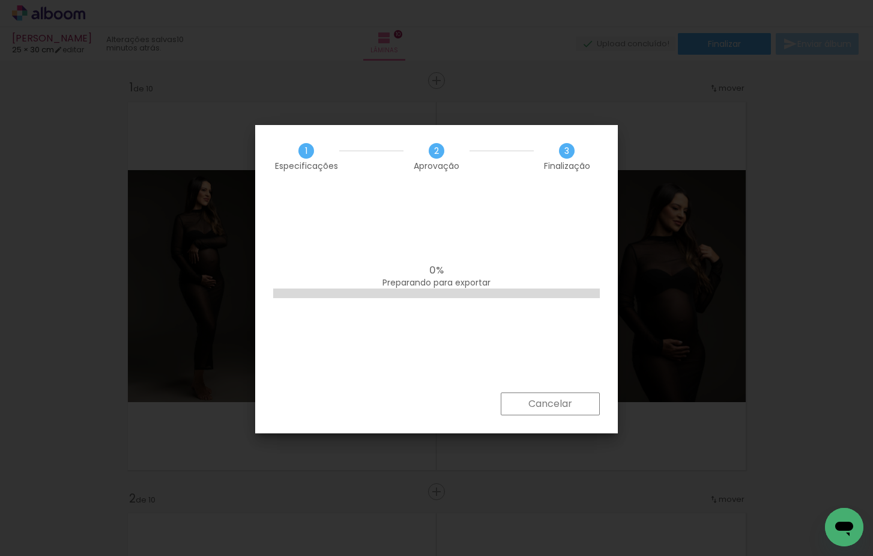
scroll to position [0, 2513]
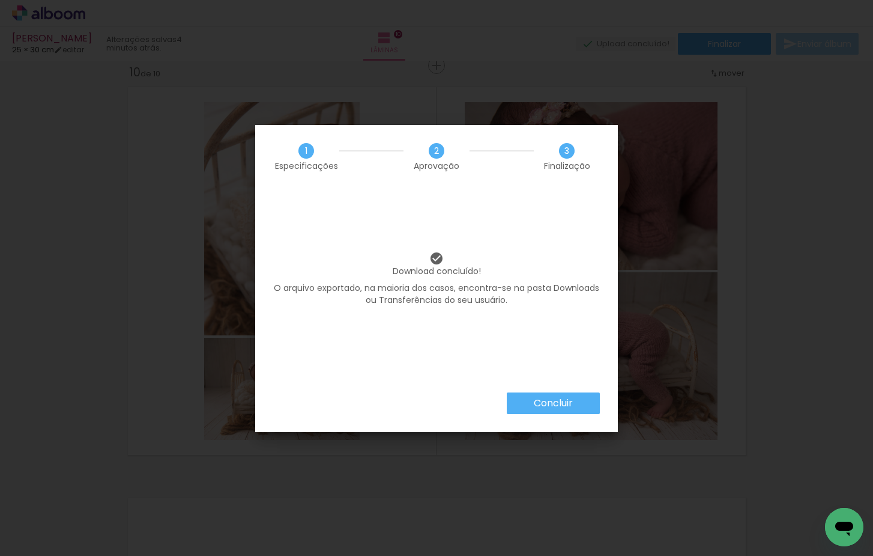
click at [0, 0] on slot "Concluir" at bounding box center [0, 0] width 0 height 0
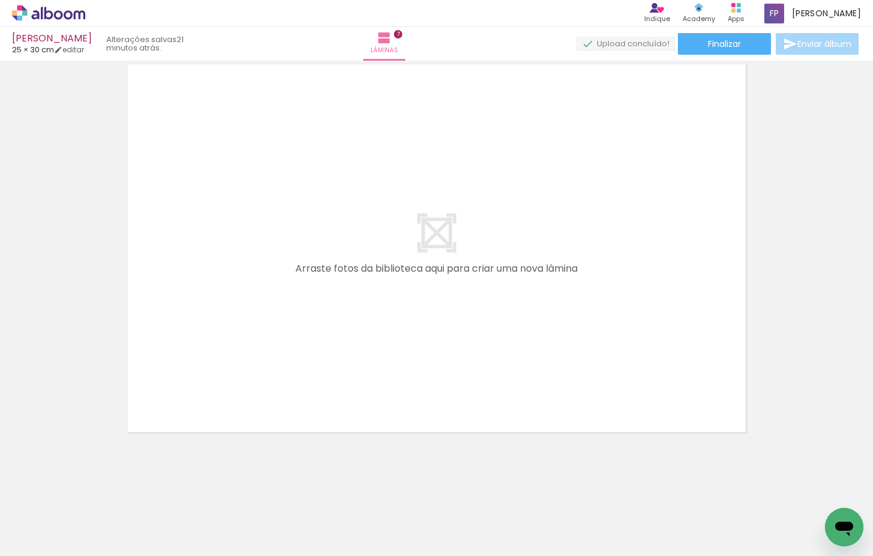
scroll to position [0, 2344]
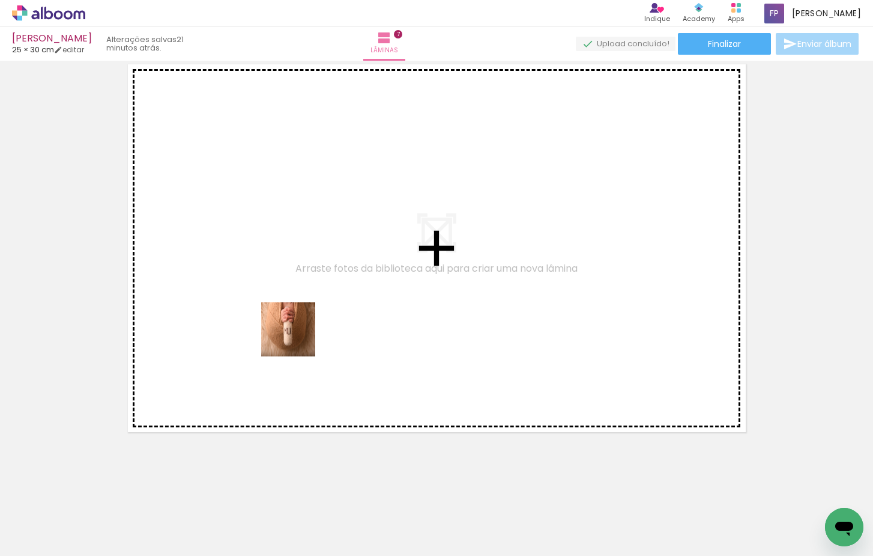
drag, startPoint x: 291, startPoint y: 464, endPoint x: 299, endPoint y: 332, distance: 132.3
click at [299, 332] on quentale-workspace at bounding box center [436, 278] width 873 height 556
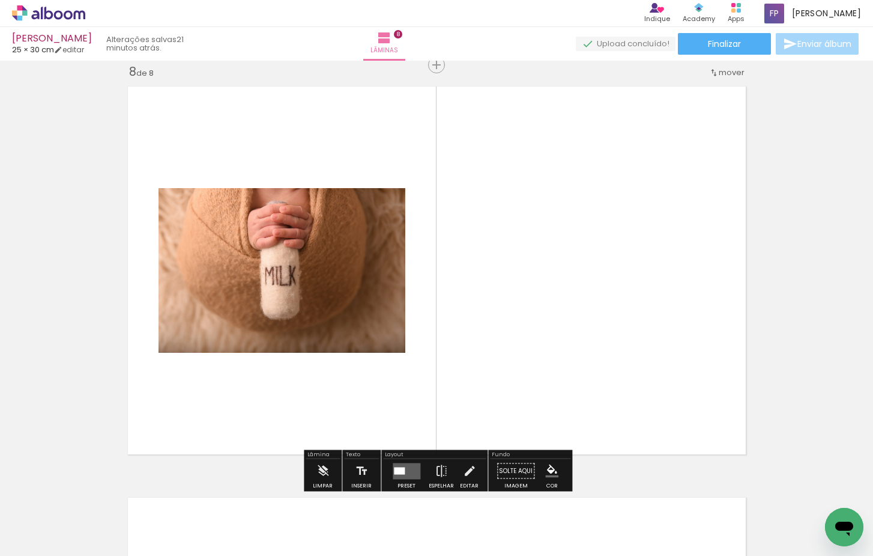
scroll to position [2891, 0]
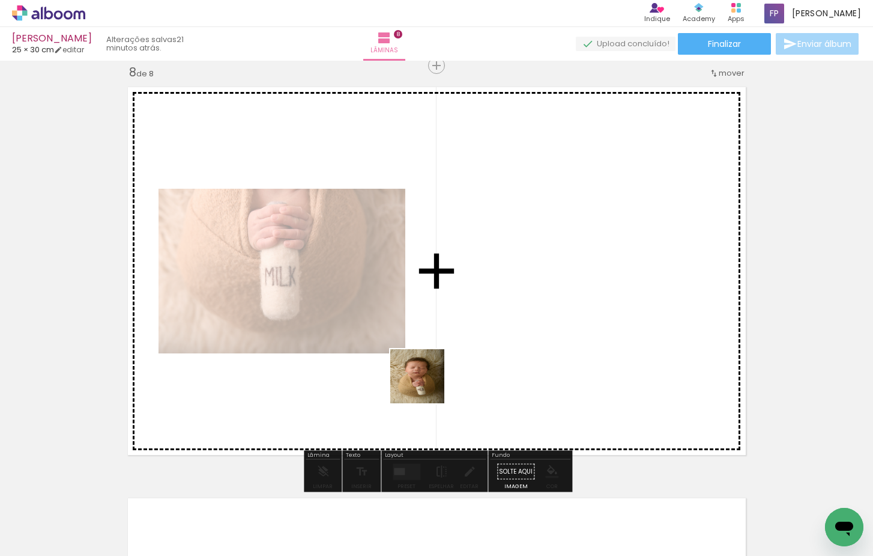
drag, startPoint x: 352, startPoint y: 529, endPoint x: 490, endPoint y: 303, distance: 264.7
click at [490, 303] on quentale-workspace at bounding box center [436, 278] width 873 height 556
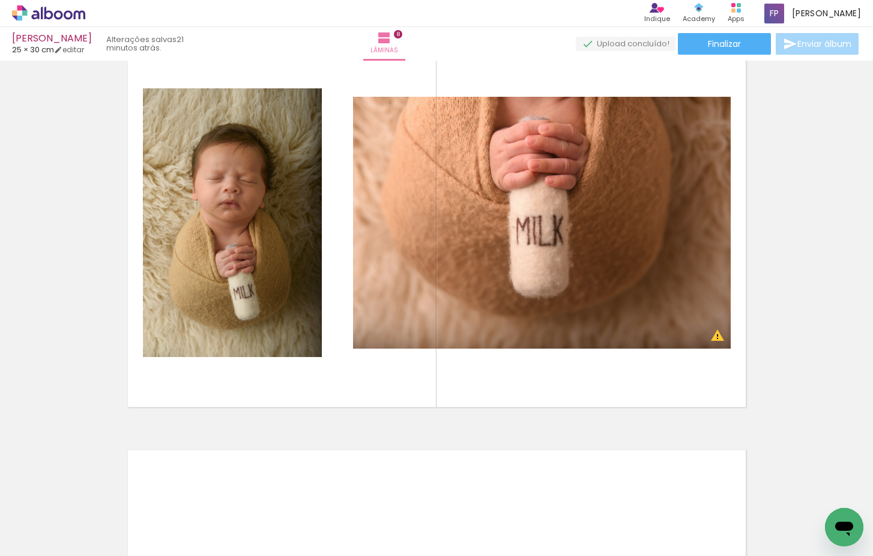
scroll to position [0, 0]
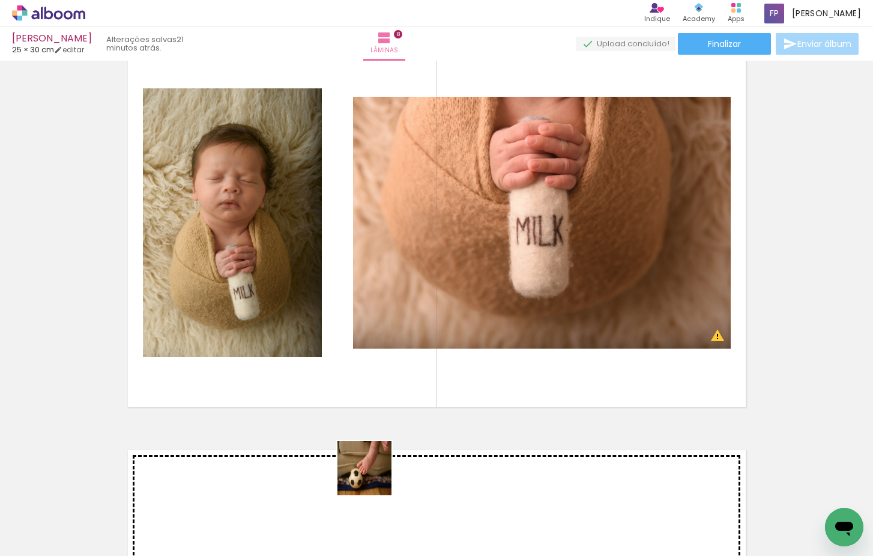
drag, startPoint x: 308, startPoint y: 520, endPoint x: 565, endPoint y: 368, distance: 298.6
click at [565, 368] on quentale-workspace at bounding box center [436, 278] width 873 height 556
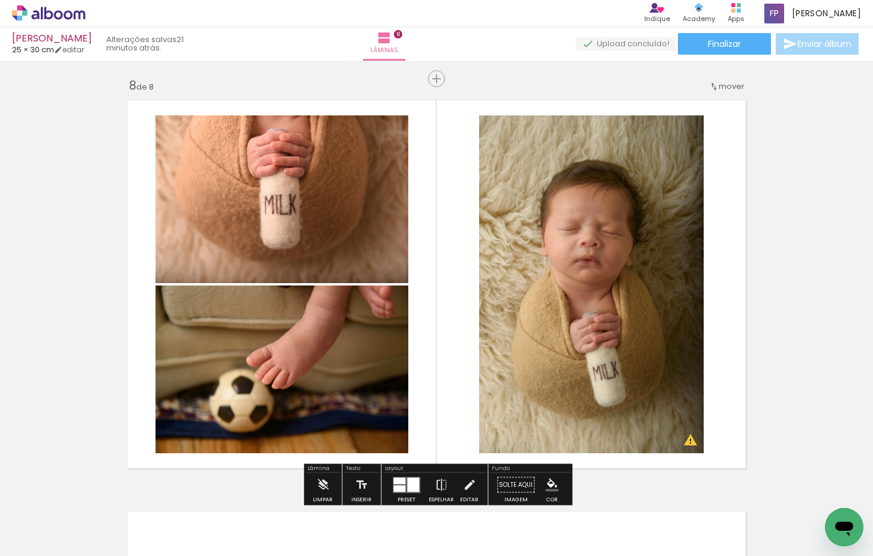
scroll to position [2877, 0]
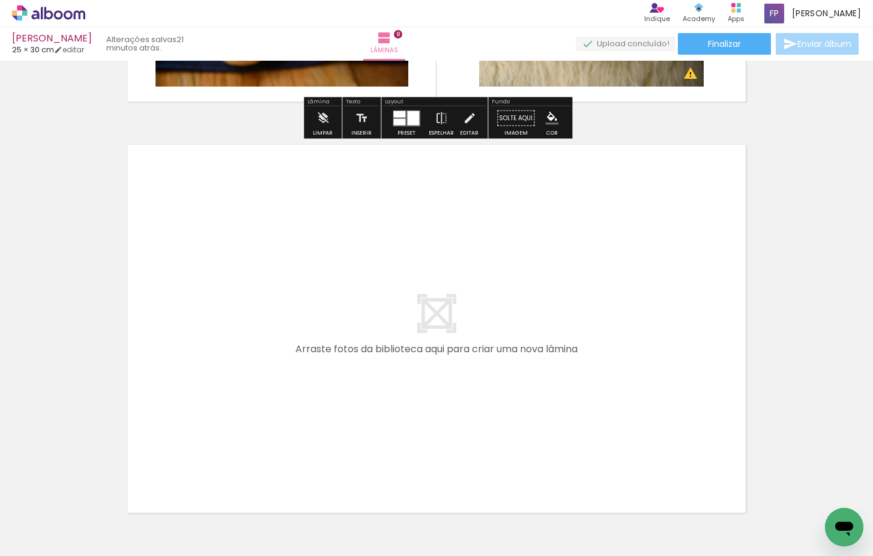
drag, startPoint x: 204, startPoint y: 426, endPoint x: 241, endPoint y: 366, distance: 70.4
click at [241, 366] on quentale-workspace at bounding box center [436, 278] width 873 height 556
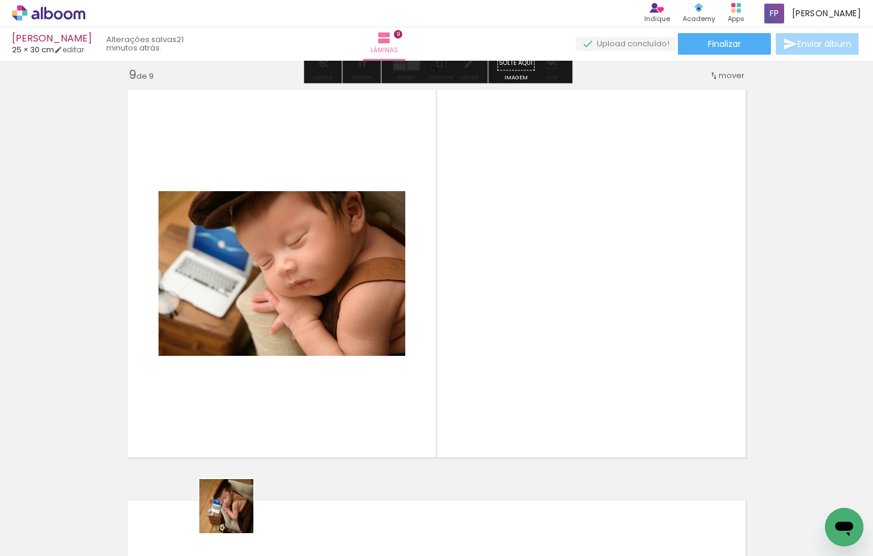
drag, startPoint x: 235, startPoint y: 515, endPoint x: 324, endPoint y: 392, distance: 151.4
click at [261, 390] on quentale-workspace at bounding box center [436, 278] width 873 height 556
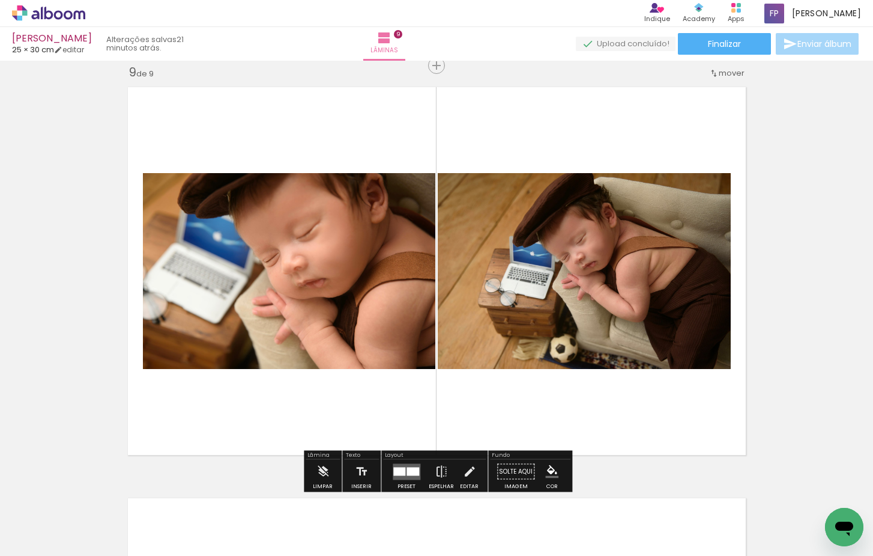
drag, startPoint x: 374, startPoint y: 526, endPoint x: 421, endPoint y: 404, distance: 130.3
click at [421, 404] on quentale-workspace at bounding box center [436, 278] width 873 height 556
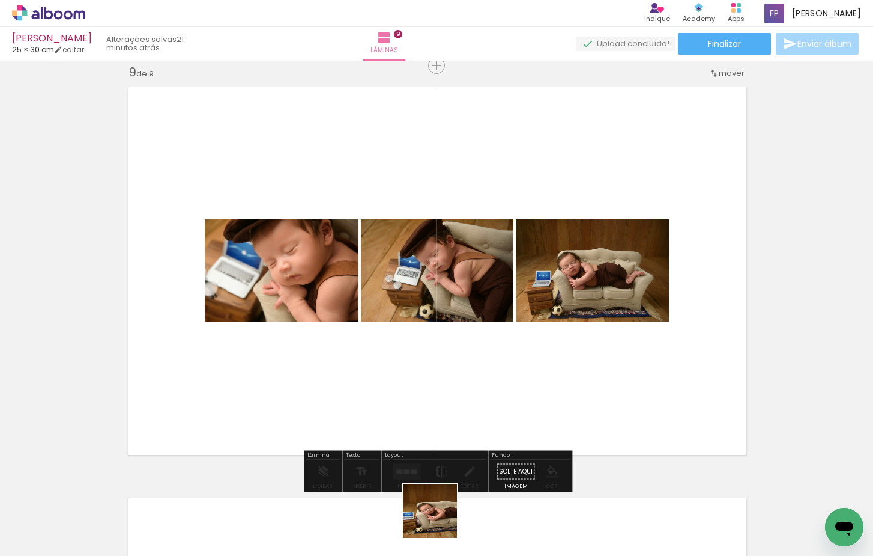
drag, startPoint x: 439, startPoint y: 520, endPoint x: 463, endPoint y: 441, distance: 82.3
click at [463, 441] on quentale-workspace at bounding box center [436, 278] width 873 height 556
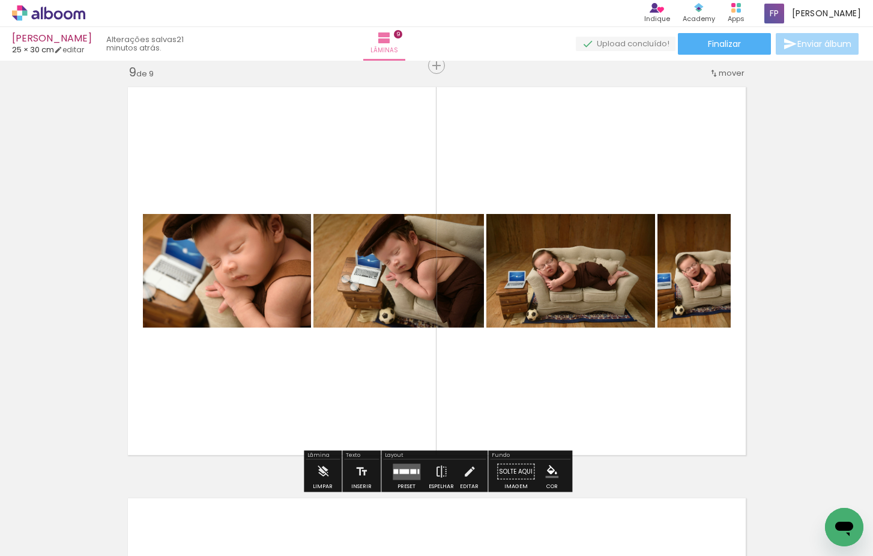
drag, startPoint x: 550, startPoint y: 403, endPoint x: 553, endPoint y: 394, distance: 9.5
click at [553, 394] on quentale-workspace at bounding box center [436, 278] width 873 height 556
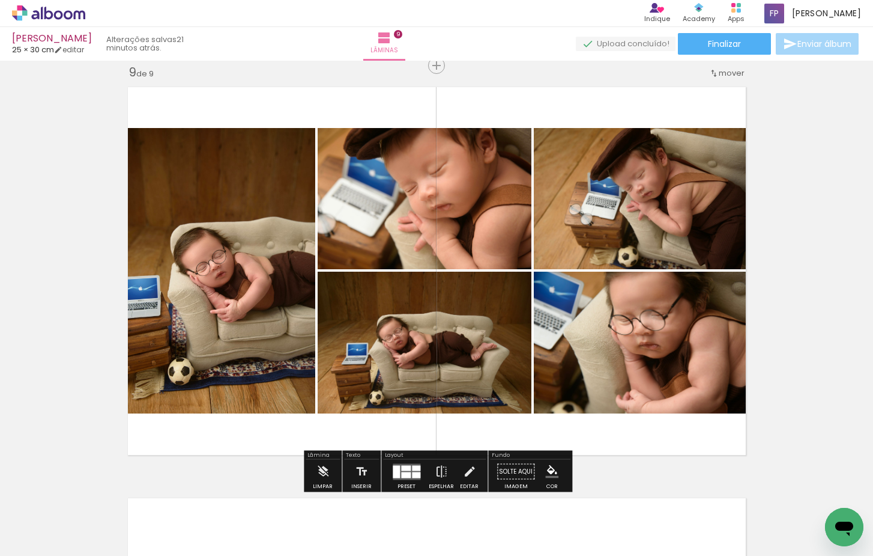
click at [409, 475] on quentale-layouter at bounding box center [407, 471] width 28 height 16
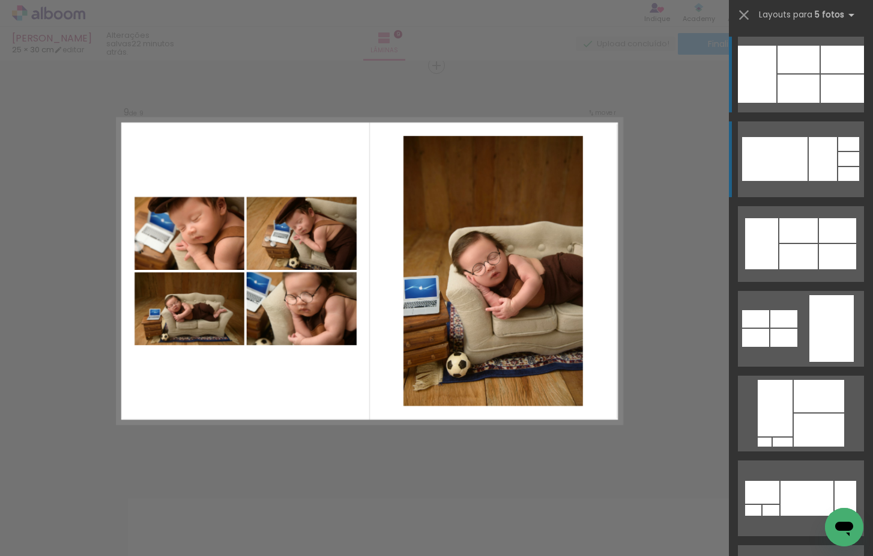
scroll to position [0, 0]
click at [798, 197] on quentale-layouter at bounding box center [801, 159] width 126 height 76
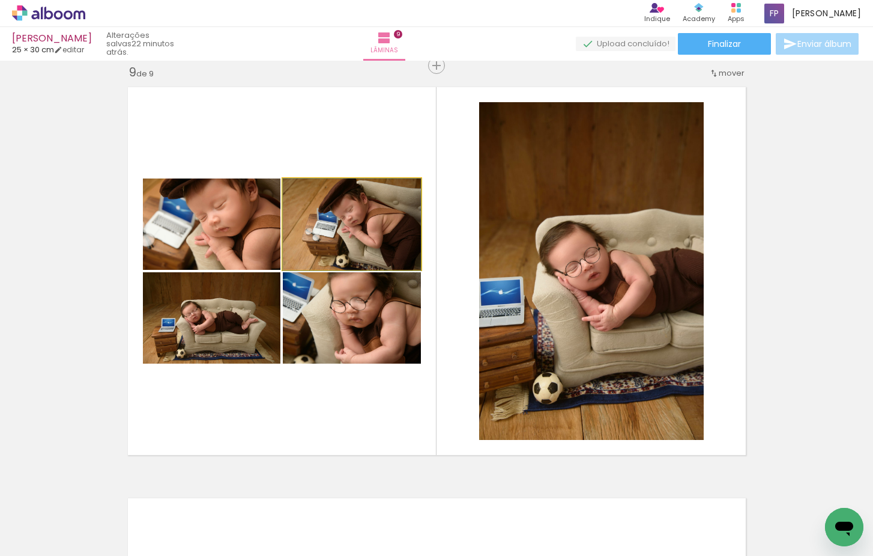
drag, startPoint x: 389, startPoint y: 228, endPoint x: 392, endPoint y: 245, distance: 17.1
drag, startPoint x: 390, startPoint y: 311, endPoint x: 368, endPoint y: 324, distance: 25.3
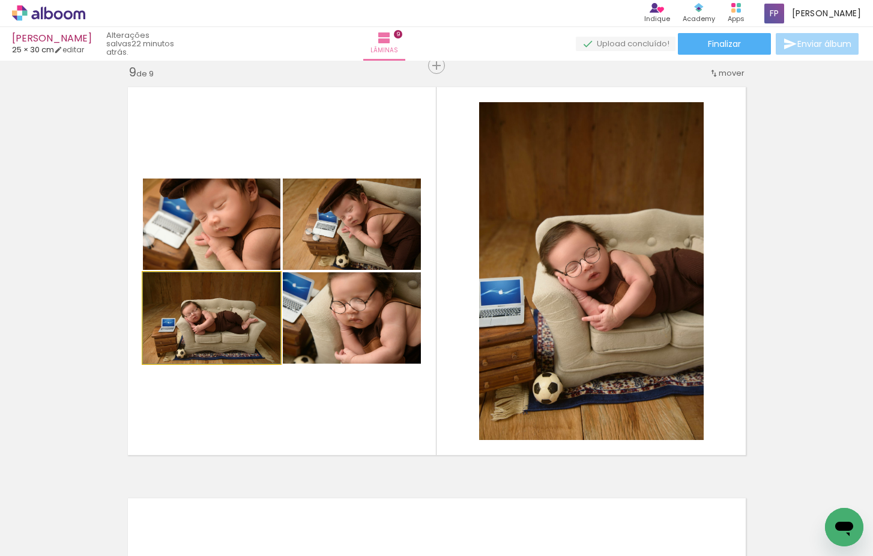
drag, startPoint x: 223, startPoint y: 324, endPoint x: 223, endPoint y: 309, distance: 15.0
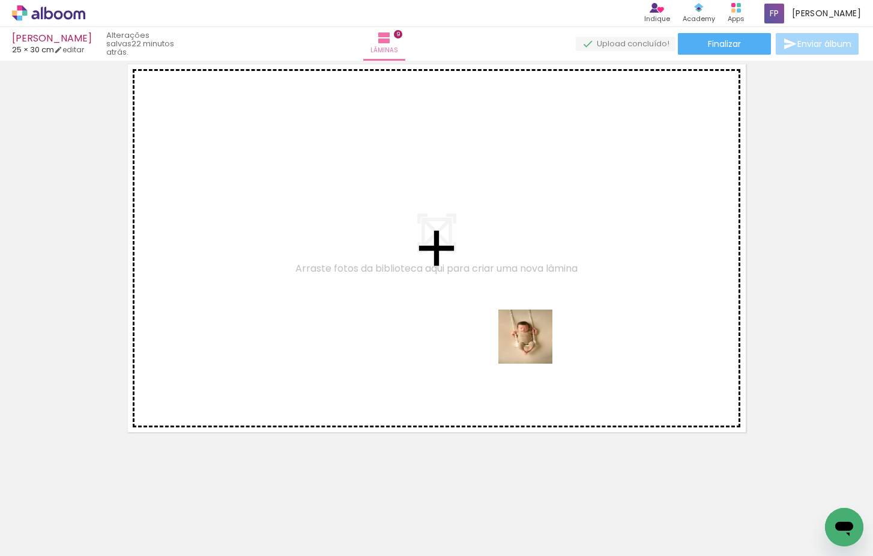
drag, startPoint x: 580, startPoint y: 518, endPoint x: 537, endPoint y: 341, distance: 181.8
click at [537, 341] on quentale-workspace at bounding box center [436, 278] width 873 height 556
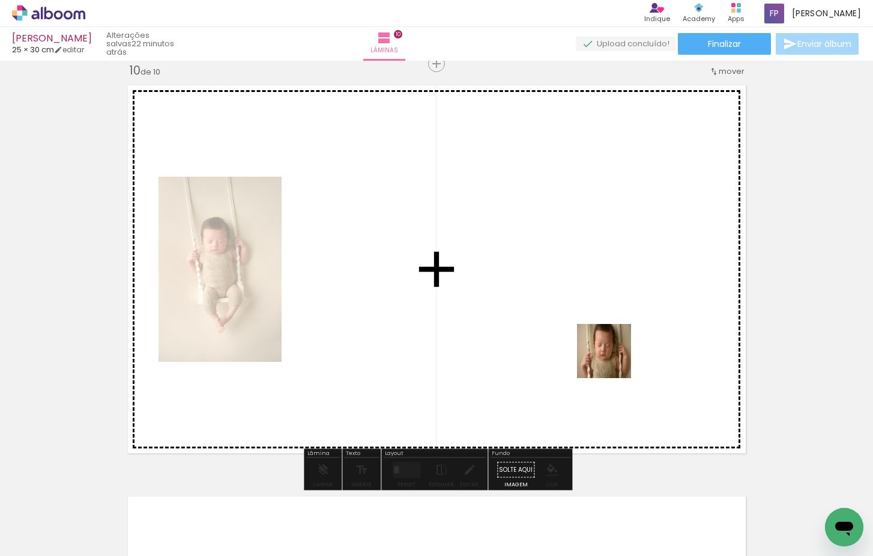
drag, startPoint x: 616, startPoint y: 384, endPoint x: 654, endPoint y: 428, distance: 58.8
click at [613, 354] on quentale-workspace at bounding box center [436, 278] width 873 height 556
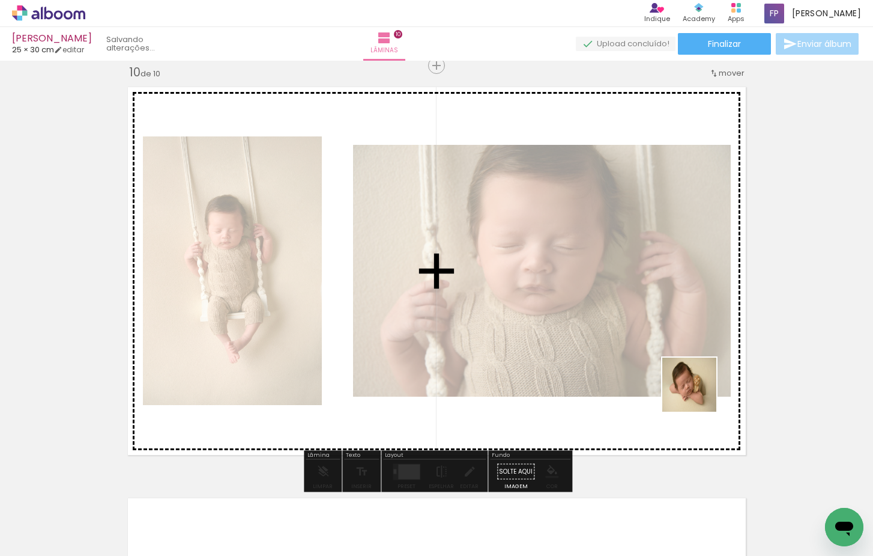
drag, startPoint x: 707, startPoint y: 485, endPoint x: 748, endPoint y: 467, distance: 44.9
click at [698, 383] on quentale-workspace at bounding box center [436, 278] width 873 height 556
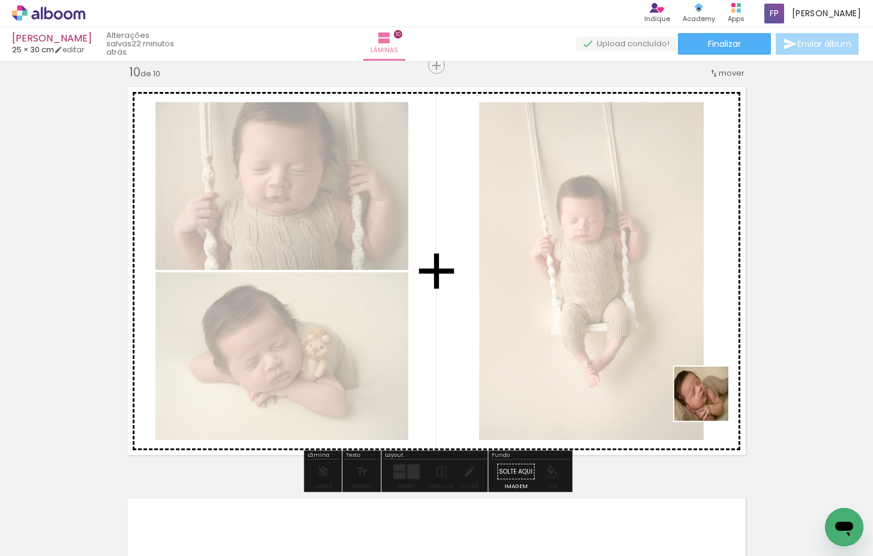
drag, startPoint x: 734, startPoint y: 447, endPoint x: 673, endPoint y: 355, distance: 110.4
click at [673, 355] on quentale-workspace at bounding box center [436, 278] width 873 height 556
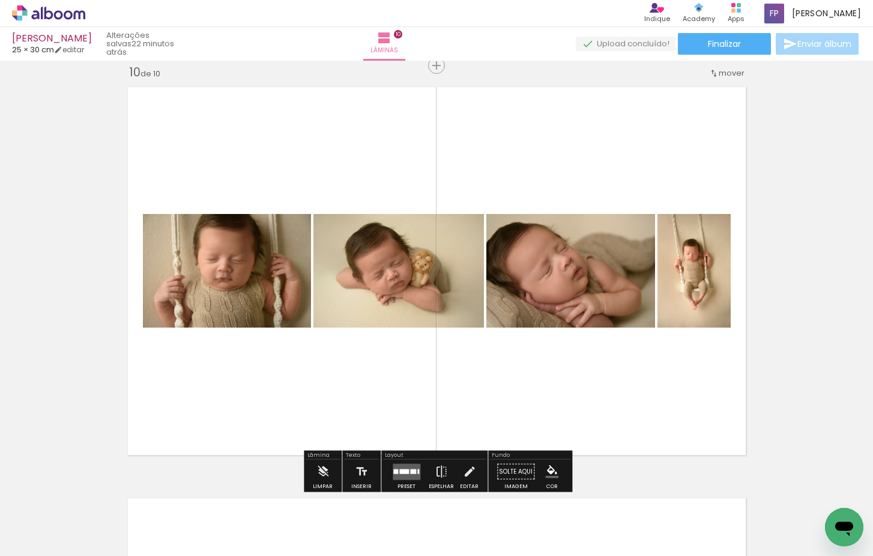
drag, startPoint x: 834, startPoint y: 511, endPoint x: 739, endPoint y: 414, distance: 135.1
click html
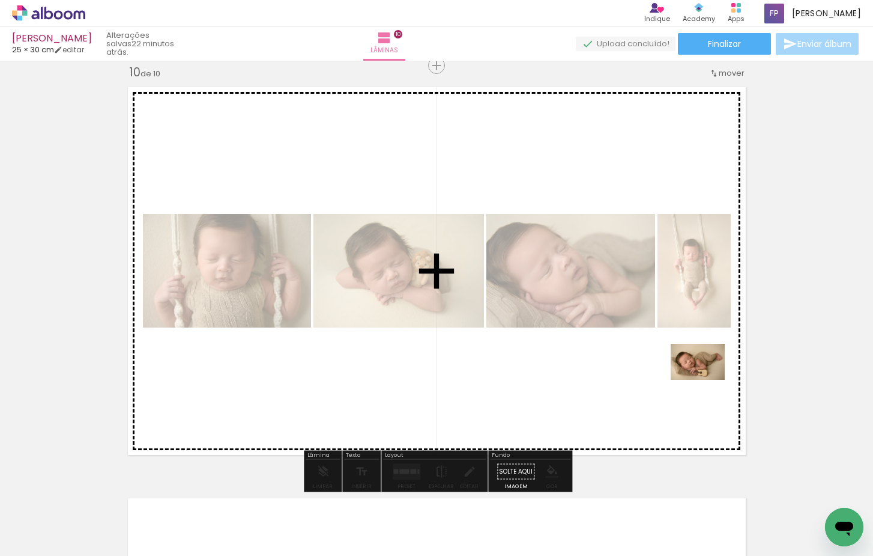
drag, startPoint x: 834, startPoint y: 503, endPoint x: 648, endPoint y: 336, distance: 250.1
click at [648, 336] on quentale-workspace at bounding box center [436, 278] width 873 height 556
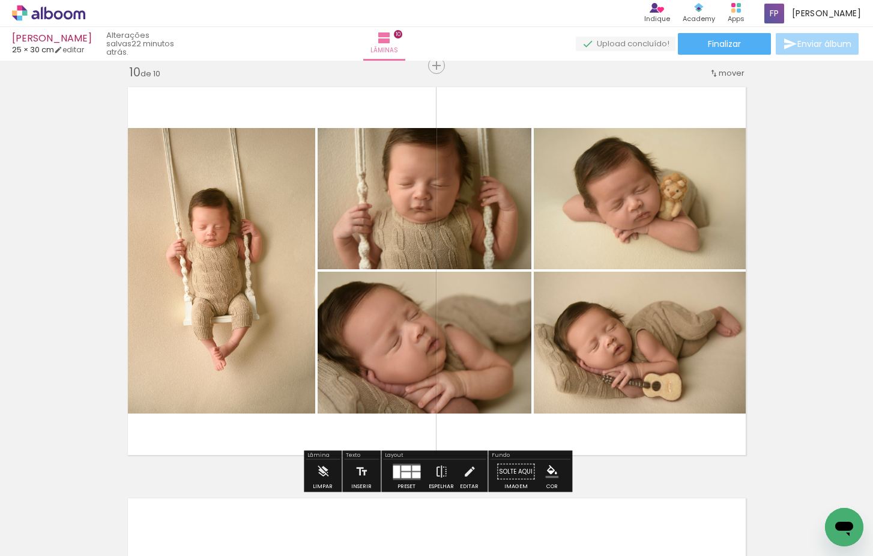
click at [402, 468] on div at bounding box center [406, 467] width 10 height 5
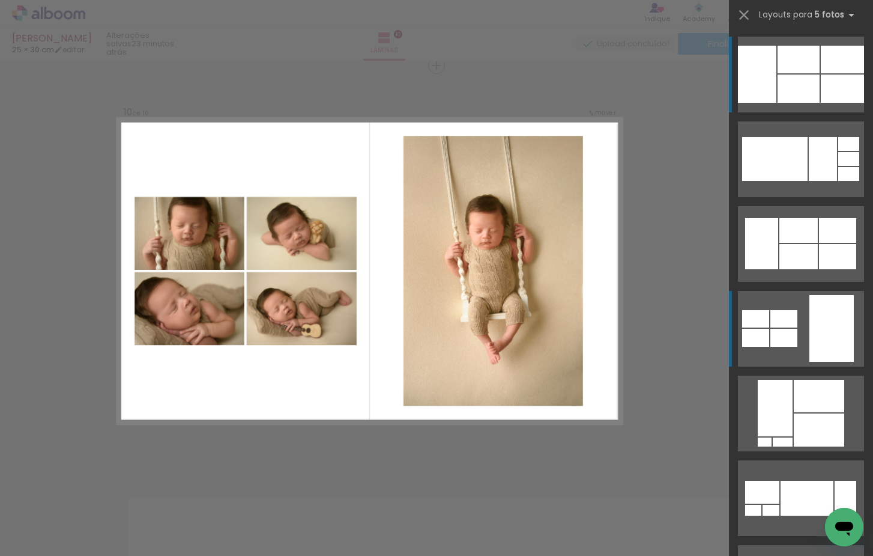
click at [839, 181] on div at bounding box center [849, 174] width 21 height 14
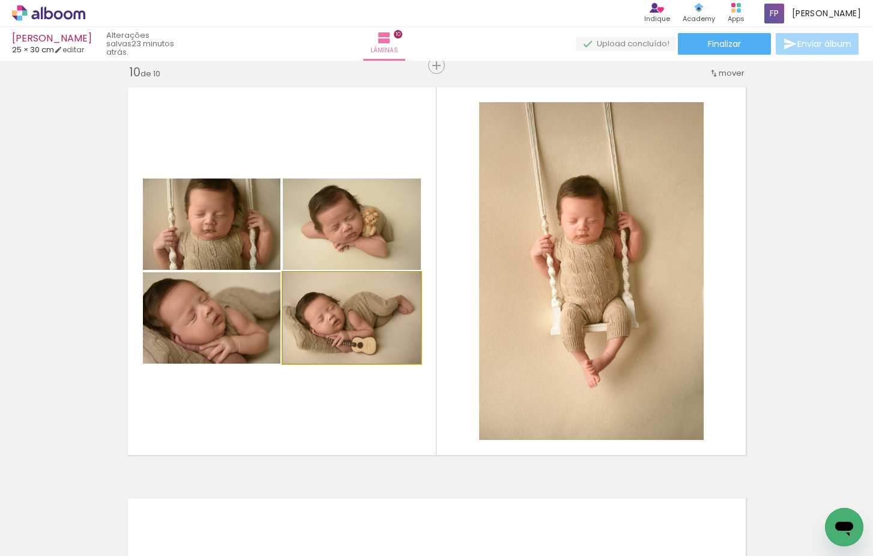
drag, startPoint x: 358, startPoint y: 338, endPoint x: 366, endPoint y: 233, distance: 104.9
click at [0, 0] on slot at bounding box center [0, 0] width 0 height 0
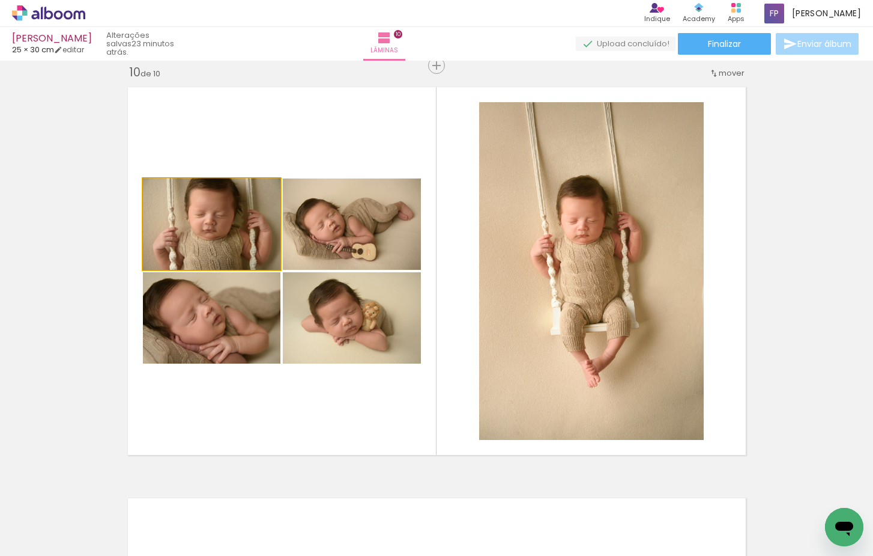
drag, startPoint x: 233, startPoint y: 224, endPoint x: 340, endPoint y: 312, distance: 138.7
click at [0, 0] on slot at bounding box center [0, 0] width 0 height 0
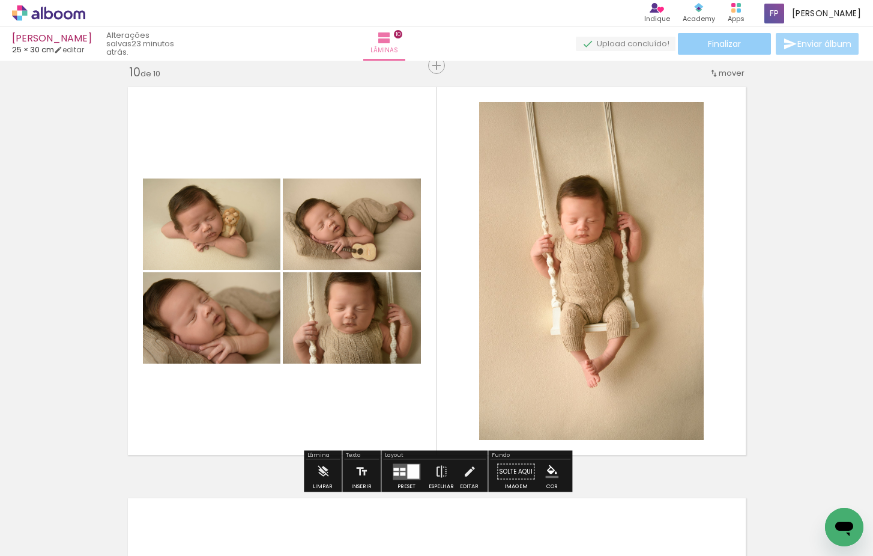
click at [713, 46] on span "Finalizar" at bounding box center [724, 44] width 33 height 8
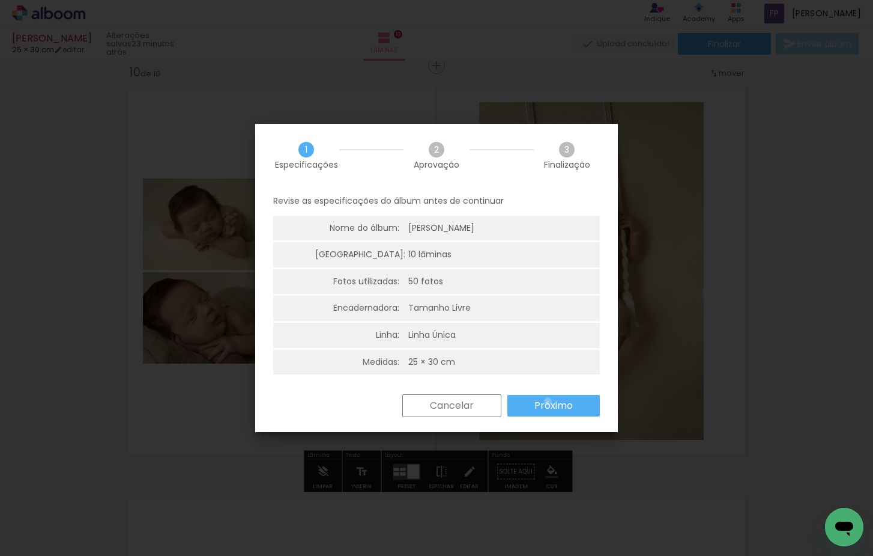
click at [0, 0] on slot "Próximo" at bounding box center [0, 0] width 0 height 0
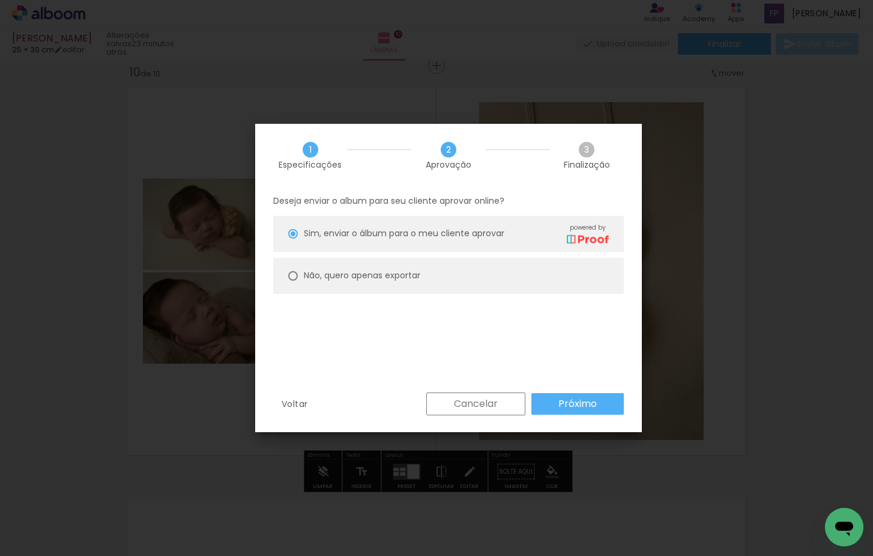
click at [0, 0] on slot "Não, quero apenas exportar" at bounding box center [0, 0] width 0 height 0
type paper-radio-button "on"
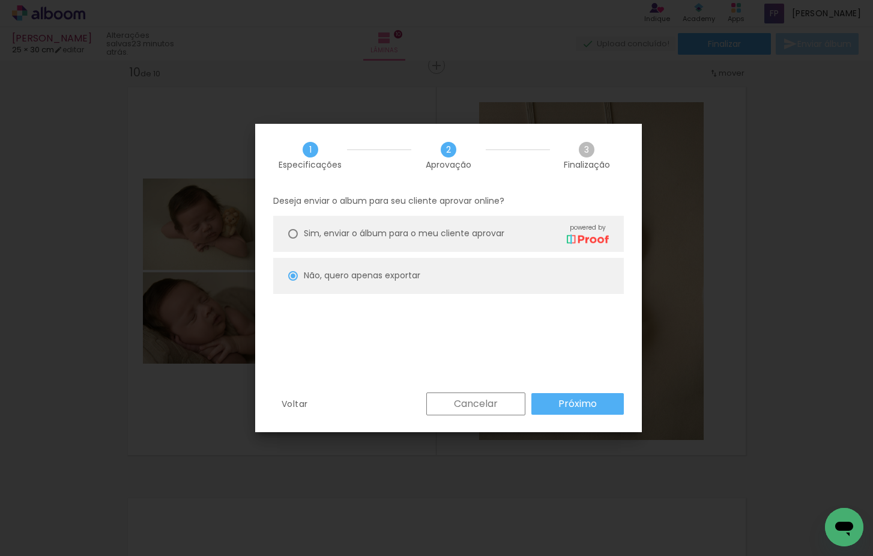
click at [598, 405] on paper-button "Próximo" at bounding box center [578, 404] width 93 height 22
type input "Alta, 300 DPI"
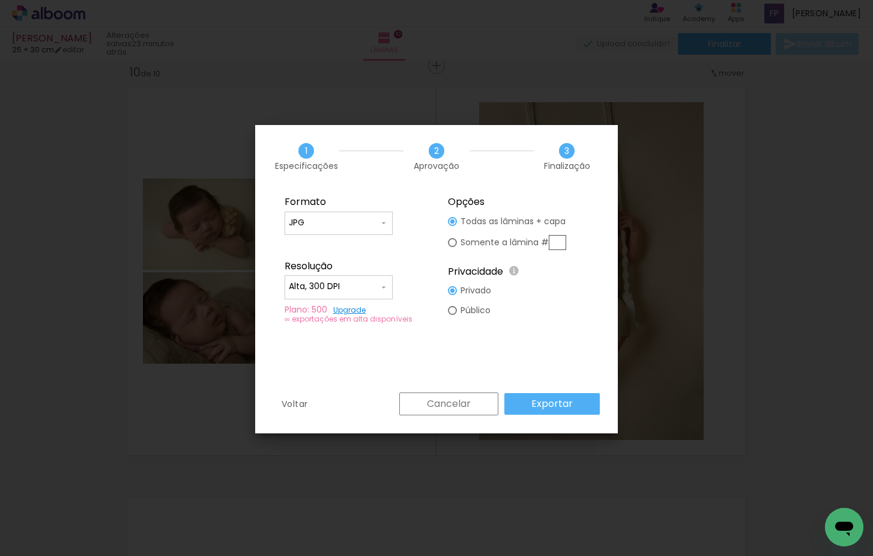
drag, startPoint x: 548, startPoint y: 396, endPoint x: 548, endPoint y: 386, distance: 10.8
click at [0, 0] on slot "Exportar" at bounding box center [0, 0] width 0 height 0
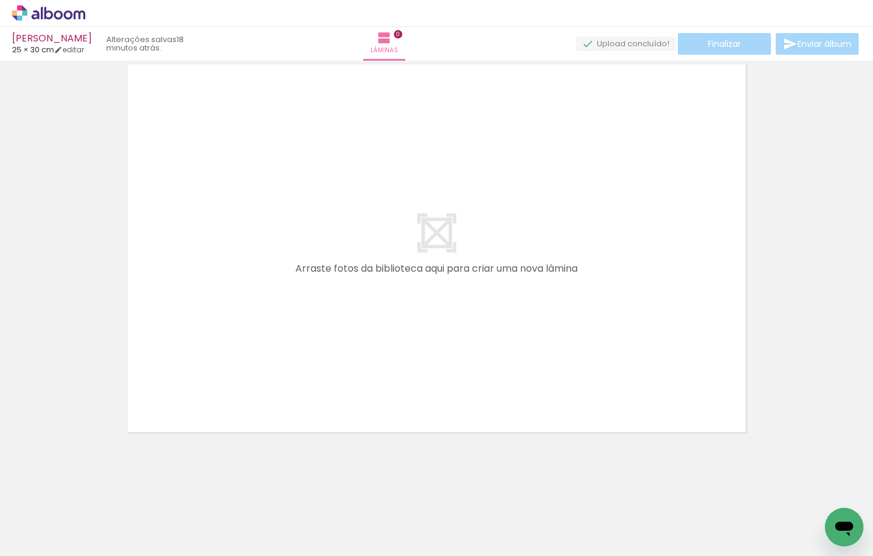
click at [71, 21] on div "› Editor de álbum" at bounding box center [436, 13] width 873 height 27
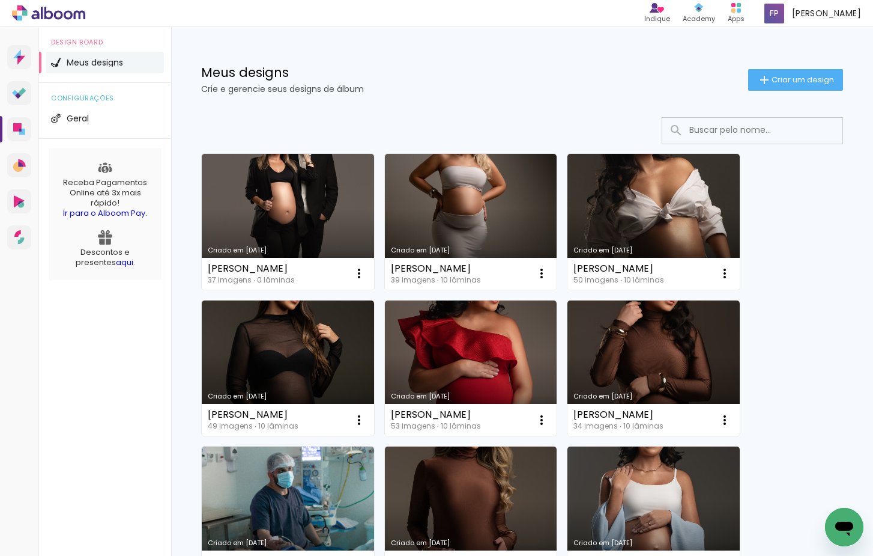
click at [311, 214] on link "Criado em [DATE]" at bounding box center [288, 222] width 172 height 136
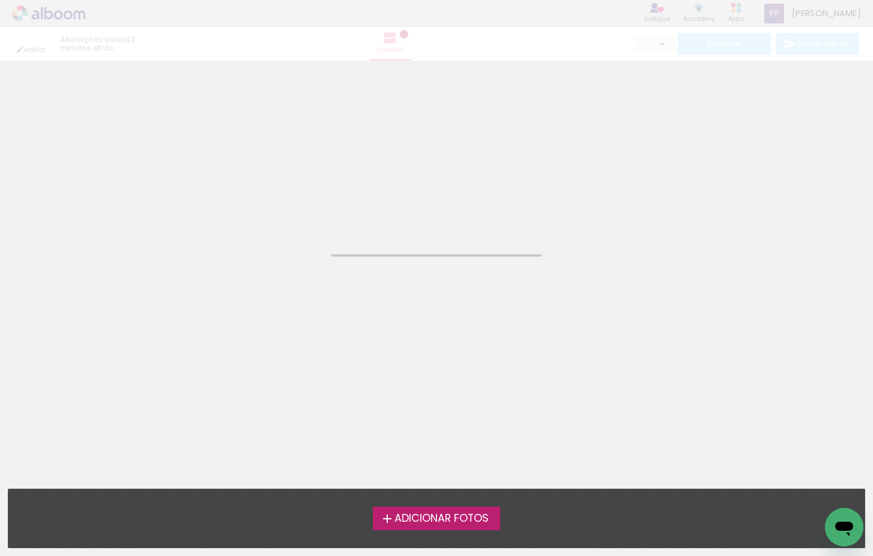
click at [546, 297] on neon-animated-pages "Confirmar Cancelar" at bounding box center [436, 308] width 873 height 495
click at [435, 520] on span "Adicionar Fotos" at bounding box center [442, 518] width 94 height 11
click at [0, 0] on input "file" at bounding box center [0, 0] width 0 height 0
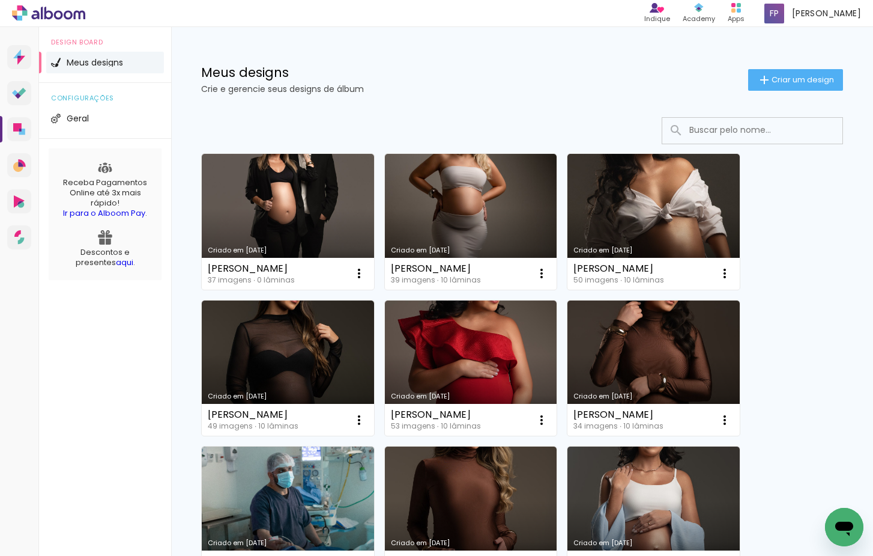
click at [309, 210] on link "Criado em [DATE]" at bounding box center [288, 222] width 172 height 136
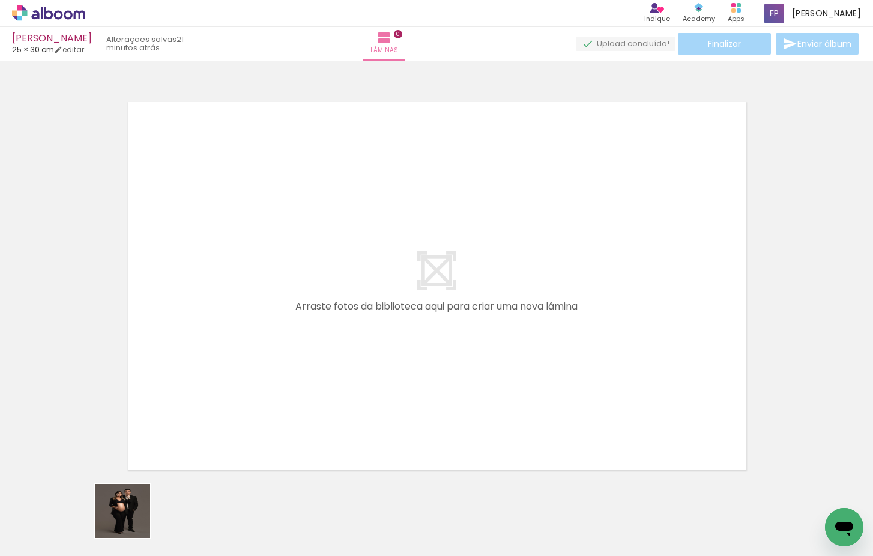
drag, startPoint x: 132, startPoint y: 524, endPoint x: 224, endPoint y: 341, distance: 205.2
click at [224, 341] on quentale-workspace at bounding box center [436, 278] width 873 height 556
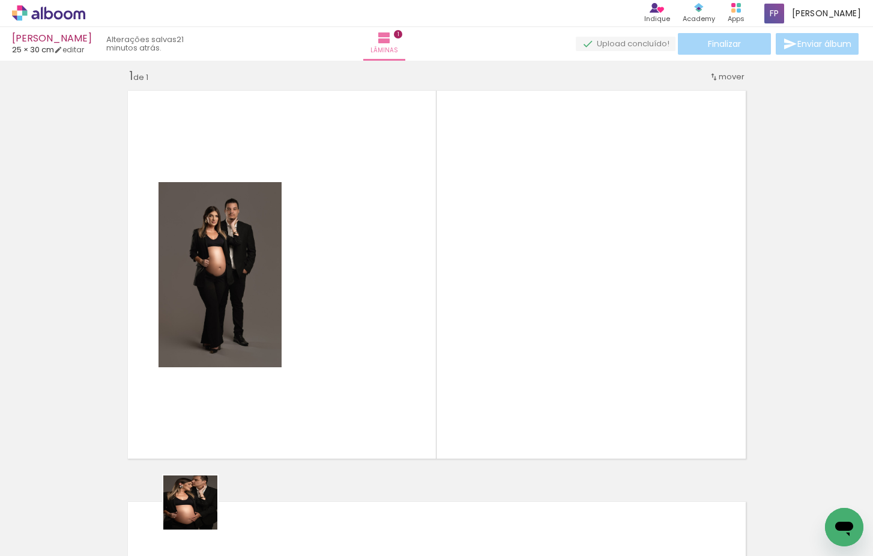
drag, startPoint x: 199, startPoint y: 511, endPoint x: 297, endPoint y: 404, distance: 145.4
click at [274, 363] on quentale-workspace at bounding box center [436, 278] width 873 height 556
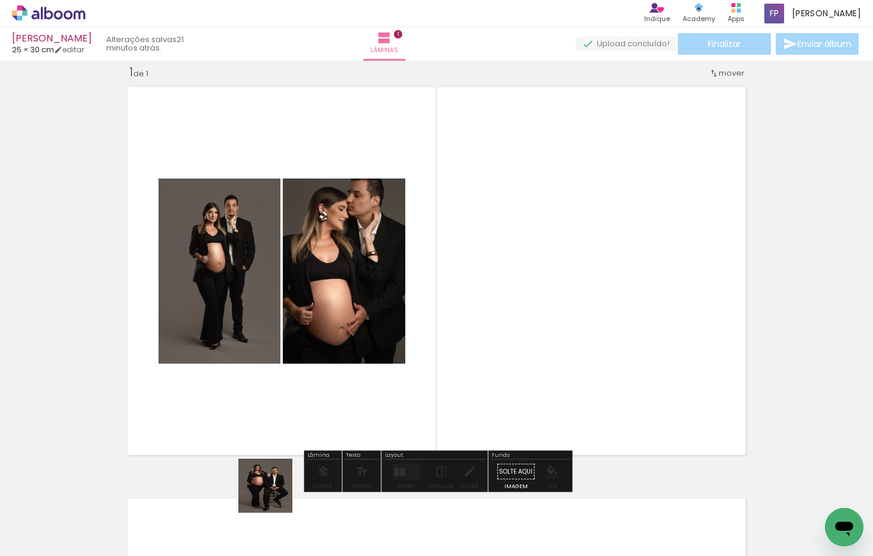
drag, startPoint x: 274, startPoint y: 494, endPoint x: 333, endPoint y: 393, distance: 117.3
click at [333, 393] on quentale-workspace at bounding box center [436, 278] width 873 height 556
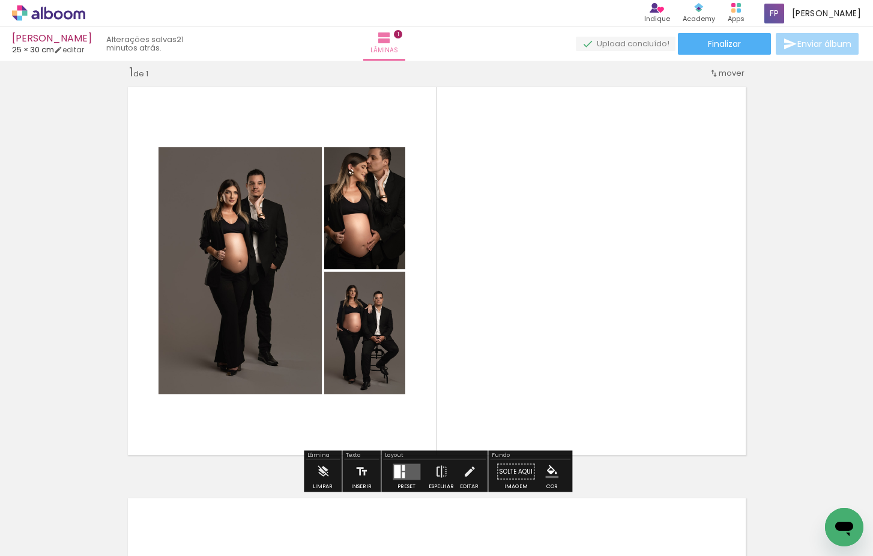
drag, startPoint x: 334, startPoint y: 529, endPoint x: 441, endPoint y: 396, distance: 170.4
click at [441, 396] on quentale-workspace at bounding box center [436, 278] width 873 height 556
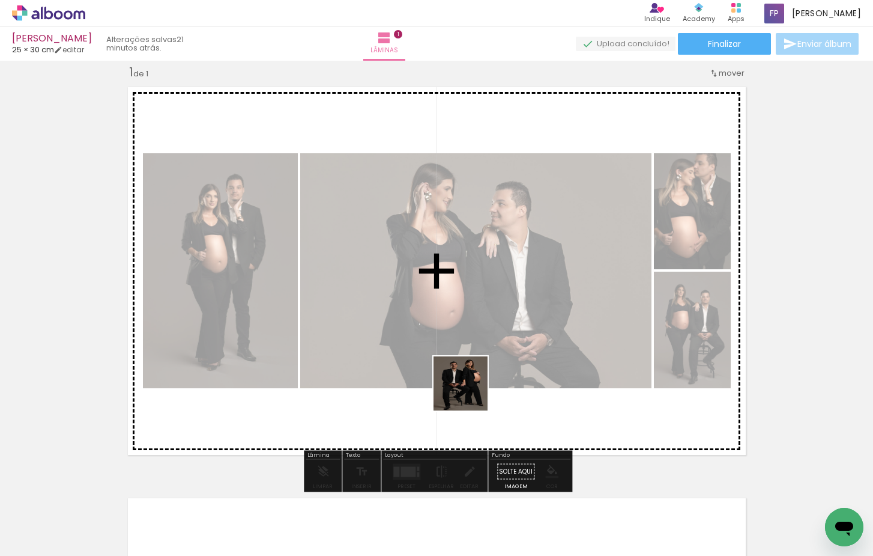
drag, startPoint x: 408, startPoint y: 517, endPoint x: 501, endPoint y: 328, distance: 210.9
click at [496, 348] on quentale-workspace at bounding box center [436, 278] width 873 height 556
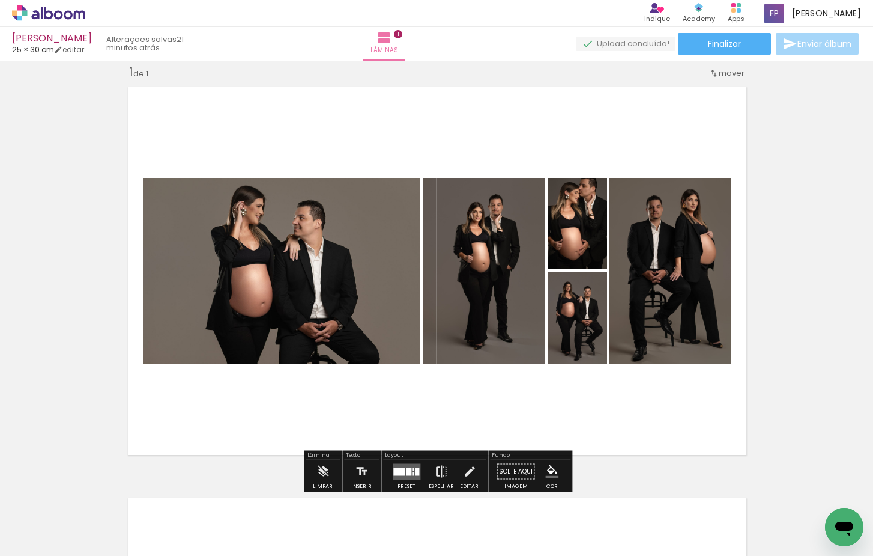
click at [399, 477] on quentale-layouter at bounding box center [407, 471] width 28 height 16
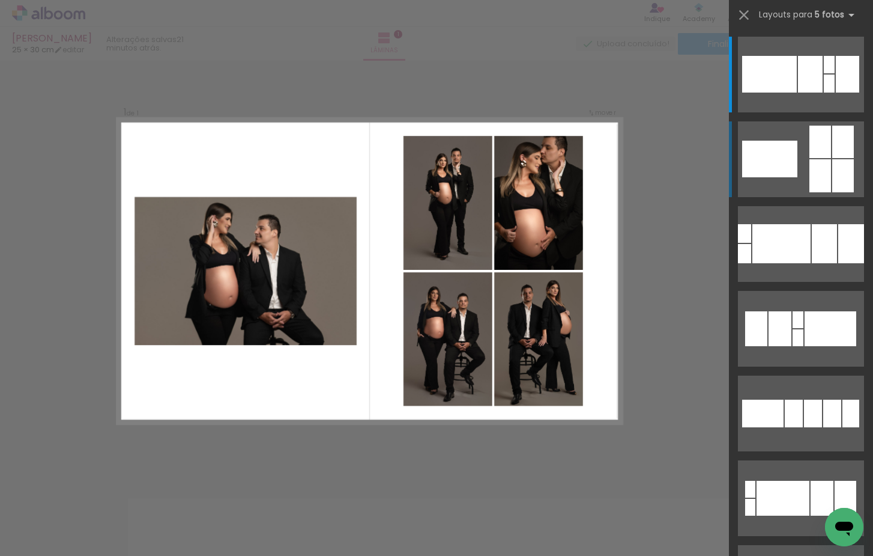
click at [802, 112] on quentale-layouter at bounding box center [801, 75] width 126 height 76
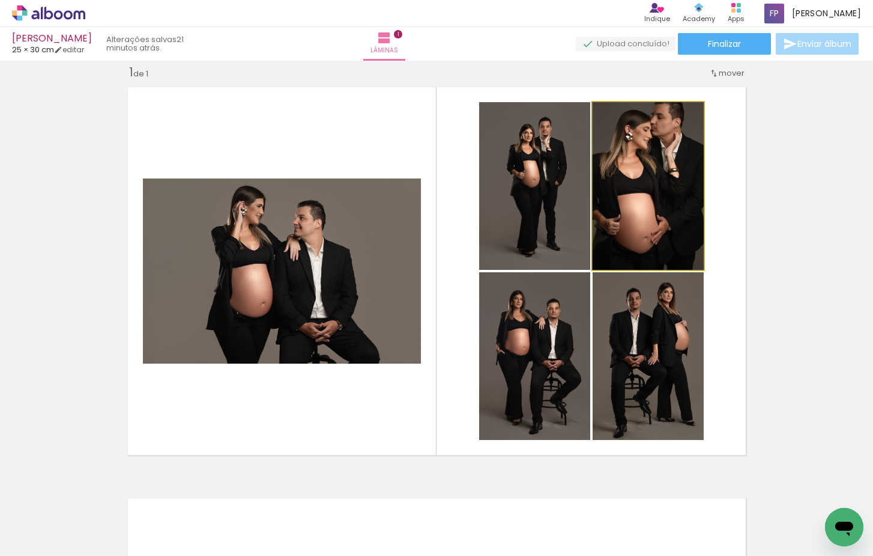
drag, startPoint x: 667, startPoint y: 190, endPoint x: 545, endPoint y: 196, distance: 122.1
click at [0, 0] on slot at bounding box center [0, 0] width 0 height 0
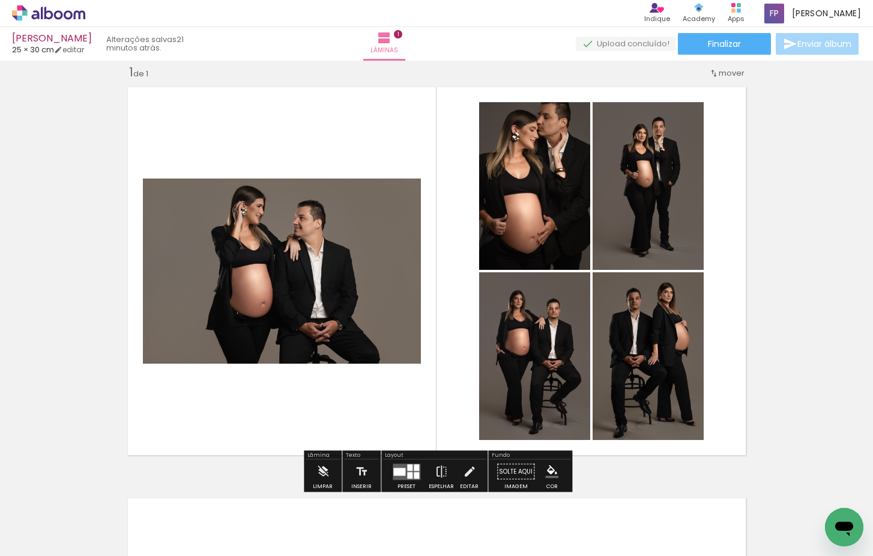
drag, startPoint x: 558, startPoint y: 361, endPoint x: 652, endPoint y: 186, distance: 198.6
click at [0, 0] on slot at bounding box center [0, 0] width 0 height 0
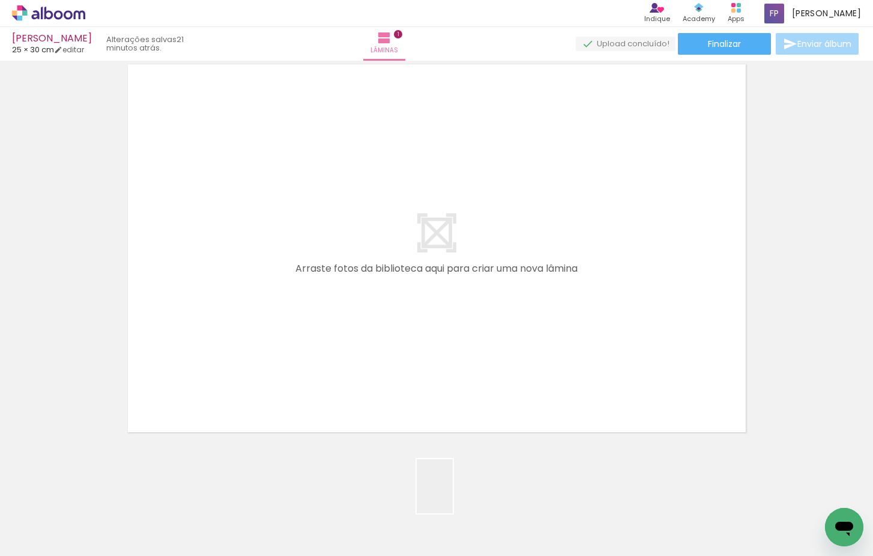
drag, startPoint x: 453, startPoint y: 495, endPoint x: 450, endPoint y: 359, distance: 135.8
click at [450, 359] on quentale-workspace at bounding box center [436, 278] width 873 height 556
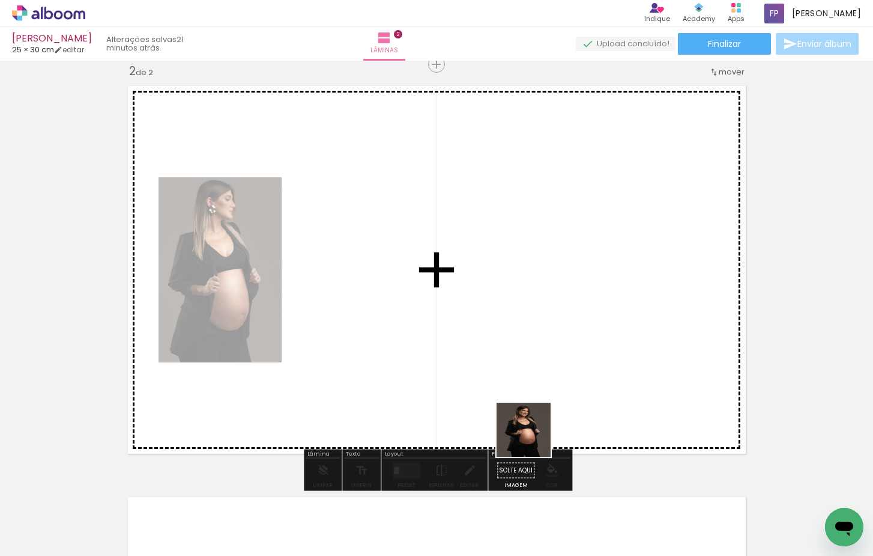
drag, startPoint x: 533, startPoint y: 438, endPoint x: 571, endPoint y: 454, distance: 41.5
click at [532, 390] on quentale-workspace at bounding box center [436, 278] width 873 height 556
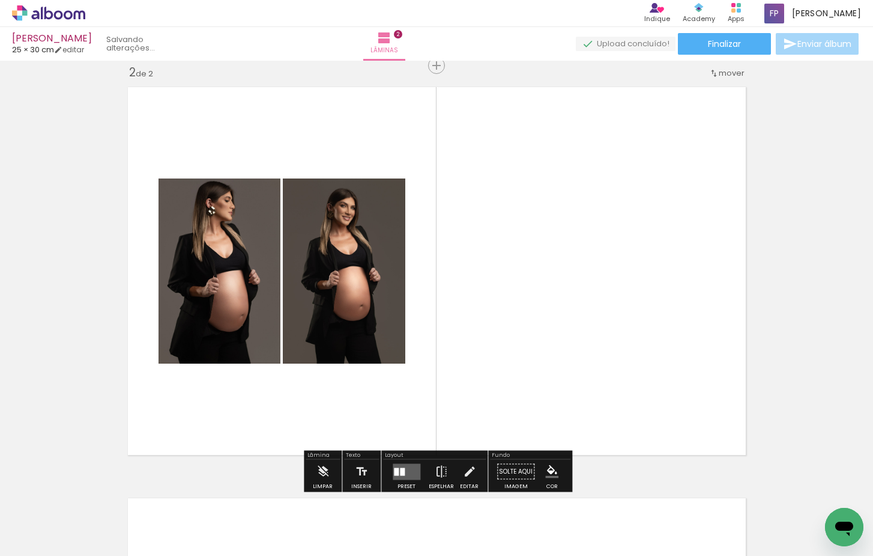
click at [602, 401] on quentale-workspace at bounding box center [436, 278] width 873 height 556
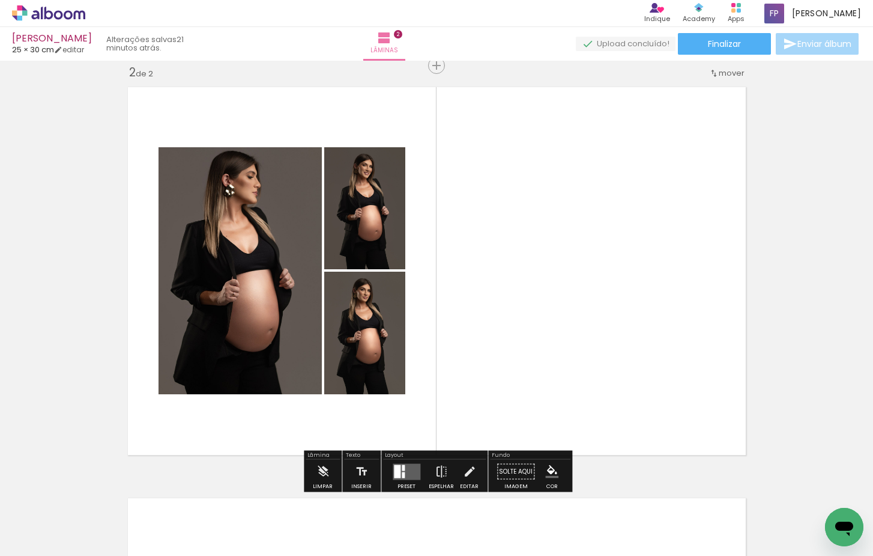
click at [399, 471] on quentale-layouter at bounding box center [407, 471] width 28 height 16
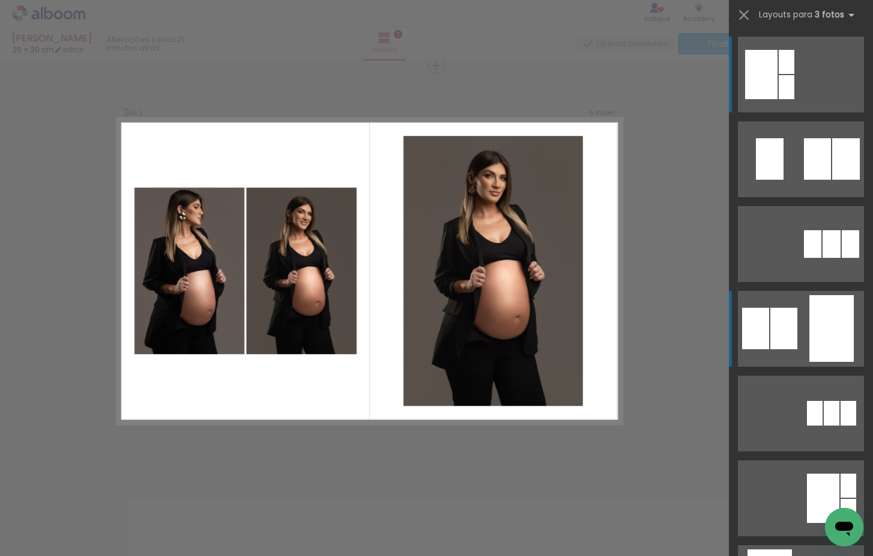
click at [795, 99] on div at bounding box center [787, 87] width 16 height 24
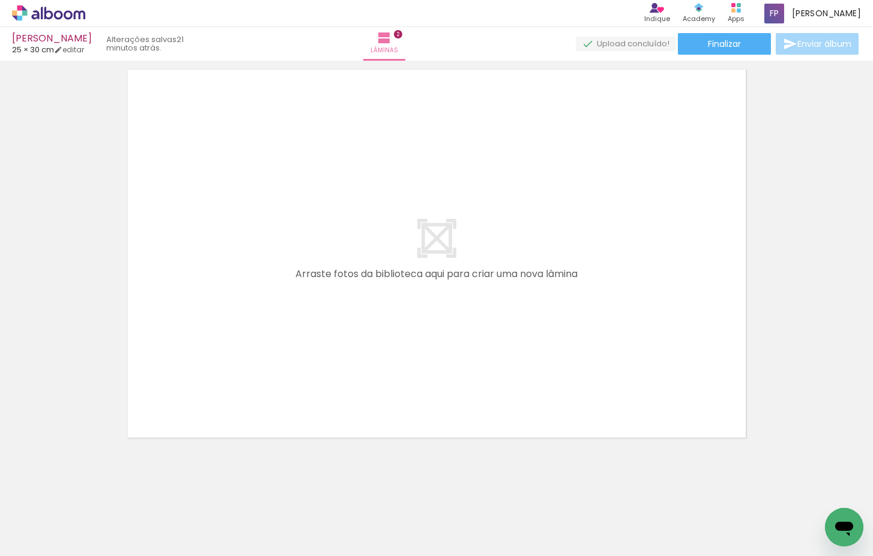
scroll to position [0, 333]
drag, startPoint x: 341, startPoint y: 525, endPoint x: 390, endPoint y: 495, distance: 57.7
click at [333, 362] on quentale-workspace at bounding box center [436, 278] width 873 height 556
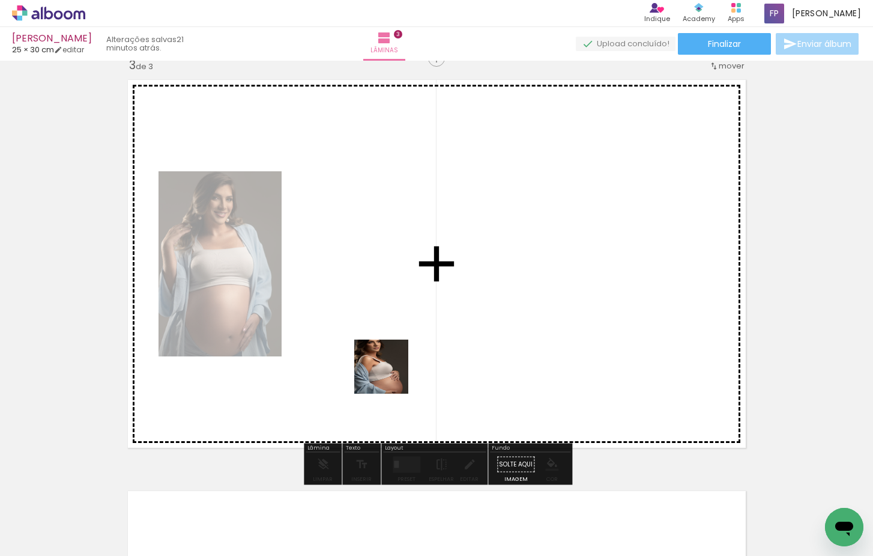
drag, startPoint x: 405, startPoint y: 524, endPoint x: 390, endPoint y: 375, distance: 149.1
click at [390, 375] on quentale-workspace at bounding box center [436, 278] width 873 height 556
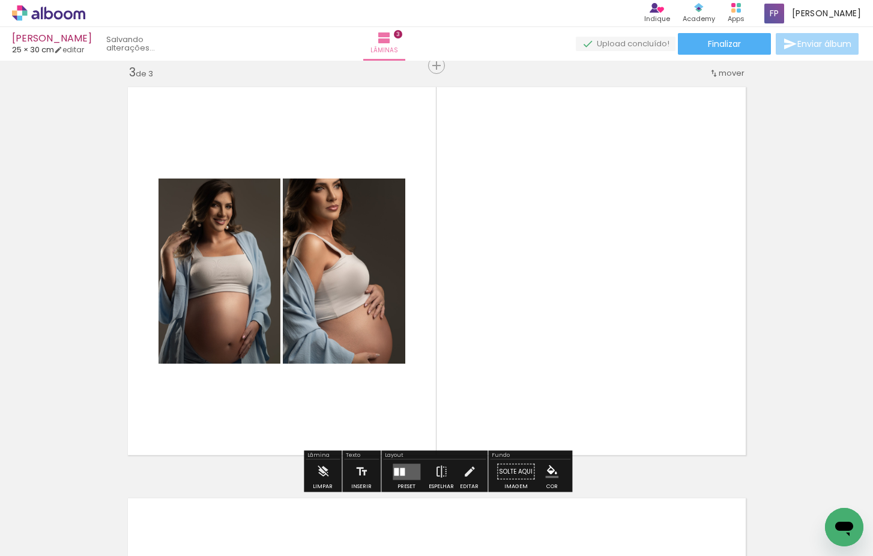
scroll to position [837, 0]
click at [461, 391] on quentale-workspace at bounding box center [436, 278] width 873 height 556
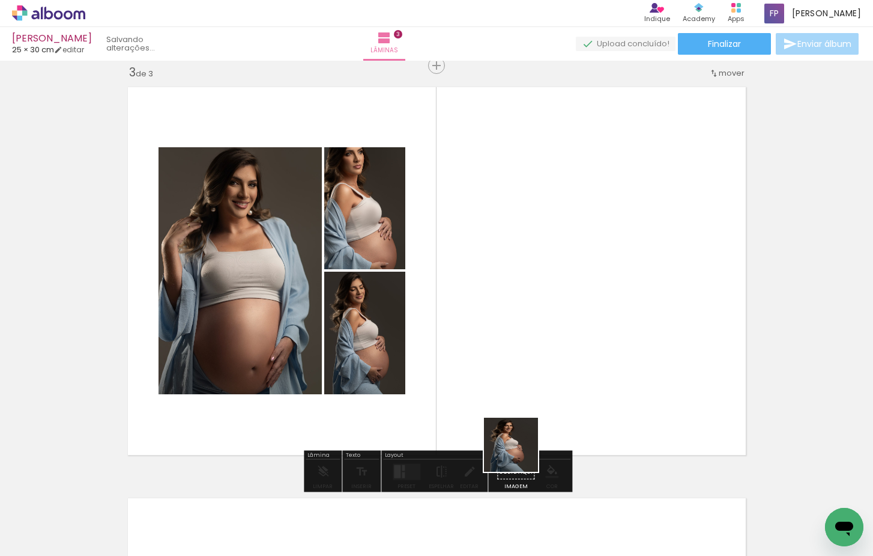
drag, startPoint x: 520, startPoint y: 453, endPoint x: 520, endPoint y: 410, distance: 43.8
click at [520, 410] on quentale-workspace at bounding box center [436, 278] width 873 height 556
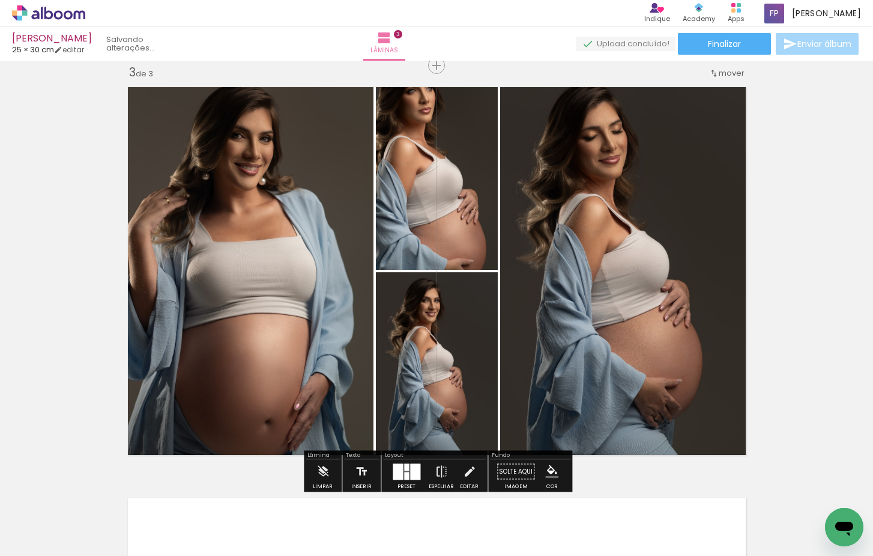
drag, startPoint x: 589, startPoint y: 414, endPoint x: 589, endPoint y: 374, distance: 40.2
click at [589, 374] on quentale-workspace at bounding box center [436, 278] width 873 height 556
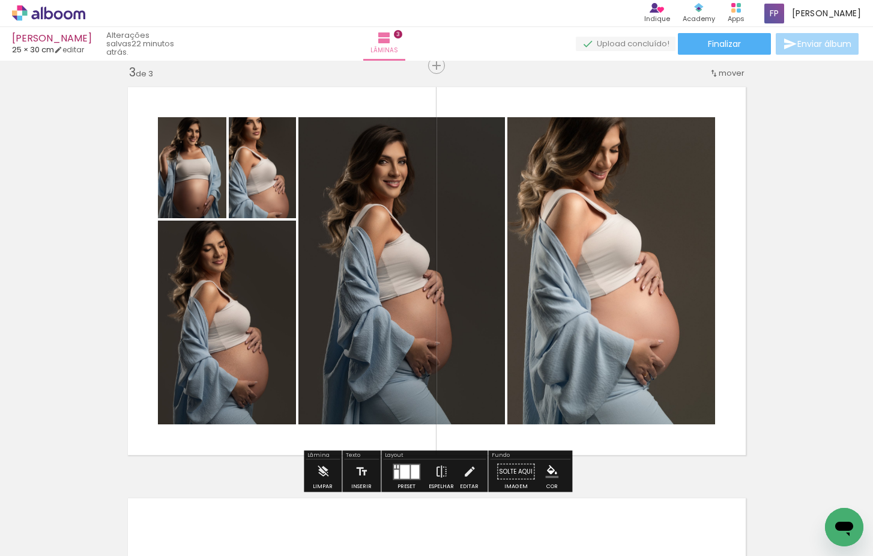
click at [405, 476] on div at bounding box center [405, 471] width 10 height 14
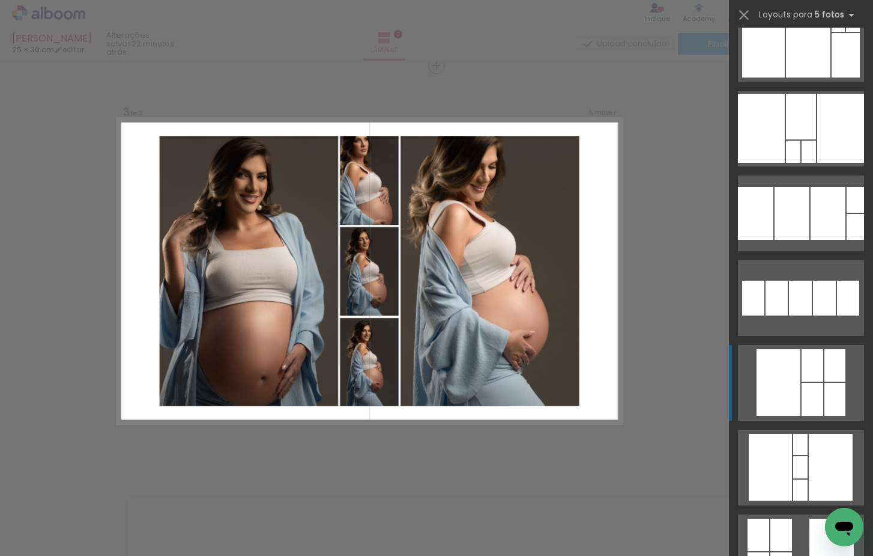
scroll to position [453, 0]
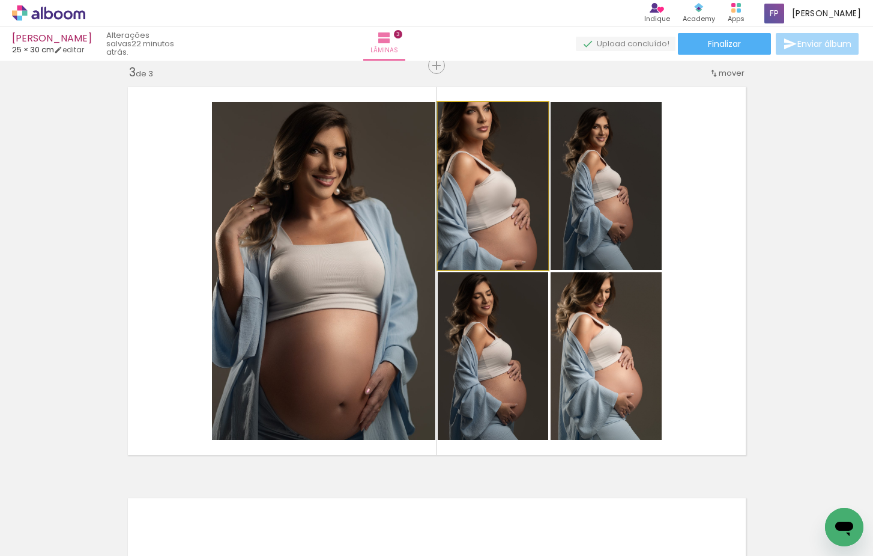
click at [525, 222] on quentale-photo at bounding box center [493, 186] width 111 height 168
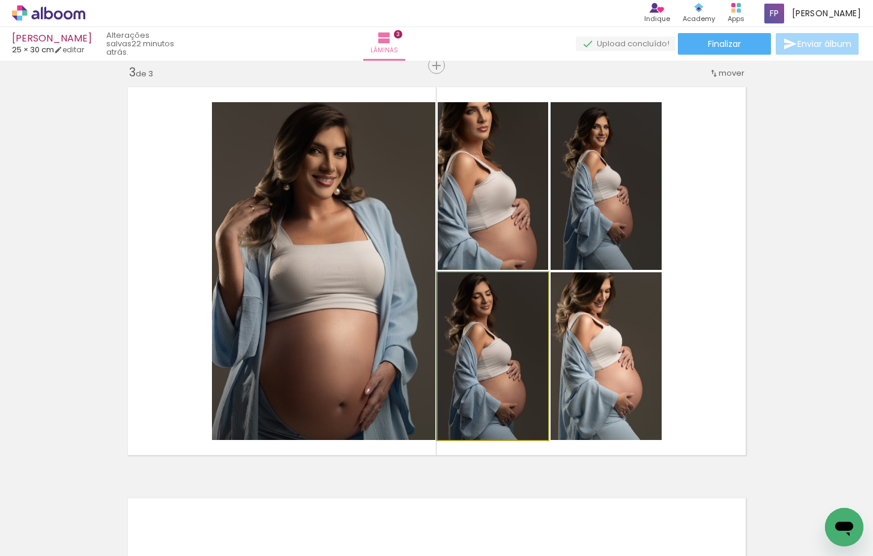
drag, startPoint x: 515, startPoint y: 366, endPoint x: 314, endPoint y: 314, distance: 208.5
click at [0, 0] on slot at bounding box center [0, 0] width 0 height 0
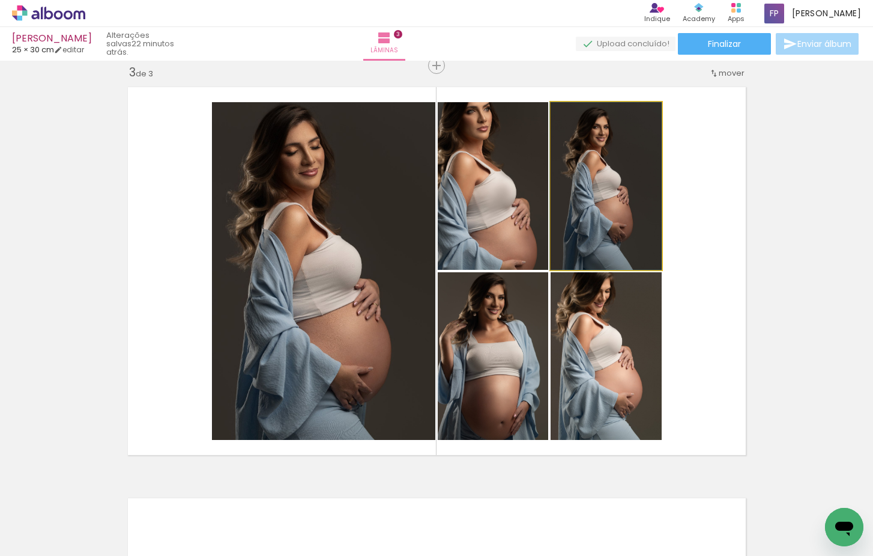
drag, startPoint x: 625, startPoint y: 196, endPoint x: 366, endPoint y: 234, distance: 261.6
click at [0, 0] on slot at bounding box center [0, 0] width 0 height 0
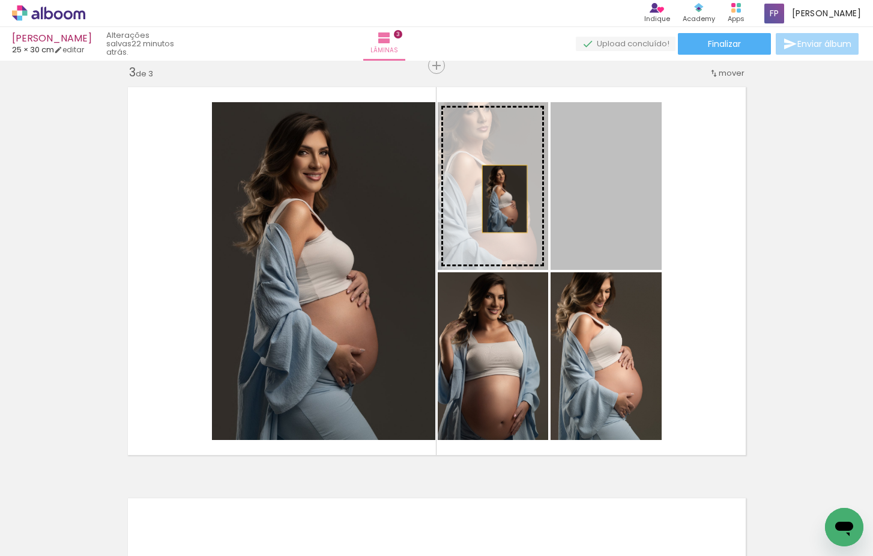
drag, startPoint x: 527, startPoint y: 201, endPoint x: 509, endPoint y: 190, distance: 21.2
click at [0, 0] on slot at bounding box center [0, 0] width 0 height 0
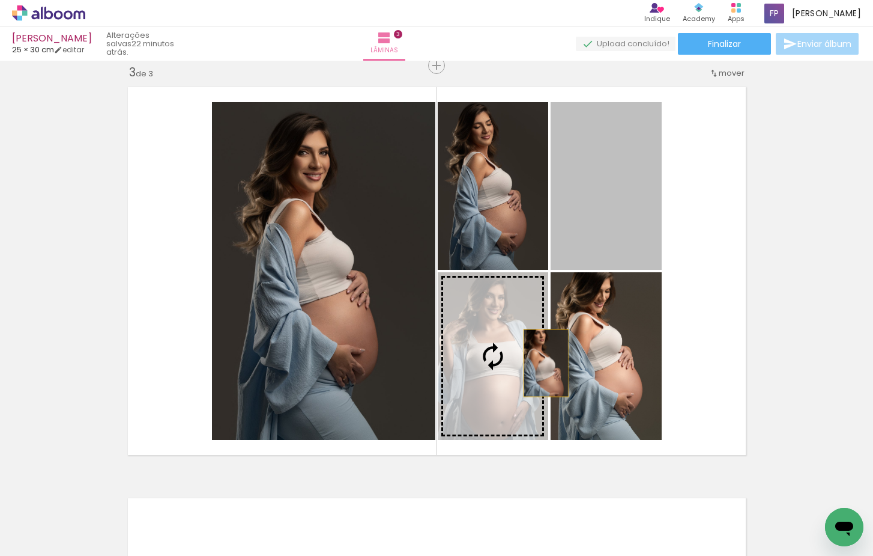
drag, startPoint x: 644, startPoint y: 214, endPoint x: 541, endPoint y: 369, distance: 186.6
click at [0, 0] on slot at bounding box center [0, 0] width 0 height 0
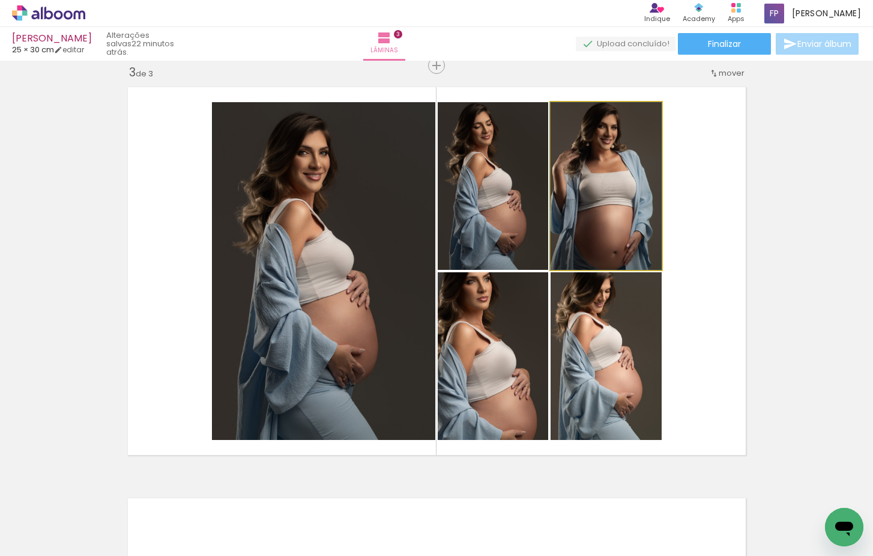
drag, startPoint x: 610, startPoint y: 207, endPoint x: 508, endPoint y: 194, distance: 103.0
click at [0, 0] on slot at bounding box center [0, 0] width 0 height 0
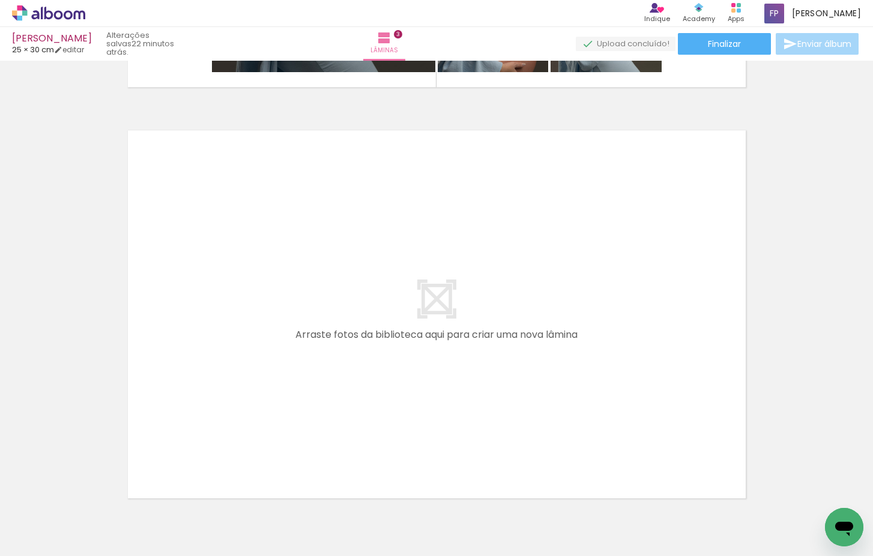
scroll to position [1206, 0]
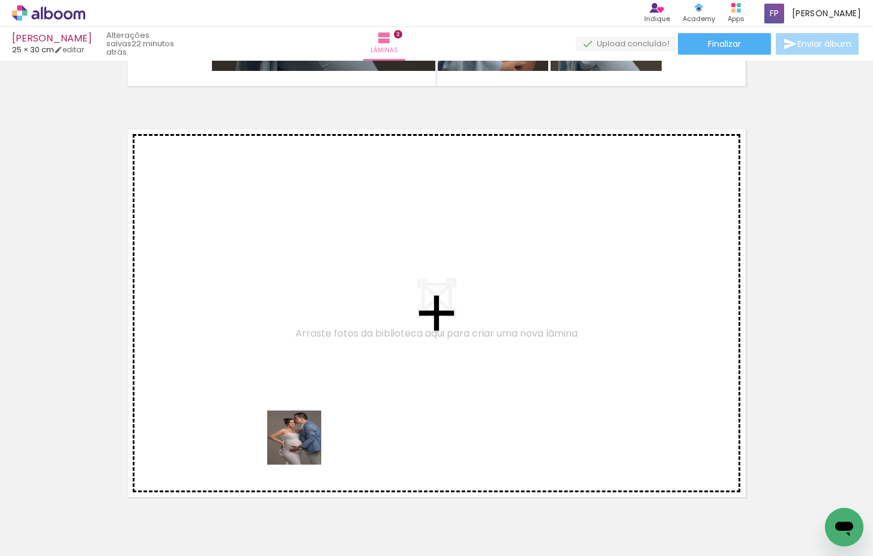
drag, startPoint x: 303, startPoint y: 446, endPoint x: 302, endPoint y: 306, distance: 140.6
click at [302, 306] on quentale-workspace at bounding box center [436, 278] width 873 height 556
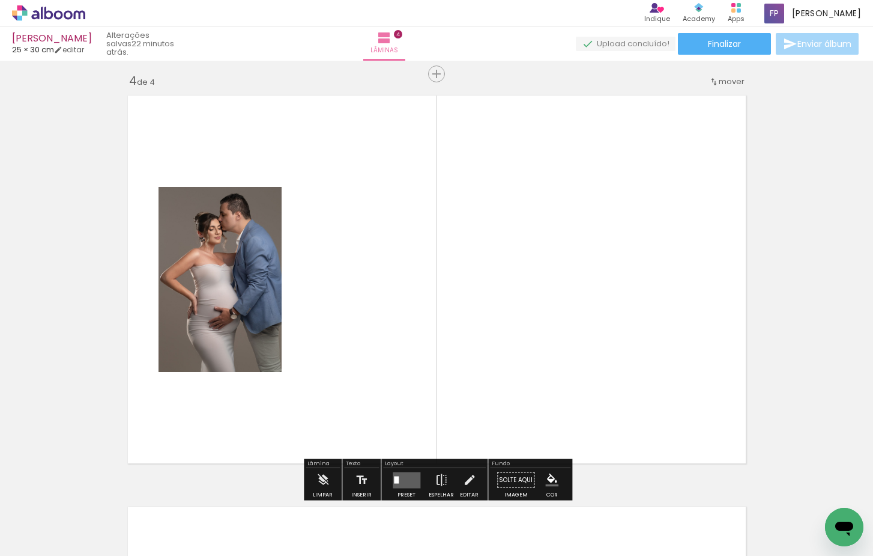
scroll to position [1248, 0]
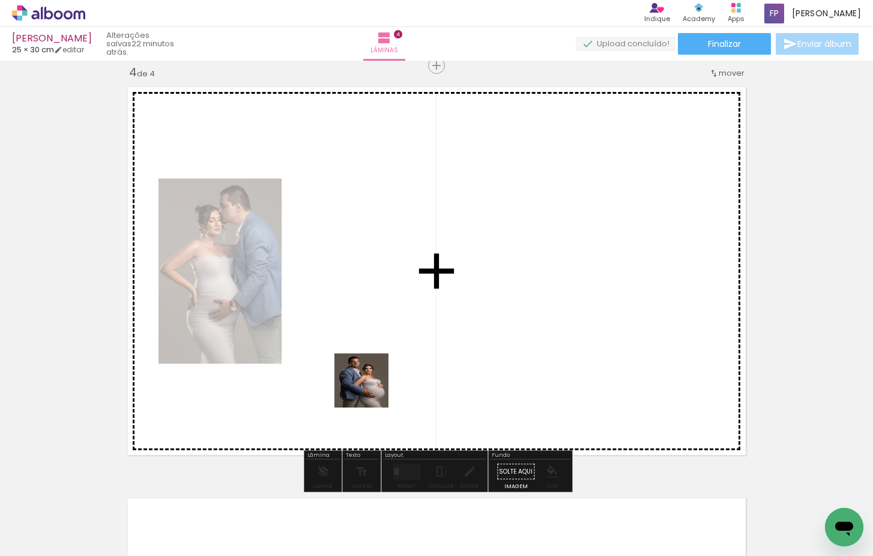
drag, startPoint x: 371, startPoint y: 423, endPoint x: 371, endPoint y: 336, distance: 86.5
click at [371, 336] on quentale-workspace at bounding box center [436, 278] width 873 height 556
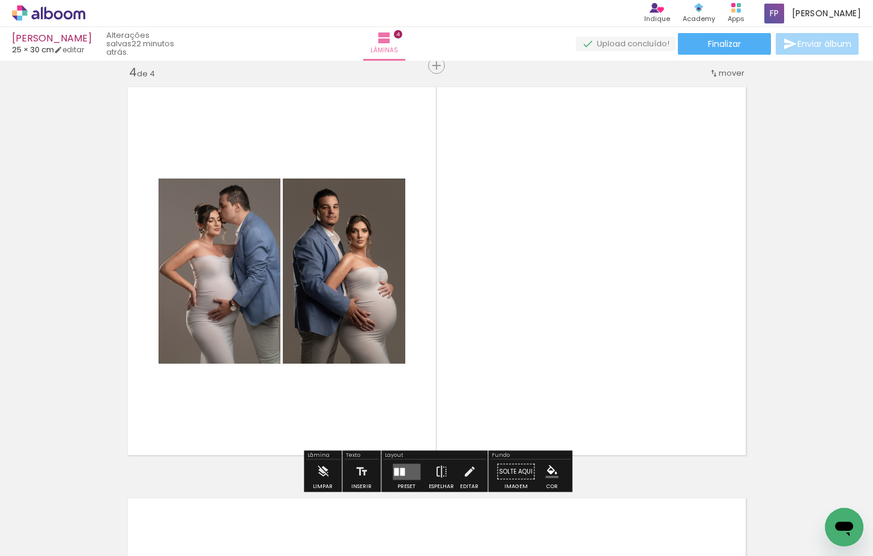
drag, startPoint x: 438, startPoint y: 519, endPoint x: 434, endPoint y: 335, distance: 183.8
click at [434, 335] on quentale-workspace at bounding box center [436, 278] width 873 height 556
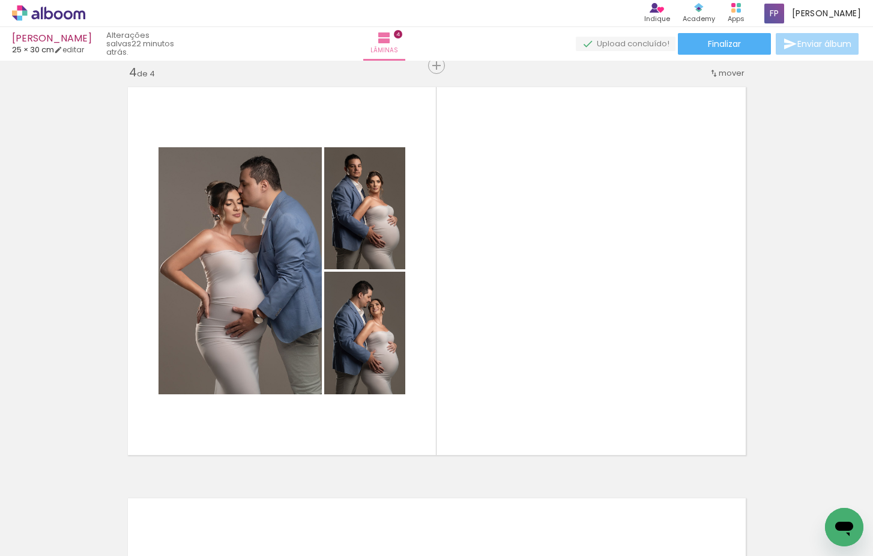
scroll to position [0, 1443]
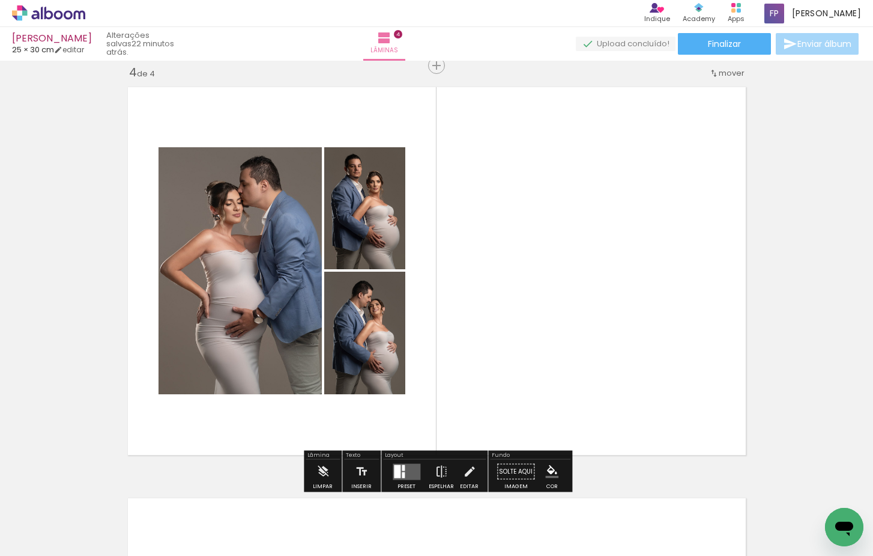
click at [404, 471] on quentale-layouter at bounding box center [407, 471] width 28 height 16
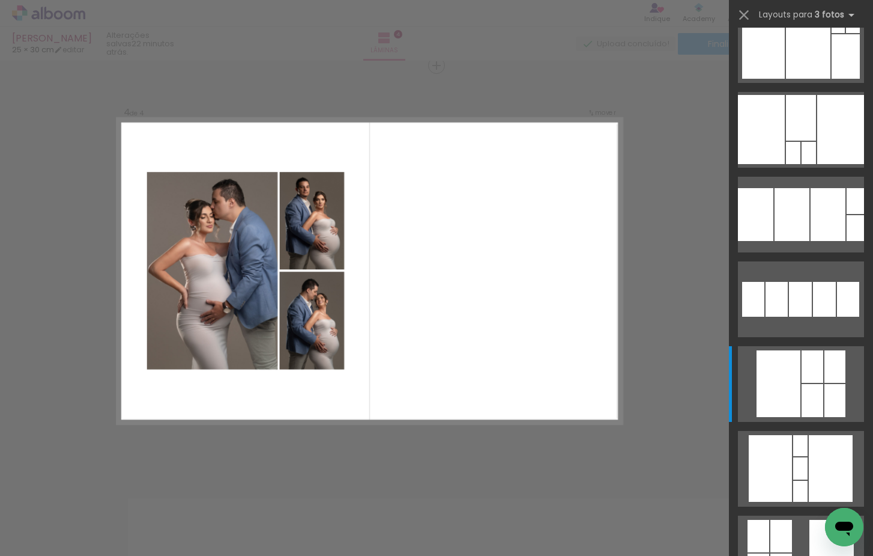
scroll to position [0, 0]
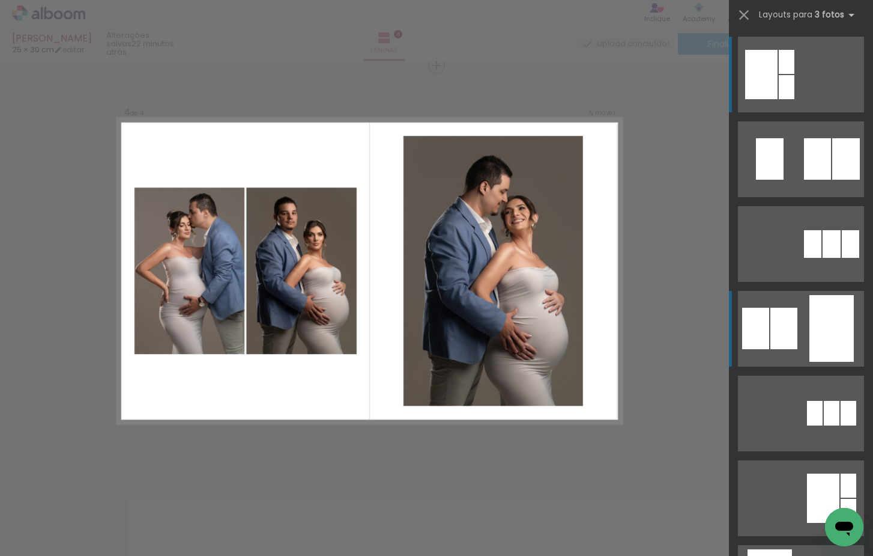
click at [802, 112] on quentale-layouter at bounding box center [801, 75] width 126 height 76
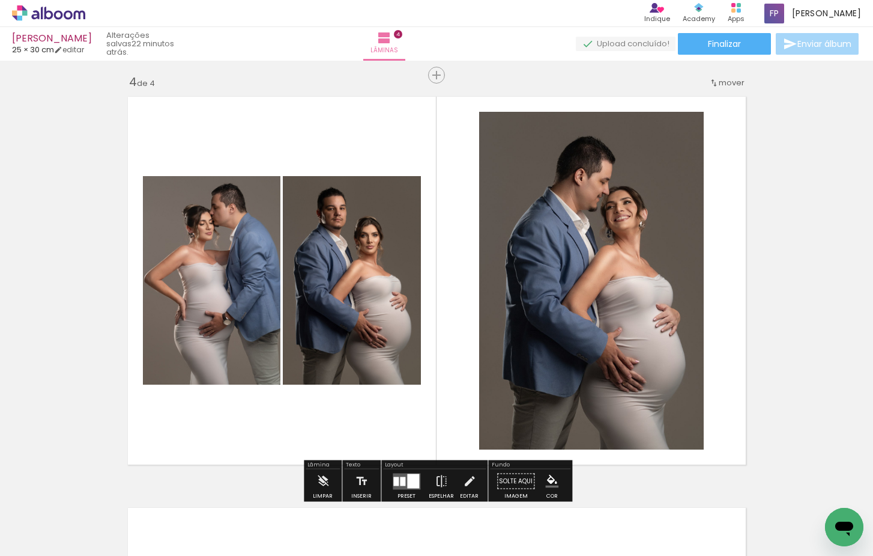
scroll to position [1236, 0]
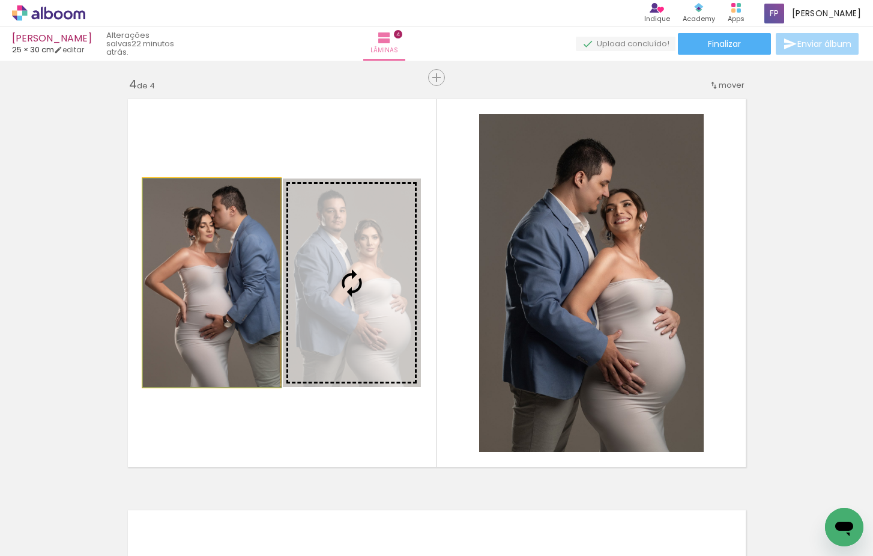
drag, startPoint x: 241, startPoint y: 312, endPoint x: 597, endPoint y: 296, distance: 355.9
click at [0, 0] on slot at bounding box center [0, 0] width 0 height 0
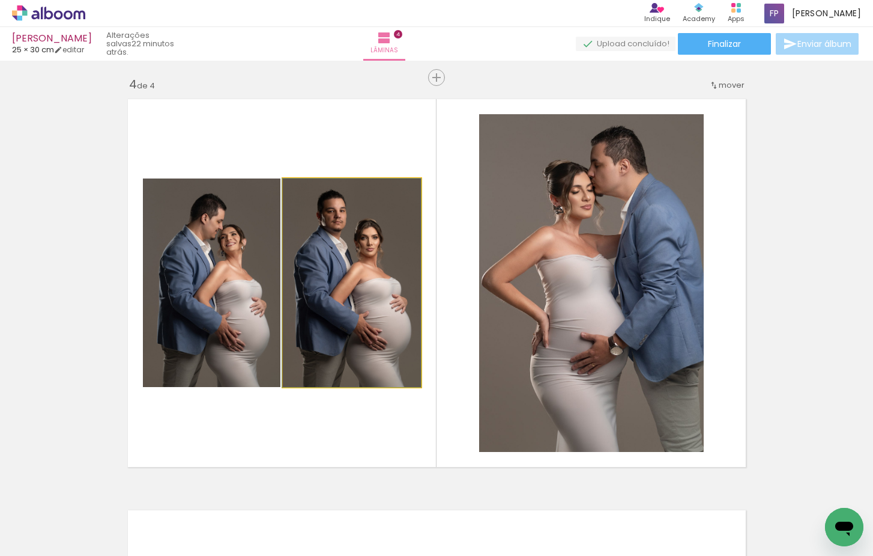
drag, startPoint x: 356, startPoint y: 325, endPoint x: 592, endPoint y: 294, distance: 238.1
click at [0, 0] on slot at bounding box center [0, 0] width 0 height 0
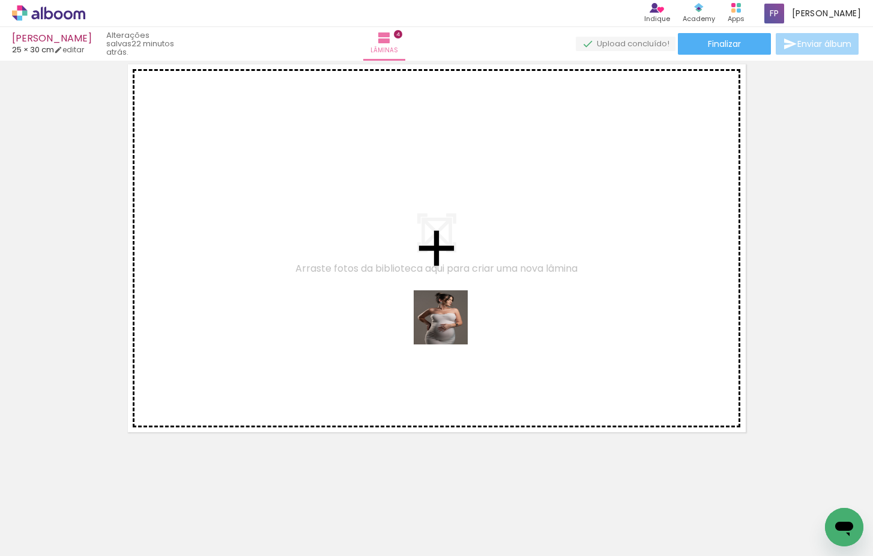
drag, startPoint x: 499, startPoint y: 517, endPoint x: 449, endPoint y: 321, distance: 202.6
click at [449, 321] on quentale-workspace at bounding box center [436, 278] width 873 height 556
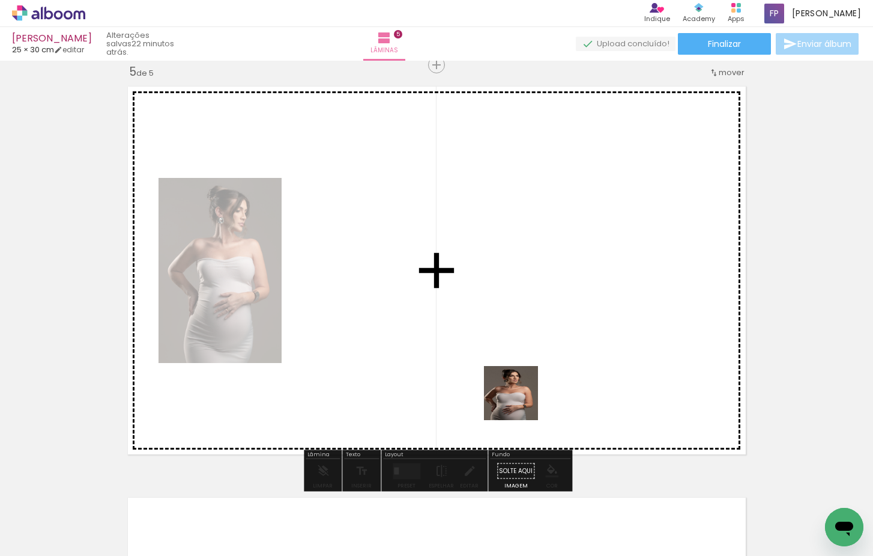
drag, startPoint x: 552, startPoint y: 466, endPoint x: 494, endPoint y: 361, distance: 119.4
click at [494, 361] on quentale-workspace at bounding box center [436, 278] width 873 height 556
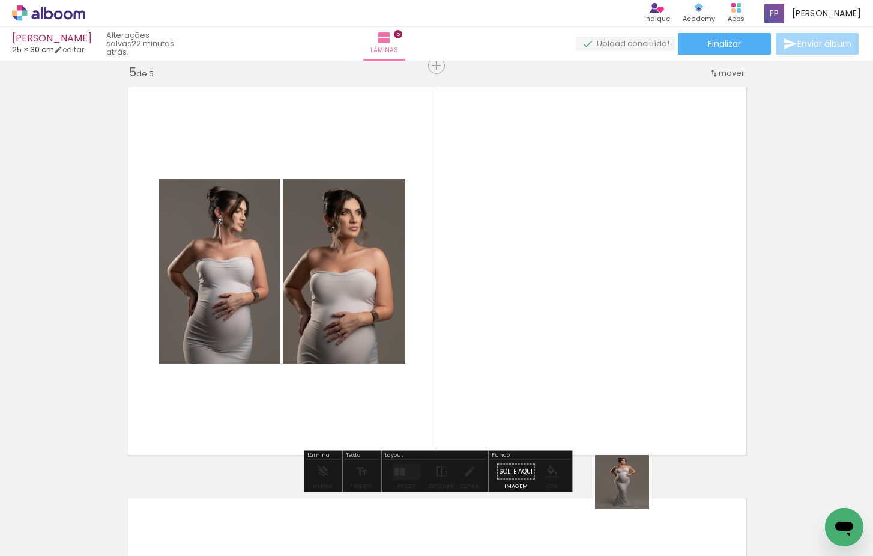
drag, startPoint x: 650, startPoint y: 511, endPoint x: 663, endPoint y: 434, distance: 77.3
click at [592, 339] on quentale-workspace at bounding box center [436, 278] width 873 height 556
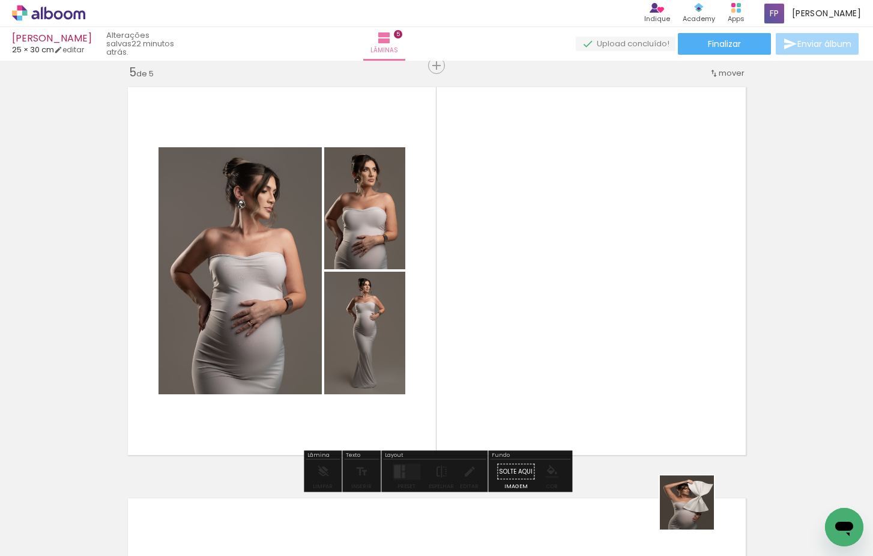
drag, startPoint x: 696, startPoint y: 511, endPoint x: 686, endPoint y: 348, distance: 163.7
click at [686, 348] on quentale-workspace at bounding box center [436, 278] width 873 height 556
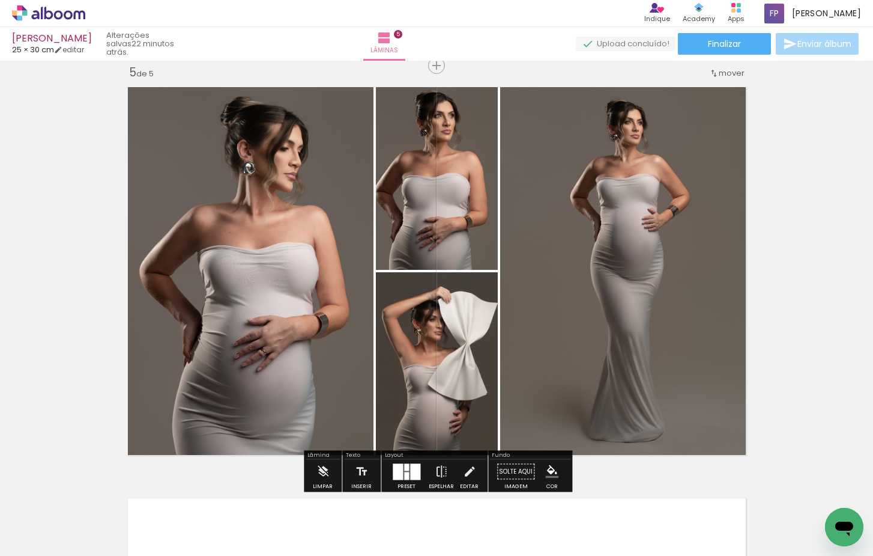
click at [405, 473] on div at bounding box center [406, 476] width 5 height 8
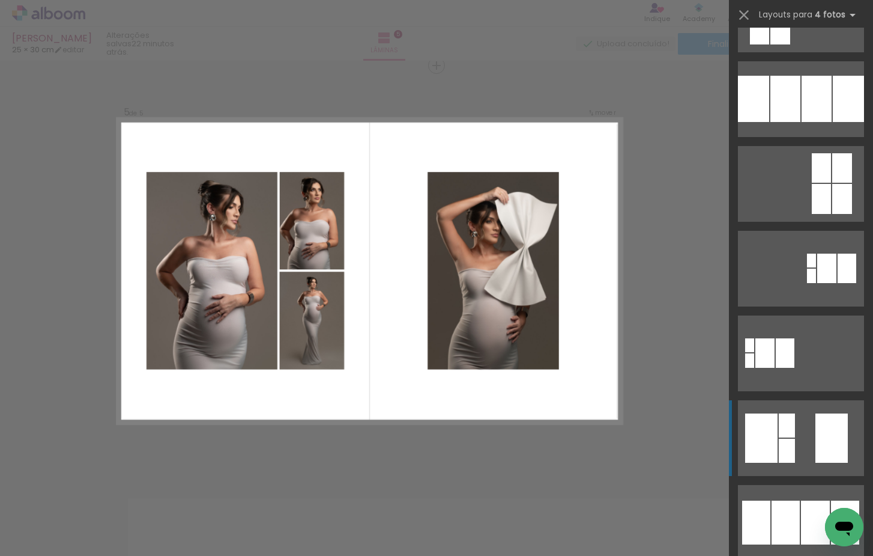
scroll to position [237, 0]
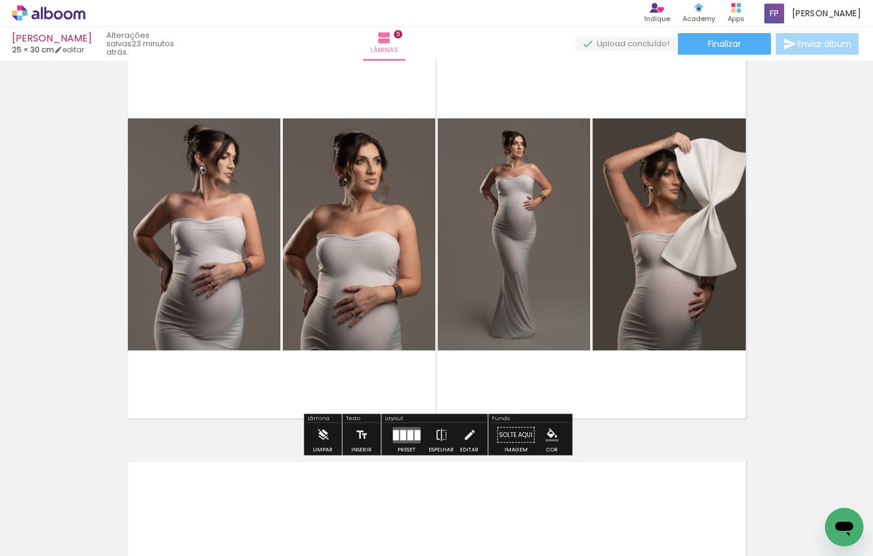
scroll to position [1696, 0]
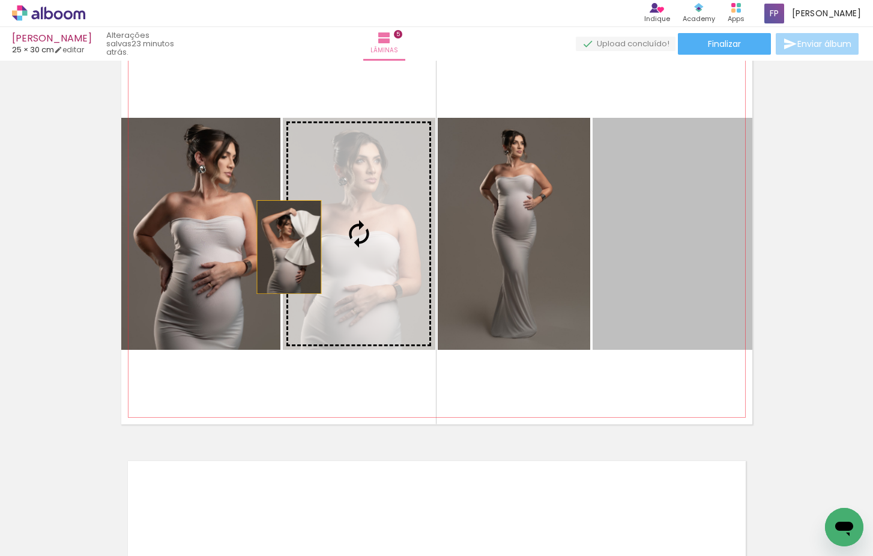
drag, startPoint x: 681, startPoint y: 265, endPoint x: 283, endPoint y: 252, distance: 397.9
click at [0, 0] on slot at bounding box center [0, 0] width 0 height 0
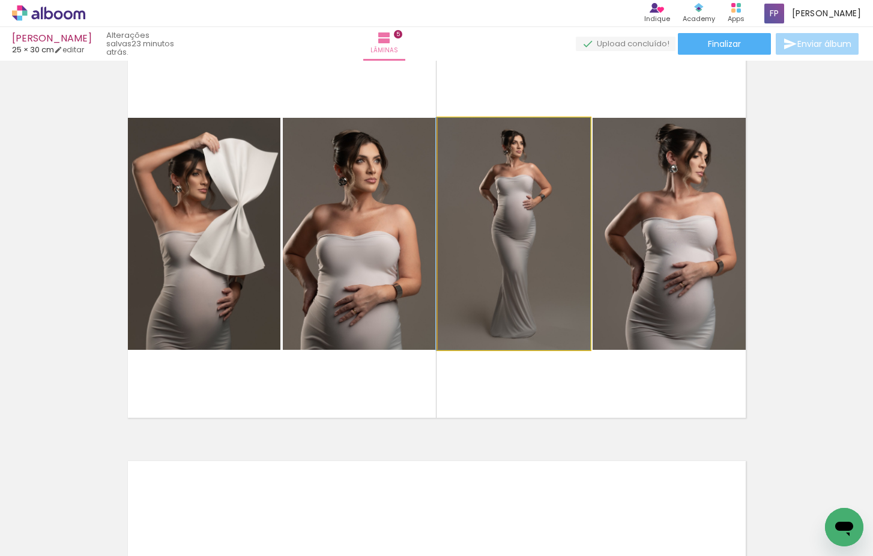
drag, startPoint x: 532, startPoint y: 268, endPoint x: 343, endPoint y: 269, distance: 189.2
click at [0, 0] on slot at bounding box center [0, 0] width 0 height 0
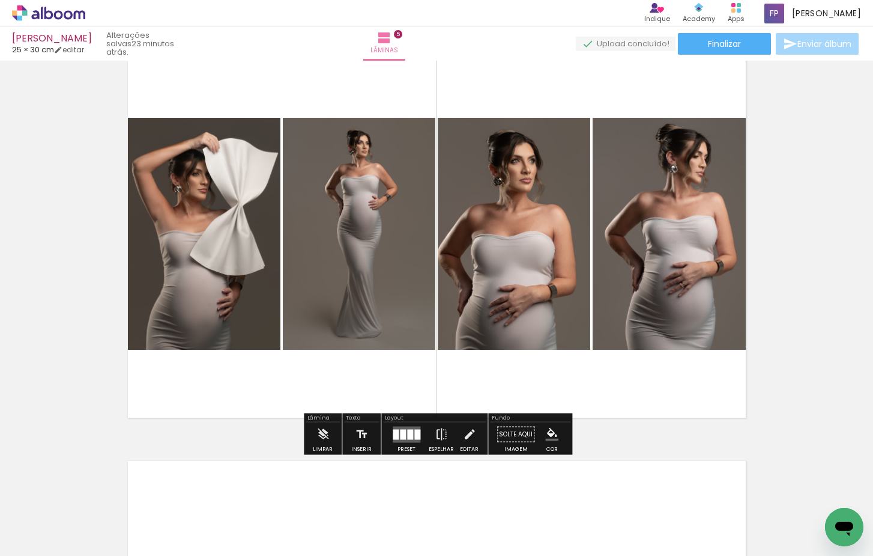
drag, startPoint x: 398, startPoint y: 278, endPoint x: 235, endPoint y: 261, distance: 163.7
click at [0, 0] on slot at bounding box center [0, 0] width 0 height 0
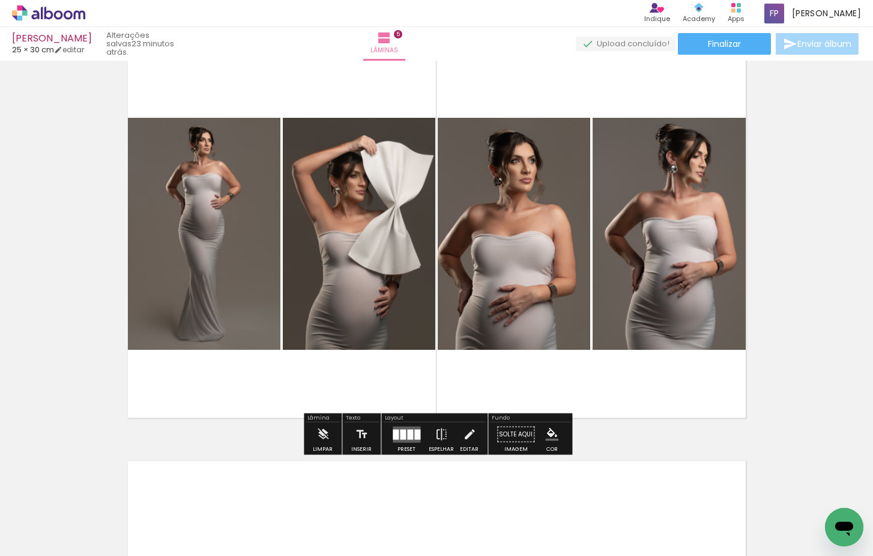
drag, startPoint x: 446, startPoint y: 257, endPoint x: 691, endPoint y: 256, distance: 244.5
click at [0, 0] on slot at bounding box center [0, 0] width 0 height 0
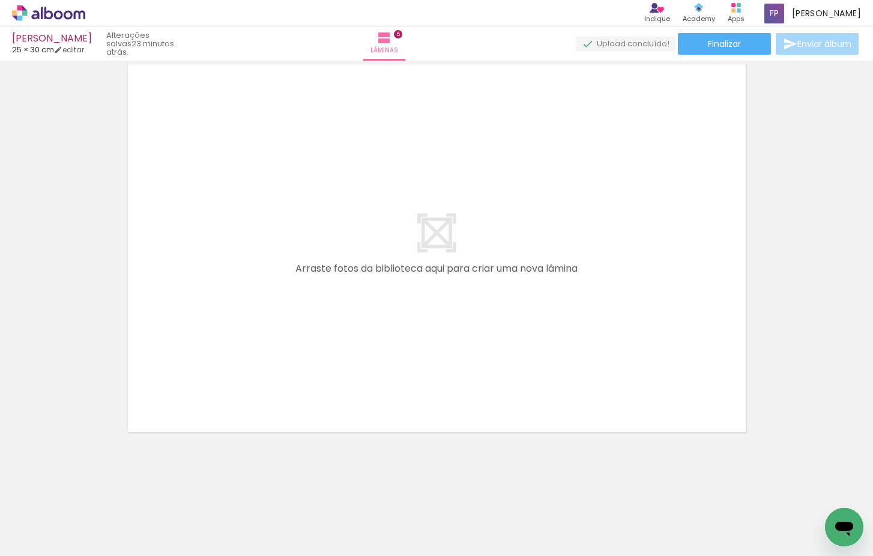
scroll to position [0, 975]
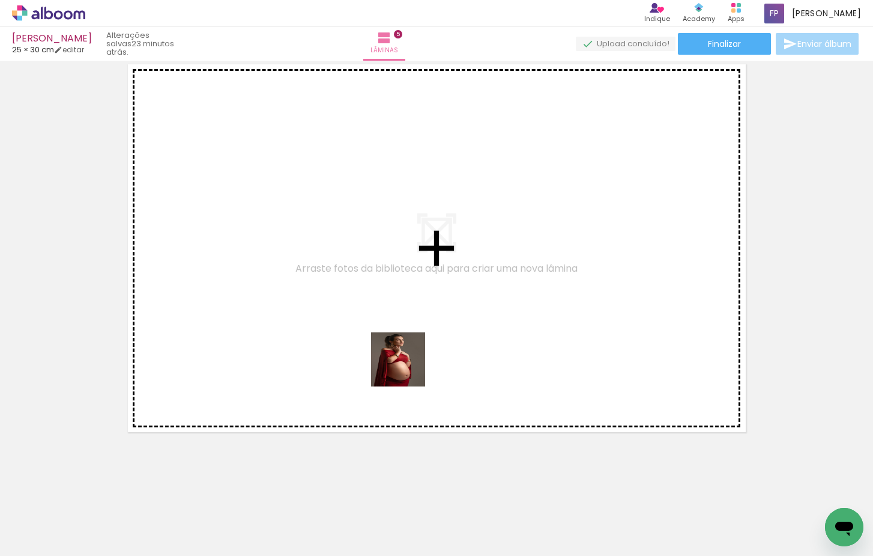
drag, startPoint x: 419, startPoint y: 508, endPoint x: 408, endPoint y: 363, distance: 144.6
click at [408, 363] on quentale-workspace at bounding box center [436, 278] width 873 height 556
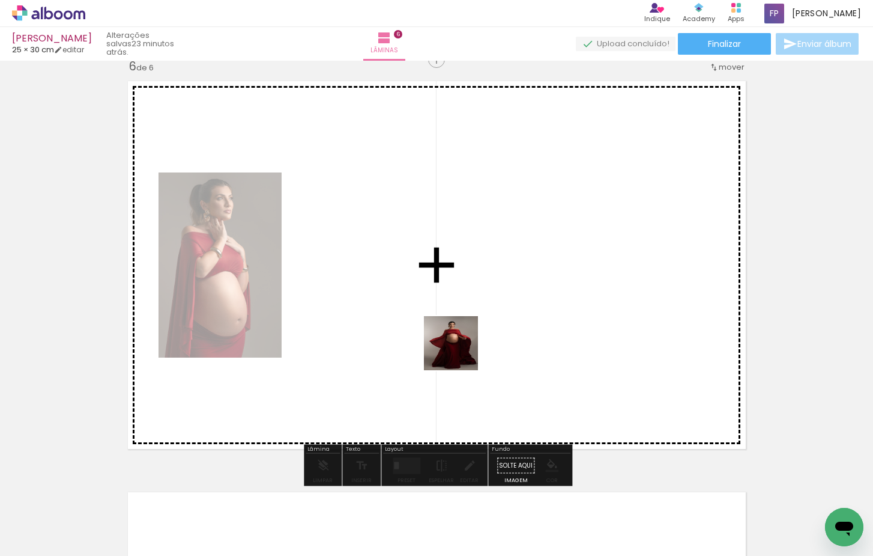
scroll to position [2069, 0]
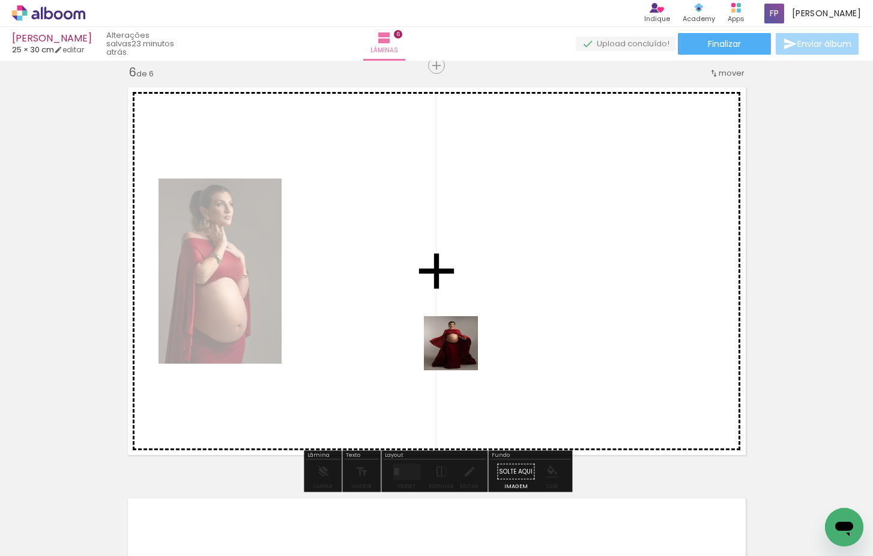
drag, startPoint x: 494, startPoint y: 506, endPoint x: 460, endPoint y: 344, distance: 165.8
click at [460, 344] on quentale-workspace at bounding box center [436, 278] width 873 height 556
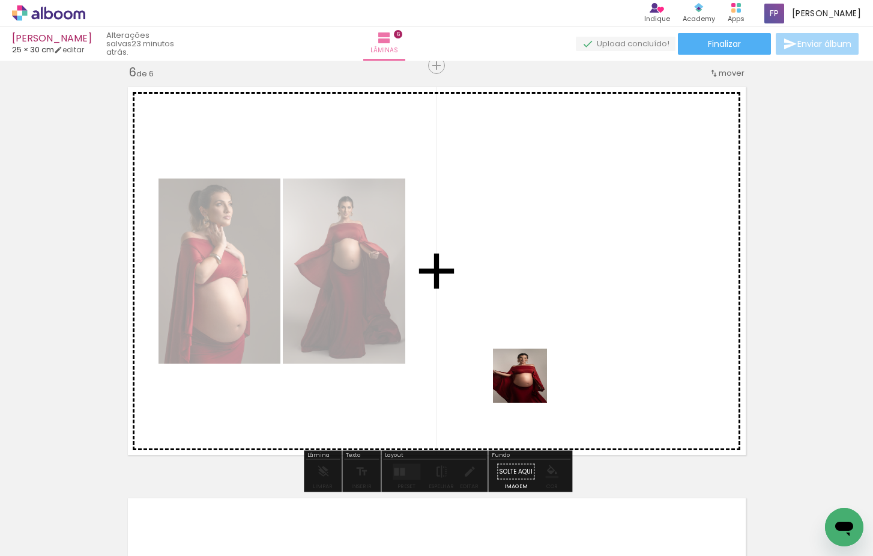
drag, startPoint x: 551, startPoint y: 494, endPoint x: 526, endPoint y: 364, distance: 132.9
click at [526, 364] on quentale-workspace at bounding box center [436, 278] width 873 height 556
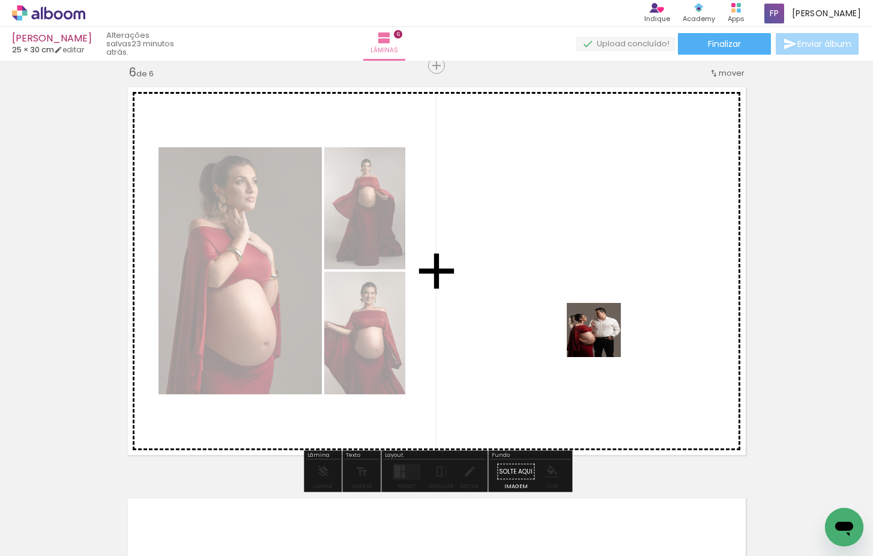
drag, startPoint x: 604, startPoint y: 417, endPoint x: 603, endPoint y: 339, distance: 78.1
click at [603, 339] on quentale-workspace at bounding box center [436, 278] width 873 height 556
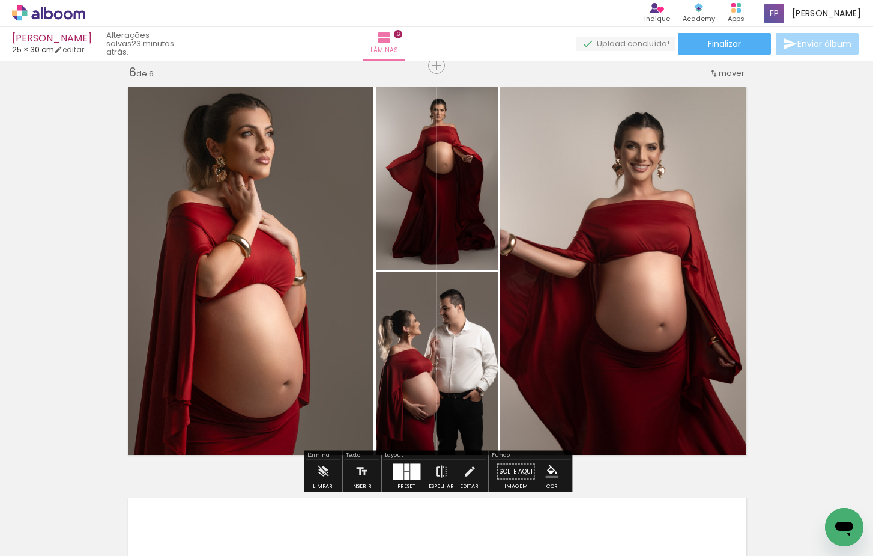
scroll to position [0, 1706]
click at [404, 472] on div at bounding box center [406, 476] width 5 height 8
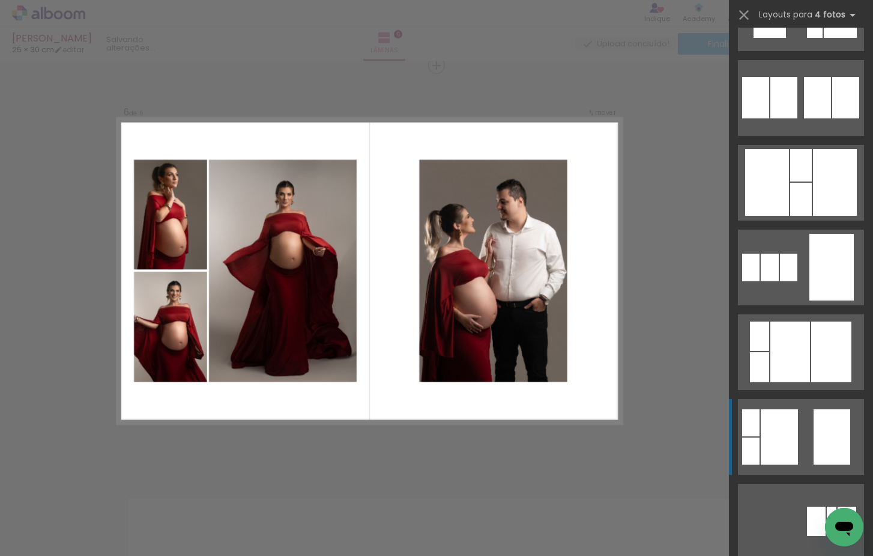
scroll to position [969, 0]
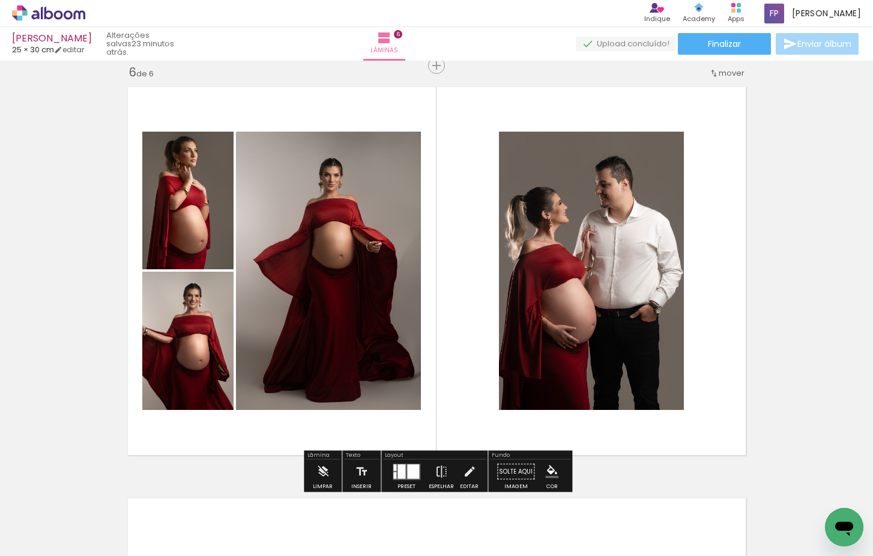
drag, startPoint x: 840, startPoint y: 318, endPoint x: 845, endPoint y: 314, distance: 6.4
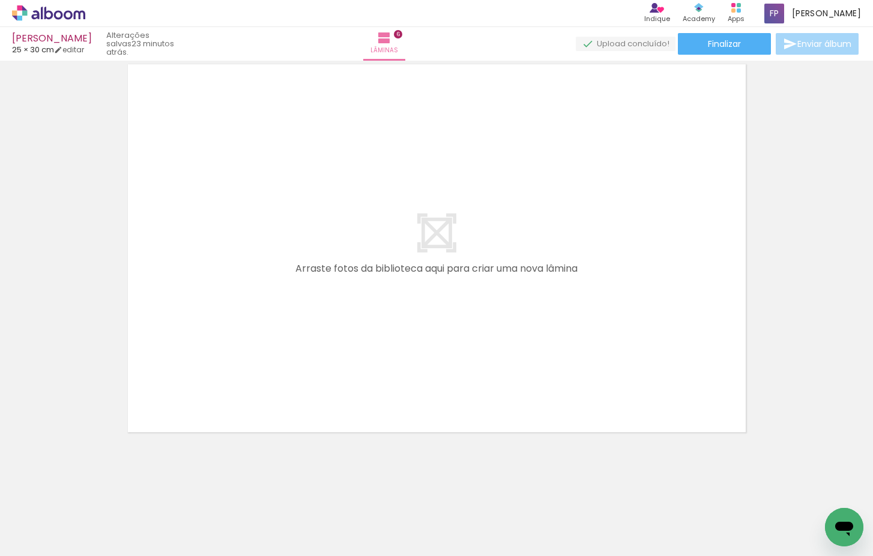
scroll to position [0, 787]
drag, startPoint x: 411, startPoint y: 520, endPoint x: 404, endPoint y: 351, distance: 168.9
click at [404, 351] on quentale-workspace at bounding box center [436, 278] width 873 height 556
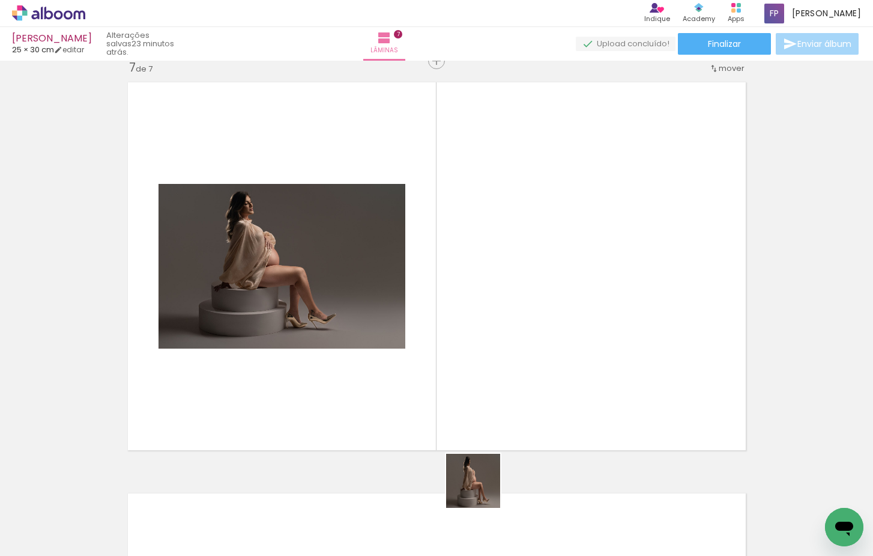
scroll to position [2480, 0]
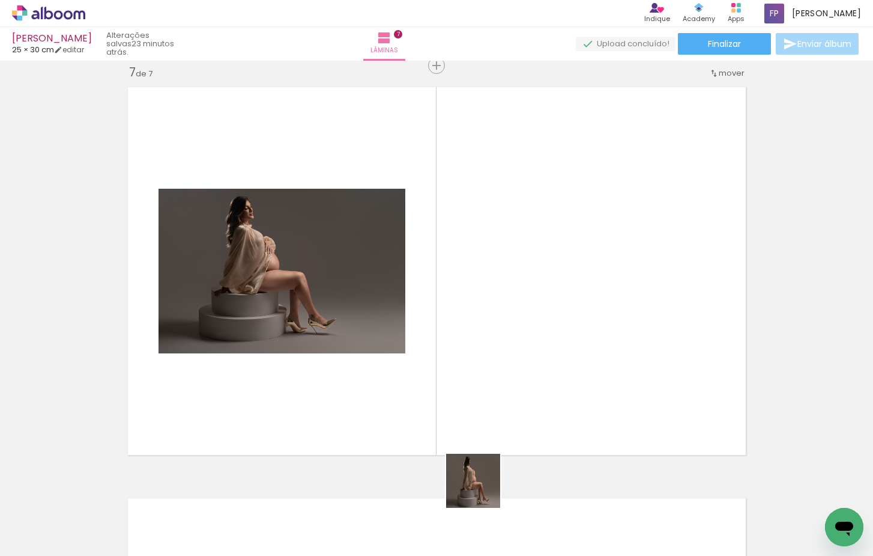
drag, startPoint x: 482, startPoint y: 490, endPoint x: 478, endPoint y: 351, distance: 138.2
click at [478, 351] on quentale-workspace at bounding box center [436, 278] width 873 height 556
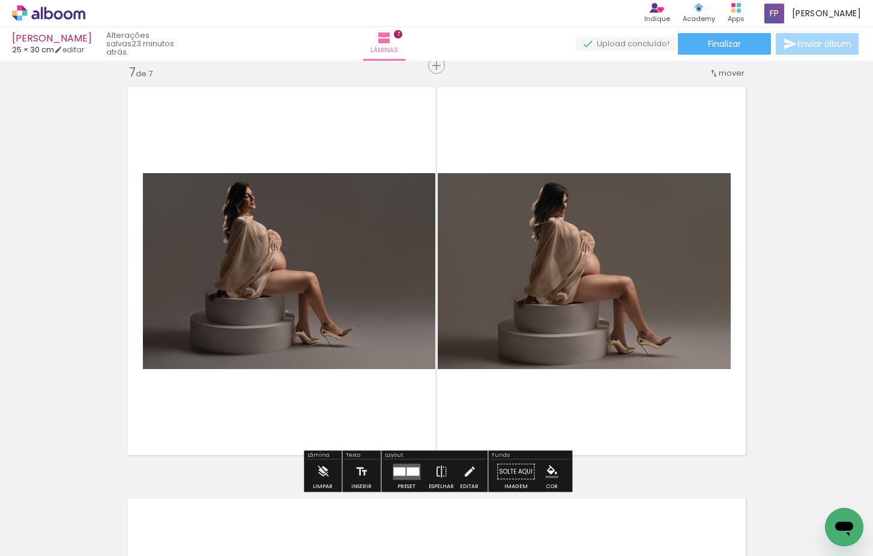
click at [537, 373] on quentale-workspace at bounding box center [436, 278] width 873 height 556
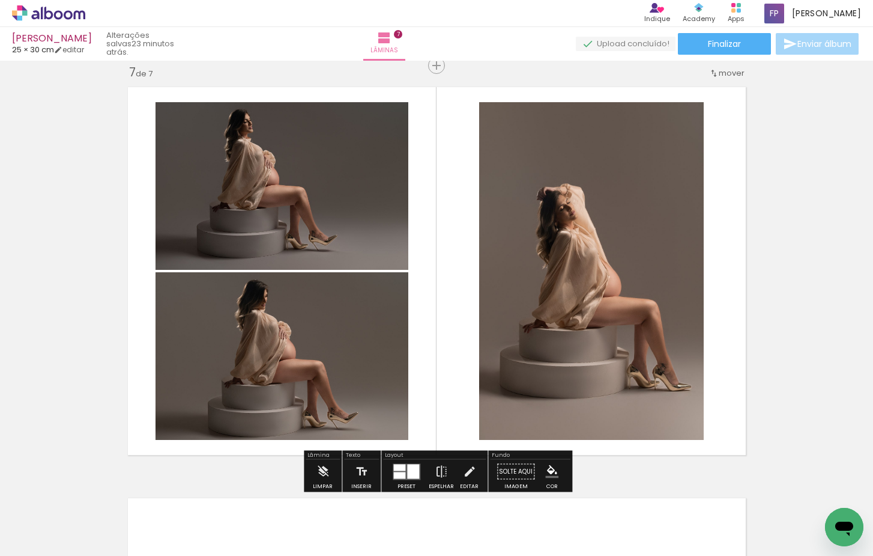
click at [407, 472] on div at bounding box center [413, 471] width 12 height 14
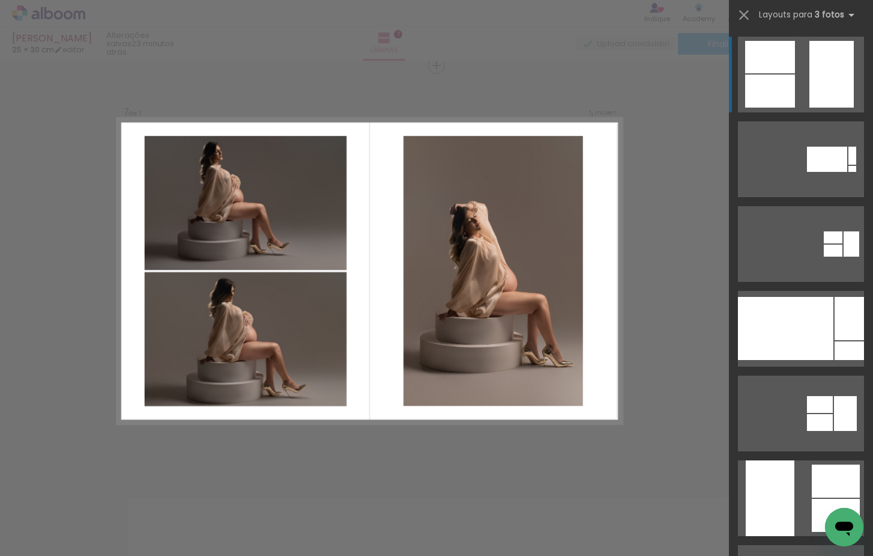
click at [849, 166] on div at bounding box center [853, 169] width 8 height 6
click at [807, 121] on quentale-layouter at bounding box center [801, 159] width 126 height 76
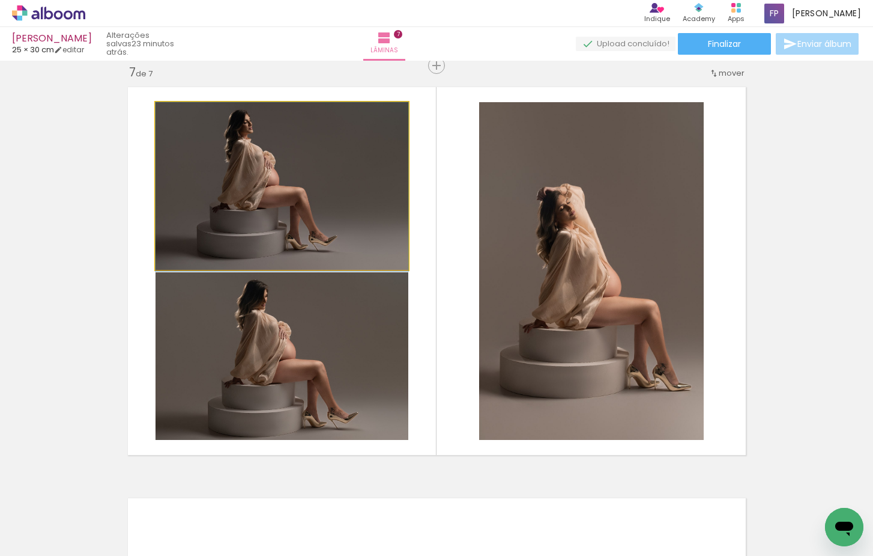
drag, startPoint x: 287, startPoint y: 184, endPoint x: 285, endPoint y: 193, distance: 8.6
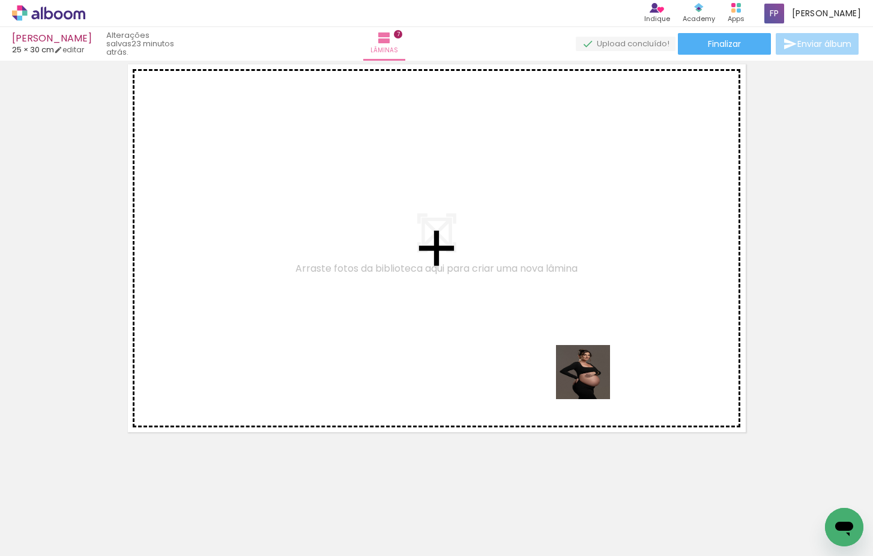
drag, startPoint x: 639, startPoint y: 511, endPoint x: 573, endPoint y: 335, distance: 188.5
click at [573, 335] on quentale-workspace at bounding box center [436, 278] width 873 height 556
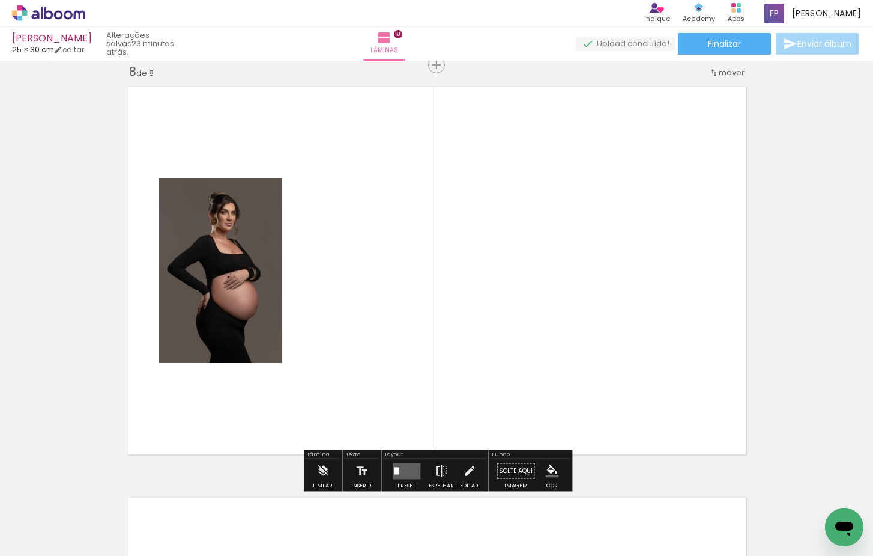
scroll to position [2891, 0]
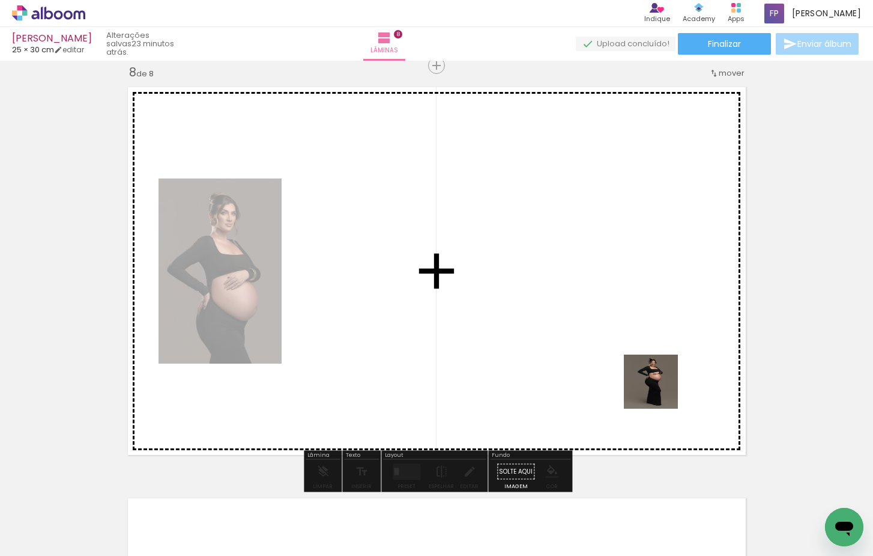
drag, startPoint x: 673, startPoint y: 419, endPoint x: 628, endPoint y: 332, distance: 98.3
click at [628, 332] on quentale-workspace at bounding box center [436, 278] width 873 height 556
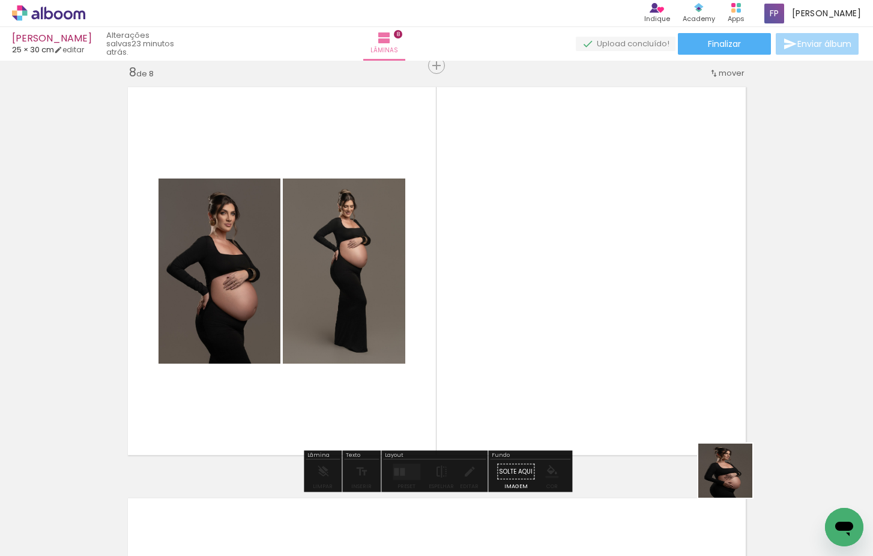
drag, startPoint x: 760, startPoint y: 508, endPoint x: 628, endPoint y: 347, distance: 208.2
click at [628, 347] on quentale-workspace at bounding box center [436, 278] width 873 height 556
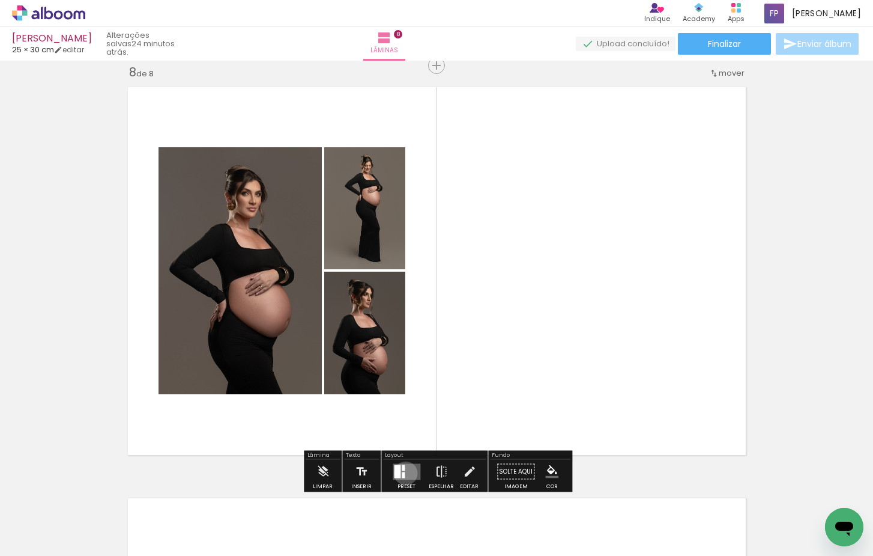
click at [401, 473] on quentale-layouter at bounding box center [407, 471] width 28 height 16
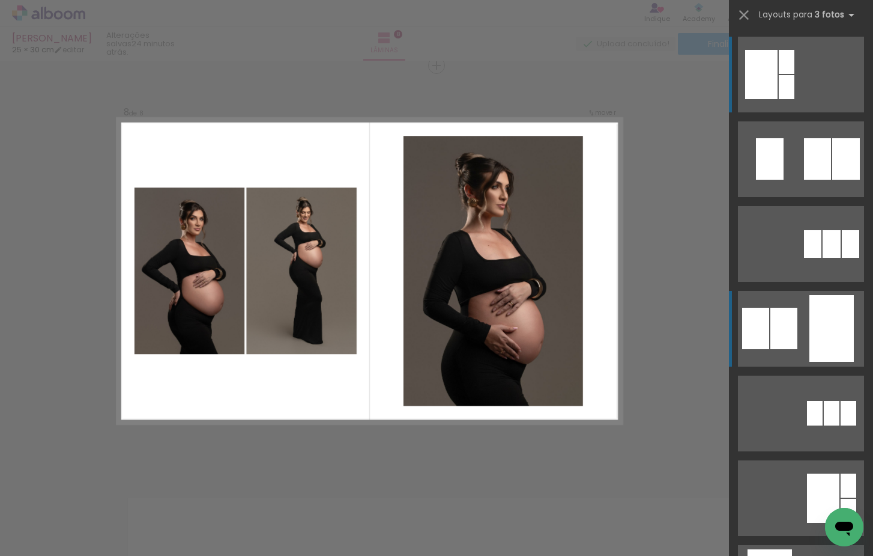
click at [806, 197] on quentale-layouter at bounding box center [801, 159] width 126 height 76
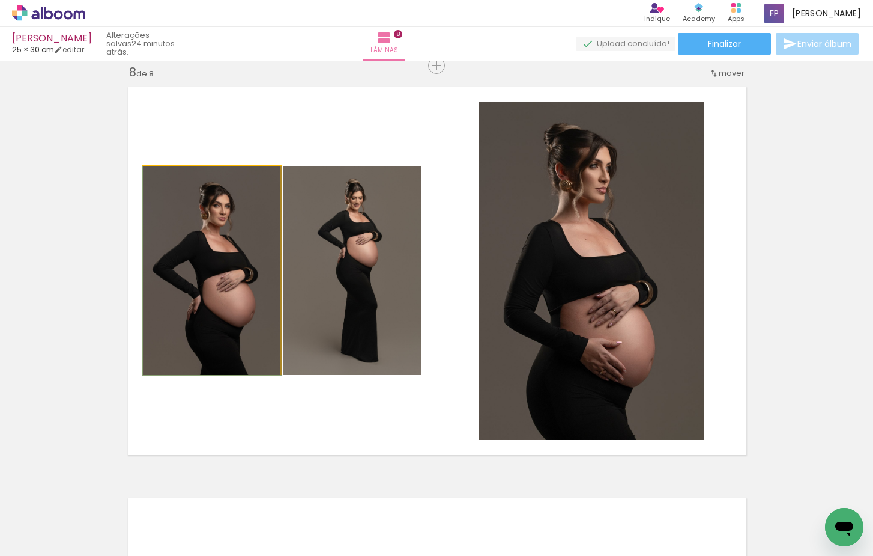
drag, startPoint x: 215, startPoint y: 284, endPoint x: 565, endPoint y: 258, distance: 351.1
click at [0, 0] on slot at bounding box center [0, 0] width 0 height 0
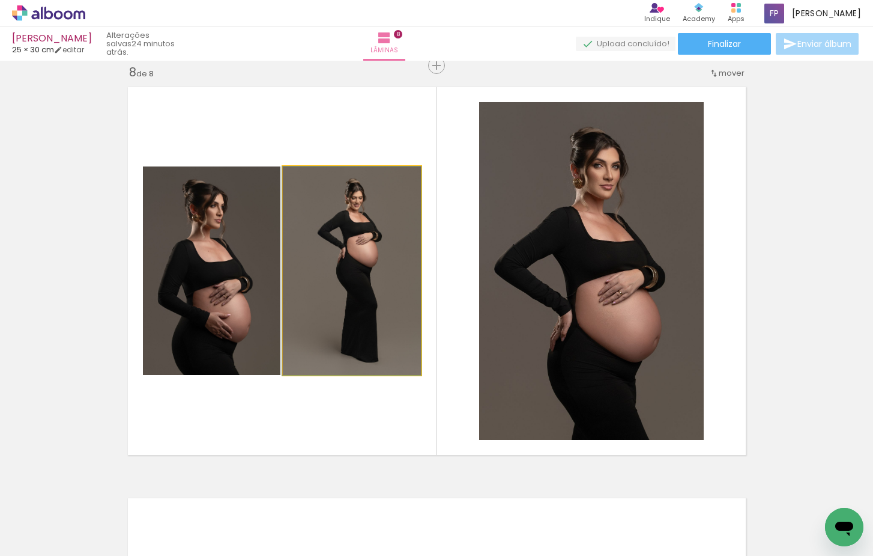
drag, startPoint x: 362, startPoint y: 315, endPoint x: 578, endPoint y: 294, distance: 217.8
click at [0, 0] on slot at bounding box center [0, 0] width 0 height 0
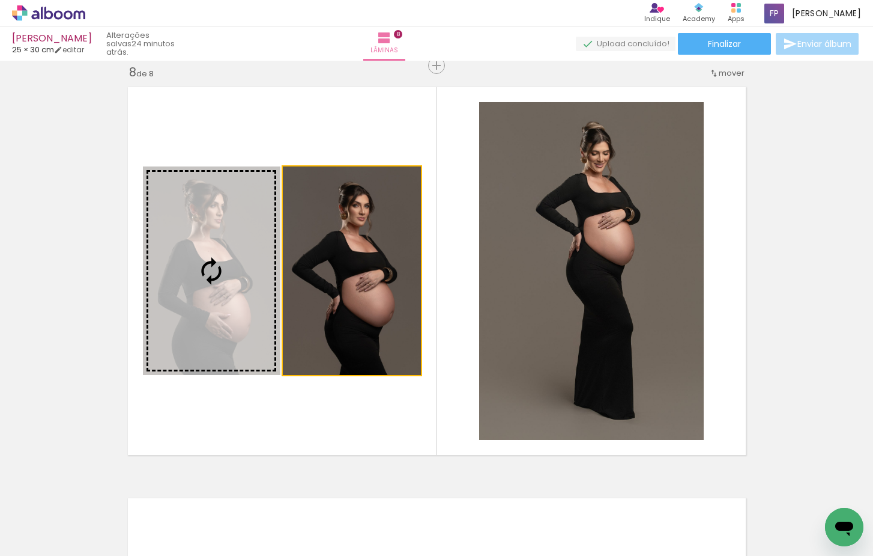
drag, startPoint x: 363, startPoint y: 303, endPoint x: 212, endPoint y: 284, distance: 152.0
click at [0, 0] on slot at bounding box center [0, 0] width 0 height 0
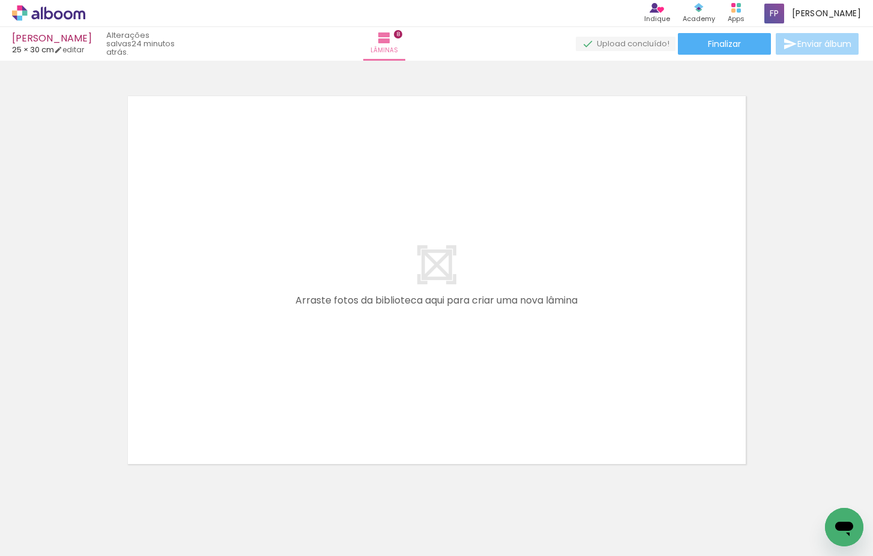
scroll to position [3295, 0]
drag, startPoint x: 495, startPoint y: 506, endPoint x: 470, endPoint y: 348, distance: 160.0
click at [470, 348] on quentale-workspace at bounding box center [436, 278] width 873 height 556
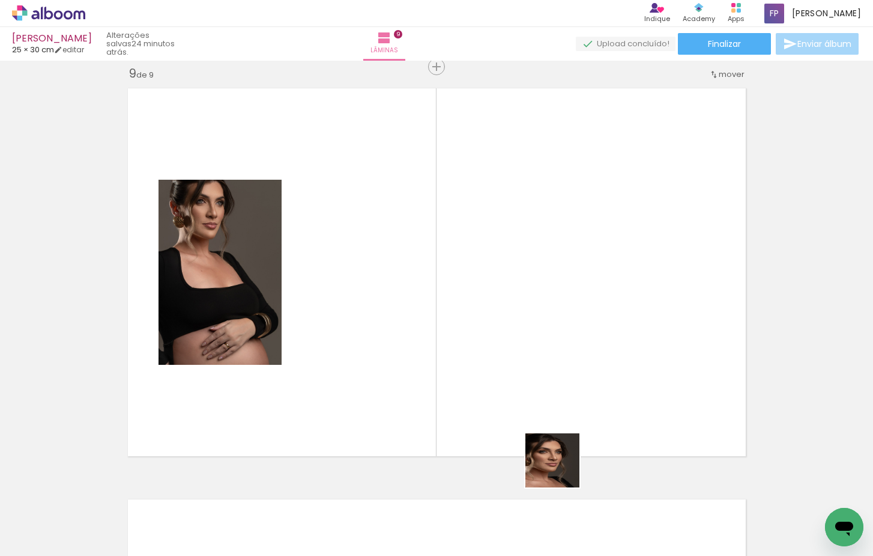
drag, startPoint x: 562, startPoint y: 469, endPoint x: 643, endPoint y: 351, distance: 143.4
click at [546, 342] on quentale-workspace at bounding box center [436, 278] width 873 height 556
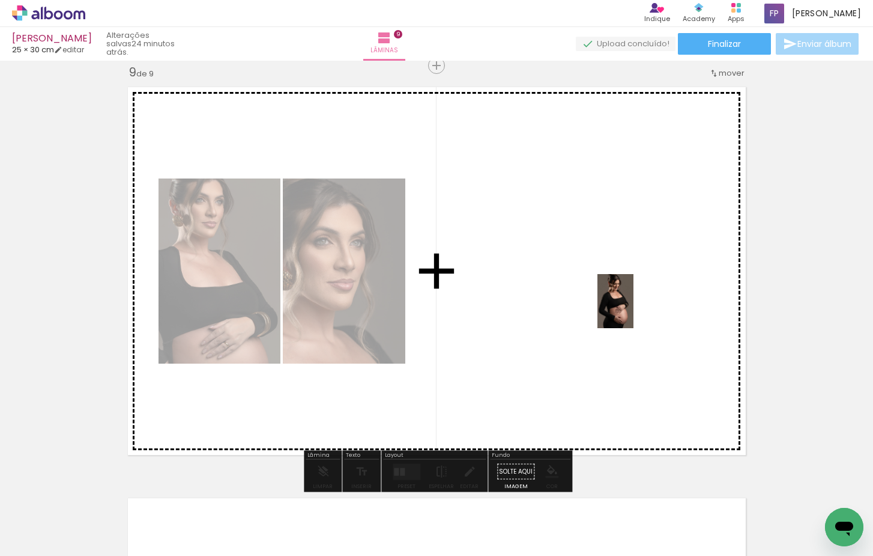
drag, startPoint x: 842, startPoint y: 503, endPoint x: 627, endPoint y: 308, distance: 290.0
click at [627, 308] on quentale-workspace at bounding box center [436, 278] width 873 height 556
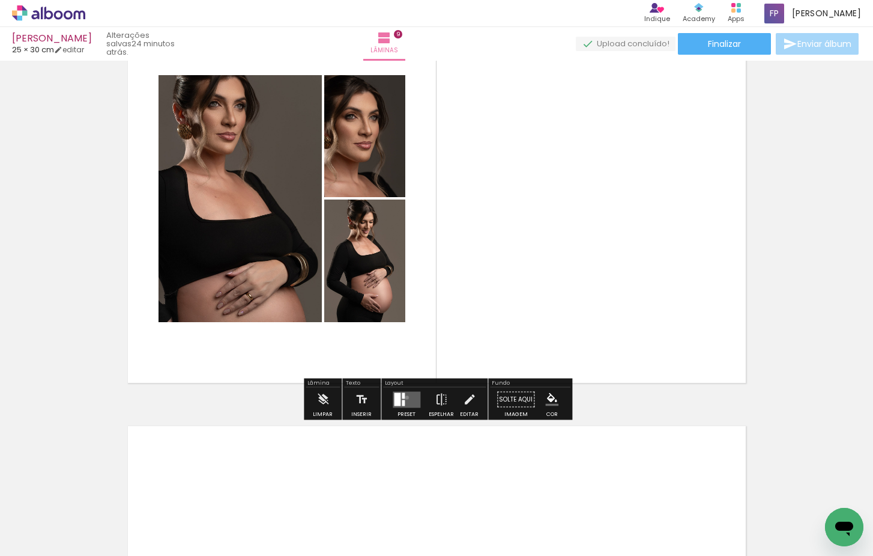
drag, startPoint x: 404, startPoint y: 397, endPoint x: 422, endPoint y: 389, distance: 19.6
click at [404, 396] on quentale-layouter at bounding box center [407, 399] width 28 height 16
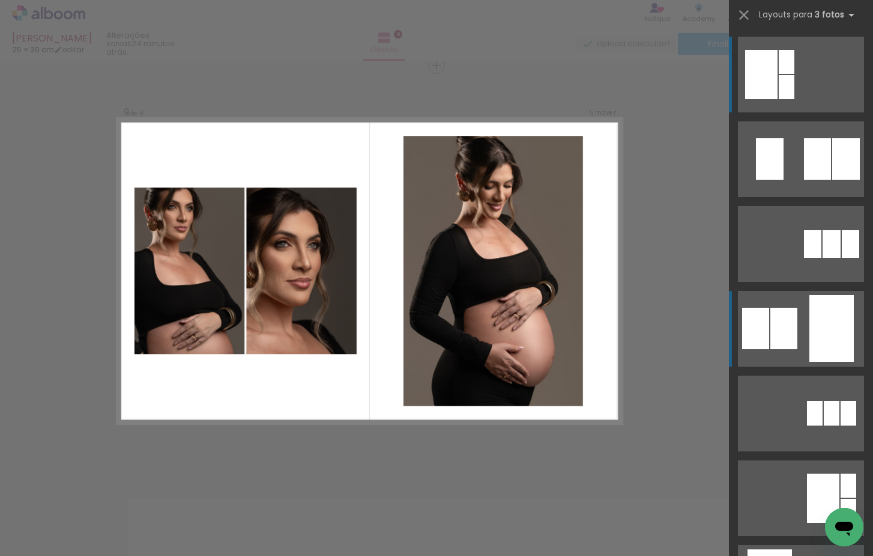
click at [833, 180] on div at bounding box center [847, 158] width 28 height 41
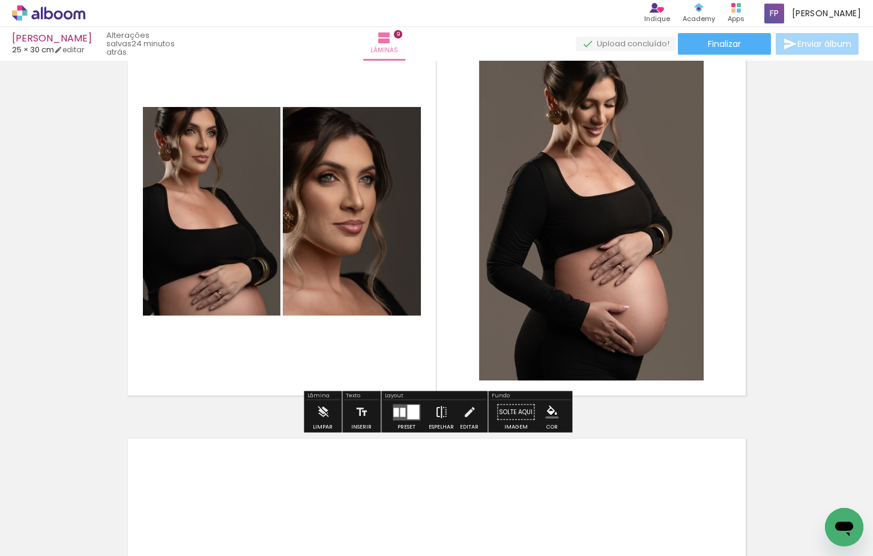
scroll to position [3365, 0]
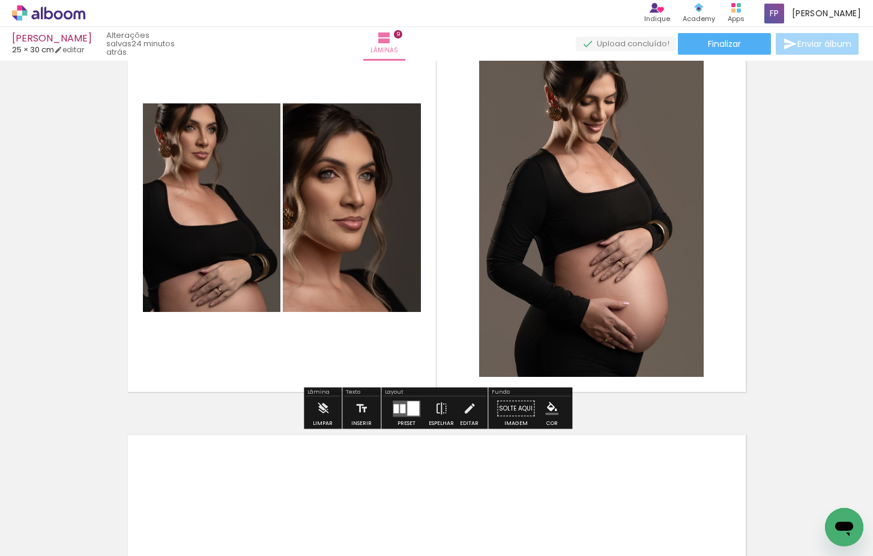
click at [408, 410] on div at bounding box center [413, 408] width 12 height 14
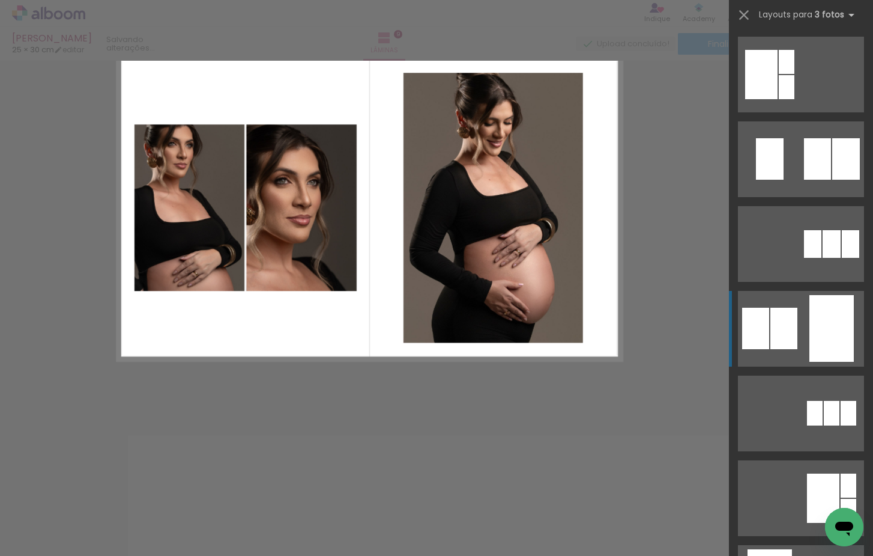
scroll to position [254, 0]
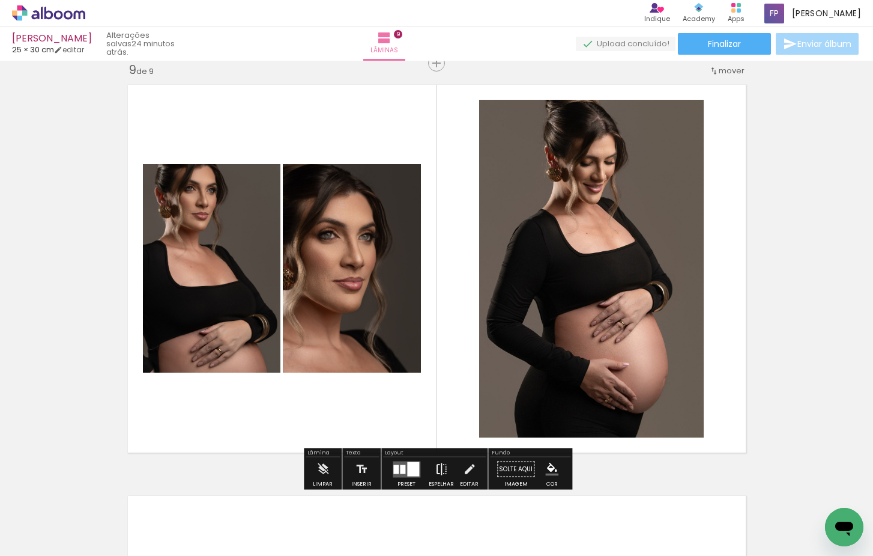
scroll to position [3302, 0]
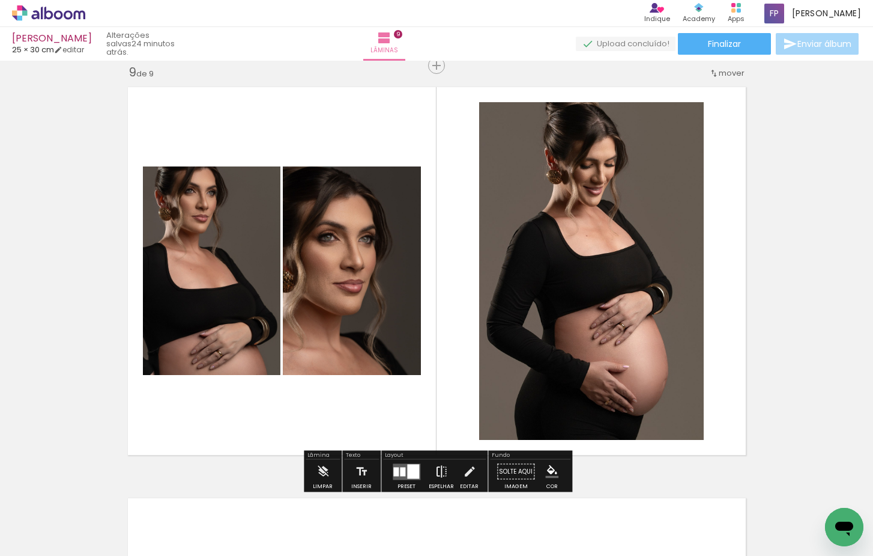
click at [437, 472] on iron-icon at bounding box center [441, 471] width 13 height 24
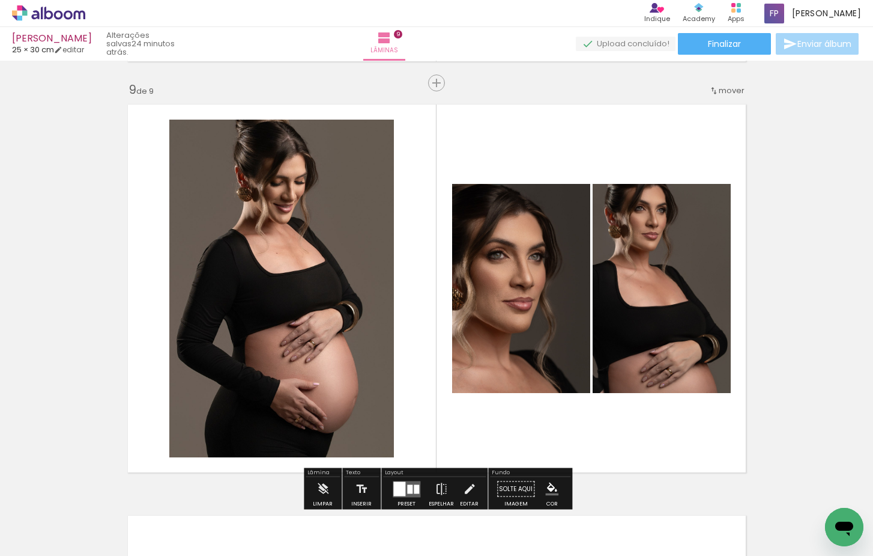
scroll to position [3328, 0]
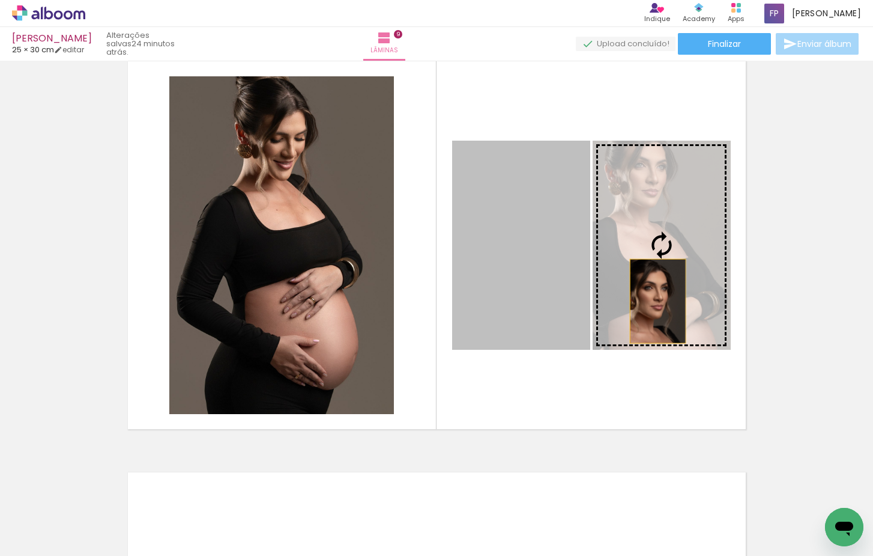
drag, startPoint x: 530, startPoint y: 307, endPoint x: 666, endPoint y: 300, distance: 136.5
click at [0, 0] on slot at bounding box center [0, 0] width 0 height 0
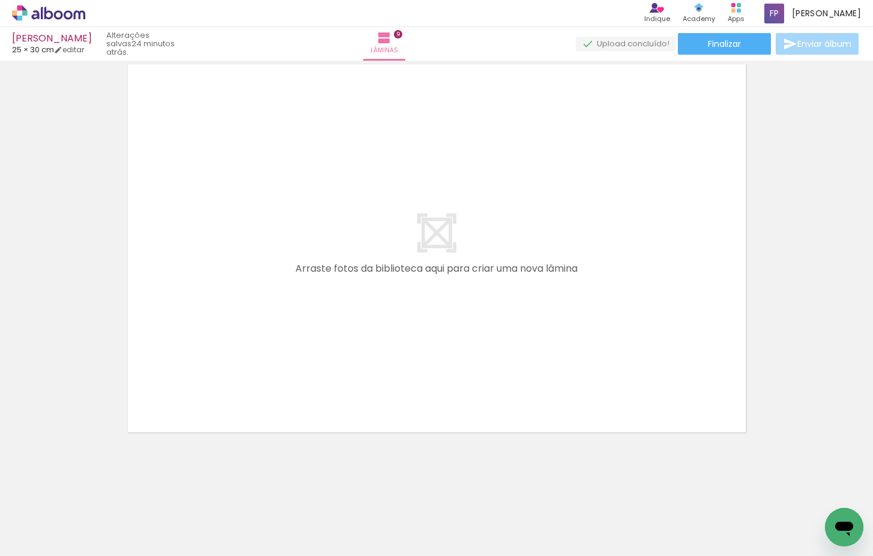
scroll to position [0, 583]
drag, startPoint x: 407, startPoint y: 515, endPoint x: 382, endPoint y: 341, distance: 175.3
click at [382, 341] on quentale-workspace at bounding box center [436, 278] width 873 height 556
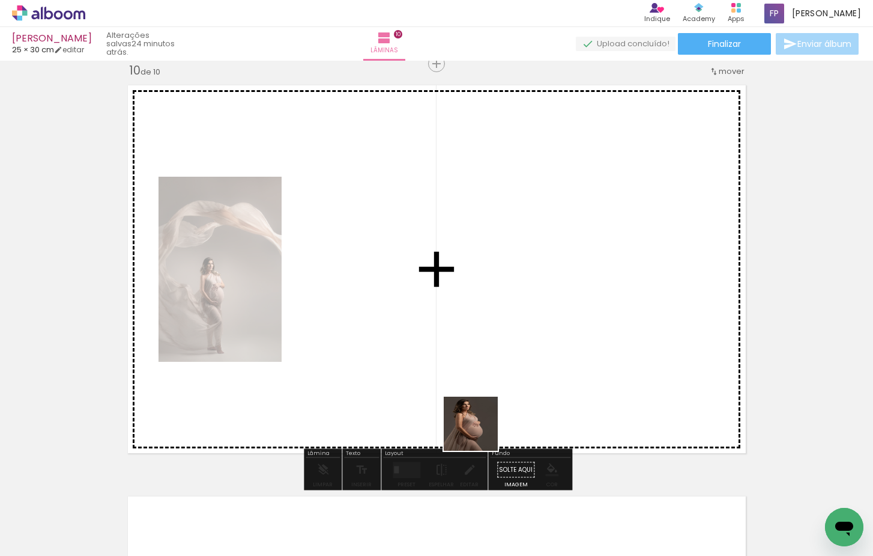
drag, startPoint x: 501, startPoint y: 516, endPoint x: 468, endPoint y: 340, distance: 179.1
click at [468, 340] on quentale-workspace at bounding box center [436, 278] width 873 height 556
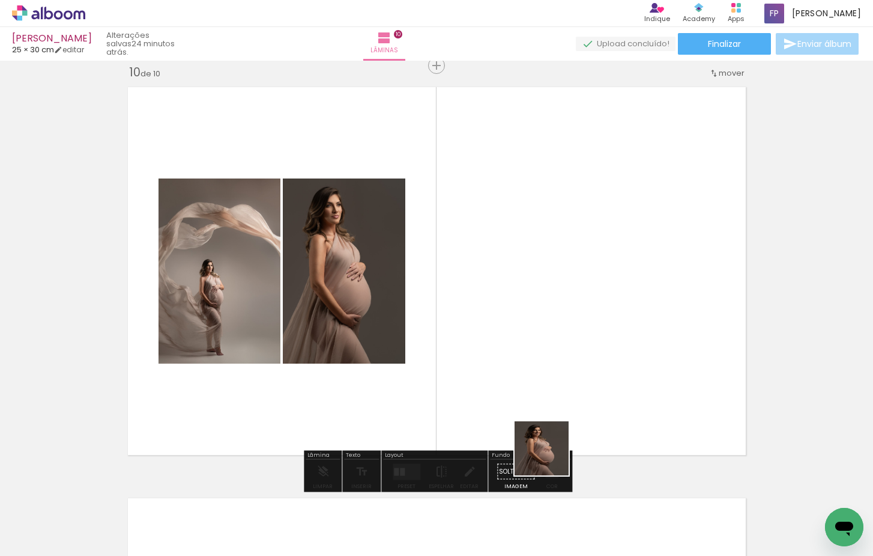
drag, startPoint x: 559, startPoint y: 508, endPoint x: 557, endPoint y: 305, distance: 202.4
click at [557, 305] on quentale-workspace at bounding box center [436, 278] width 873 height 556
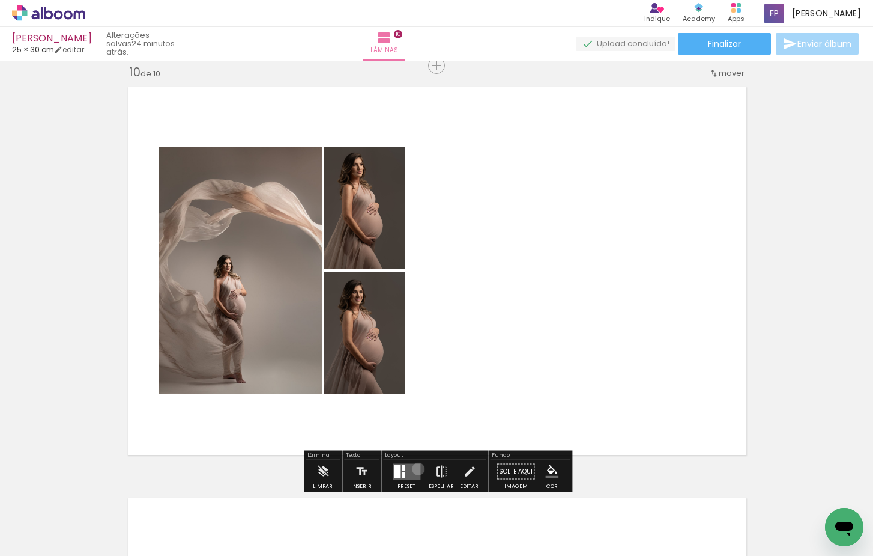
click at [416, 469] on quentale-layouter at bounding box center [407, 471] width 28 height 16
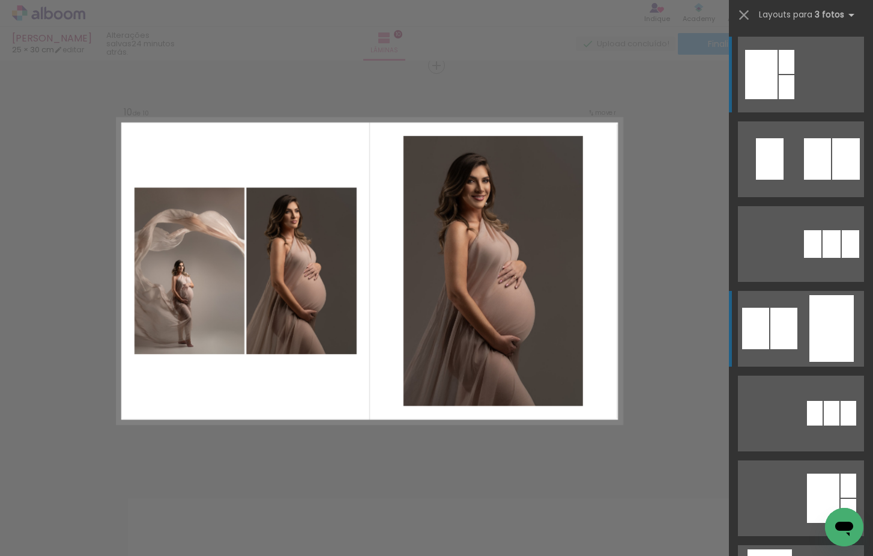
click at [807, 197] on quentale-layouter at bounding box center [801, 159] width 126 height 76
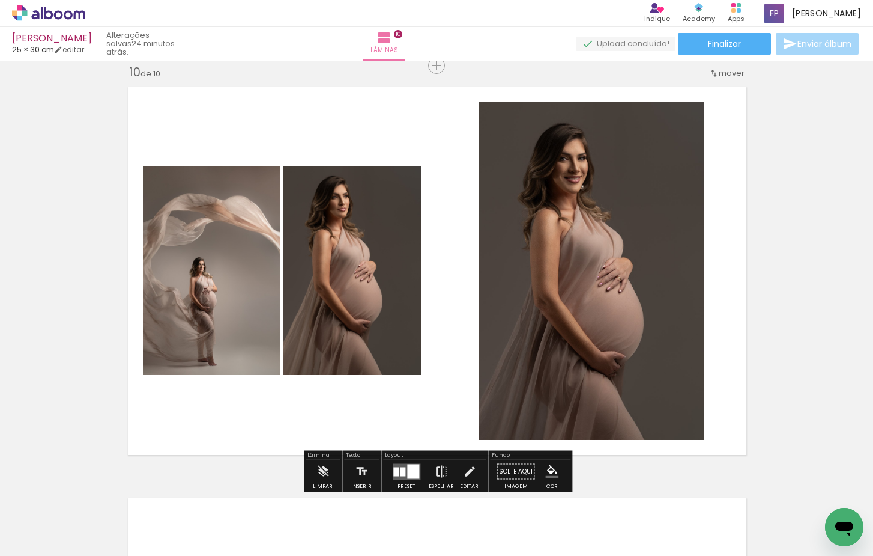
drag, startPoint x: 178, startPoint y: 299, endPoint x: 579, endPoint y: 278, distance: 401.8
click at [0, 0] on slot at bounding box center [0, 0] width 0 height 0
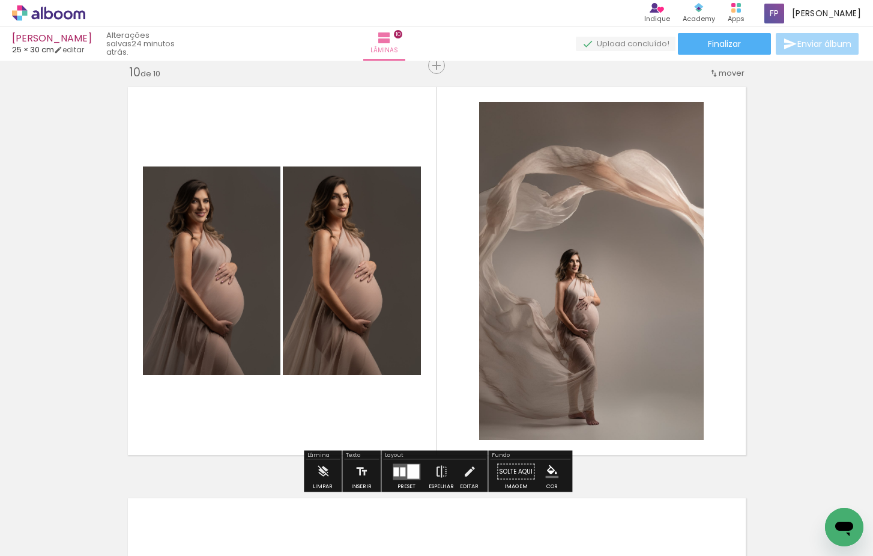
click at [399, 467] on quentale-layouter at bounding box center [407, 471] width 28 height 16
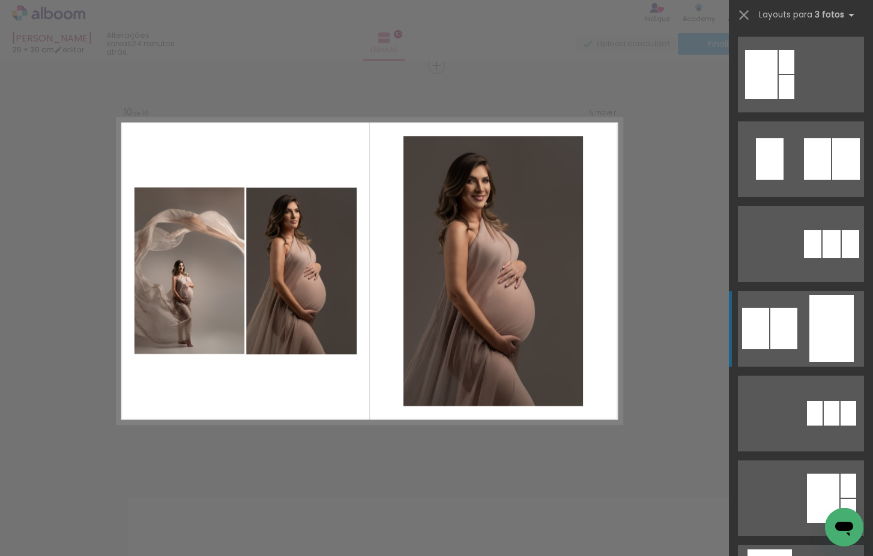
click at [802, 197] on quentale-layouter at bounding box center [801, 159] width 126 height 76
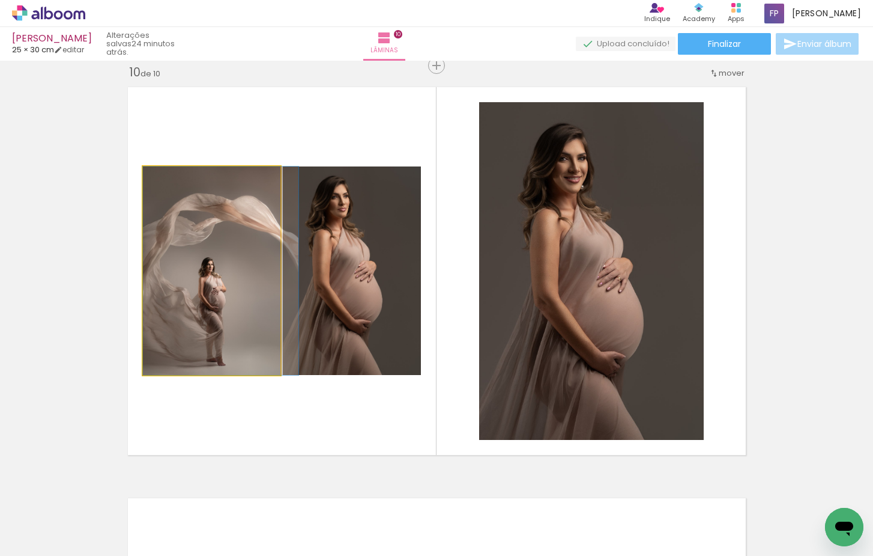
drag, startPoint x: 241, startPoint y: 302, endPoint x: 660, endPoint y: 249, distance: 422.1
click at [0, 0] on slot at bounding box center [0, 0] width 0 height 0
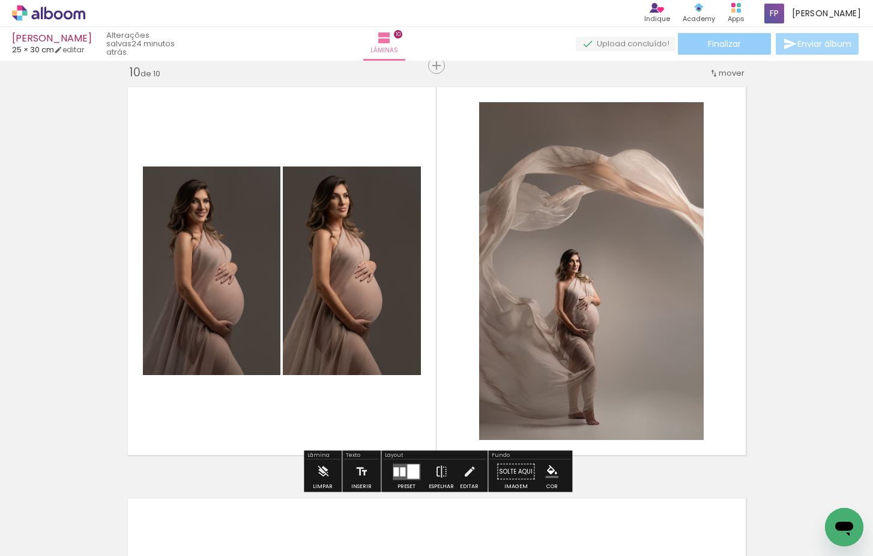
click at [732, 45] on span "Finalizar" at bounding box center [724, 44] width 33 height 8
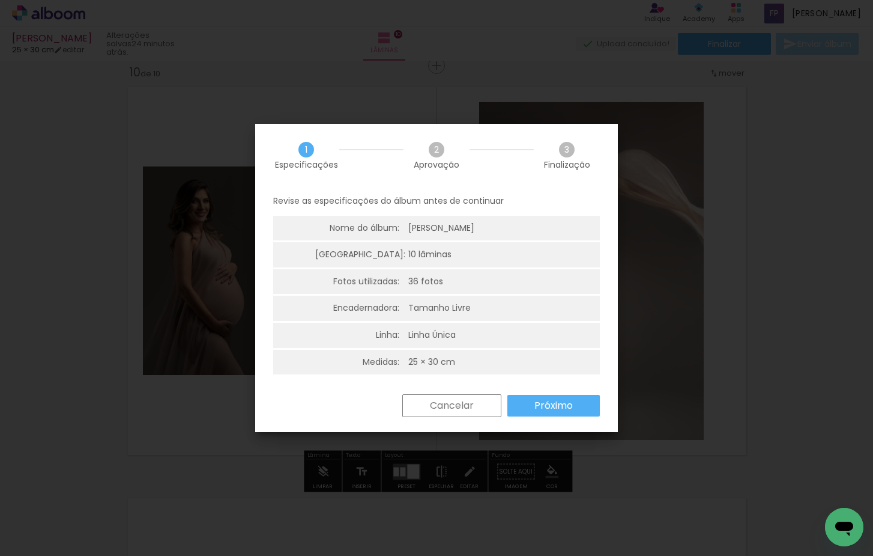
click at [547, 409] on paper-button "Próximo" at bounding box center [554, 406] width 93 height 22
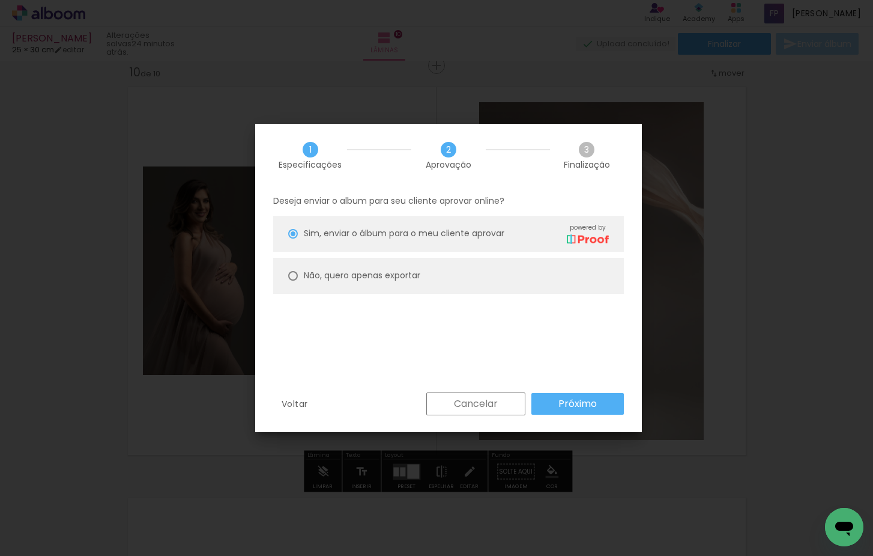
drag, startPoint x: 411, startPoint y: 270, endPoint x: 485, endPoint y: 324, distance: 91.5
click at [0, 0] on slot "Não, quero apenas exportar" at bounding box center [0, 0] width 0 height 0
type paper-radio-button "on"
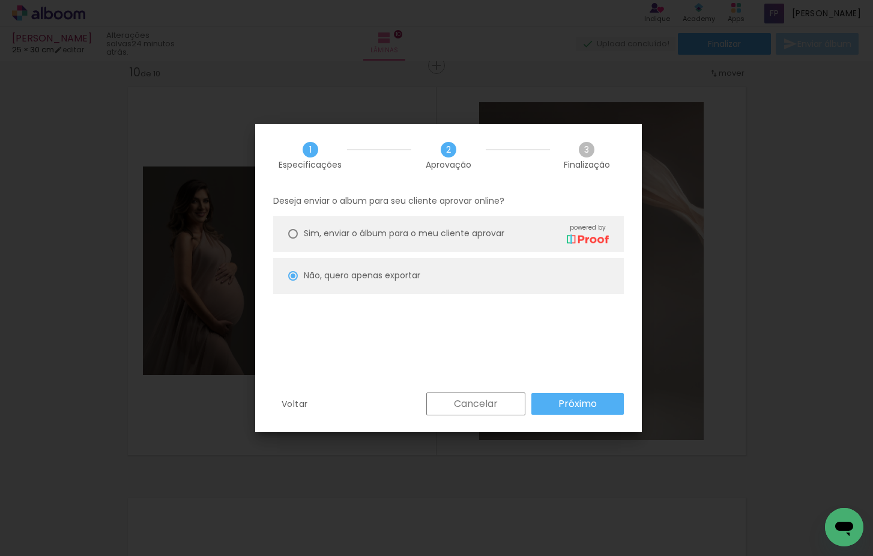
click at [0, 0] on slot "Próximo" at bounding box center [0, 0] width 0 height 0
type input "Alta, 300 DPI"
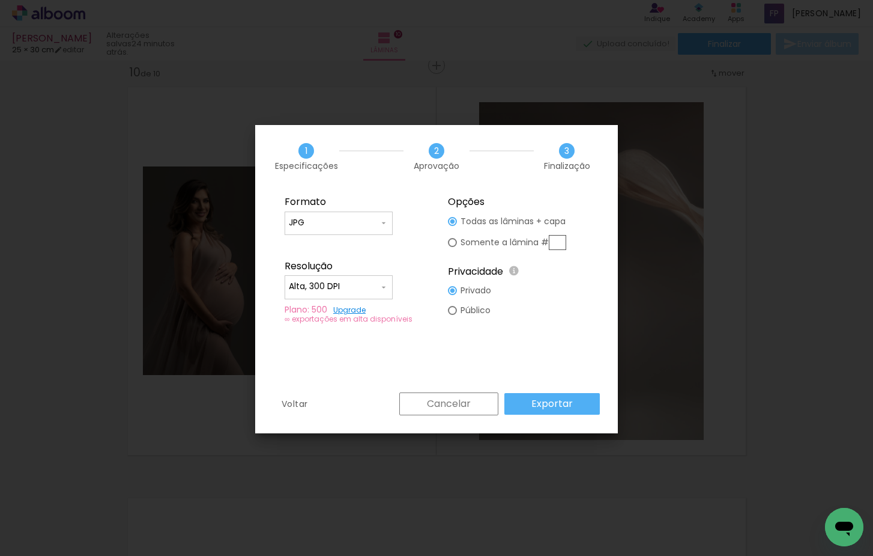
click at [0, 0] on slot "Exportar" at bounding box center [0, 0] width 0 height 0
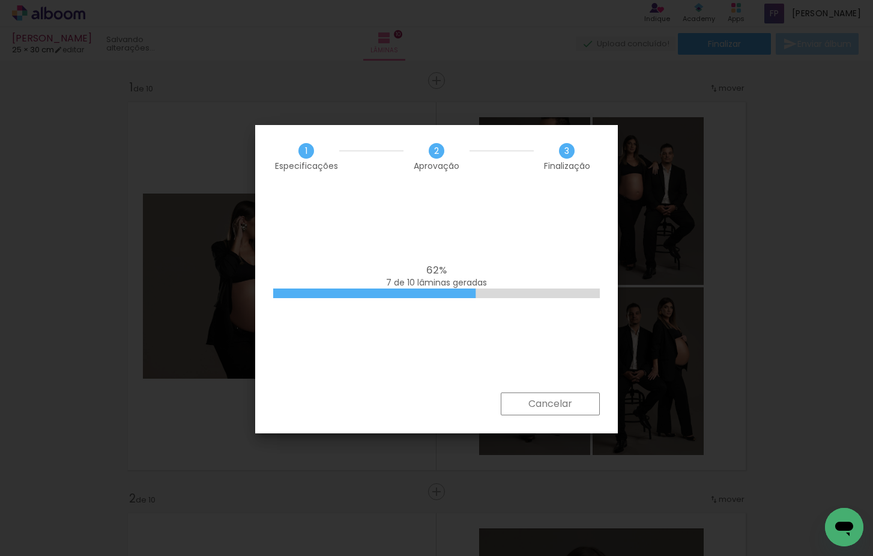
scroll to position [0, 583]
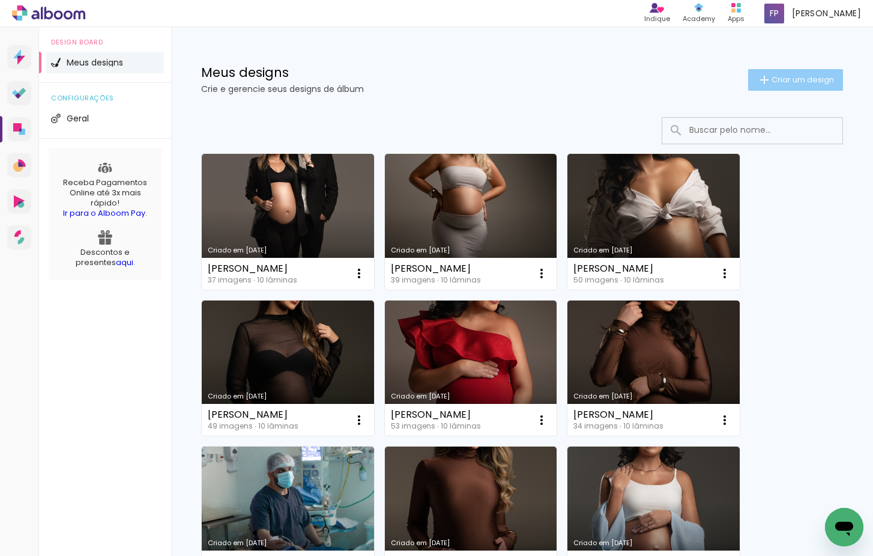
click at [768, 85] on iron-icon at bounding box center [764, 80] width 14 height 14
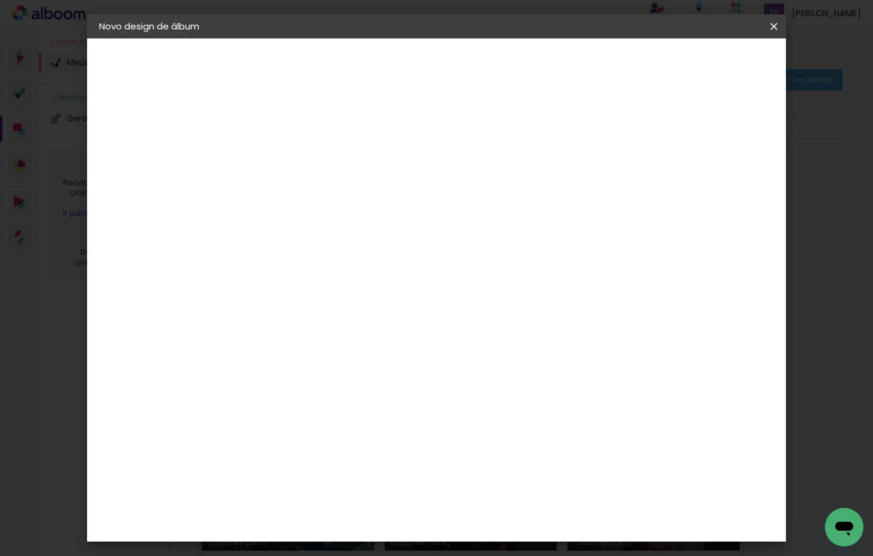
click at [296, 163] on input at bounding box center [296, 161] width 0 height 19
type input "[PERSON_NAME]"
type paper-input "[PERSON_NAME]"
click at [0, 0] on slot "Avançar" at bounding box center [0, 0] width 0 height 0
click at [521, 193] on paper-item "Tamanho Livre" at bounding box center [462, 182] width 115 height 26
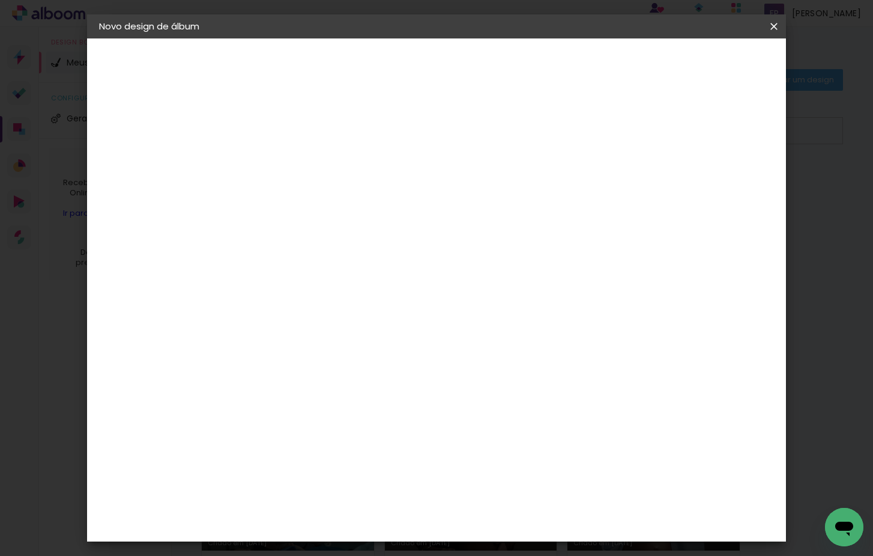
click at [0, 0] on slot "Avançar" at bounding box center [0, 0] width 0 height 0
click at [273, 323] on div "cm" at bounding box center [280, 323] width 14 height 18
type input "3"
type input "15,3"
type paper-input "15,3"
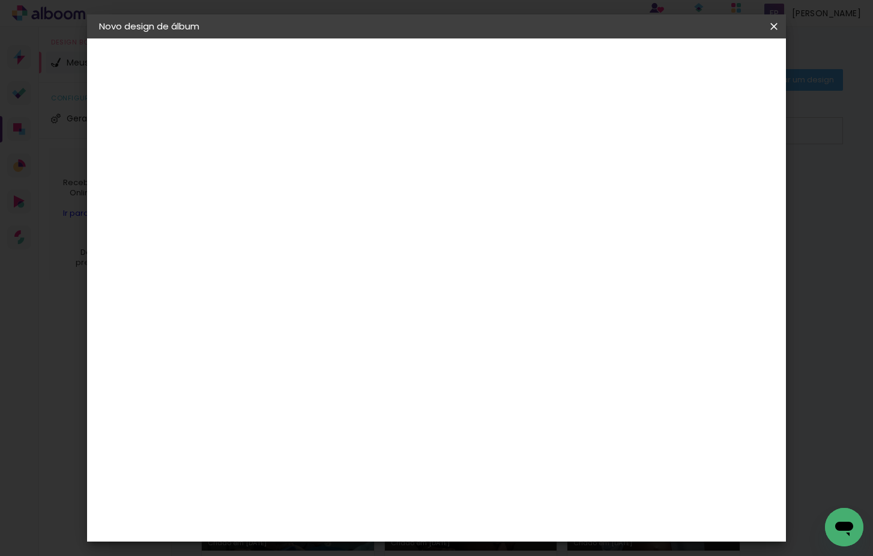
drag, startPoint x: 519, startPoint y: 365, endPoint x: 526, endPoint y: 382, distance: 18.9
click at [520, 365] on input "60" at bounding box center [507, 367] width 31 height 18
type input "6"
type input "30,5"
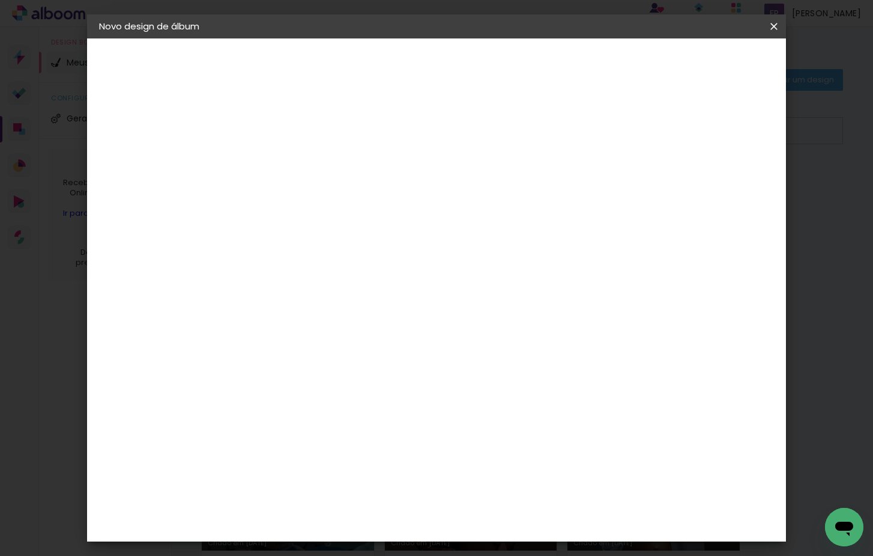
type paper-input "30,5"
click at [710, 73] on paper-button "Iniciar design" at bounding box center [680, 63] width 79 height 20
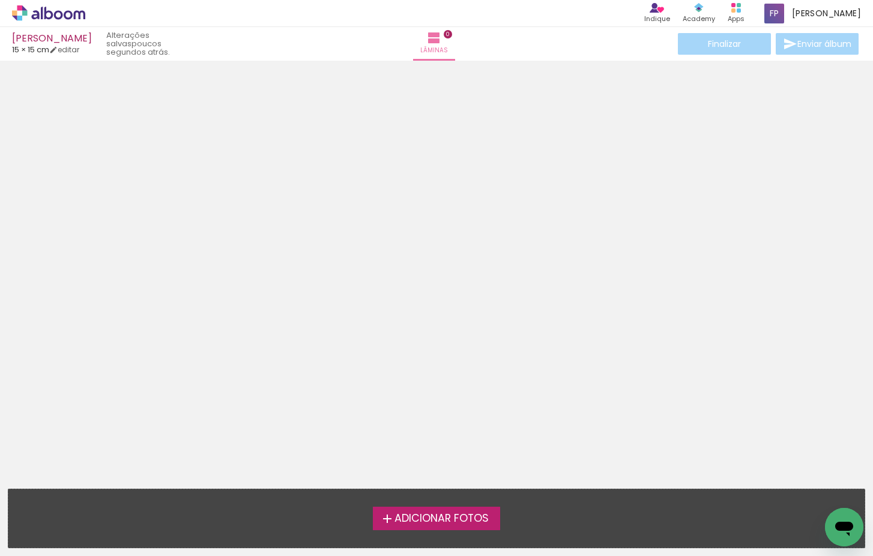
click at [440, 513] on span "Adicionar Fotos" at bounding box center [442, 518] width 94 height 11
click at [0, 0] on input "file" at bounding box center [0, 0] width 0 height 0
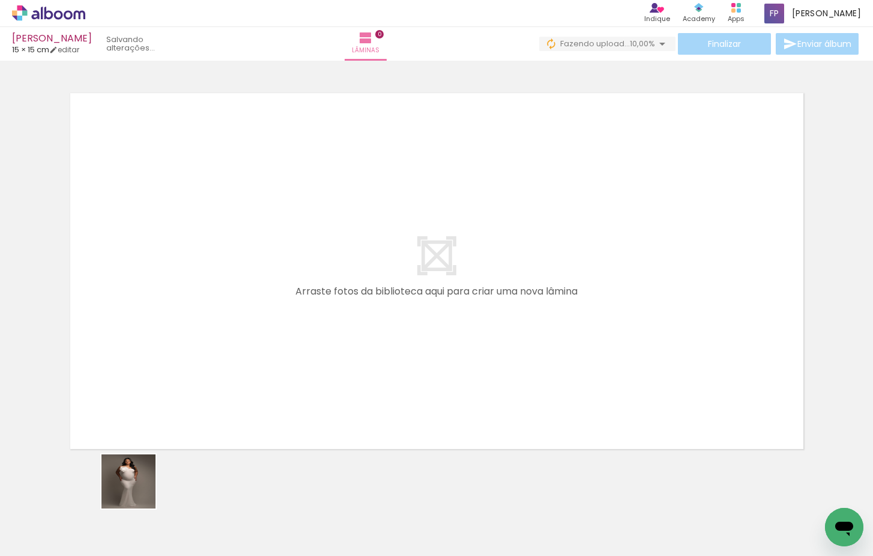
drag, startPoint x: 127, startPoint y: 524, endPoint x: 198, endPoint y: 314, distance: 222.2
click at [198, 314] on quentale-workspace at bounding box center [436, 278] width 873 height 556
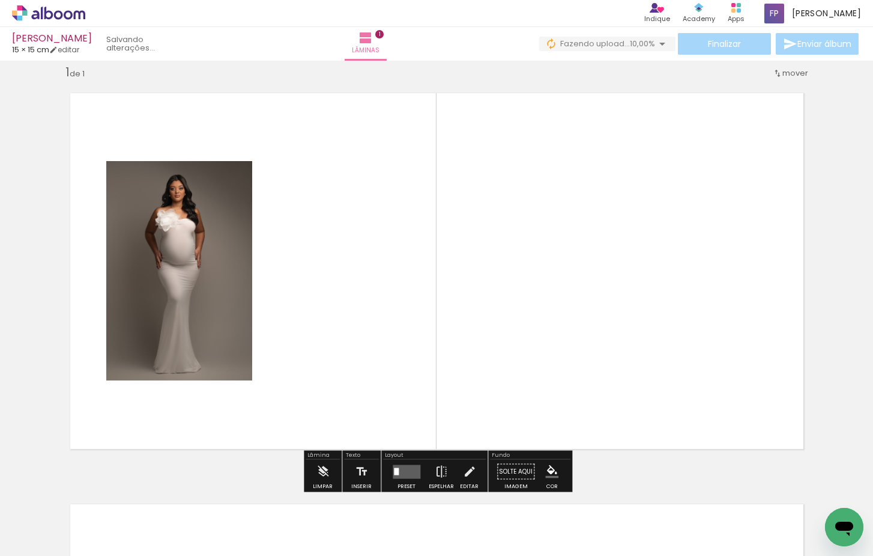
drag, startPoint x: 237, startPoint y: 473, endPoint x: 369, endPoint y: 329, distance: 195.1
click at [369, 329] on quentale-workspace at bounding box center [436, 278] width 873 height 556
click at [393, 472] on quentale-layouter at bounding box center [407, 471] width 28 height 14
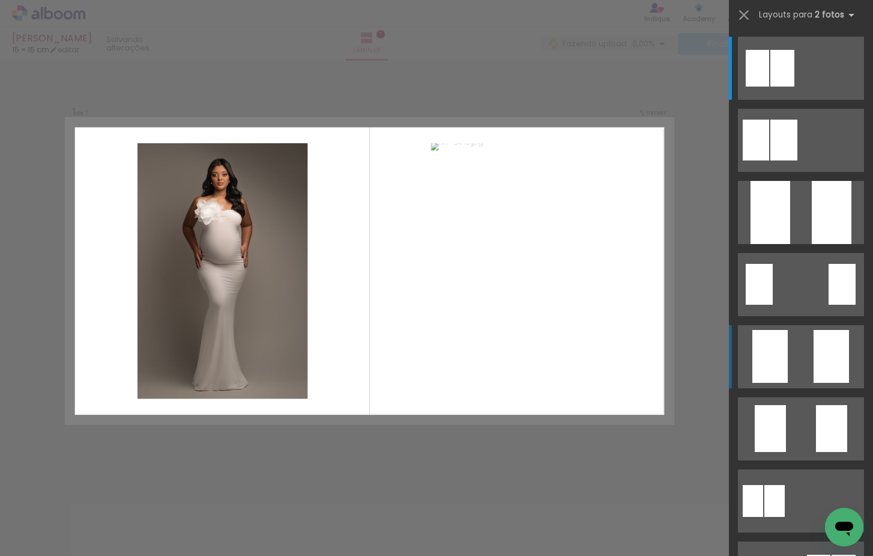
click at [804, 100] on quentale-layouter at bounding box center [801, 68] width 126 height 63
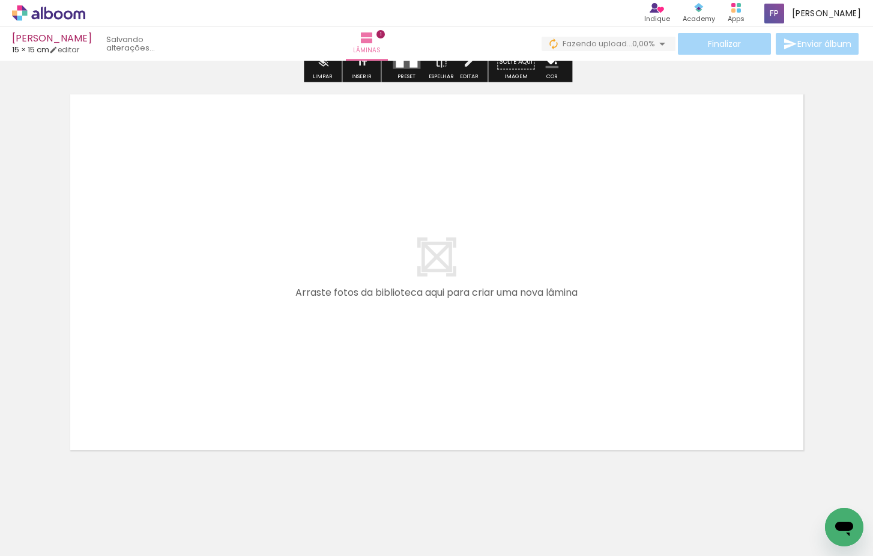
scroll to position [442, 0]
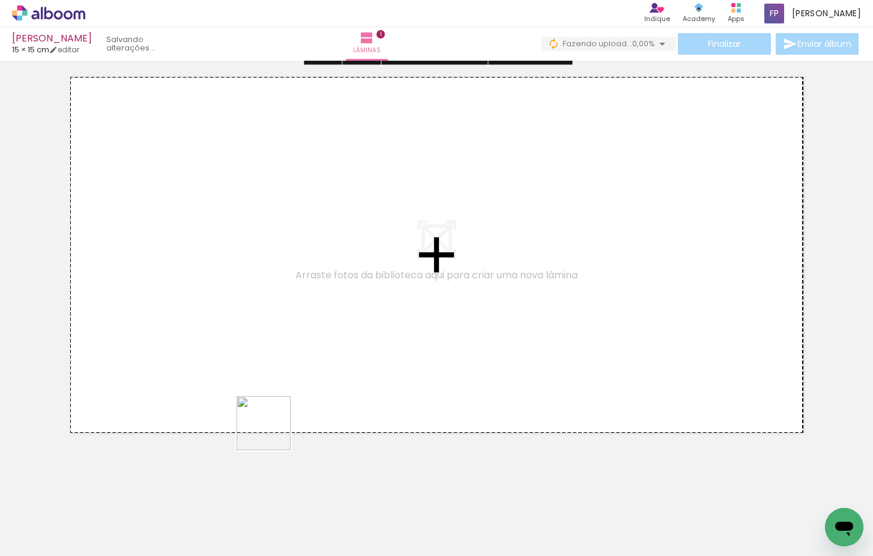
drag, startPoint x: 267, startPoint y: 484, endPoint x: 290, endPoint y: 327, distance: 158.5
click at [290, 327] on quentale-workspace at bounding box center [436, 278] width 873 height 556
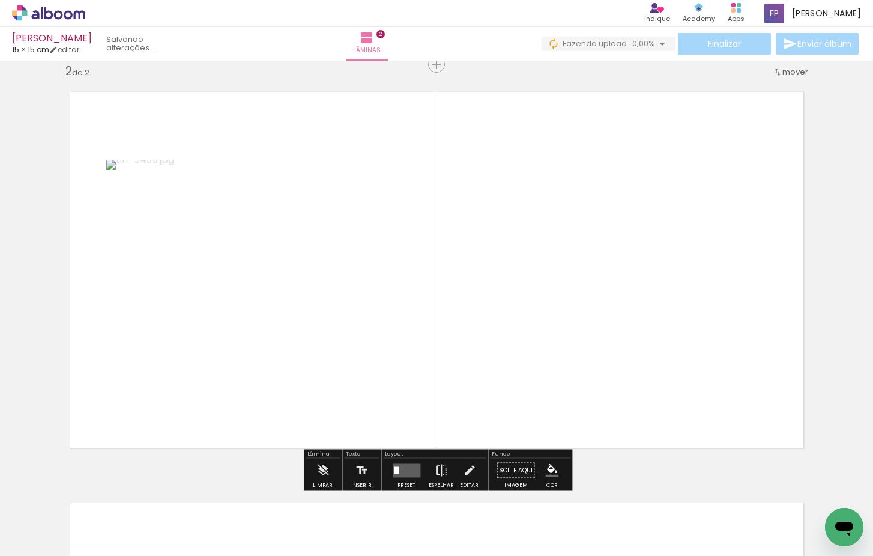
scroll to position [426, 0]
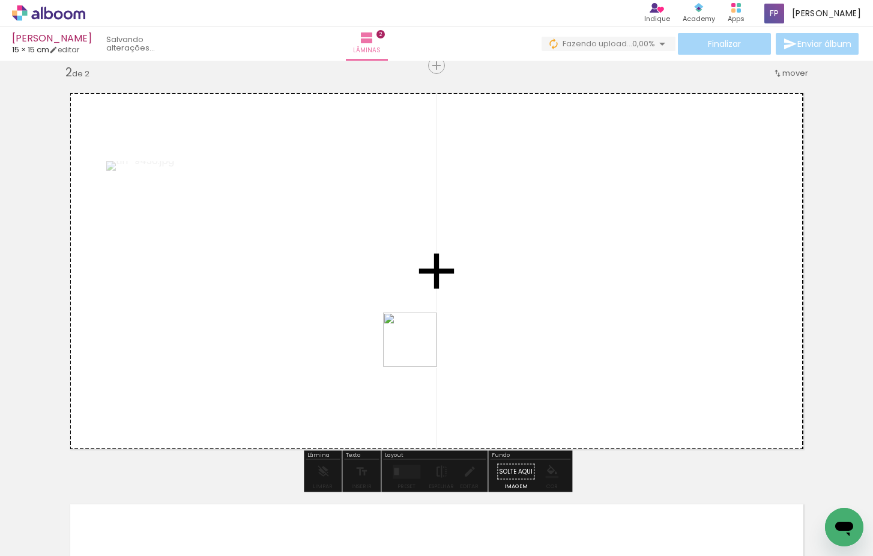
drag, startPoint x: 398, startPoint y: 403, endPoint x: 430, endPoint y: 329, distance: 80.7
click at [430, 329] on quentale-workspace at bounding box center [436, 278] width 873 height 556
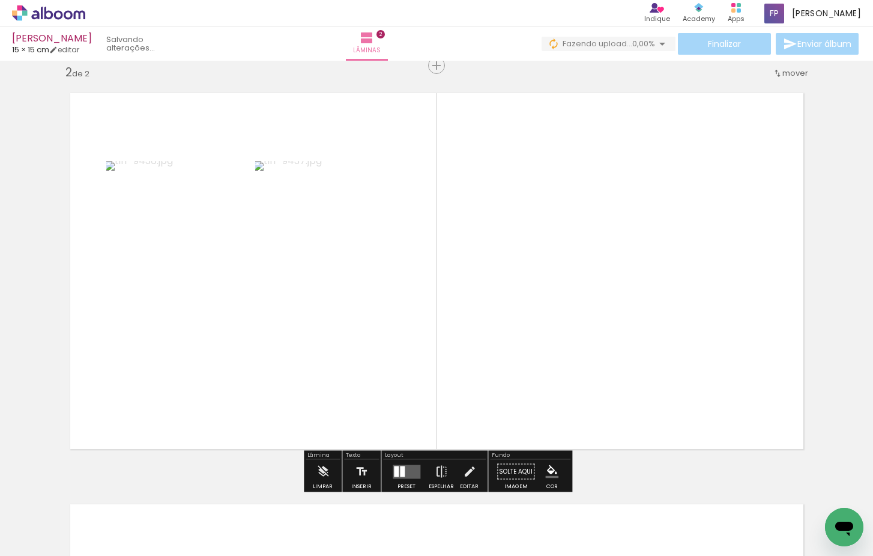
click at [395, 473] on div at bounding box center [396, 471] width 5 height 11
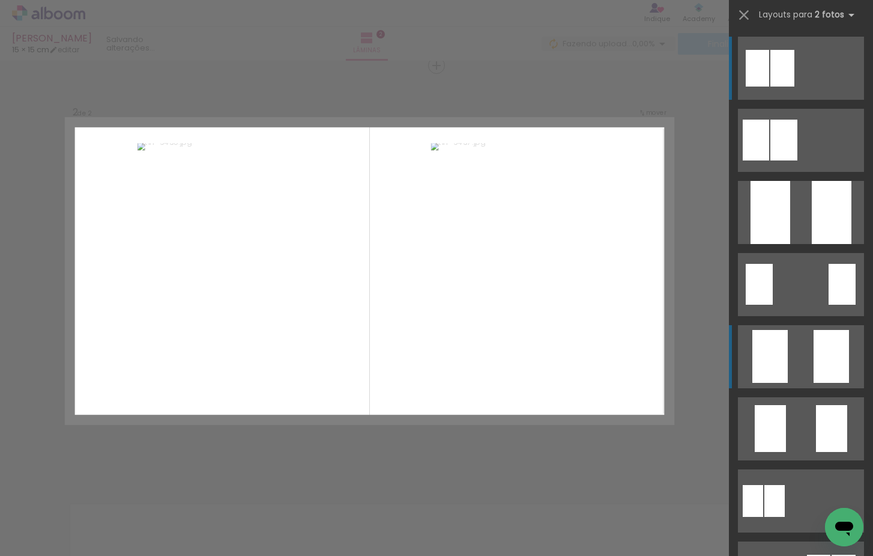
click at [808, 100] on quentale-layouter at bounding box center [801, 68] width 126 height 63
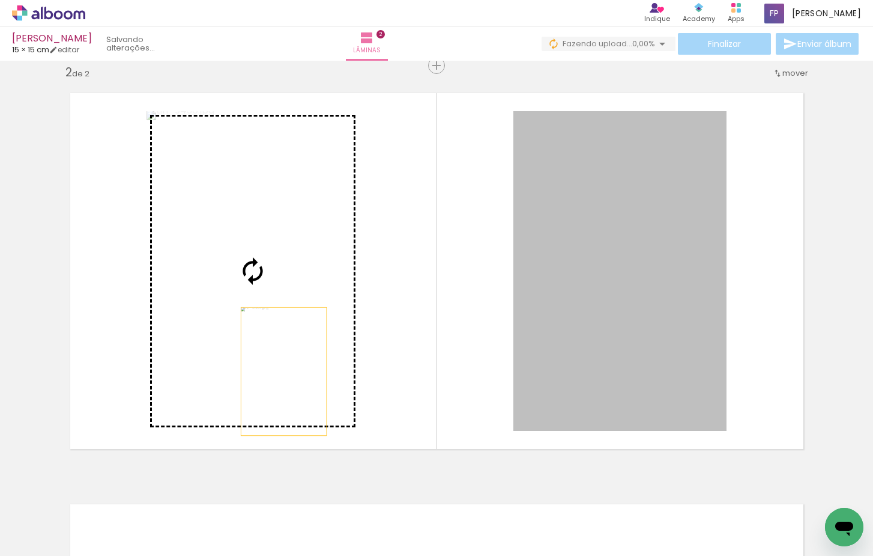
drag, startPoint x: 670, startPoint y: 362, endPoint x: 284, endPoint y: 368, distance: 386.9
click at [0, 0] on slot at bounding box center [0, 0] width 0 height 0
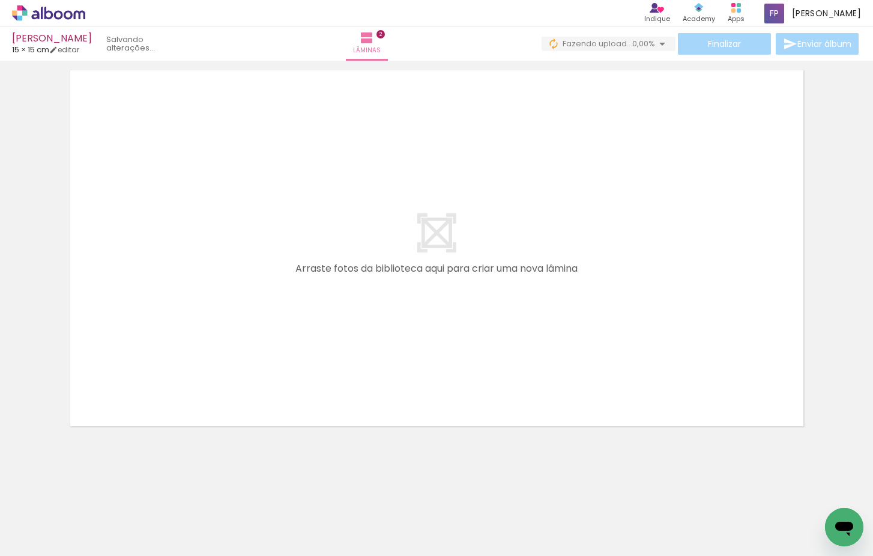
scroll to position [860, 0]
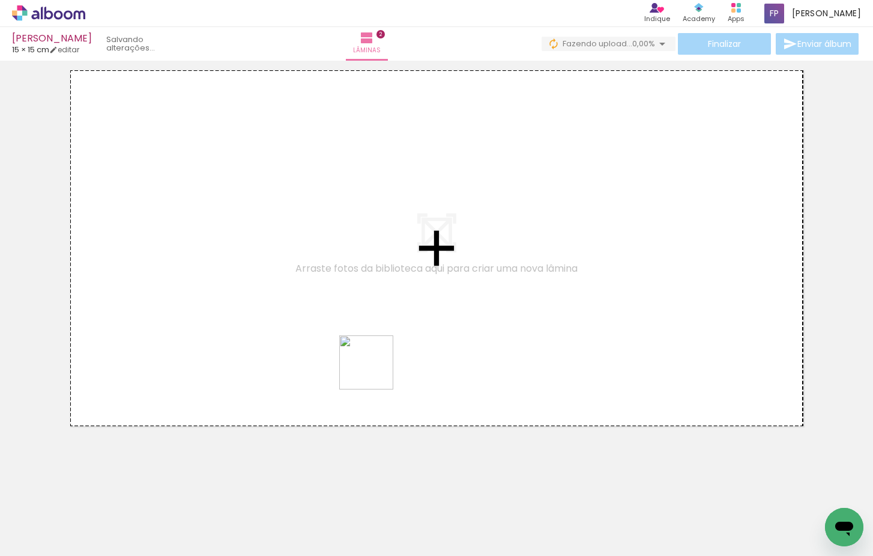
drag, startPoint x: 394, startPoint y: 483, endPoint x: 363, endPoint y: 287, distance: 198.3
click at [363, 287] on quentale-workspace at bounding box center [436, 278] width 873 height 556
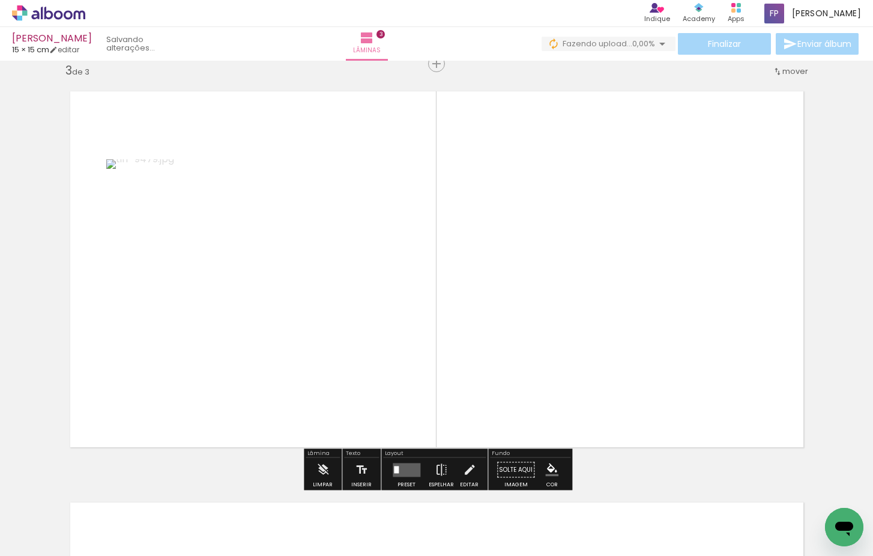
scroll to position [837, 0]
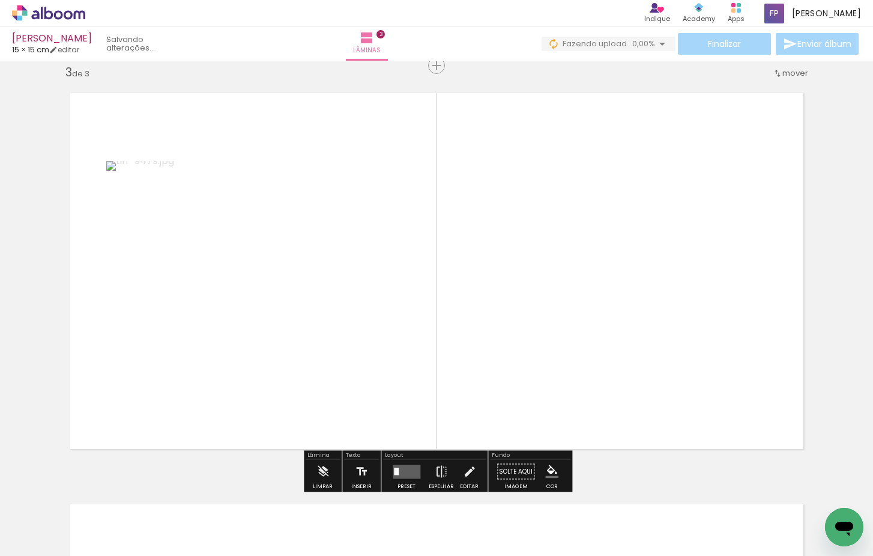
drag, startPoint x: 462, startPoint y: 517, endPoint x: 521, endPoint y: 292, distance: 233.0
click at [521, 292] on quentale-workspace at bounding box center [436, 278] width 873 height 556
click at [407, 475] on quentale-layouter at bounding box center [407, 471] width 28 height 14
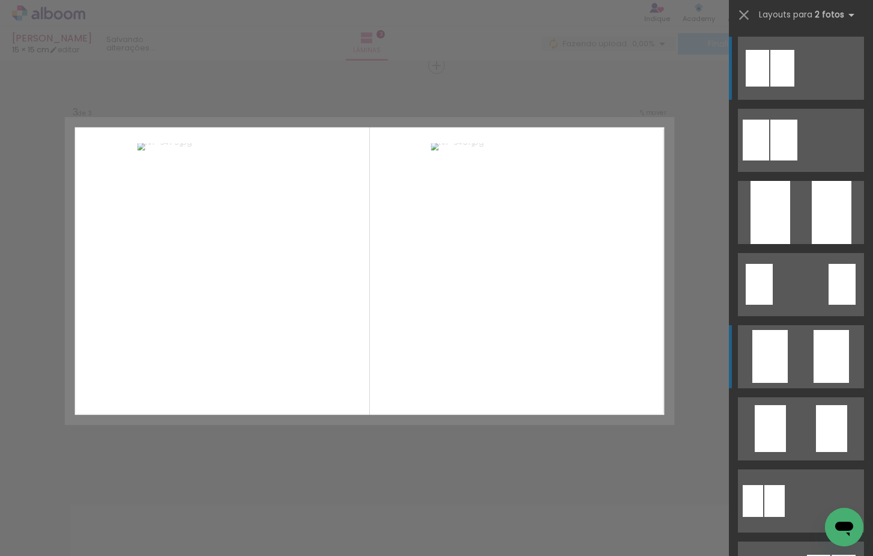
click at [805, 100] on quentale-layouter at bounding box center [801, 68] width 126 height 63
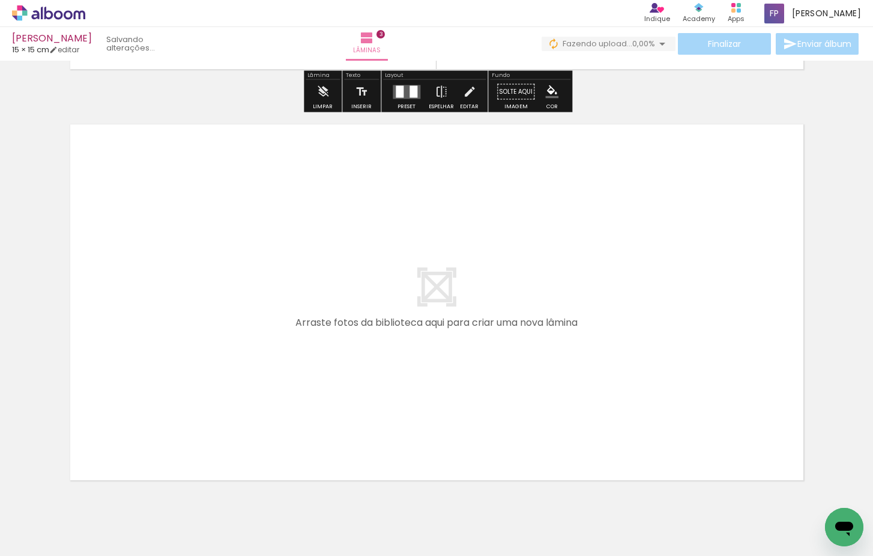
scroll to position [1232, 0]
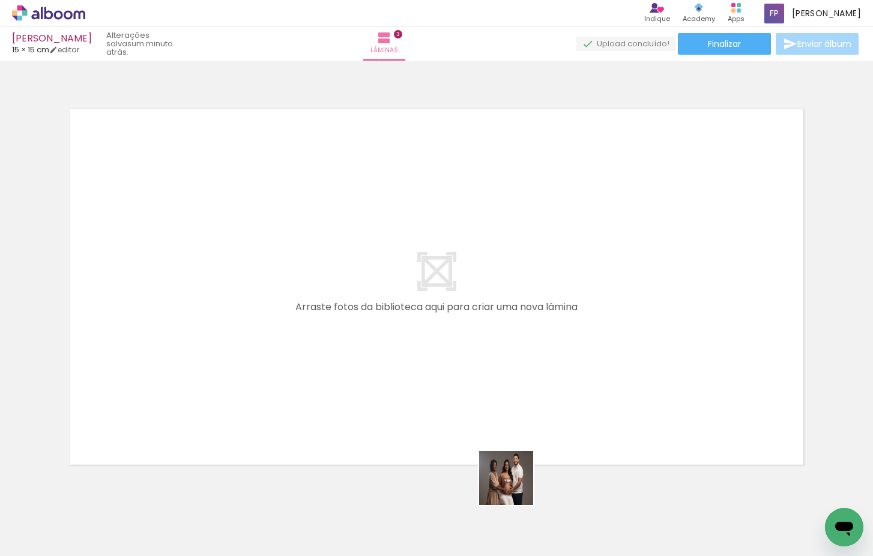
drag, startPoint x: 518, startPoint y: 494, endPoint x: 447, endPoint y: 346, distance: 164.4
click at [447, 346] on quentale-workspace at bounding box center [436, 278] width 873 height 556
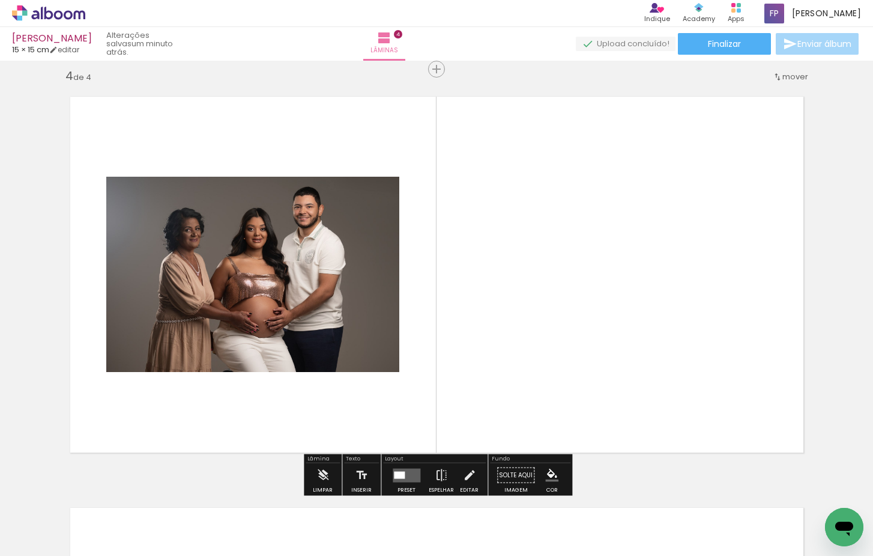
scroll to position [1248, 0]
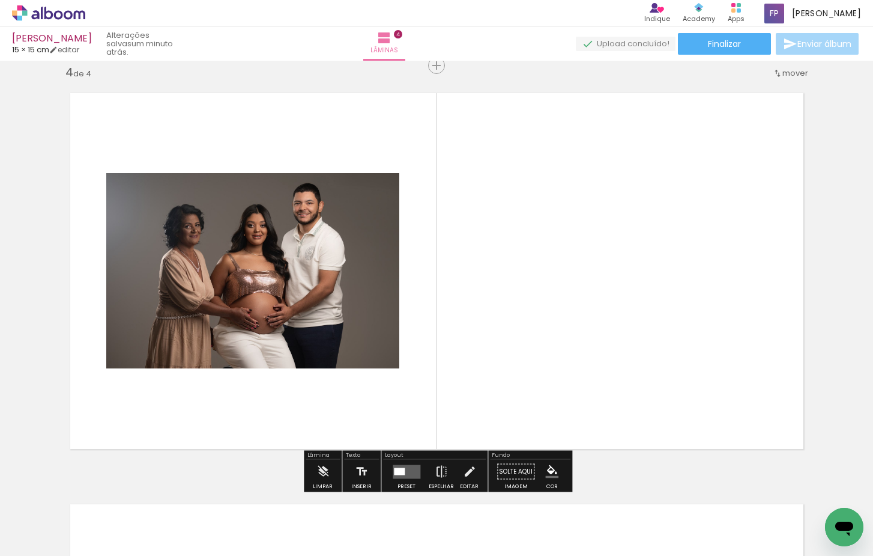
click at [648, 311] on quentale-workspace at bounding box center [436, 278] width 873 height 556
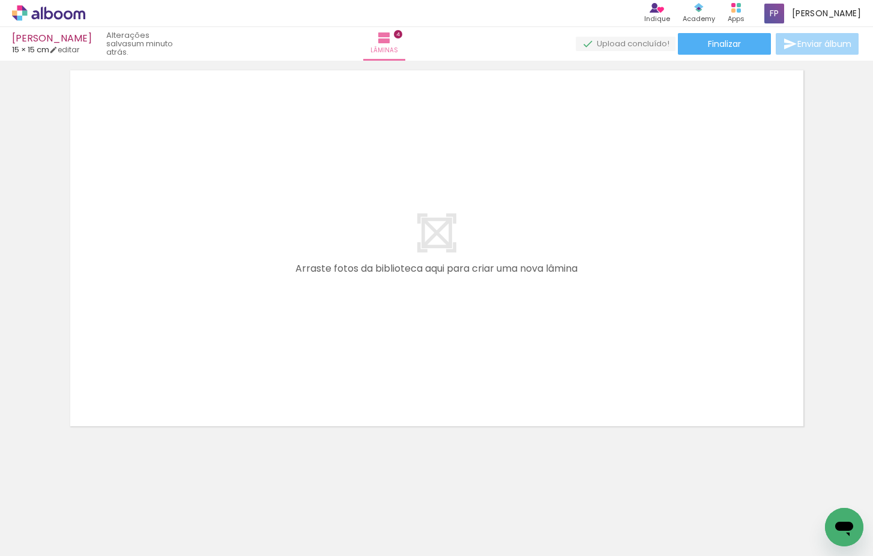
scroll to position [1681, 0]
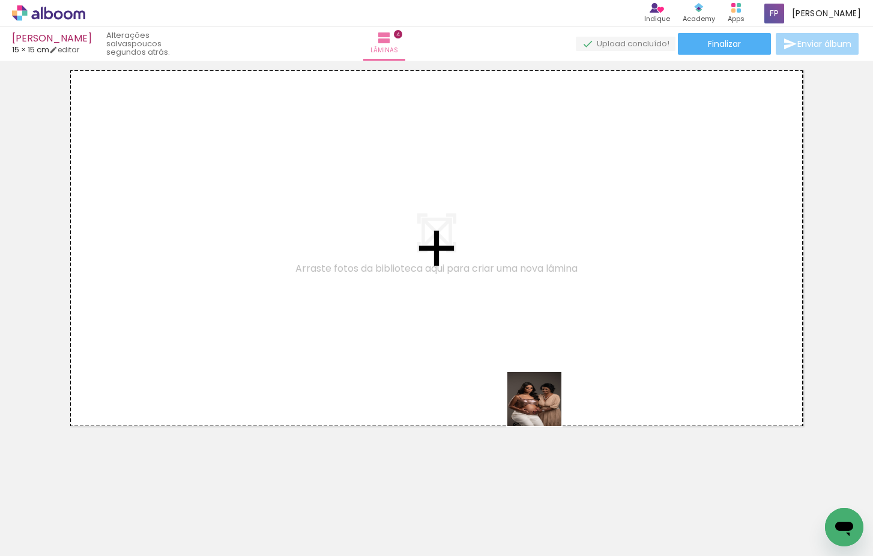
drag, startPoint x: 659, startPoint y: 521, endPoint x: 453, endPoint y: 304, distance: 298.7
click at [453, 304] on quentale-workspace at bounding box center [436, 278] width 873 height 556
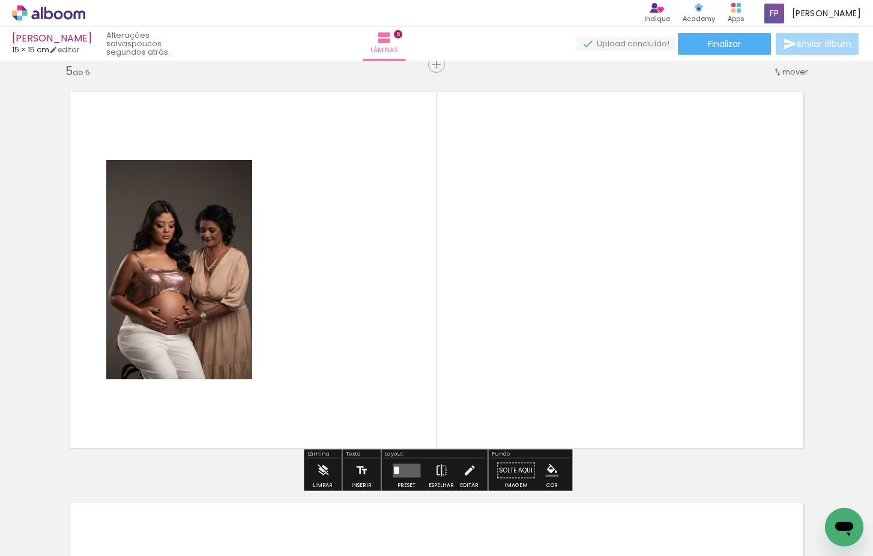
scroll to position [1658, 0]
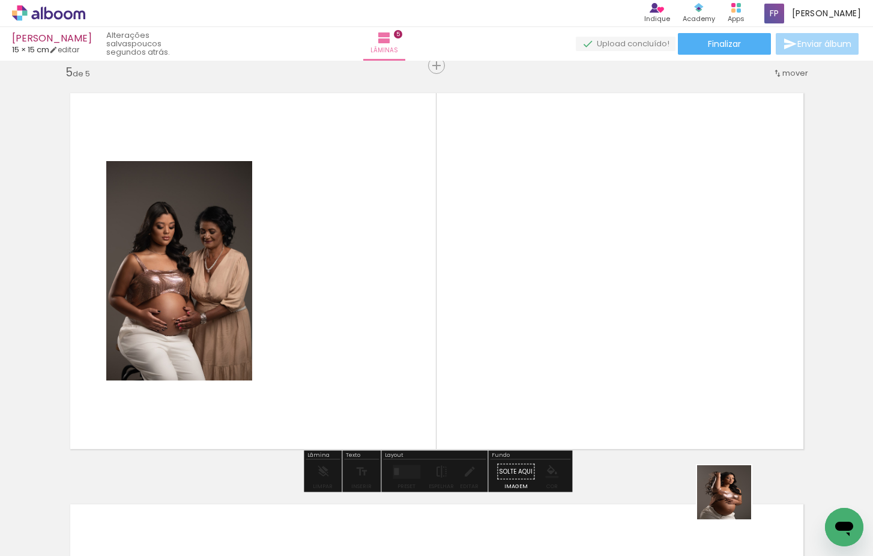
drag, startPoint x: 733, startPoint y: 501, endPoint x: 638, endPoint y: 317, distance: 206.9
click at [638, 317] on quentale-workspace at bounding box center [436, 278] width 873 height 556
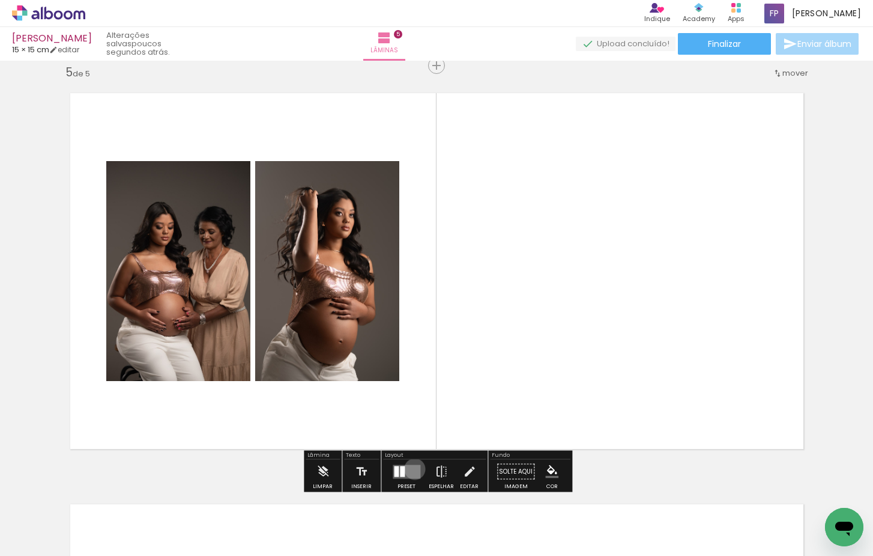
click at [411, 469] on quentale-layouter at bounding box center [407, 471] width 28 height 14
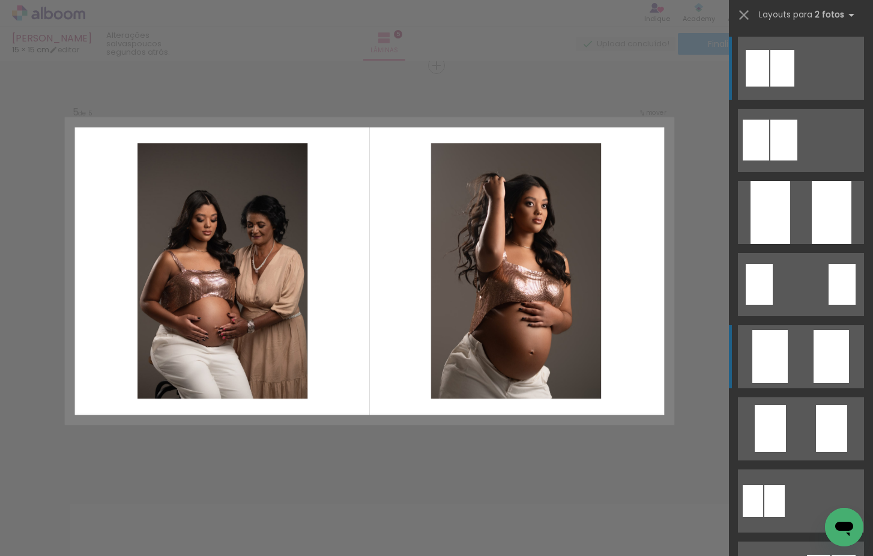
click at [801, 100] on quentale-layouter at bounding box center [801, 68] width 126 height 63
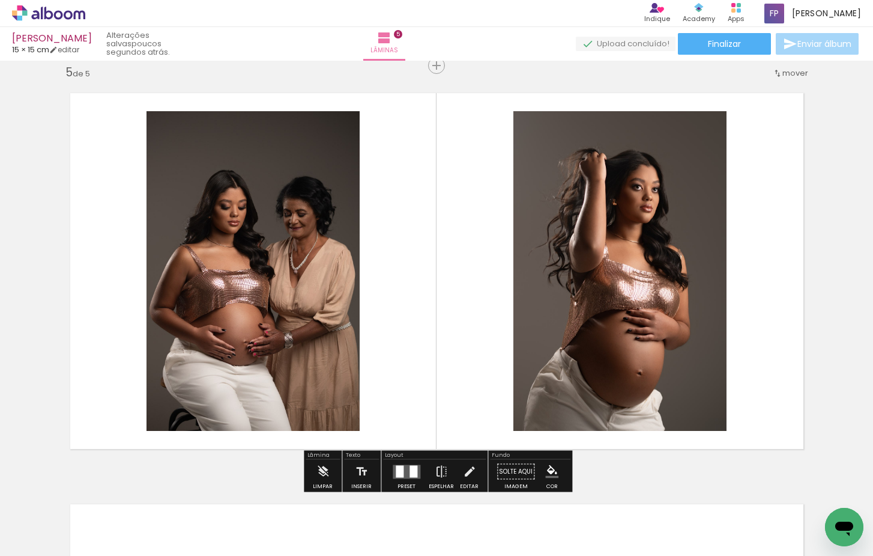
click at [708, 48] on span "Finalizar" at bounding box center [724, 44] width 33 height 8
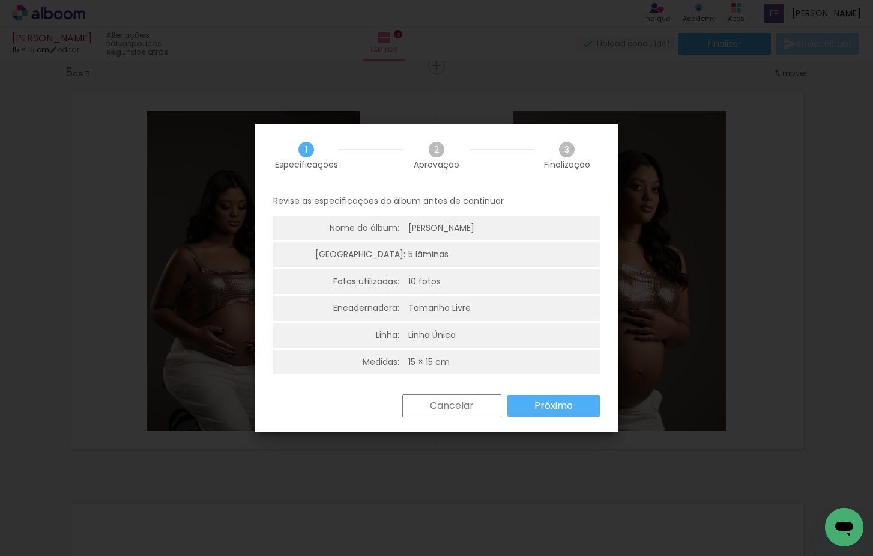
click at [0, 0] on slot "Próximo" at bounding box center [0, 0] width 0 height 0
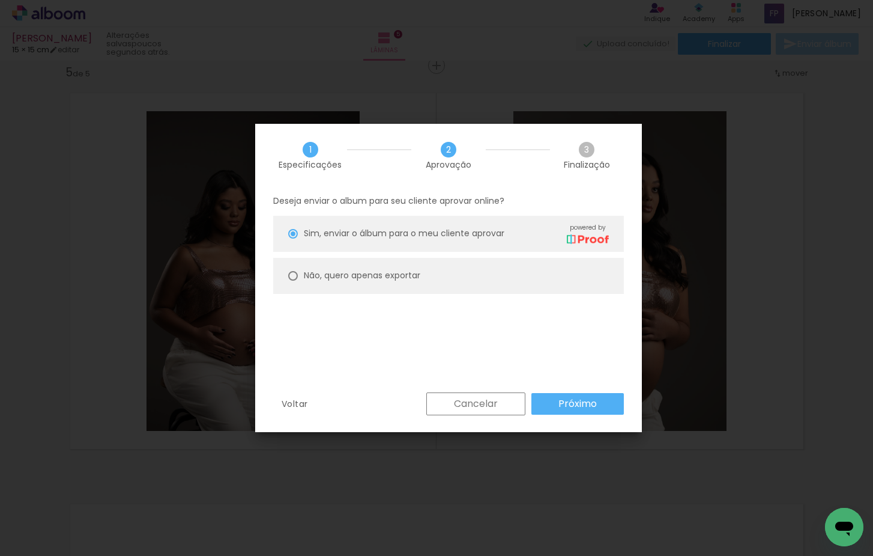
click at [478, 272] on paper-radio-button "Não, quero apenas exportar" at bounding box center [448, 276] width 351 height 36
type paper-radio-button "on"
click at [589, 408] on paper-button "Próximo" at bounding box center [578, 404] width 93 height 22
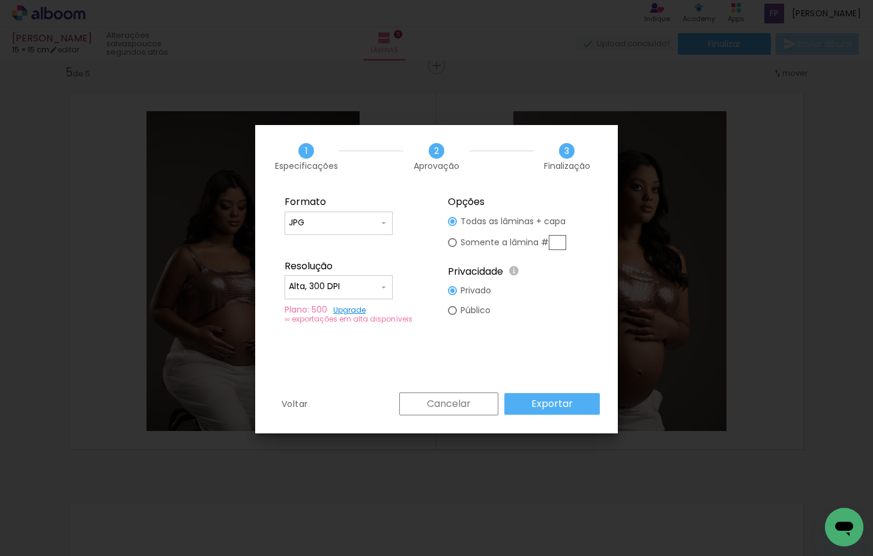
click at [0, 0] on slot "Exportar" at bounding box center [0, 0] width 0 height 0
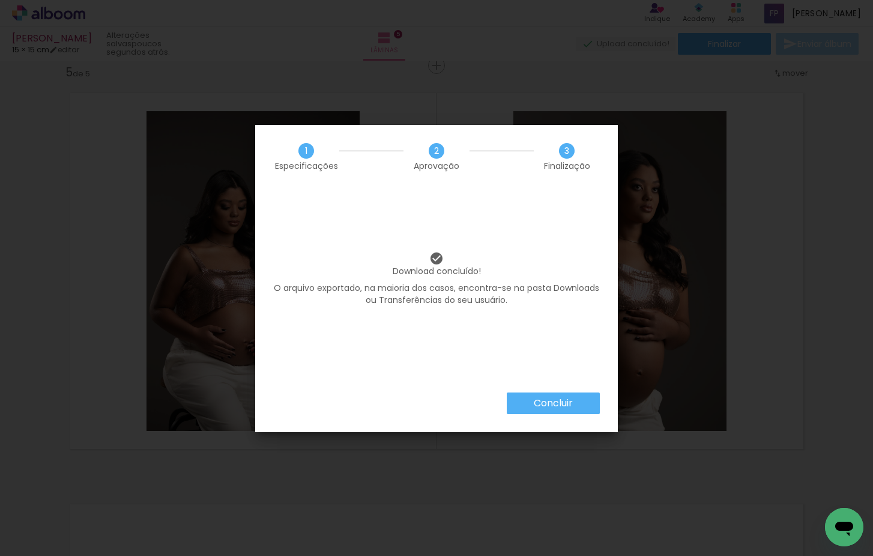
click at [0, 0] on slot "Concluir" at bounding box center [0, 0] width 0 height 0
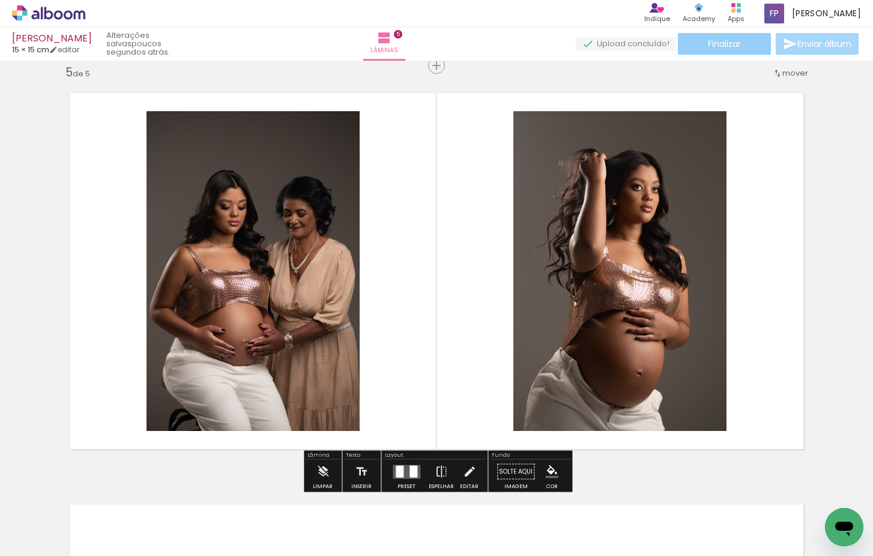
click at [726, 42] on span "Finalizar" at bounding box center [724, 44] width 33 height 8
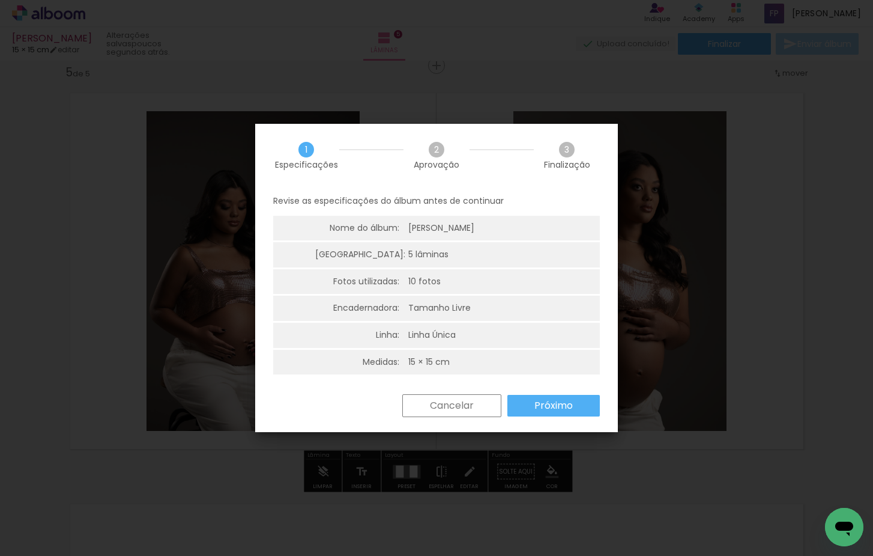
drag, startPoint x: 547, startPoint y: 410, endPoint x: 548, endPoint y: 398, distance: 11.5
click at [547, 410] on paper-button "Próximo" at bounding box center [554, 406] width 93 height 22
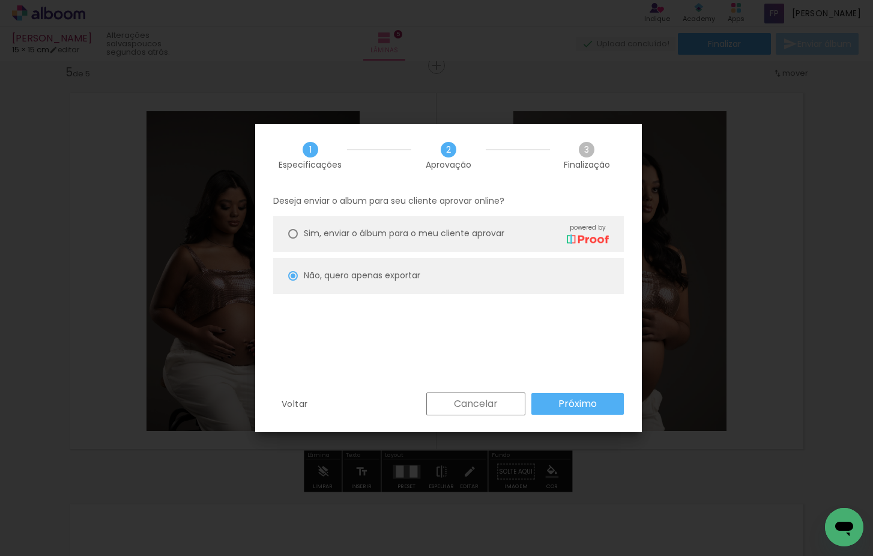
click at [0, 0] on slot "Próximo" at bounding box center [0, 0] width 0 height 0
type input "Alta, 300 DPI"
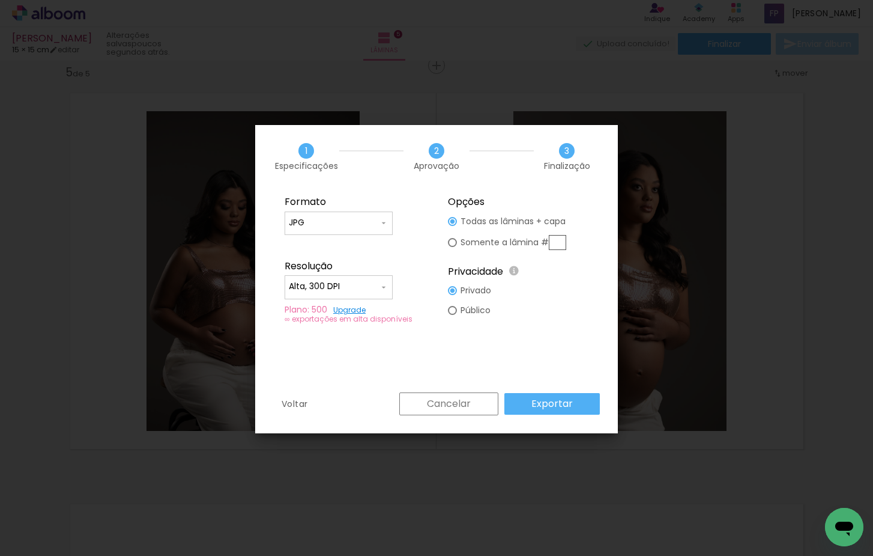
click at [0, 0] on slot "Exportar" at bounding box center [0, 0] width 0 height 0
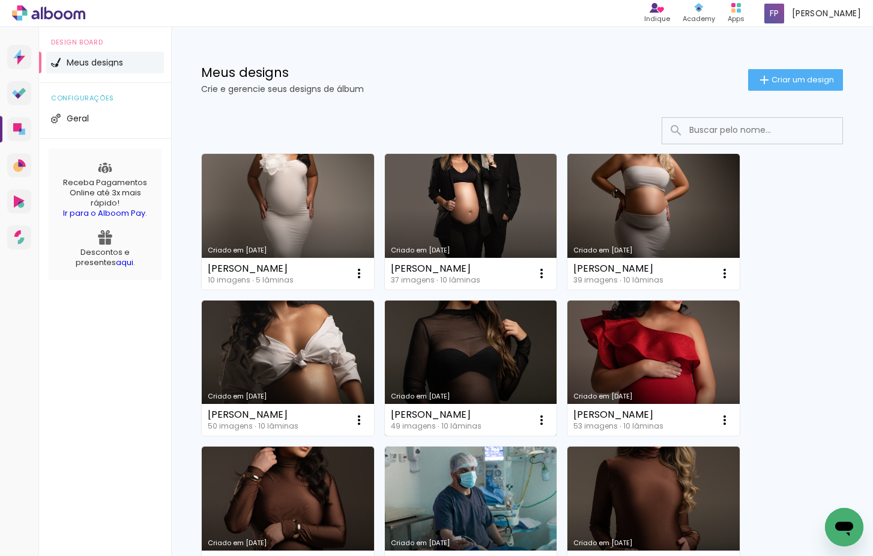
click at [499, 331] on link "Criado em [DATE]" at bounding box center [471, 368] width 172 height 136
